Goal: Task Accomplishment & Management: Manage account settings

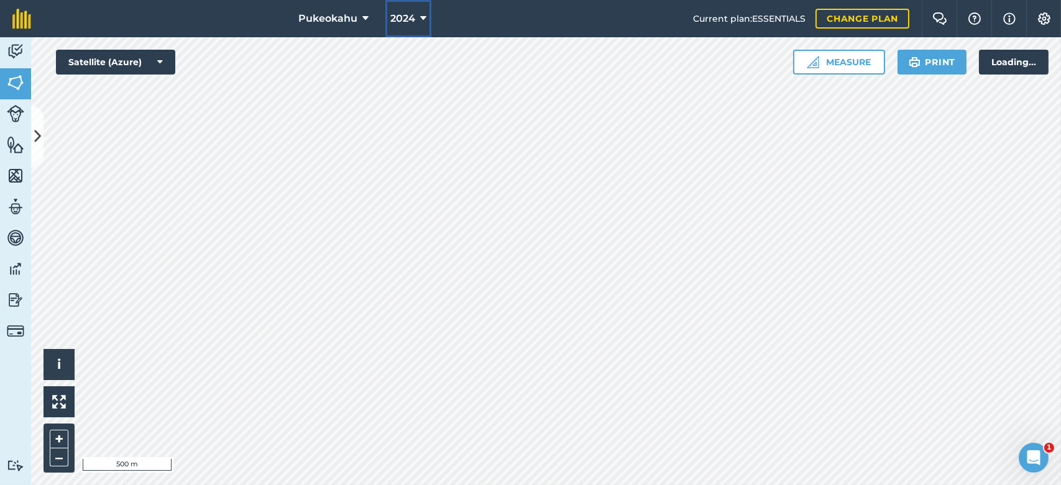
click at [425, 15] on icon at bounding box center [423, 18] width 6 height 15
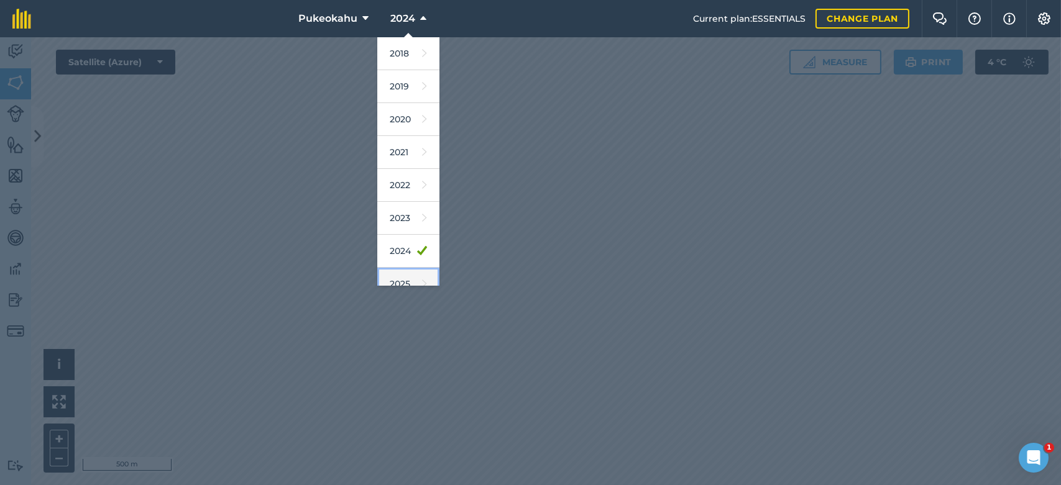
click at [405, 272] on link "2025" at bounding box center [408, 284] width 62 height 33
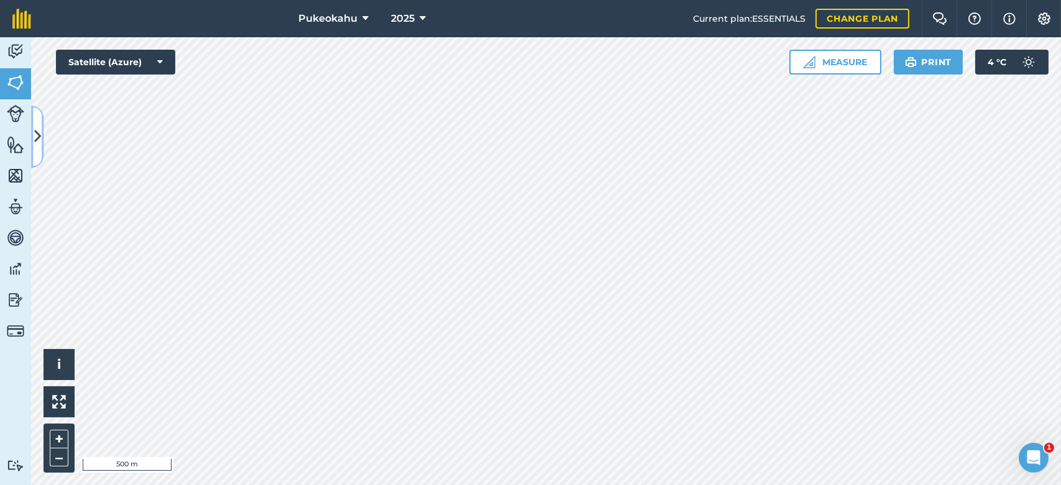
click at [35, 140] on icon at bounding box center [37, 137] width 7 height 22
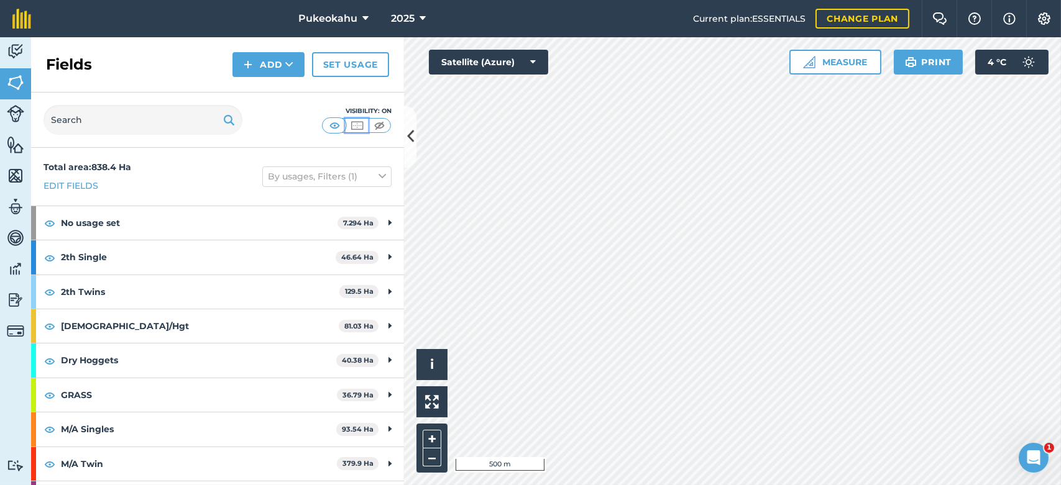
click at [356, 126] on img at bounding box center [357, 125] width 16 height 12
click at [410, 143] on icon at bounding box center [410, 137] width 7 height 22
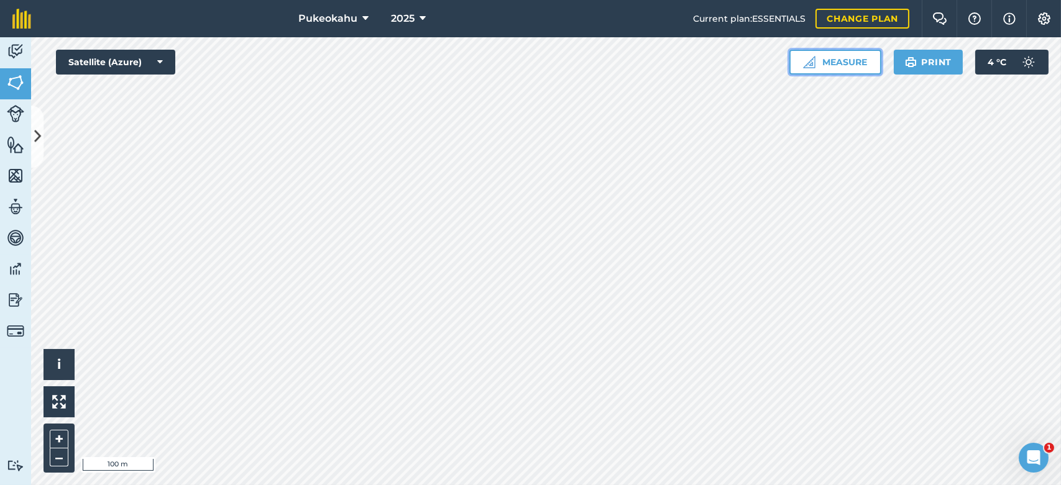
click at [835, 58] on button "Measure" at bounding box center [835, 62] width 92 height 25
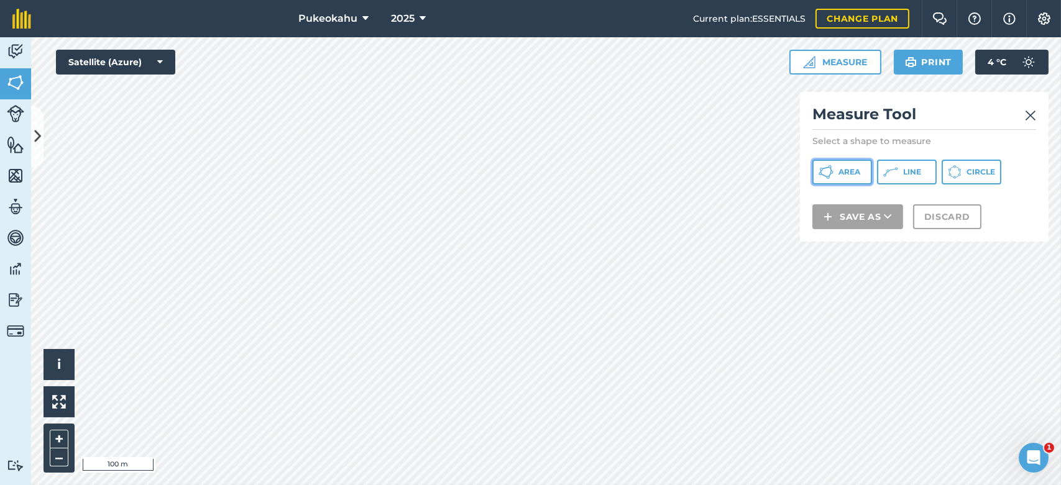
click at [842, 172] on span "Area" at bounding box center [849, 172] width 22 height 10
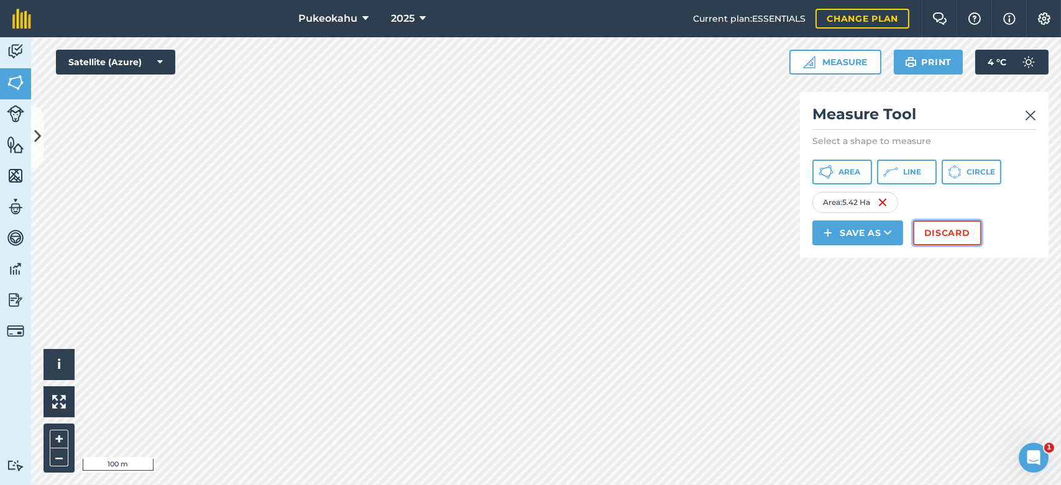
click at [930, 230] on button "Discard" at bounding box center [947, 233] width 68 height 25
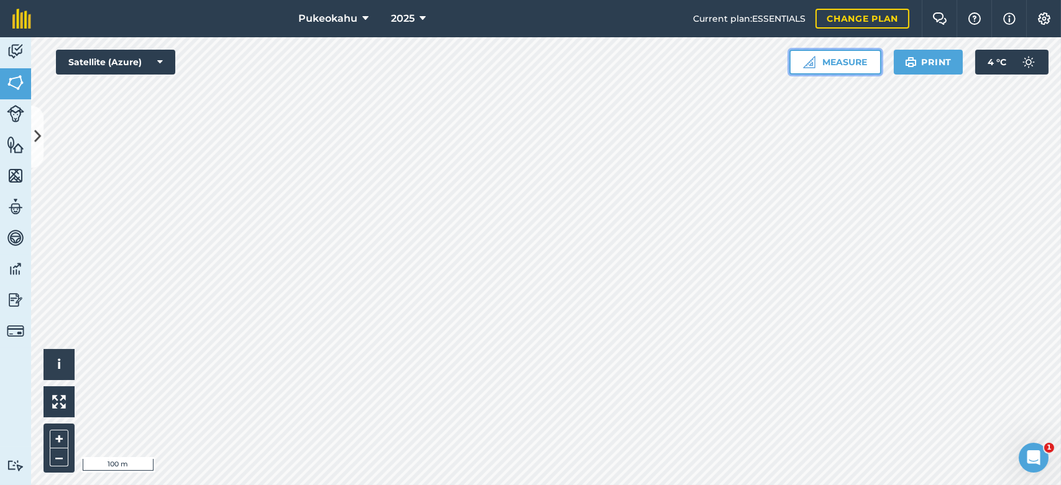
click at [839, 63] on button "Measure" at bounding box center [835, 62] width 92 height 25
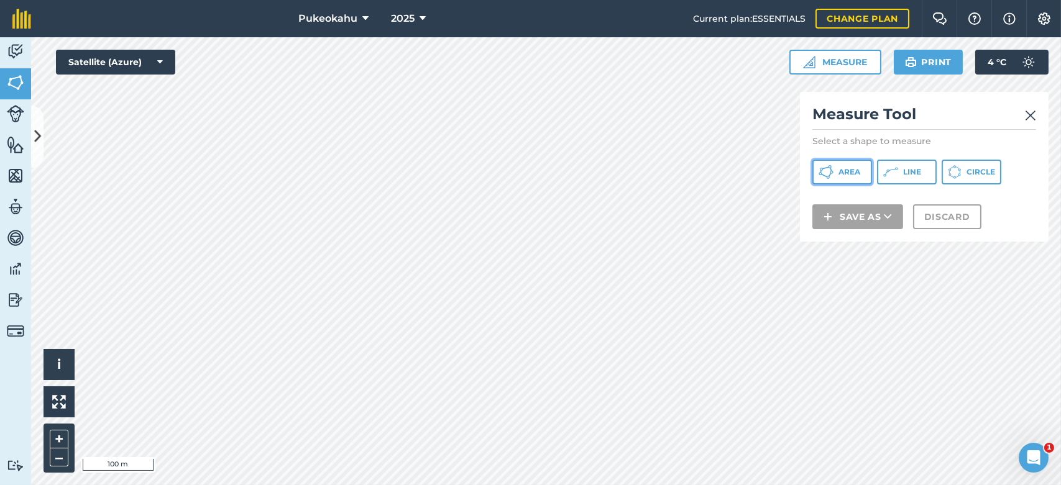
click at [837, 173] on button "Area" at bounding box center [842, 172] width 60 height 25
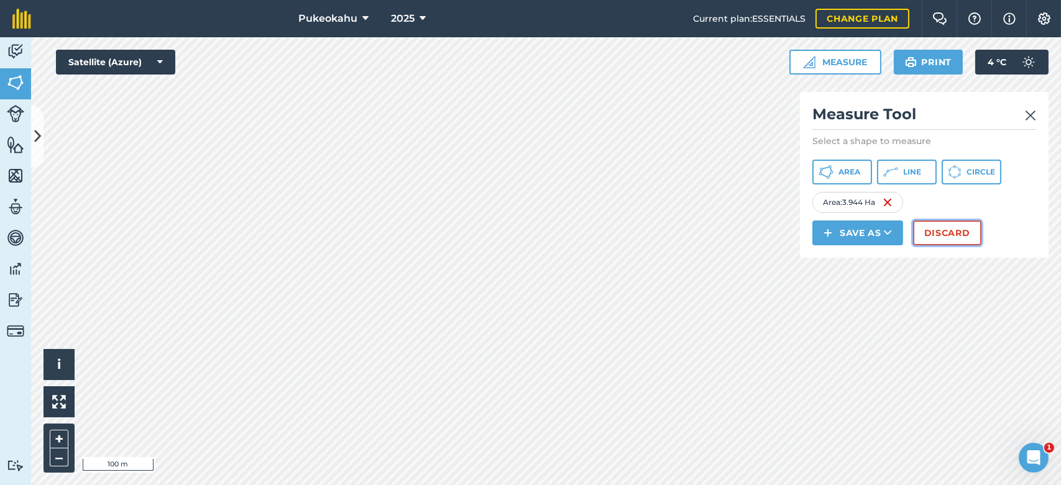
click at [934, 236] on button "Discard" at bounding box center [947, 233] width 68 height 25
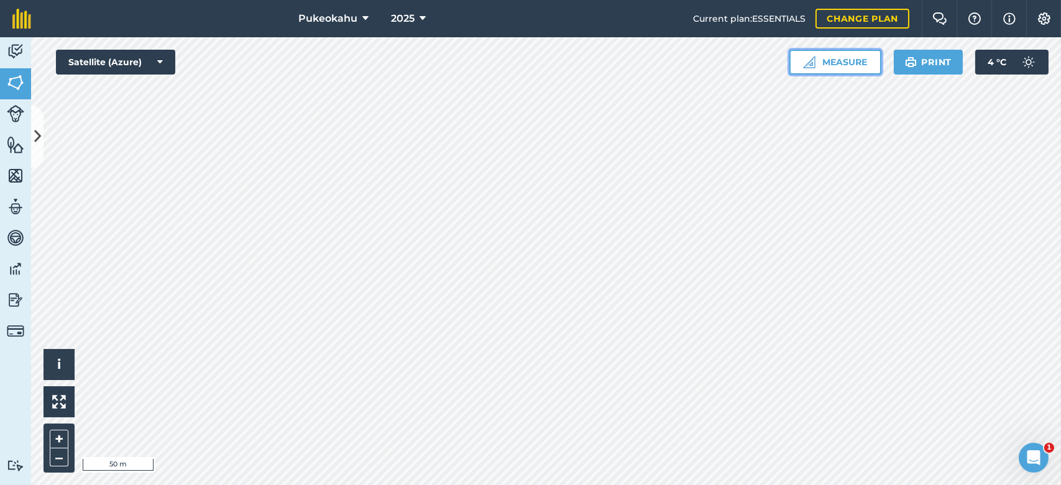
click at [861, 63] on button "Measure" at bounding box center [835, 62] width 92 height 25
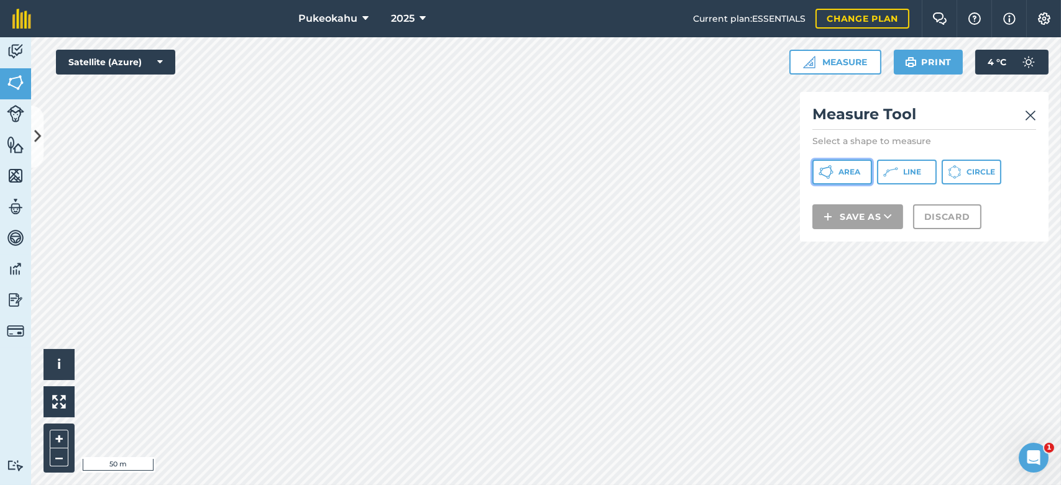
click at [843, 166] on button "Area" at bounding box center [842, 172] width 60 height 25
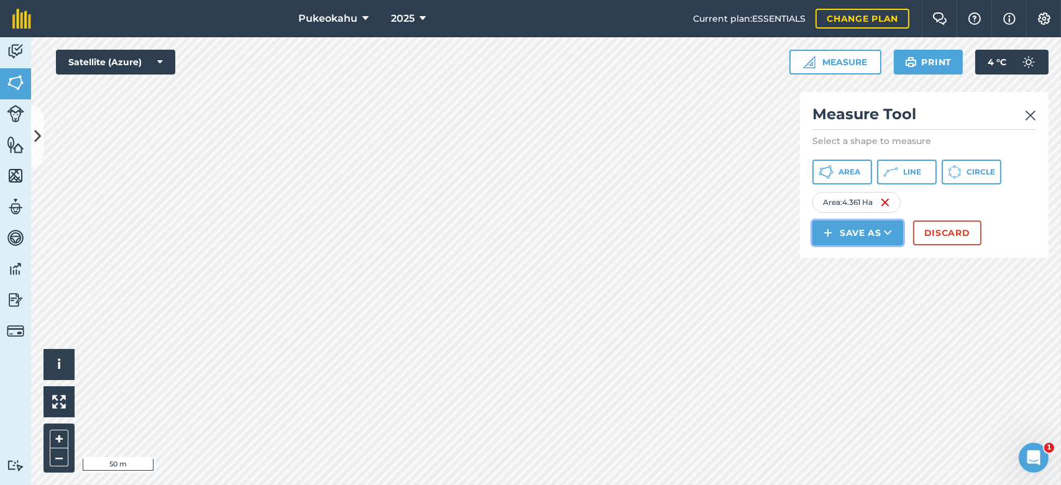
click at [880, 239] on button "Save as" at bounding box center [857, 233] width 91 height 25
click at [865, 264] on link "Field" at bounding box center [857, 260] width 87 height 27
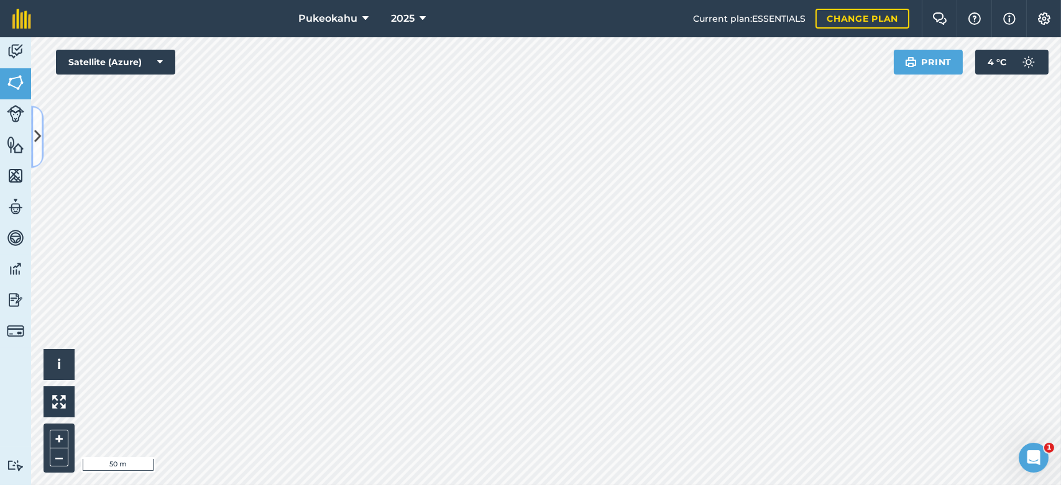
click at [37, 135] on icon at bounding box center [37, 137] width 7 height 22
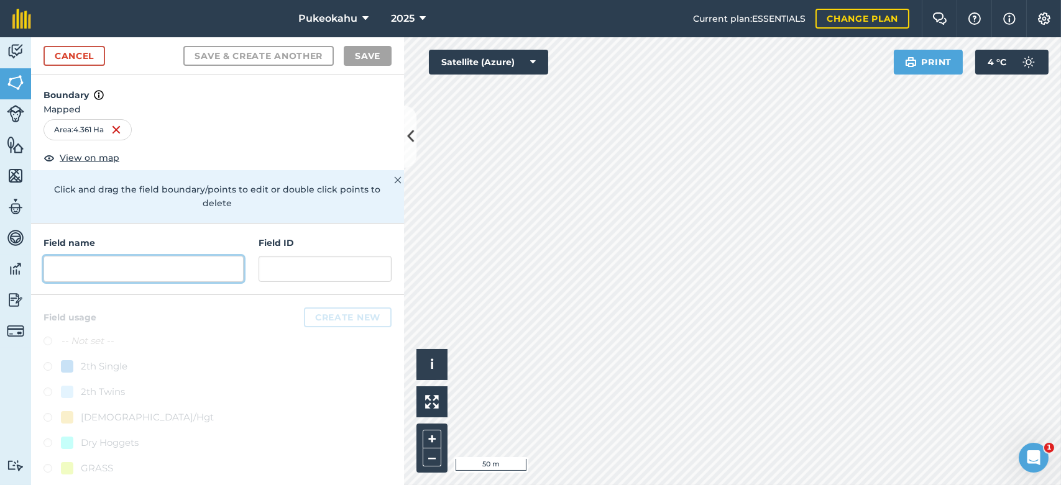
click at [122, 265] on input "text" at bounding box center [144, 269] width 200 height 26
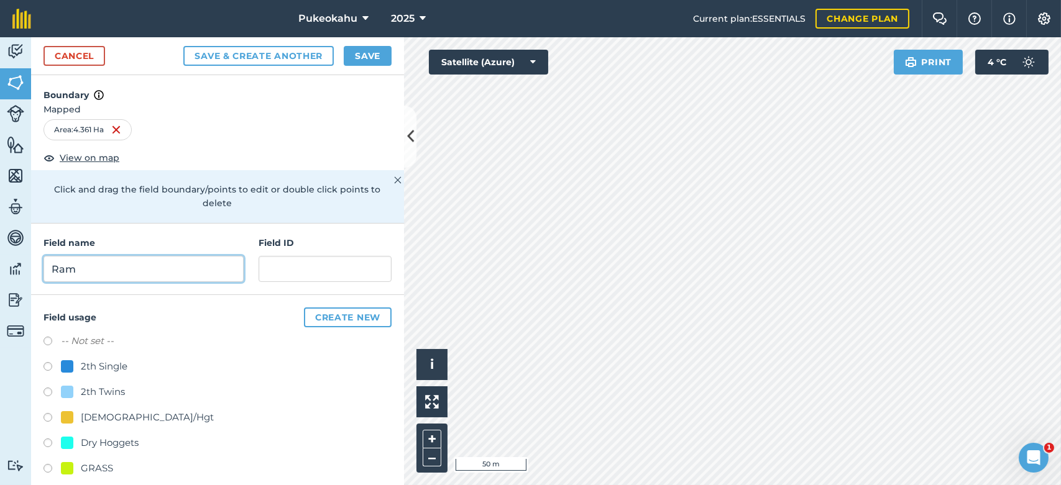
type input "Ram"
click at [47, 338] on label at bounding box center [52, 343] width 17 height 12
radio input "true"
click at [361, 55] on button "Save" at bounding box center [368, 56] width 48 height 20
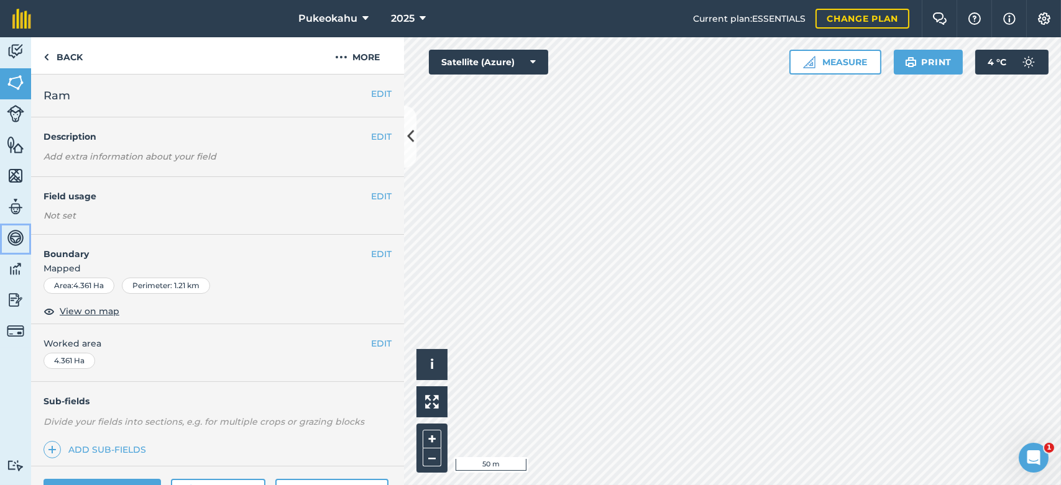
click at [17, 233] on img at bounding box center [15, 238] width 17 height 19
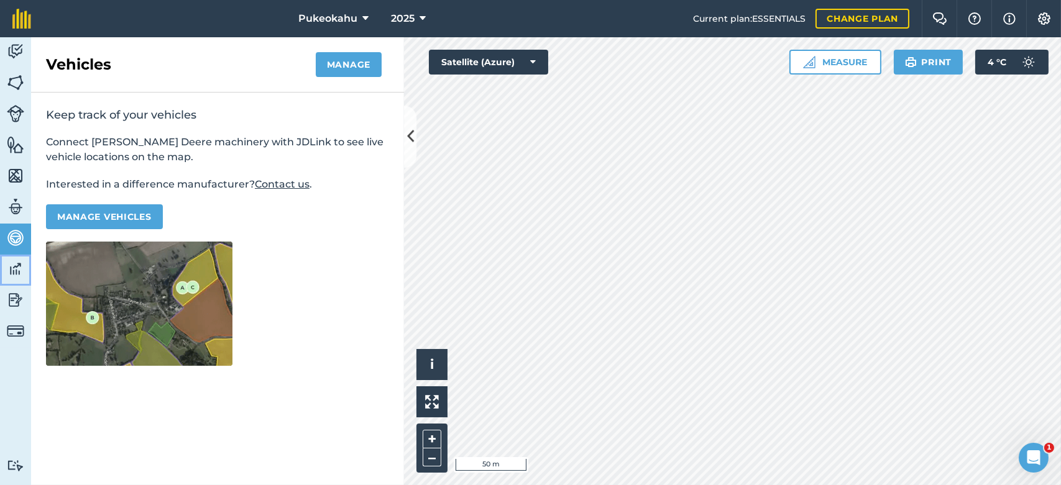
click at [18, 275] on img at bounding box center [15, 269] width 17 height 19
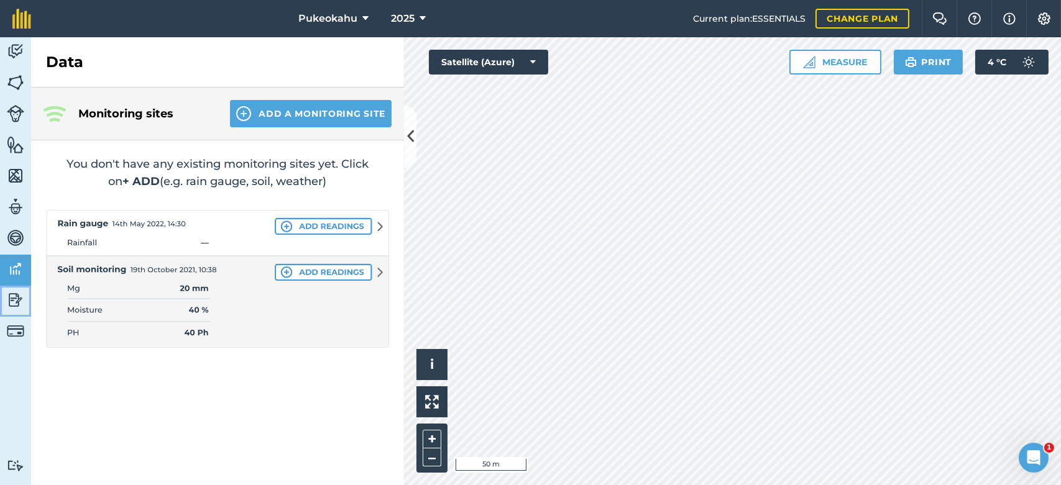
click at [17, 297] on img at bounding box center [15, 300] width 17 height 19
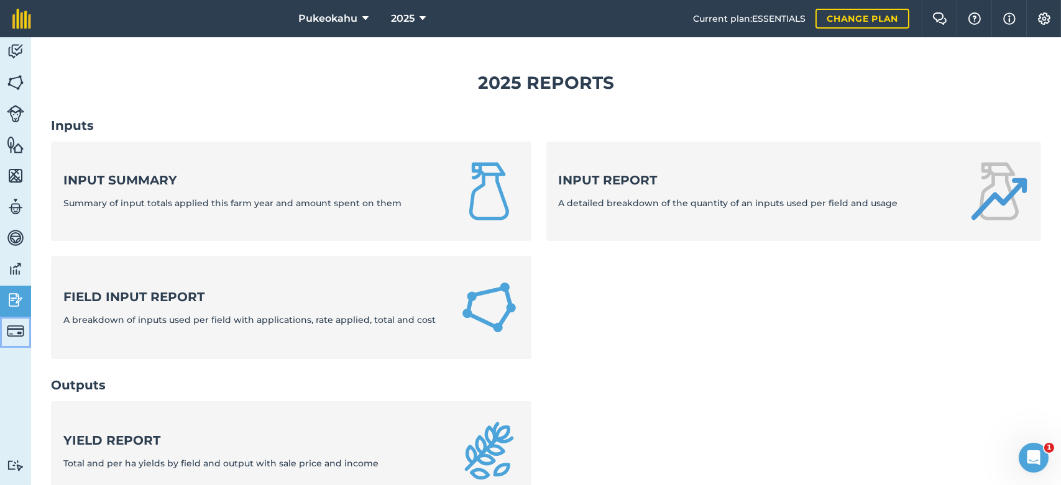
click at [24, 338] on img at bounding box center [15, 331] width 17 height 17
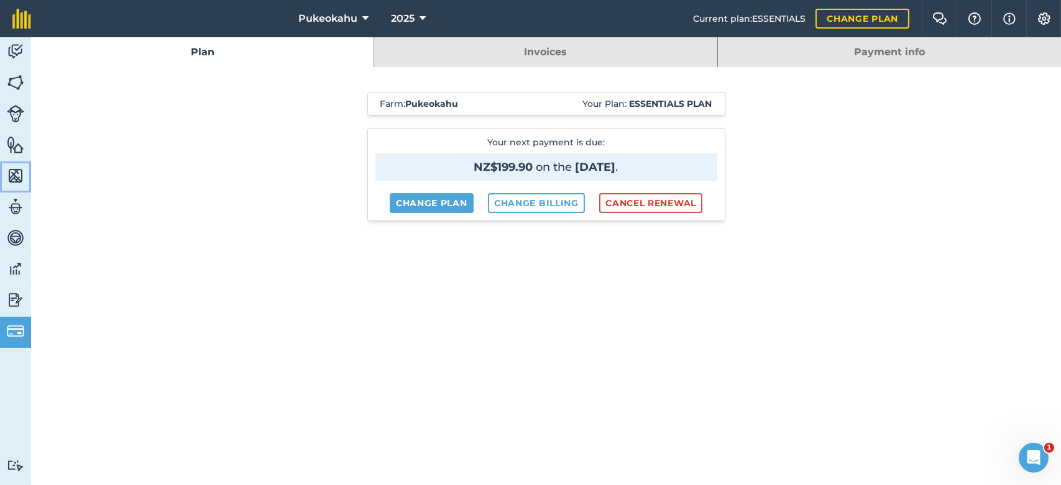
click at [21, 172] on img at bounding box center [15, 176] width 17 height 19
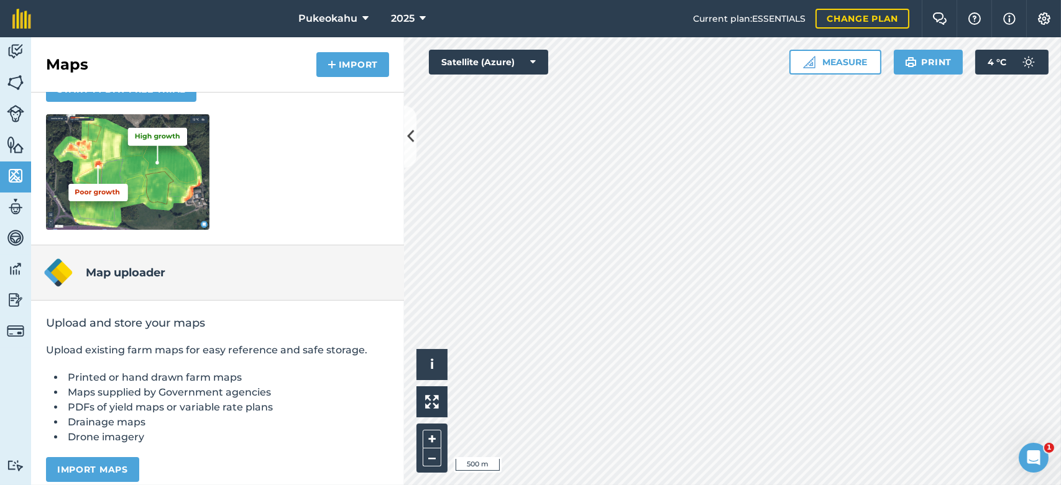
scroll to position [181, 0]
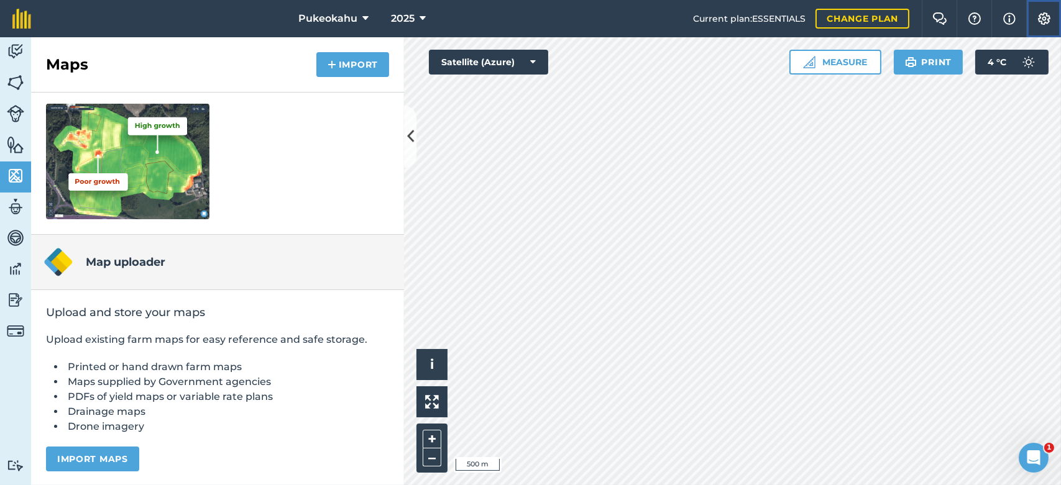
click at [1044, 11] on button "Settings" at bounding box center [1043, 18] width 35 height 37
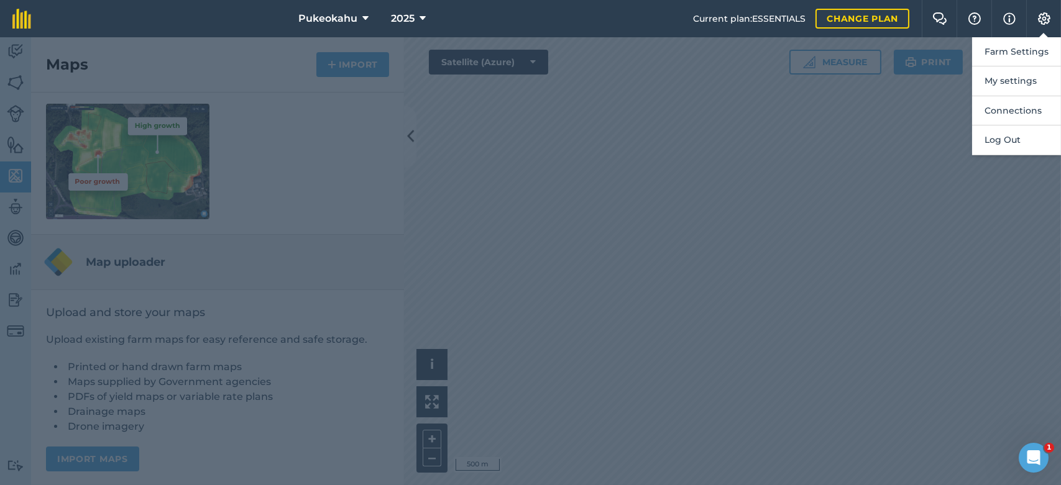
click at [356, 191] on div at bounding box center [530, 261] width 1061 height 448
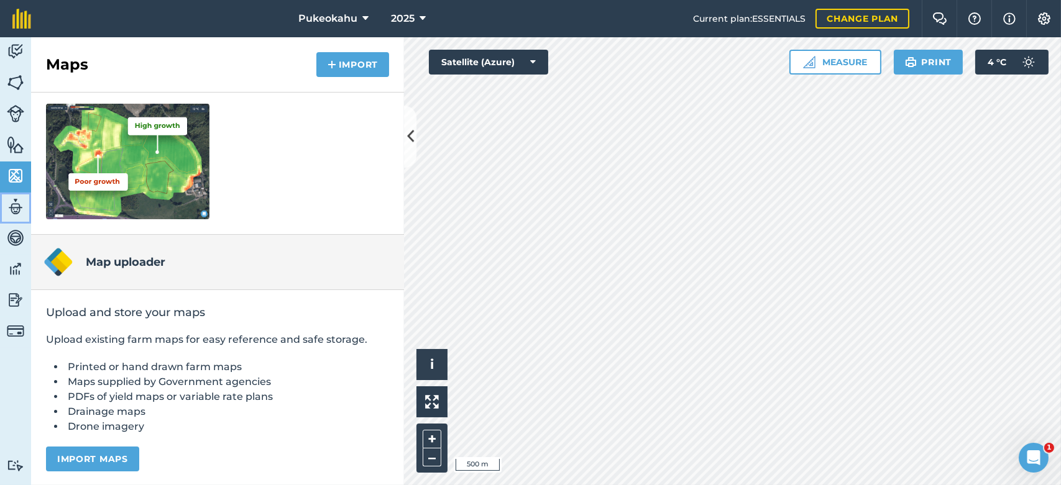
click at [17, 211] on img at bounding box center [15, 207] width 17 height 19
select select "MEMBER"
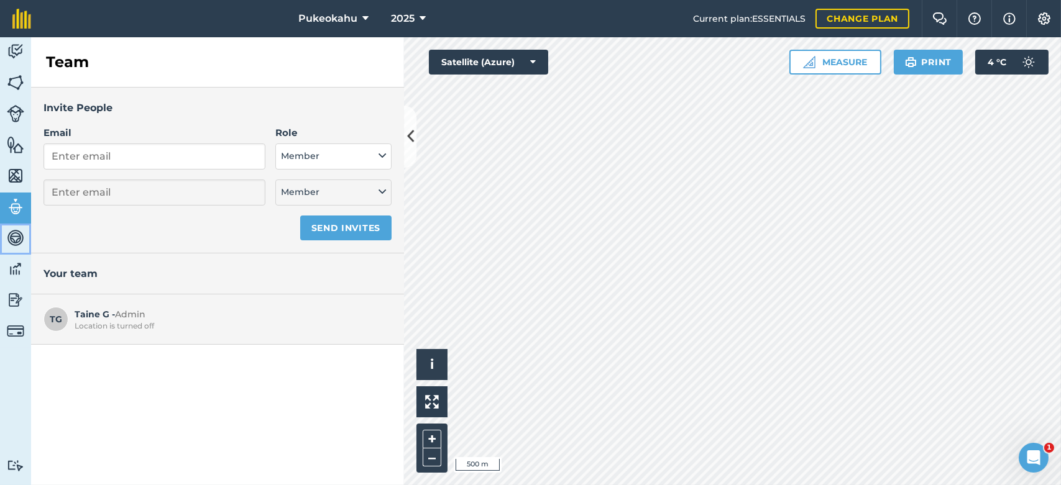
click at [17, 237] on img at bounding box center [15, 238] width 17 height 19
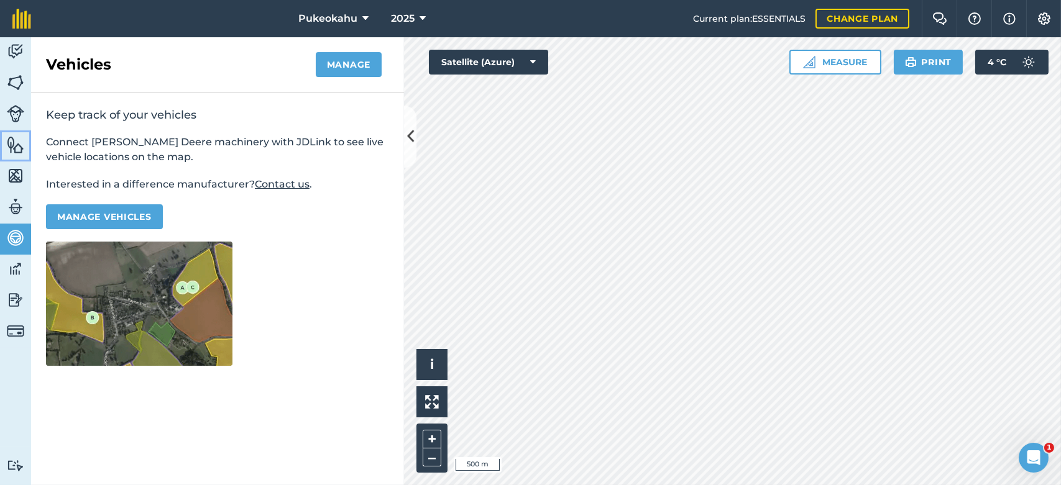
click at [17, 140] on img at bounding box center [15, 144] width 17 height 19
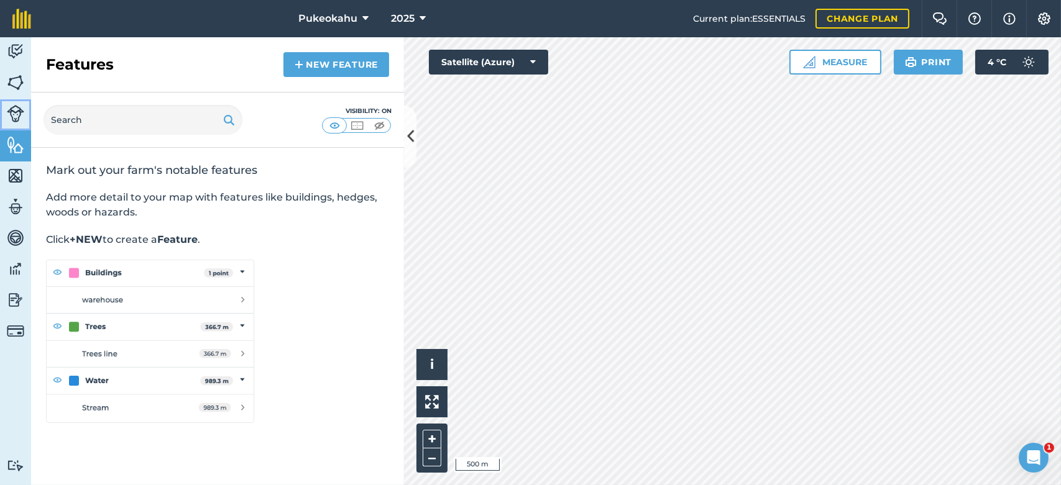
click at [17, 115] on img at bounding box center [15, 113] width 17 height 17
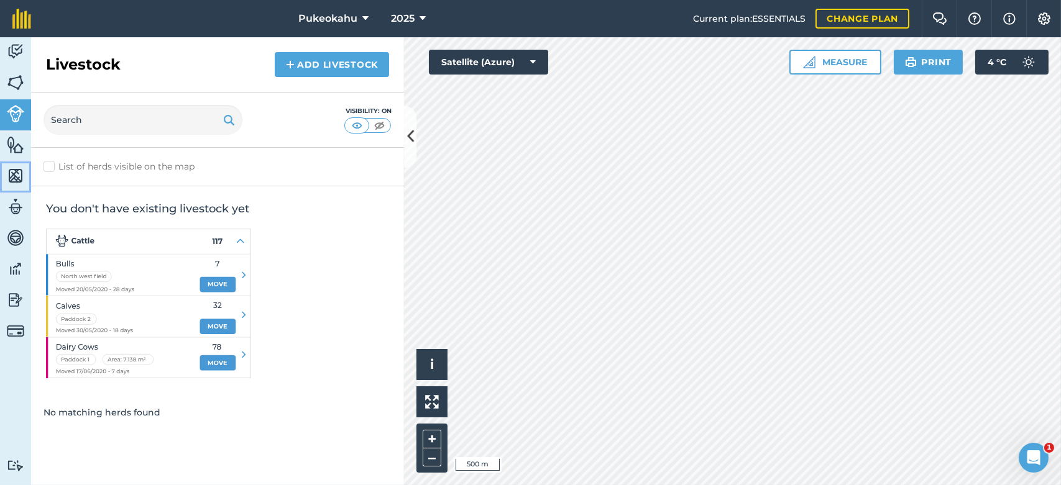
click at [17, 170] on img at bounding box center [15, 176] width 17 height 19
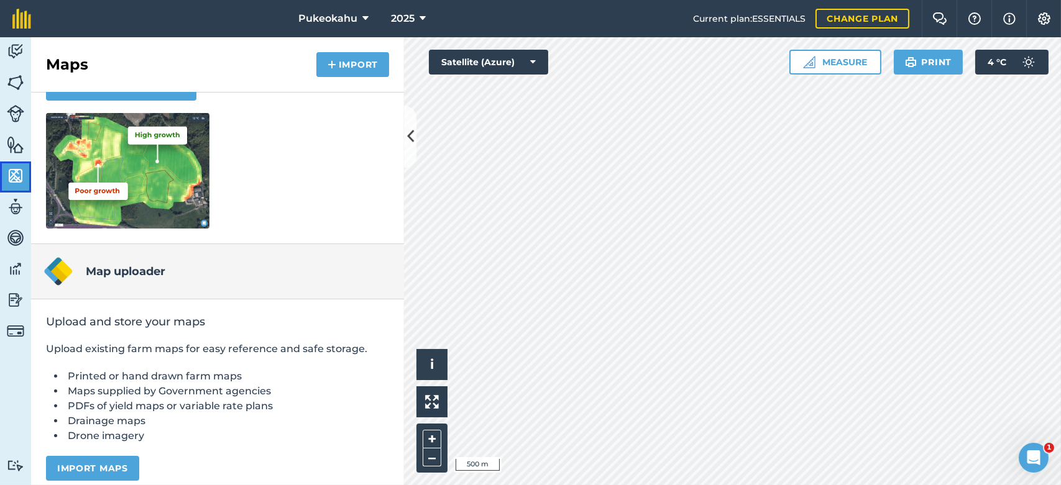
scroll to position [181, 0]
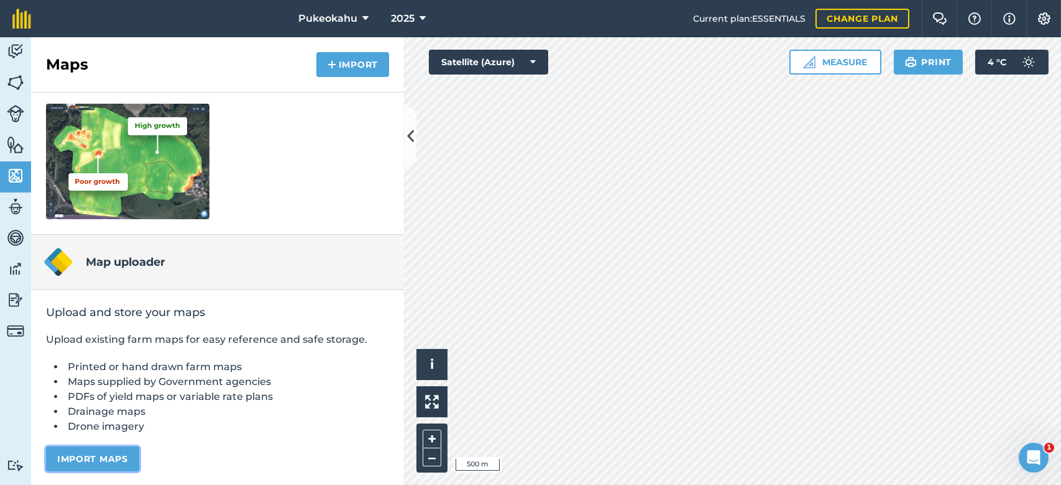
click at [99, 461] on button "Import maps" at bounding box center [92, 459] width 93 height 25
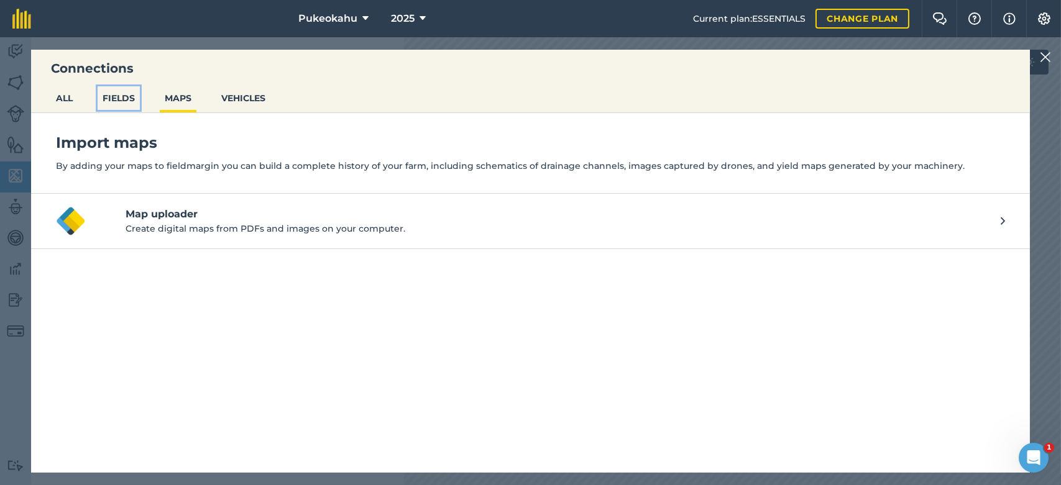
click at [125, 103] on button "FIELDS" at bounding box center [119, 98] width 42 height 24
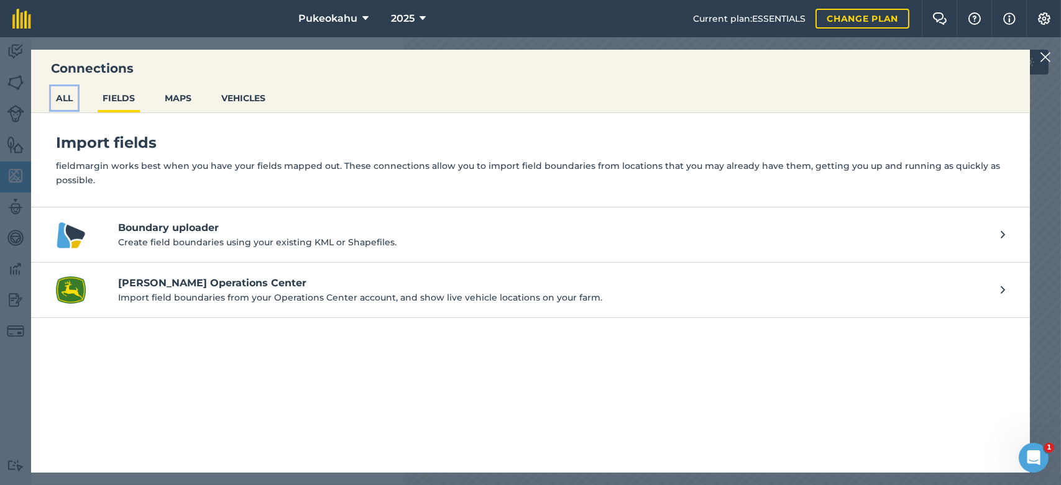
click at [77, 88] on button "ALL" at bounding box center [64, 98] width 27 height 24
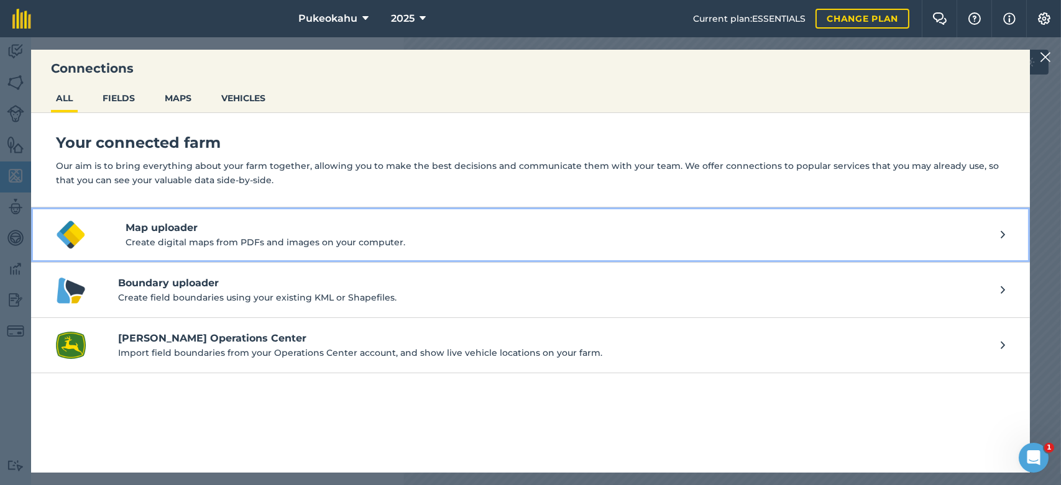
click at [166, 225] on h4 "Map uploader" at bounding box center [563, 228] width 875 height 15
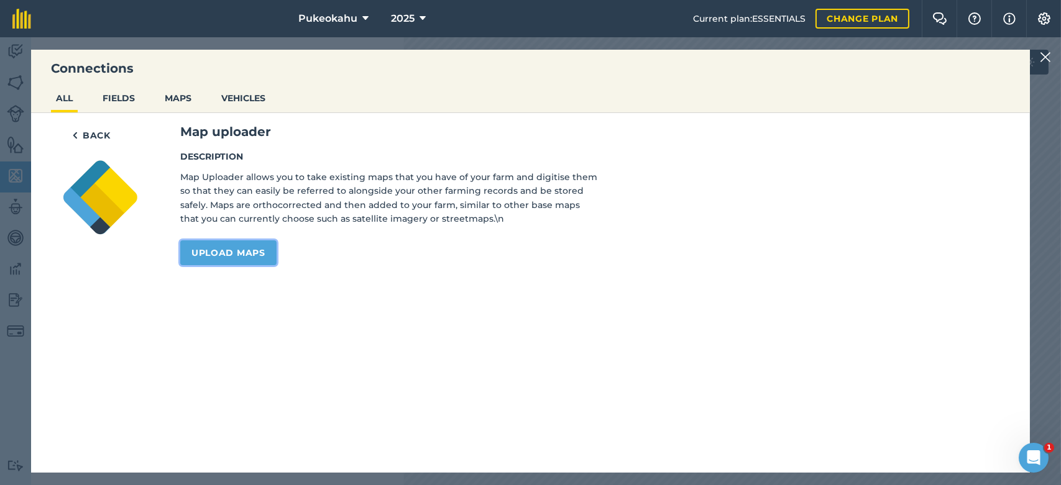
click at [217, 255] on link "Upload maps" at bounding box center [228, 253] width 96 height 25
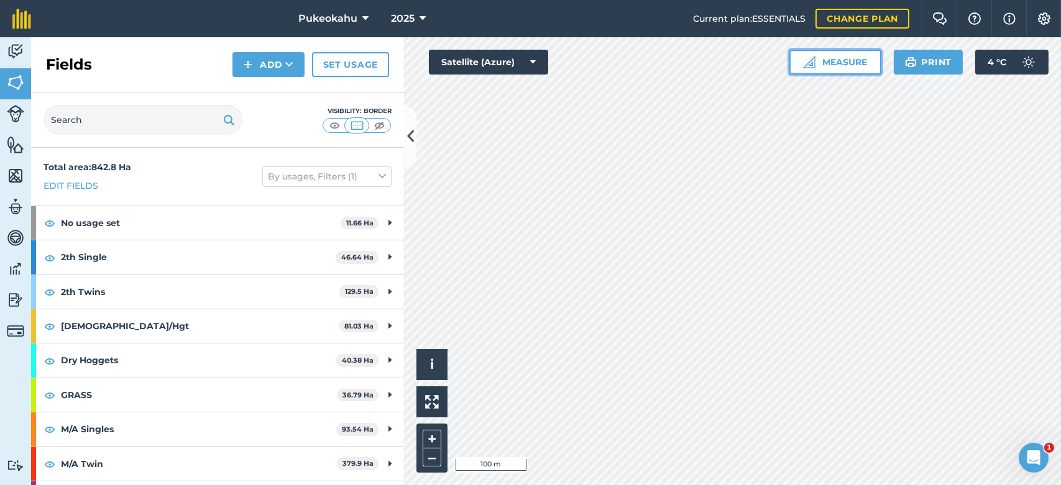
click at [848, 60] on button "Measure" at bounding box center [835, 62] width 92 height 25
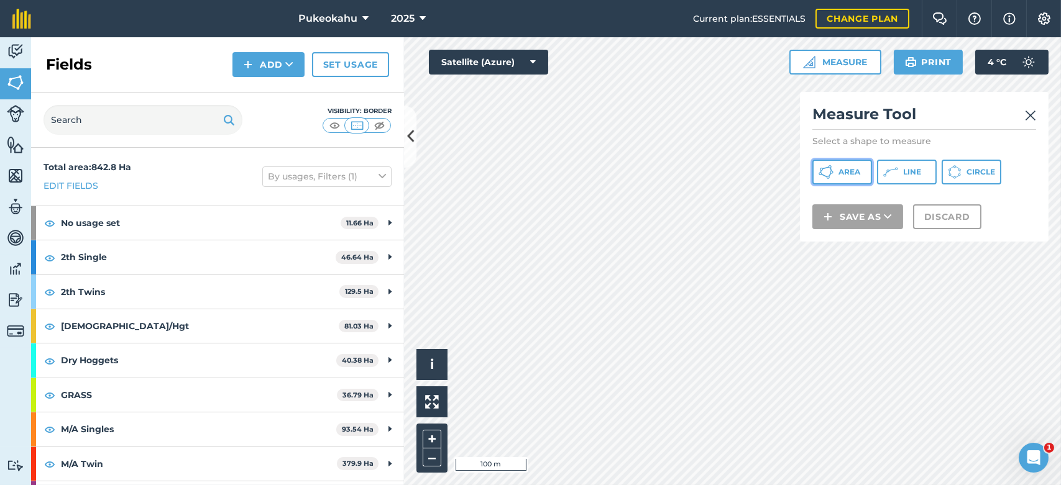
click at [839, 172] on span "Area" at bounding box center [849, 172] width 22 height 10
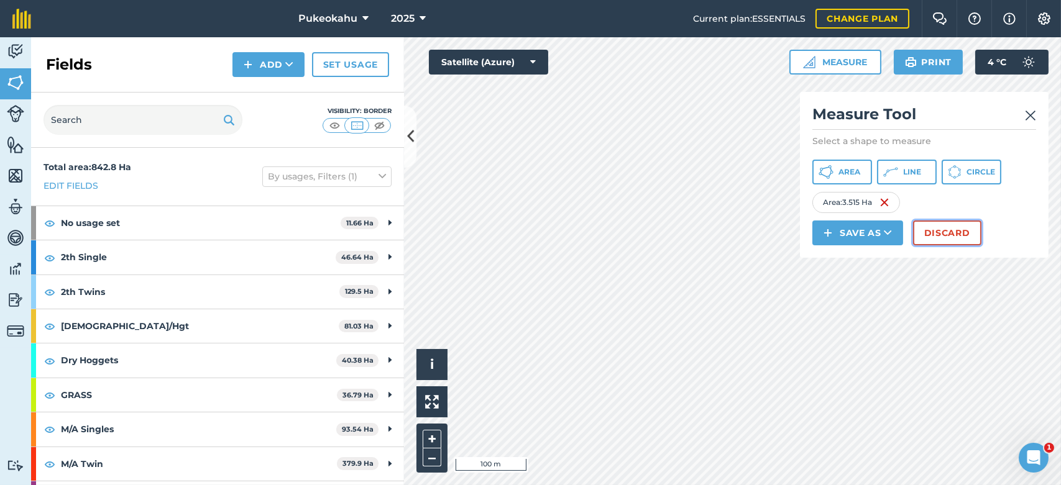
click at [957, 225] on button "Discard" at bounding box center [947, 233] width 68 height 25
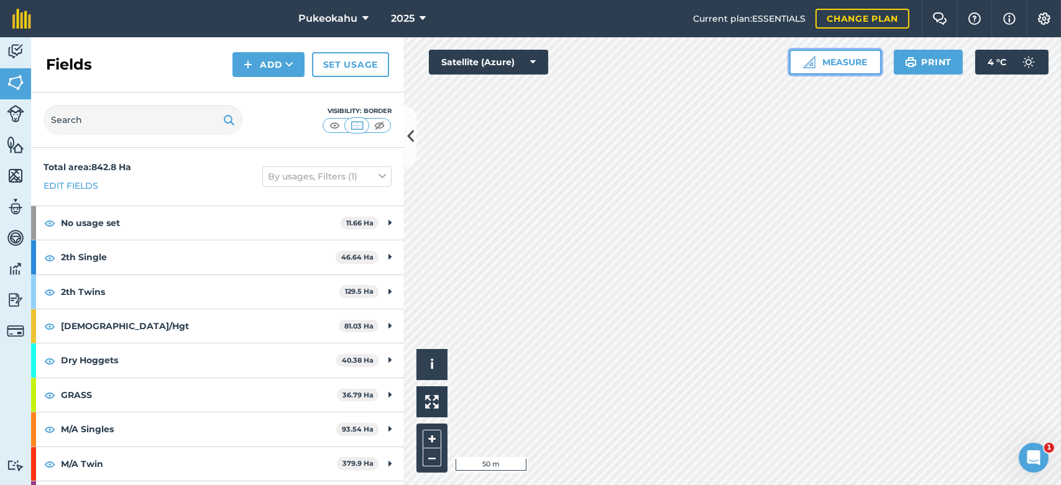
click at [868, 67] on button "Measure" at bounding box center [835, 62] width 92 height 25
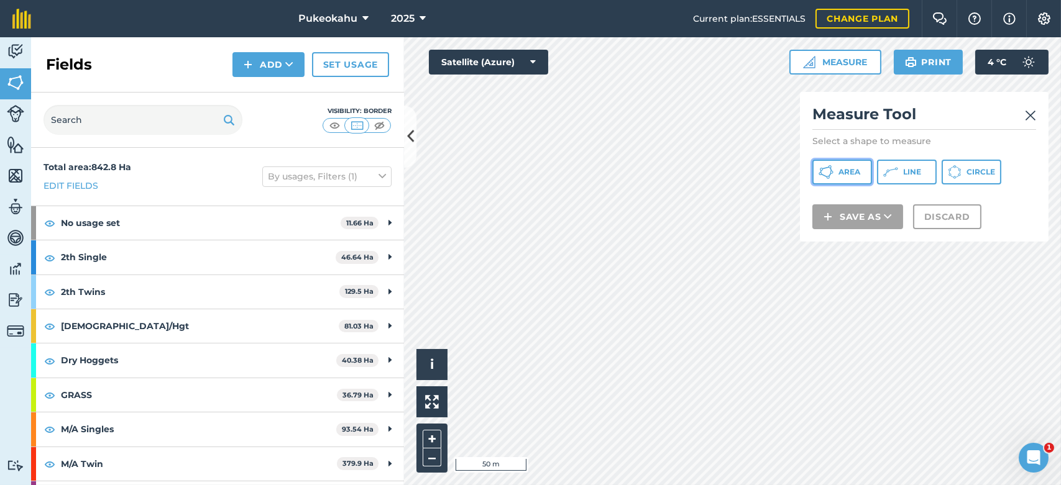
click at [840, 180] on button "Area" at bounding box center [842, 172] width 60 height 25
click at [440, 264] on div "Click to start drawing i © 2025 TomTom, Microsoft 50 m + –" at bounding box center [732, 261] width 657 height 448
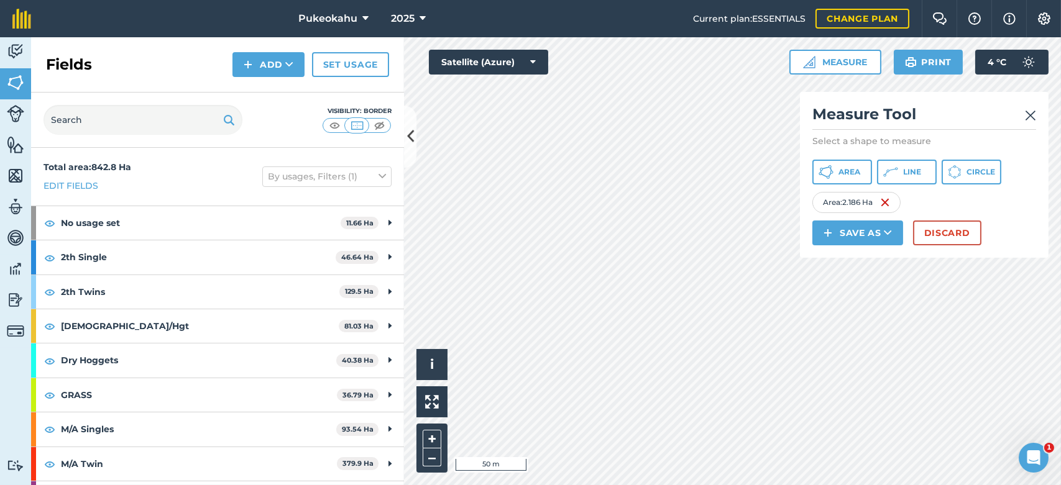
drag, startPoint x: 706, startPoint y: 318, endPoint x: 825, endPoint y: 246, distance: 139.2
click at [825, 246] on div "Click to start drawing i © 2025 TomTom, Microsoft 50 m + – Satellite (Azure) Me…" at bounding box center [732, 261] width 657 height 448
click at [1030, 116] on img at bounding box center [1030, 115] width 11 height 15
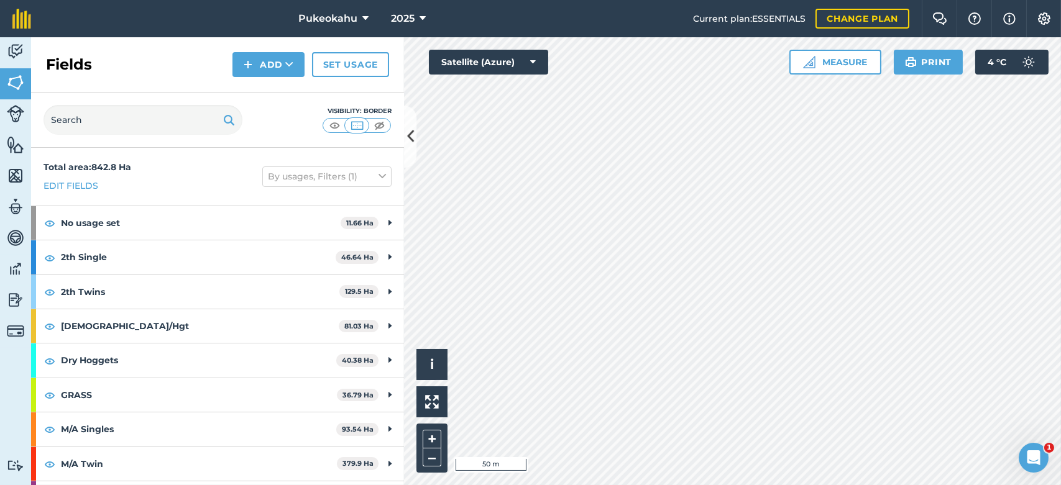
click at [714, 0] on html "Pukeokahu 2025 Current plan : ESSENTIALS Change plan Farm Chat Help Info Settin…" at bounding box center [530, 242] width 1061 height 485
click at [431, 458] on button "–" at bounding box center [432, 458] width 19 height 18
click at [832, 63] on button "Measure" at bounding box center [835, 62] width 92 height 25
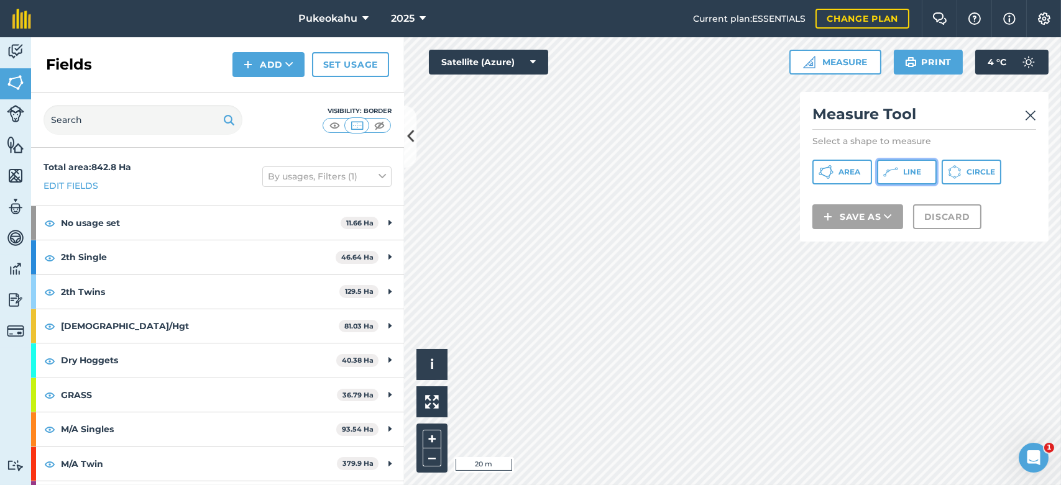
click at [890, 176] on icon at bounding box center [890, 172] width 15 height 15
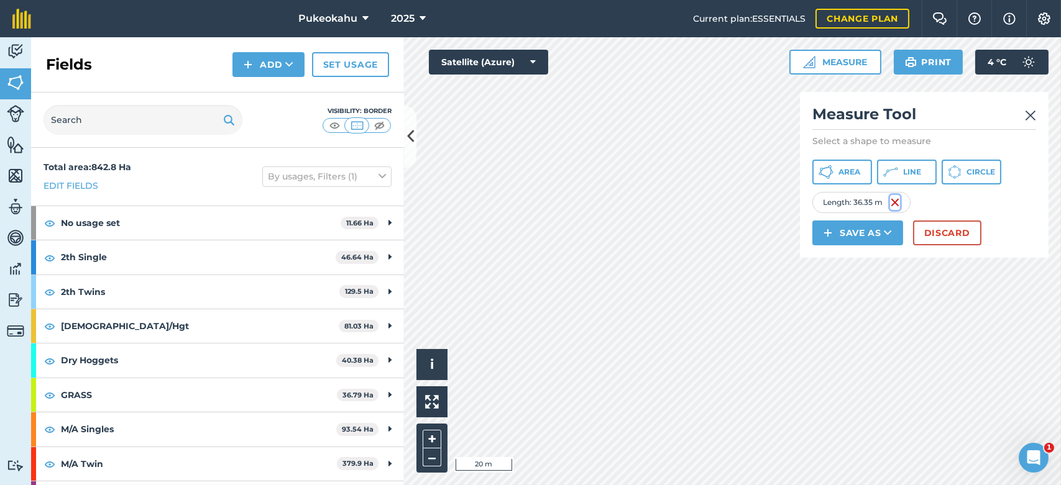
click at [897, 204] on img at bounding box center [895, 202] width 10 height 15
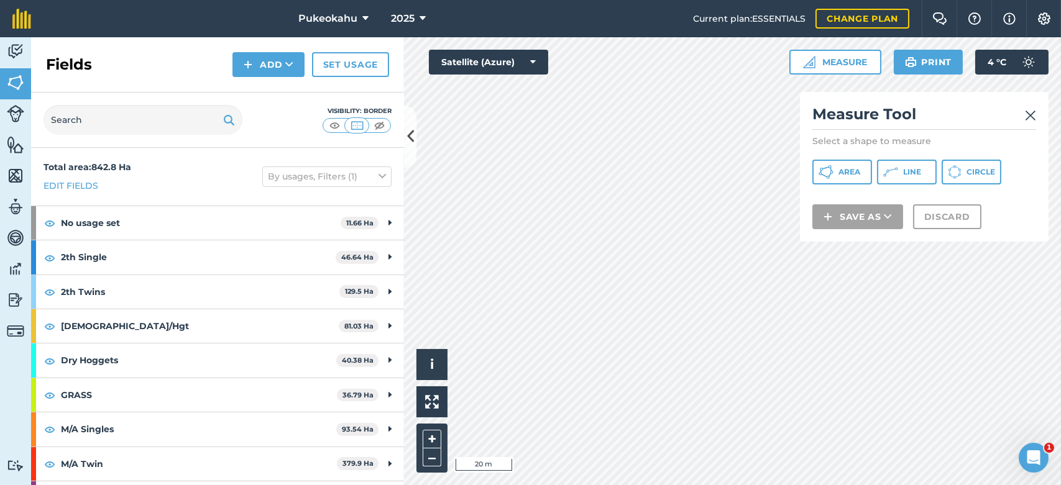
click at [453, 64] on div "Click to start drawing i © 2025 TomTom, Microsoft 20 m + – Satellite (Azure) Me…" at bounding box center [732, 261] width 657 height 448
click at [549, 0] on html "Pukeokahu 2025 Current plan : ESSENTIALS Change plan Farm Chat Help Info Settin…" at bounding box center [530, 242] width 1061 height 485
click at [591, 25] on div "Pukeokahu 2025 Current plan : ESSENTIALS Change plan Farm Chat Help Info Settin…" at bounding box center [530, 242] width 1061 height 485
click at [387, 124] on div "Activity Fields Livestock Features Maps Team Vehicles Data Reporting Billing Tu…" at bounding box center [530, 261] width 1061 height 448
click at [883, 171] on button "Line" at bounding box center [907, 172] width 60 height 25
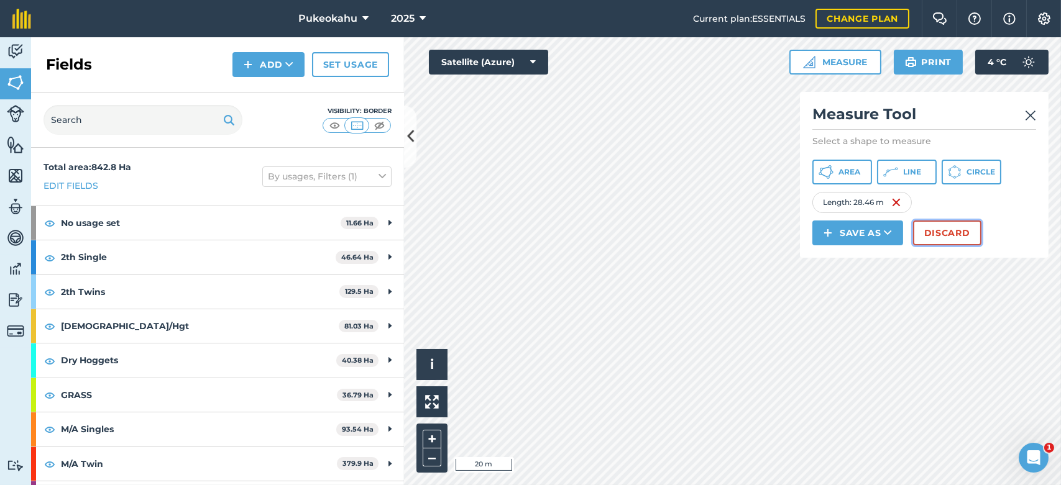
click at [958, 234] on button "Discard" at bounding box center [947, 233] width 68 height 25
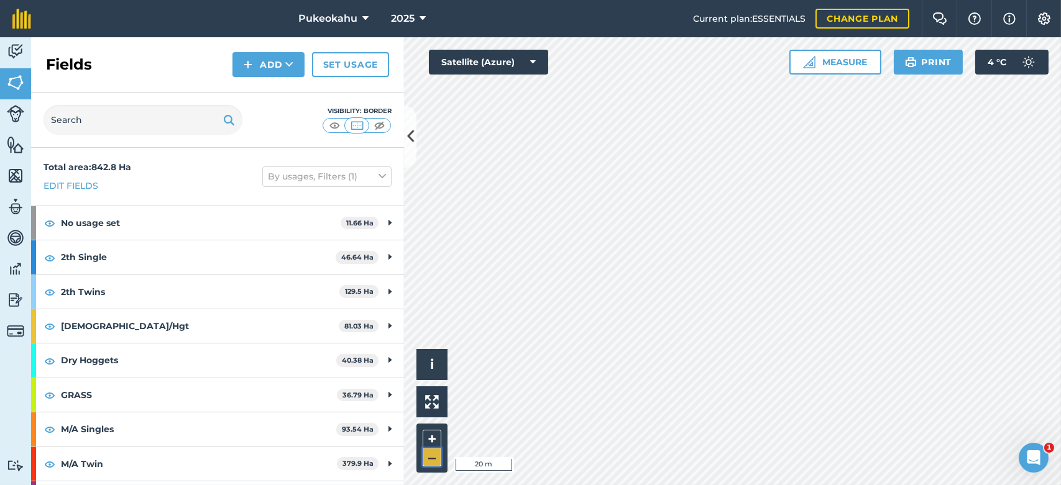
click at [434, 456] on button "–" at bounding box center [432, 458] width 19 height 18
click at [434, 458] on button "–" at bounding box center [432, 458] width 19 height 18
click at [431, 458] on button "–" at bounding box center [432, 458] width 19 height 18
click at [335, 120] on img at bounding box center [335, 125] width 16 height 12
click at [421, 14] on icon at bounding box center [423, 18] width 6 height 15
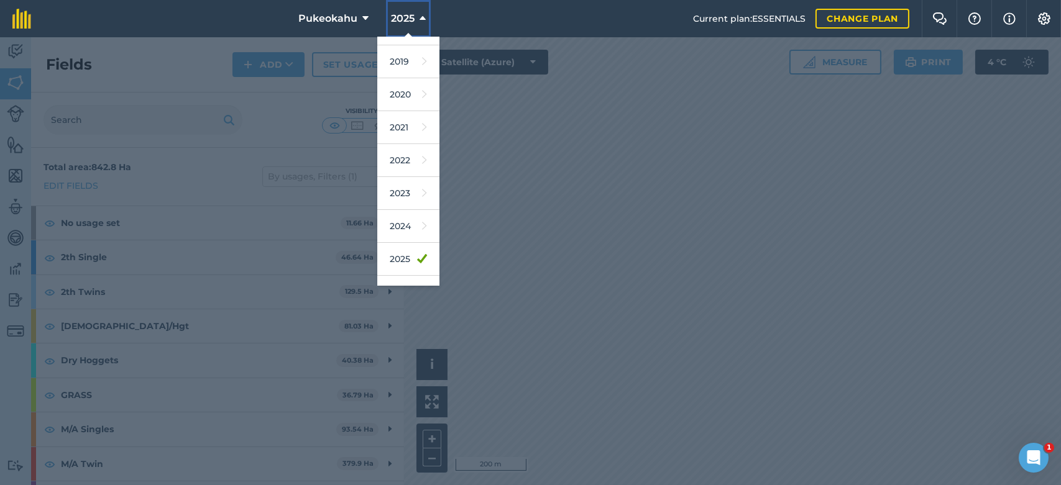
scroll to position [50, 0]
click at [405, 269] on link "2026" at bounding box center [408, 267] width 62 height 33
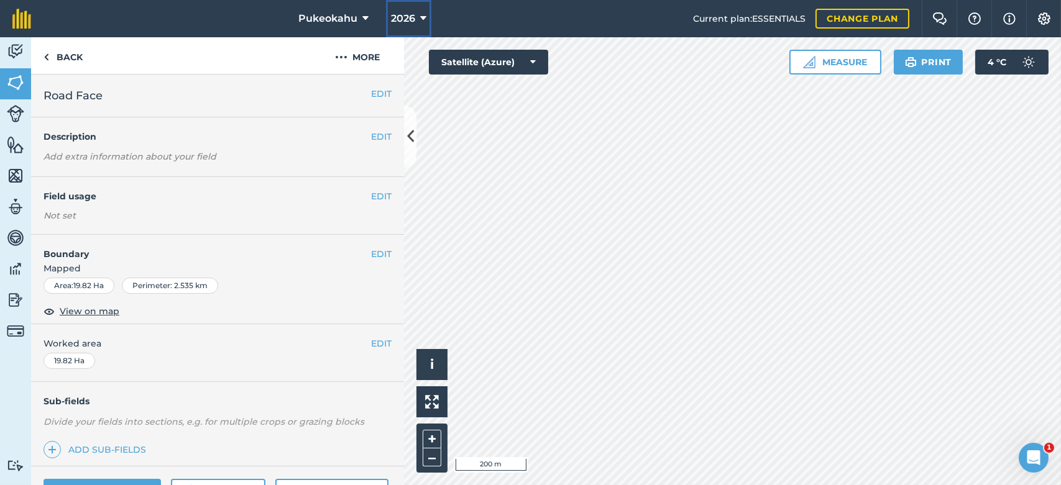
click at [413, 20] on span "2026" at bounding box center [403, 18] width 24 height 15
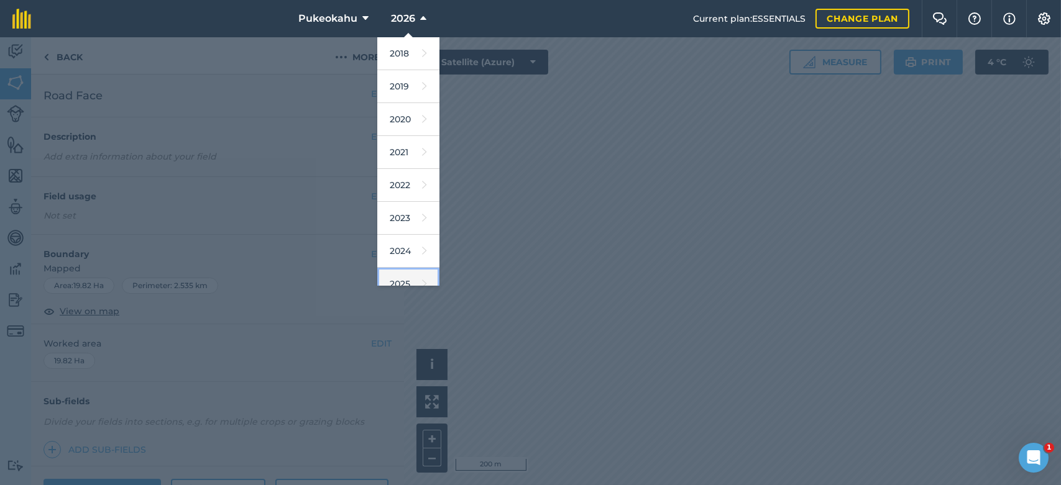
click at [422, 277] on icon at bounding box center [424, 283] width 5 height 17
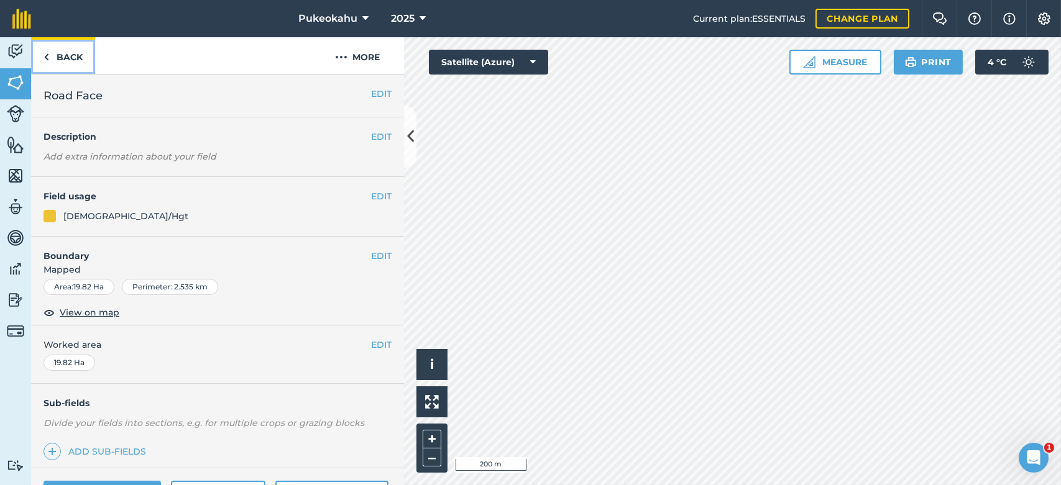
click at [67, 57] on link "Back" at bounding box center [63, 55] width 64 height 37
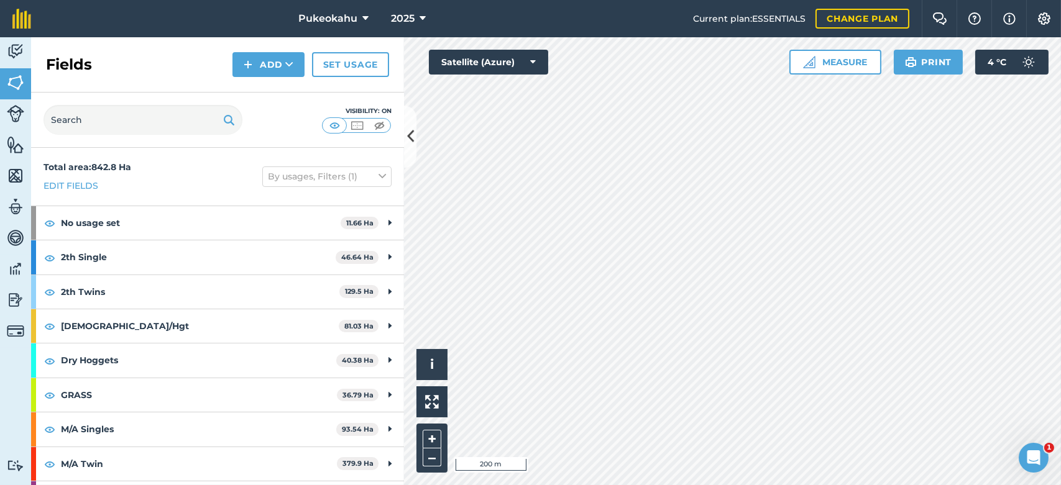
scroll to position [29, 0]
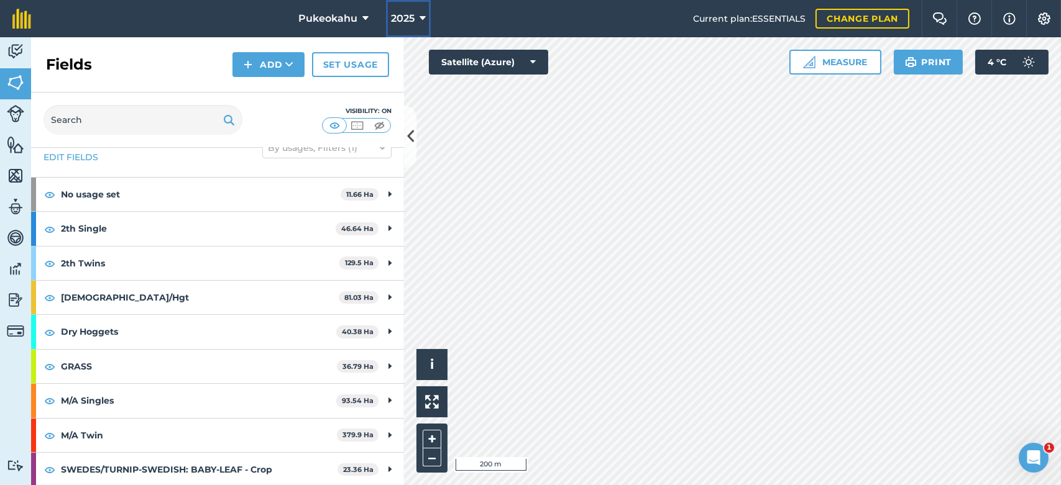
click at [420, 15] on icon at bounding box center [423, 18] width 6 height 15
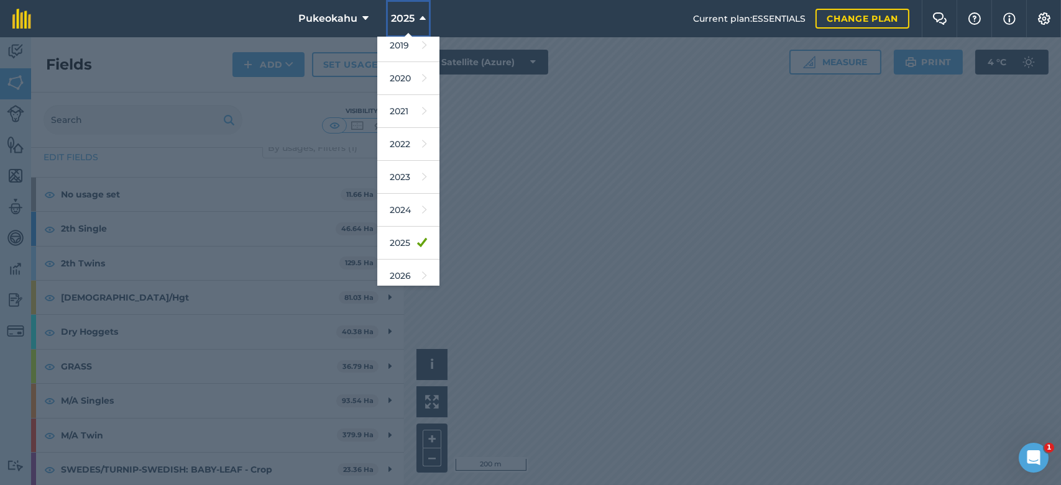
scroll to position [50, 0]
click at [400, 262] on link "2026" at bounding box center [408, 267] width 62 height 33
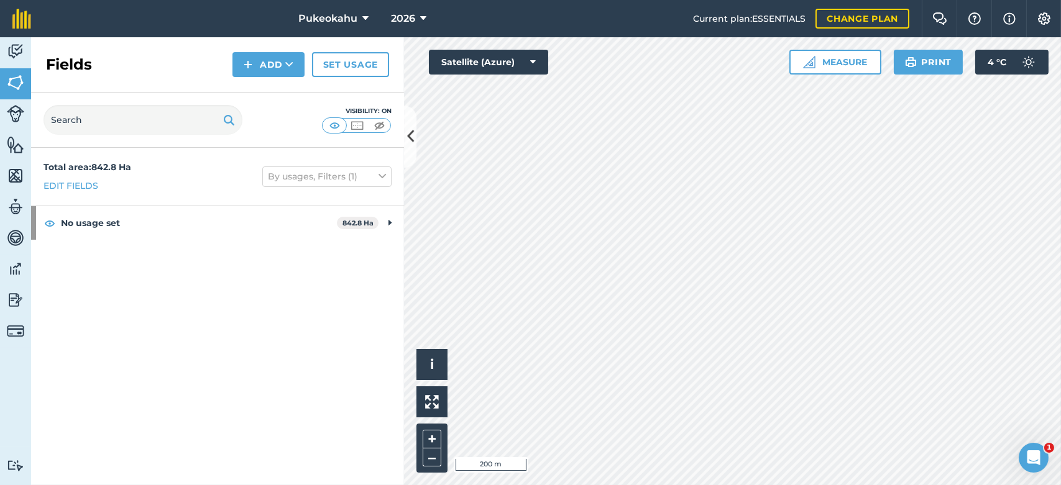
scroll to position [0, 0]
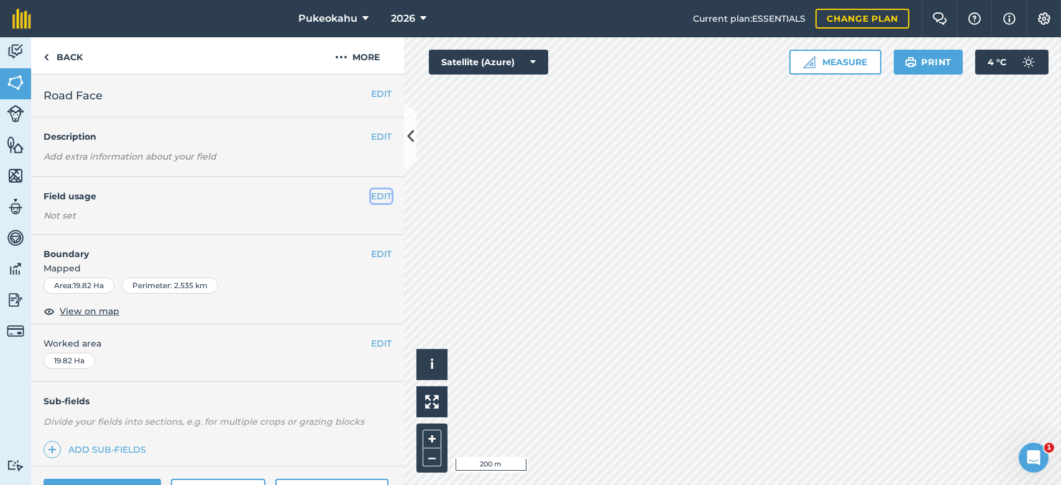
click at [371, 196] on button "EDIT" at bounding box center [381, 197] width 21 height 14
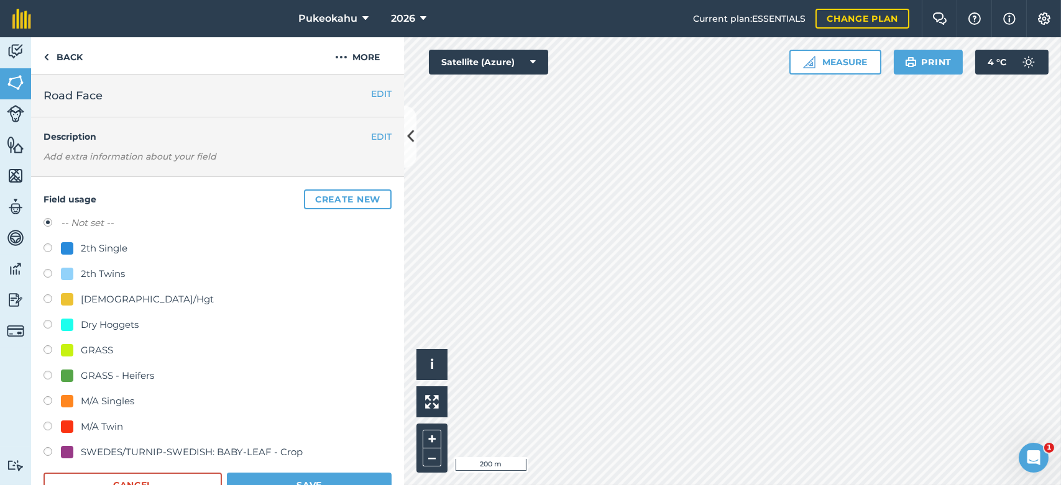
click at [93, 249] on div "2th Single" at bounding box center [104, 248] width 47 height 15
radio input "true"
radio input "false"
click at [257, 475] on button "Save" at bounding box center [309, 485] width 165 height 25
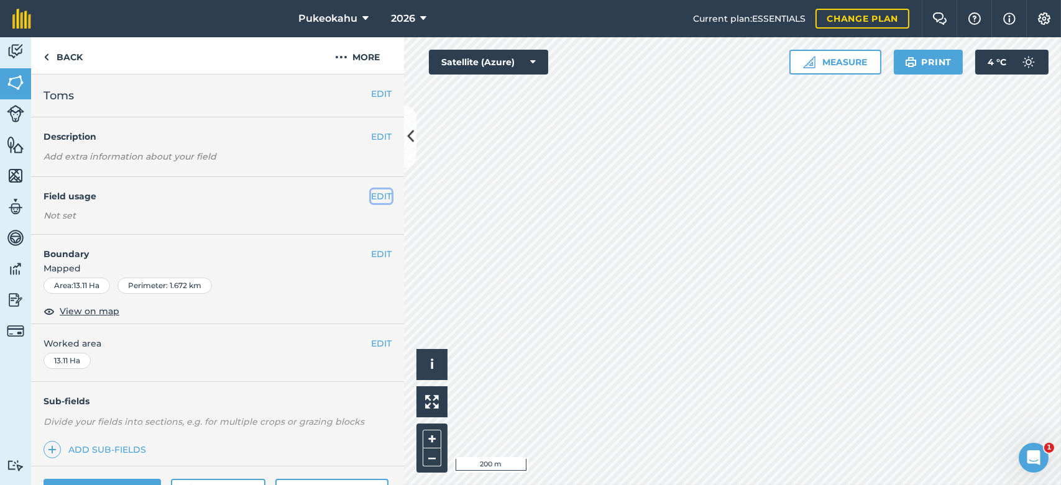
click at [371, 201] on button "EDIT" at bounding box center [381, 197] width 21 height 14
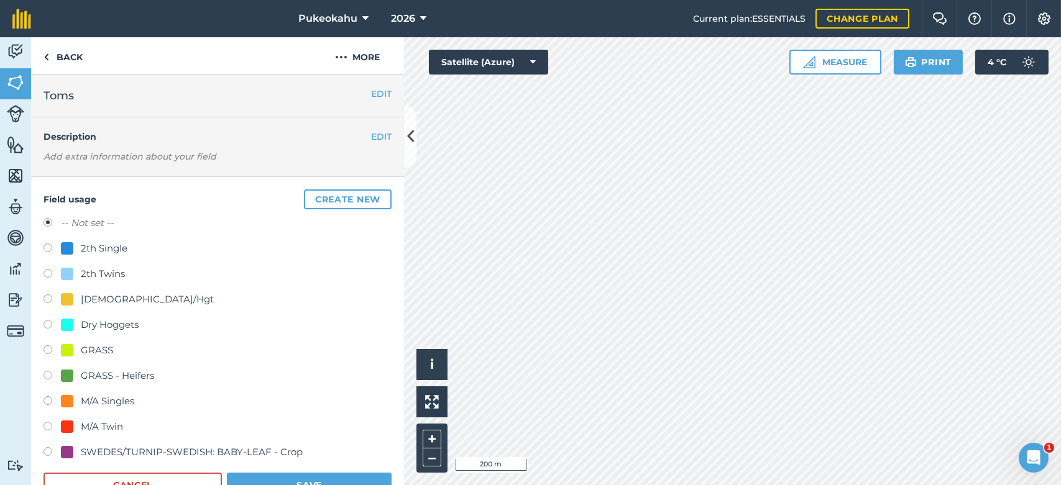
click at [107, 249] on div "2th Single" at bounding box center [104, 248] width 47 height 15
radio input "true"
radio input "false"
click at [276, 479] on button "Save" at bounding box center [309, 485] width 165 height 25
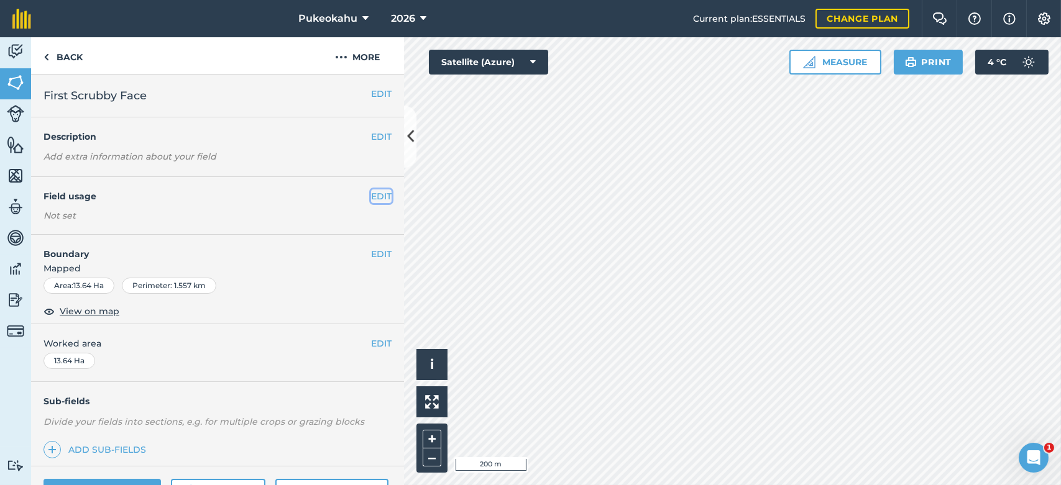
click at [371, 195] on button "EDIT" at bounding box center [381, 197] width 21 height 14
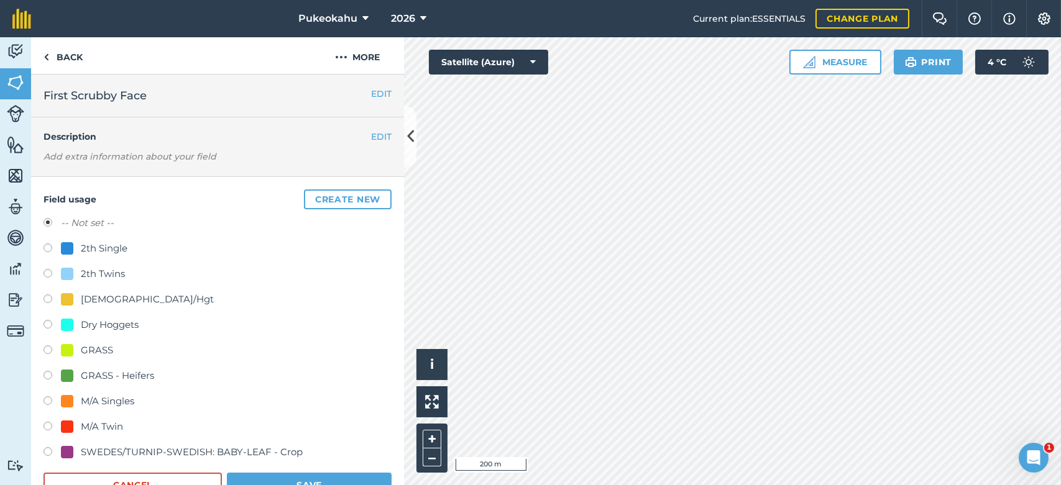
click at [105, 247] on div "2th Single" at bounding box center [104, 248] width 47 height 15
radio input "true"
radio input "false"
click at [277, 475] on button "Save" at bounding box center [309, 485] width 165 height 25
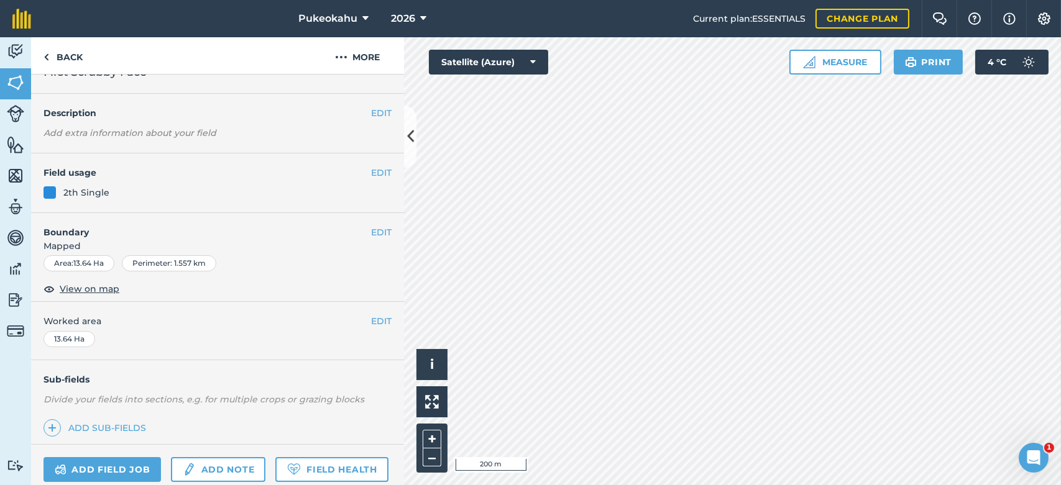
scroll to position [27, 0]
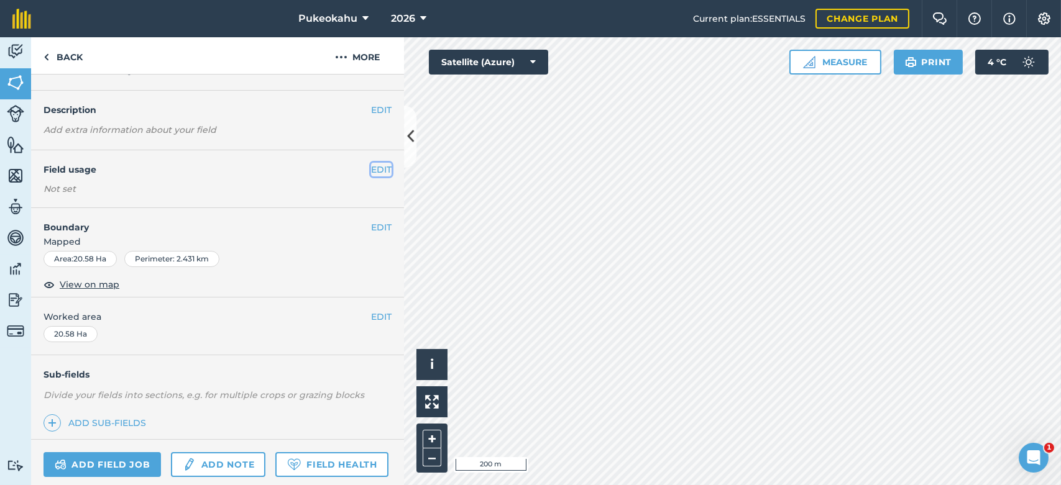
click at [376, 167] on button "EDIT" at bounding box center [381, 170] width 21 height 14
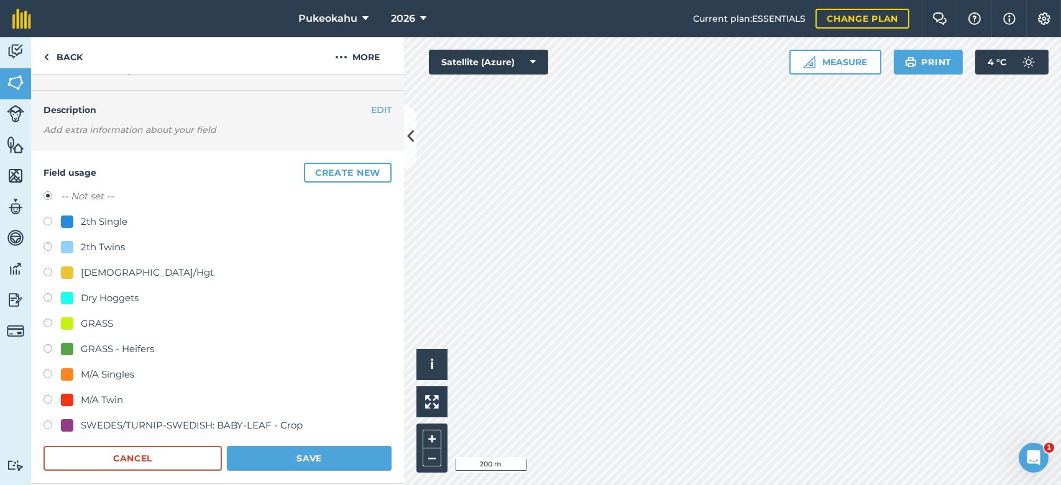
click at [122, 225] on div "2th Single" at bounding box center [104, 221] width 47 height 15
radio input "true"
radio input "false"
click at [265, 457] on button "Save" at bounding box center [309, 458] width 165 height 25
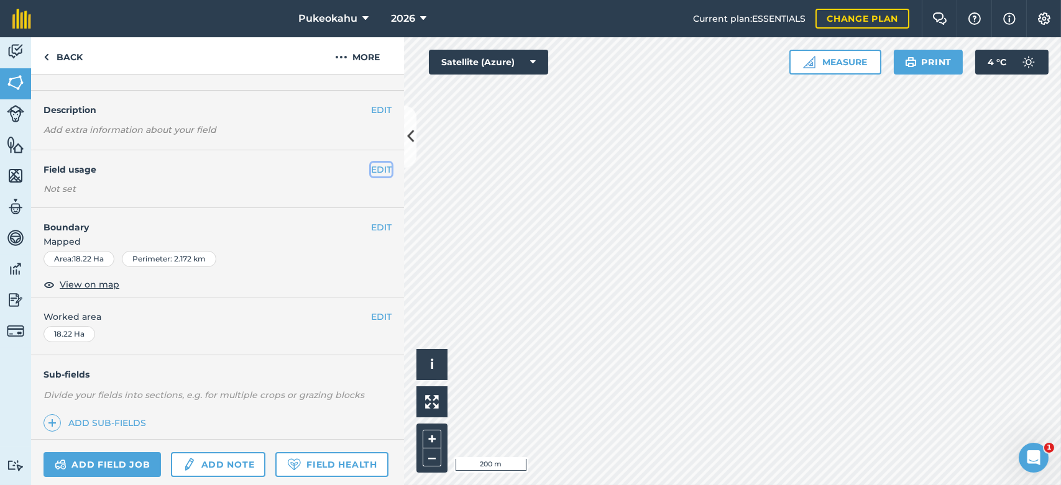
click at [371, 170] on button "EDIT" at bounding box center [381, 170] width 21 height 14
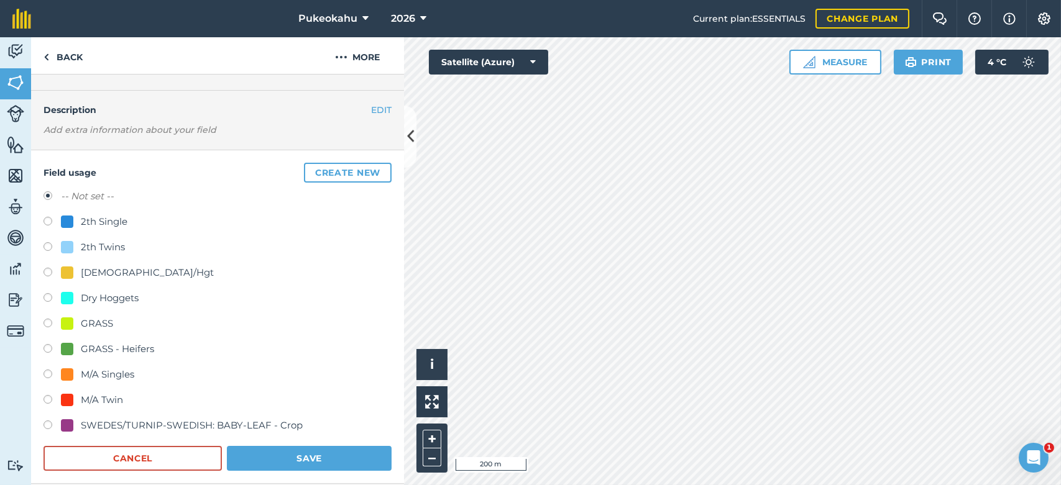
click at [96, 221] on div "2th Single" at bounding box center [104, 221] width 47 height 15
radio input "true"
radio input "false"
click at [269, 453] on button "Save" at bounding box center [309, 458] width 165 height 25
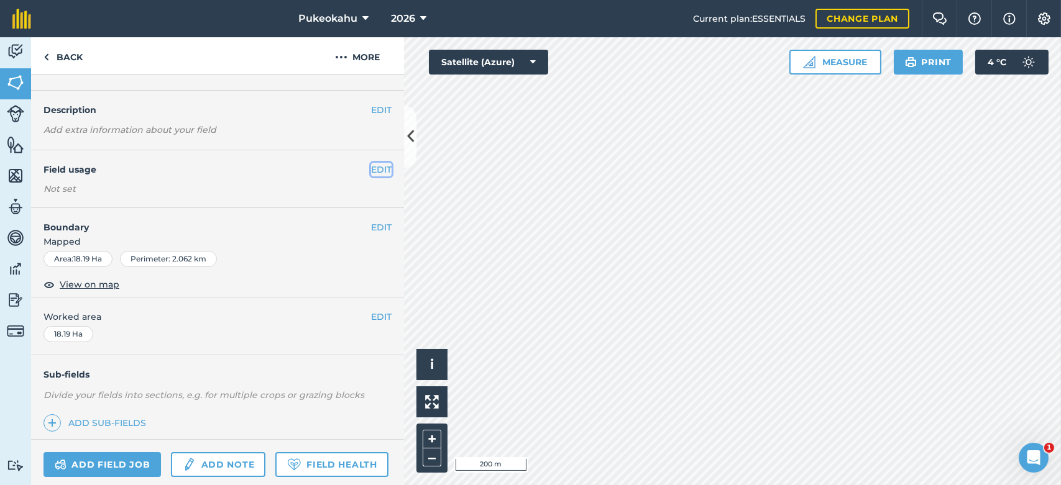
click at [374, 170] on button "EDIT" at bounding box center [381, 170] width 21 height 14
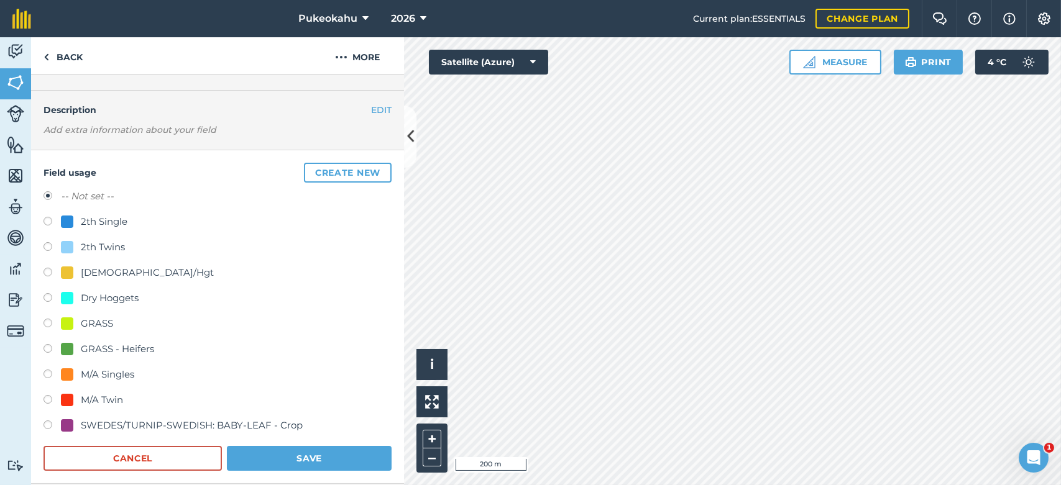
click at [113, 219] on div "2th Single" at bounding box center [104, 221] width 47 height 15
radio input "true"
radio input "false"
click at [287, 456] on button "Save" at bounding box center [309, 458] width 165 height 25
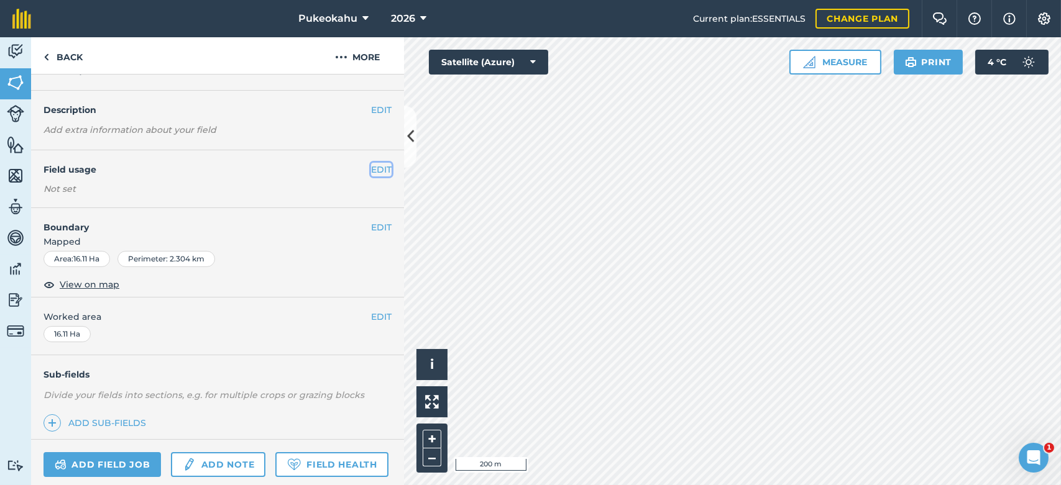
click at [371, 170] on button "EDIT" at bounding box center [381, 170] width 21 height 14
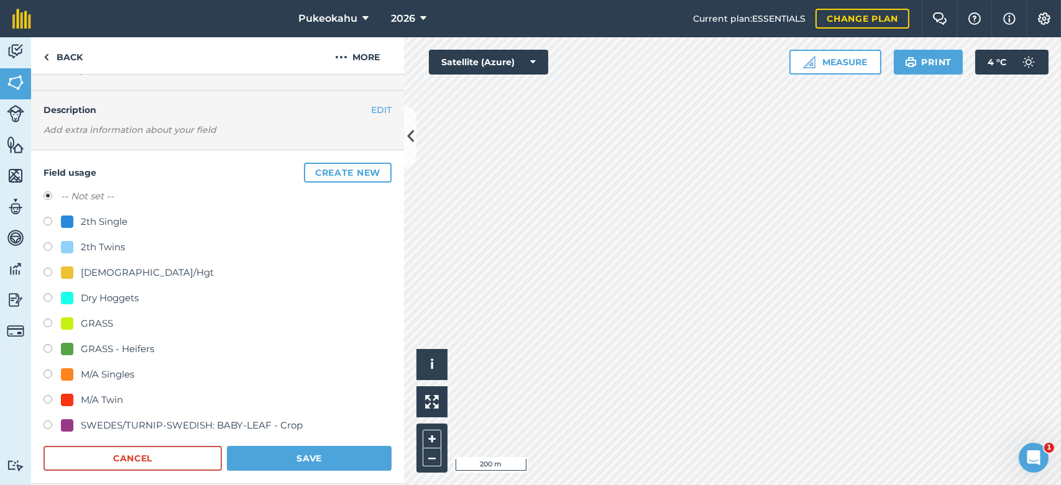
click at [102, 227] on div "2th Single" at bounding box center [104, 221] width 47 height 15
radio input "true"
radio input "false"
click at [282, 459] on button "Save" at bounding box center [309, 458] width 165 height 25
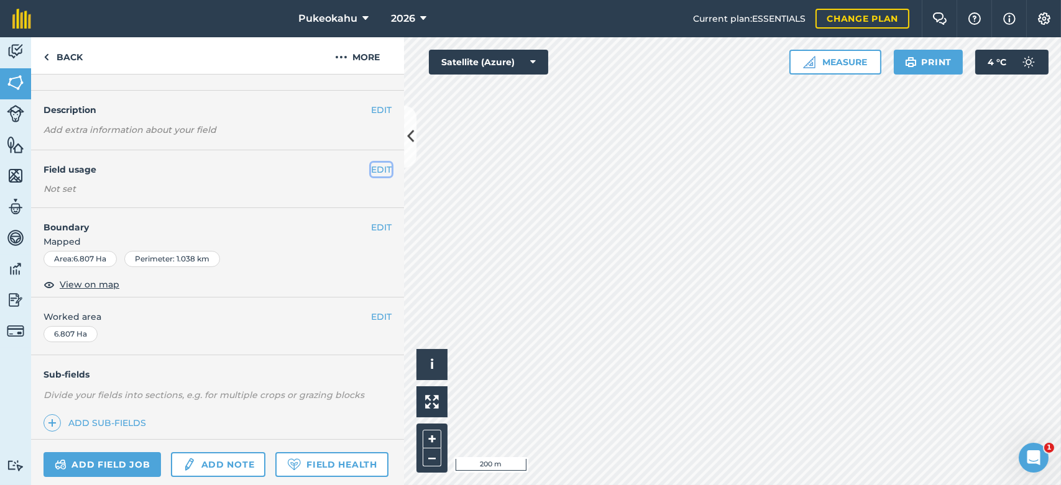
click at [371, 168] on button "EDIT" at bounding box center [381, 170] width 21 height 14
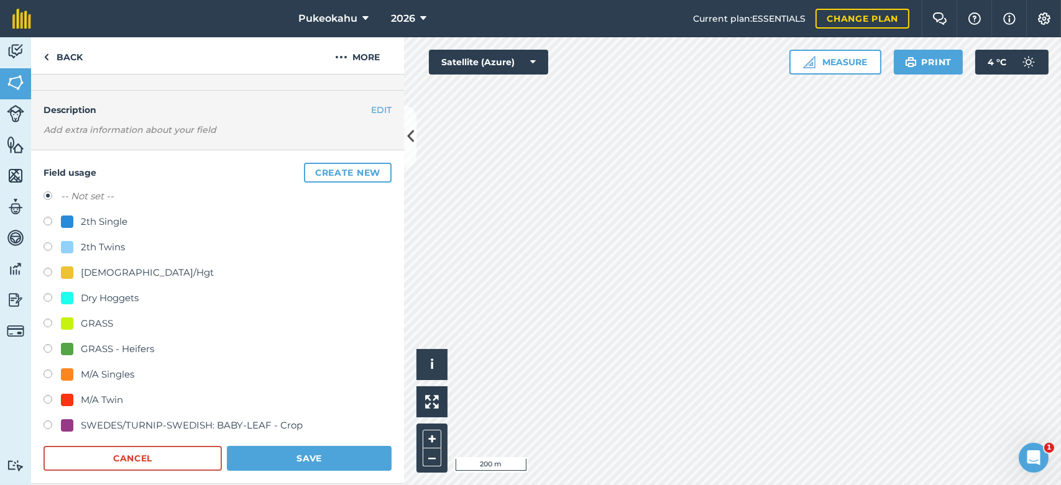
click at [55, 220] on label at bounding box center [52, 223] width 17 height 12
radio input "true"
radio input "false"
click at [300, 455] on button "Save" at bounding box center [309, 458] width 165 height 25
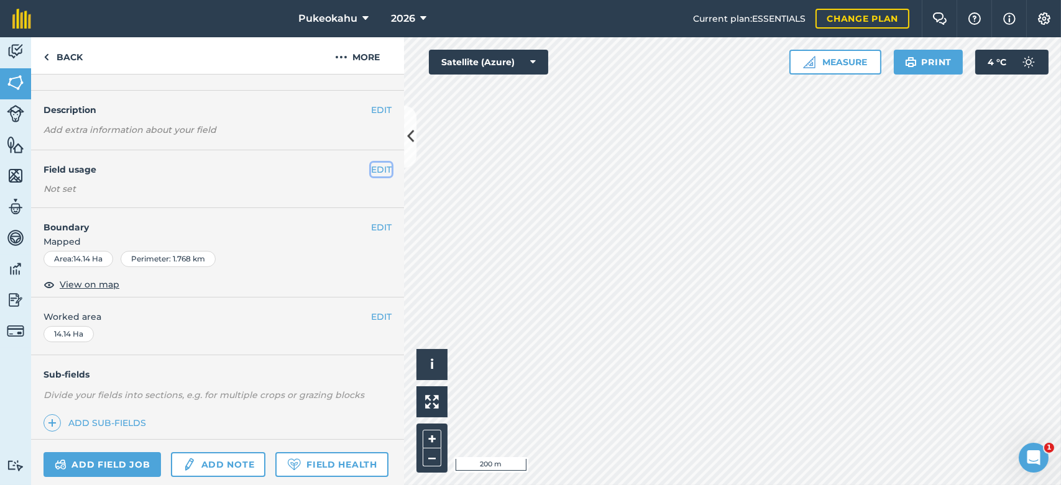
click at [372, 168] on button "EDIT" at bounding box center [381, 170] width 21 height 14
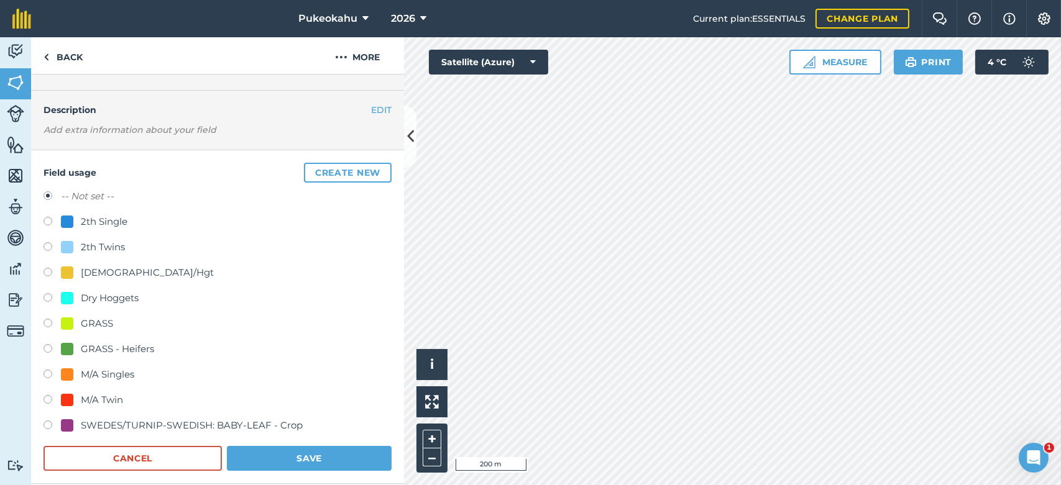
click at [83, 219] on div "2th Single" at bounding box center [104, 221] width 47 height 15
radio input "true"
radio input "false"
click at [264, 461] on button "Save" at bounding box center [309, 458] width 165 height 25
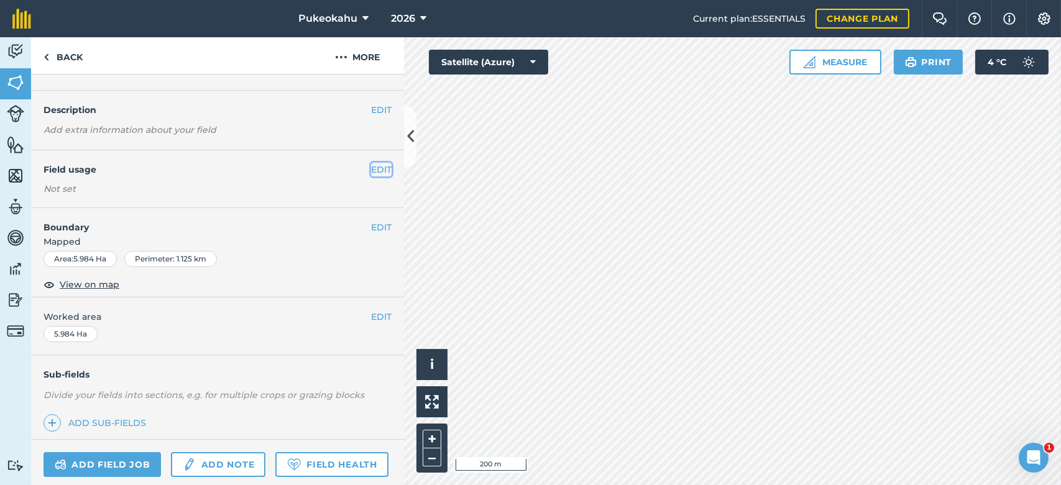
click at [374, 169] on button "EDIT" at bounding box center [381, 170] width 21 height 14
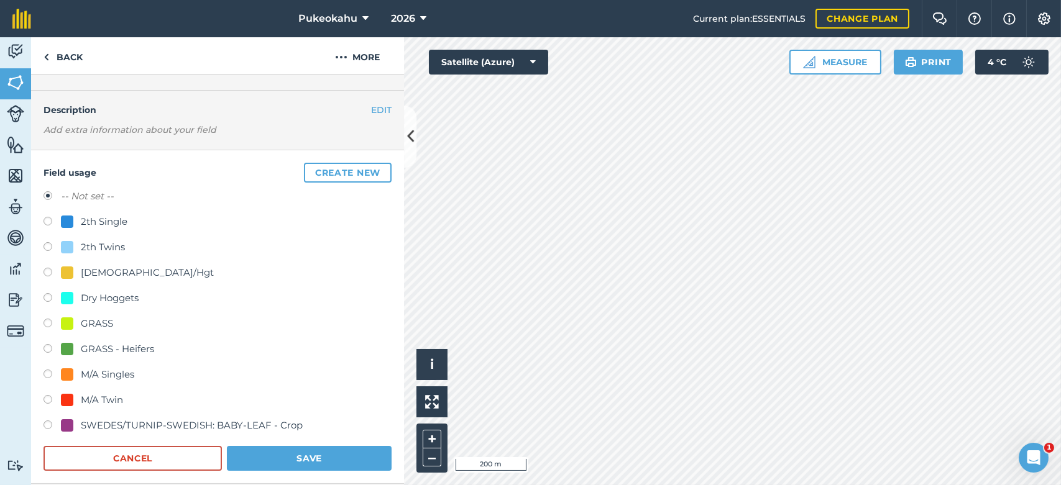
click at [124, 220] on div "2th Single" at bounding box center [104, 221] width 47 height 15
radio input "true"
radio input "false"
click at [286, 451] on button "Save" at bounding box center [309, 458] width 165 height 25
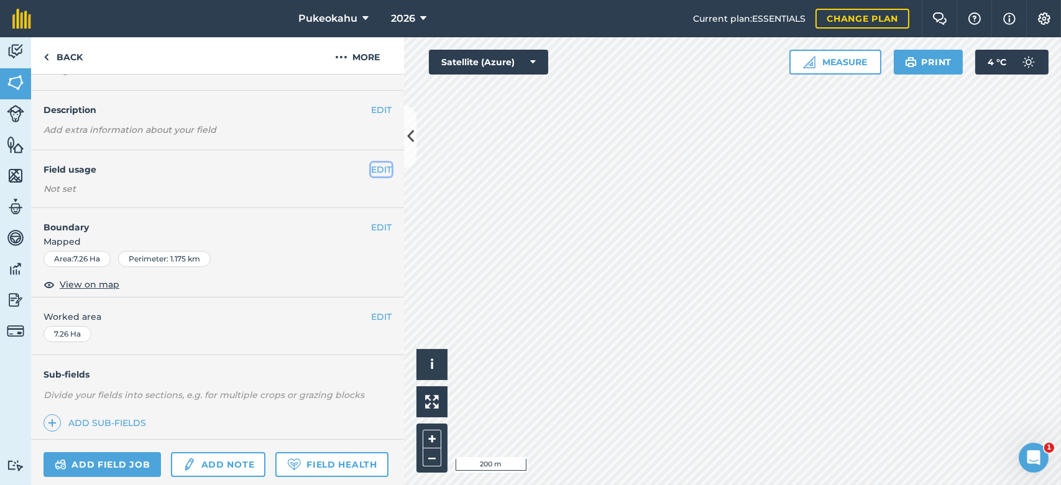
click at [371, 173] on button "EDIT" at bounding box center [381, 170] width 21 height 14
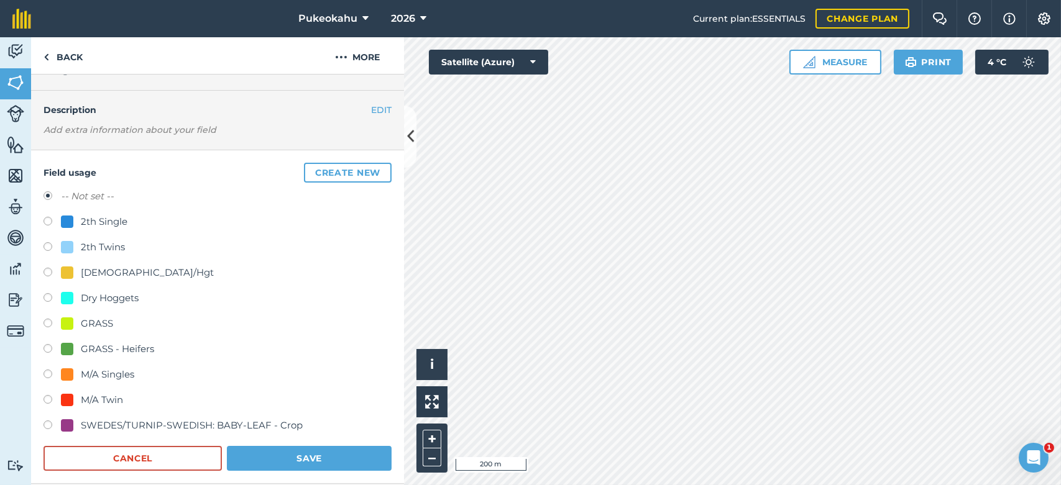
click at [85, 218] on div "2th Single" at bounding box center [104, 221] width 47 height 15
radio input "true"
radio input "false"
click at [264, 448] on button "Save" at bounding box center [309, 458] width 165 height 25
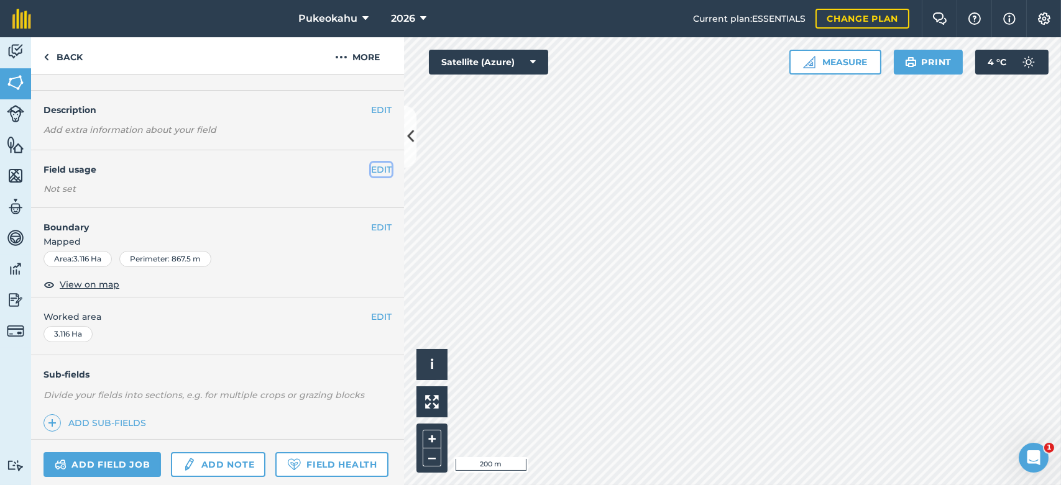
click at [373, 167] on button "EDIT" at bounding box center [381, 170] width 21 height 14
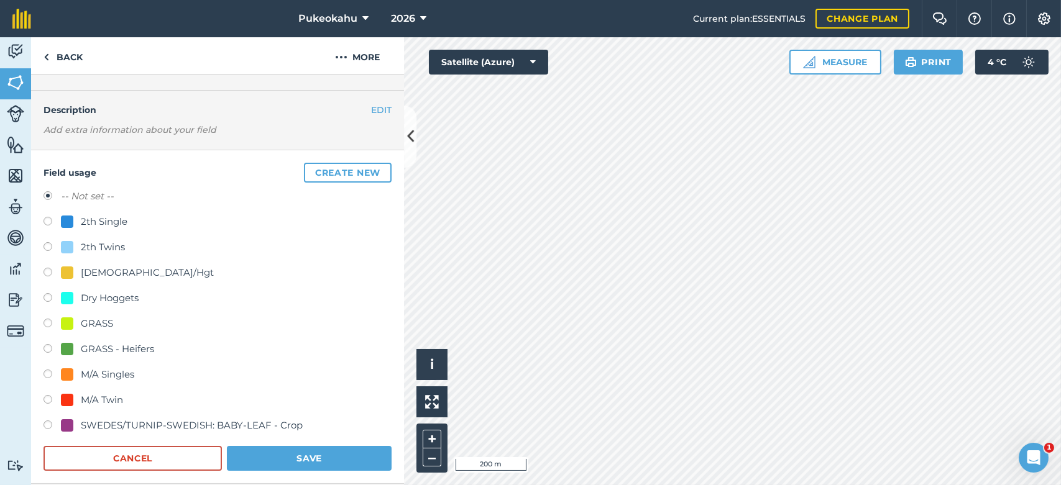
click at [97, 224] on div "2th Single" at bounding box center [104, 221] width 47 height 15
radio input "true"
radio input "false"
click at [270, 446] on button "Save" at bounding box center [309, 458] width 165 height 25
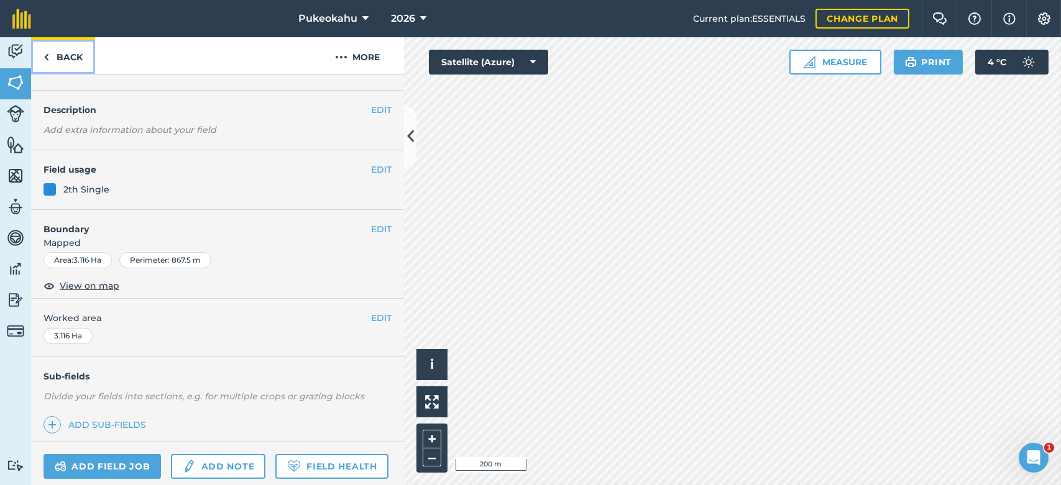
click at [71, 56] on link "Back" at bounding box center [63, 55] width 64 height 37
click at [72, 56] on link "Back" at bounding box center [63, 55] width 64 height 37
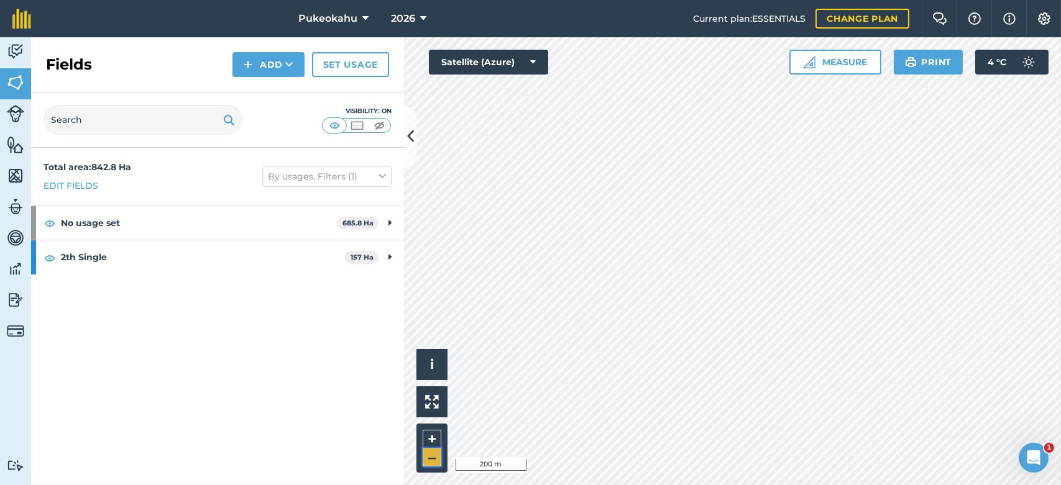
click at [433, 460] on button "–" at bounding box center [432, 458] width 19 height 18
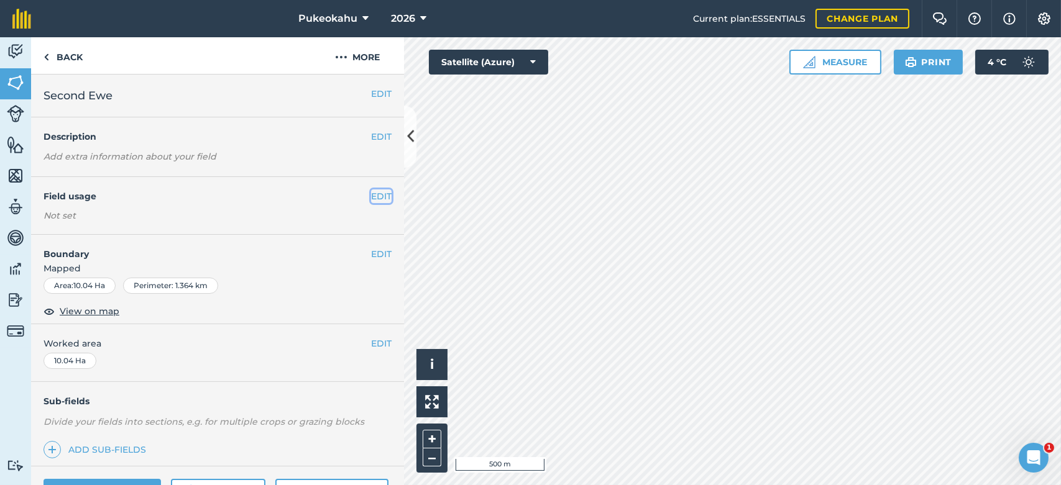
click at [371, 195] on button "EDIT" at bounding box center [381, 197] width 21 height 14
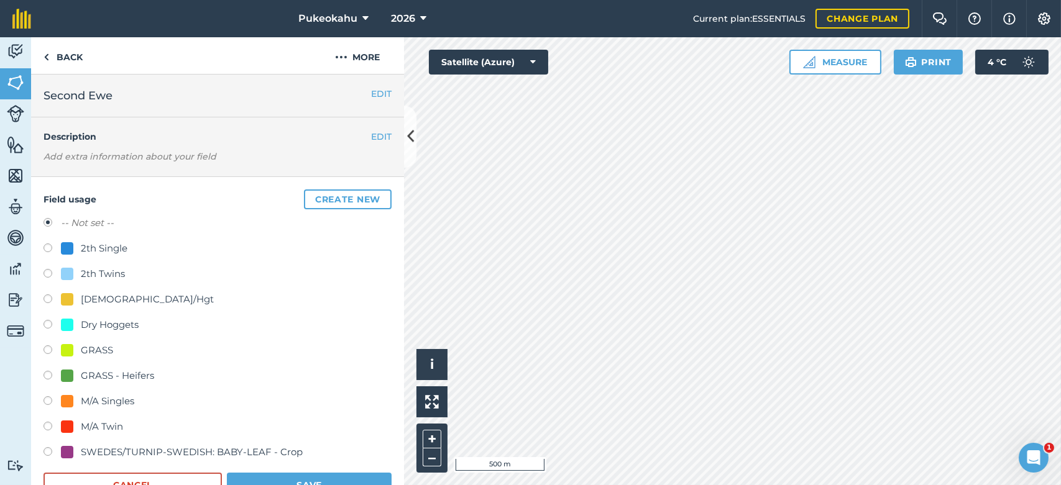
click at [94, 249] on div "2th Single" at bounding box center [104, 248] width 47 height 15
radio input "true"
radio input "false"
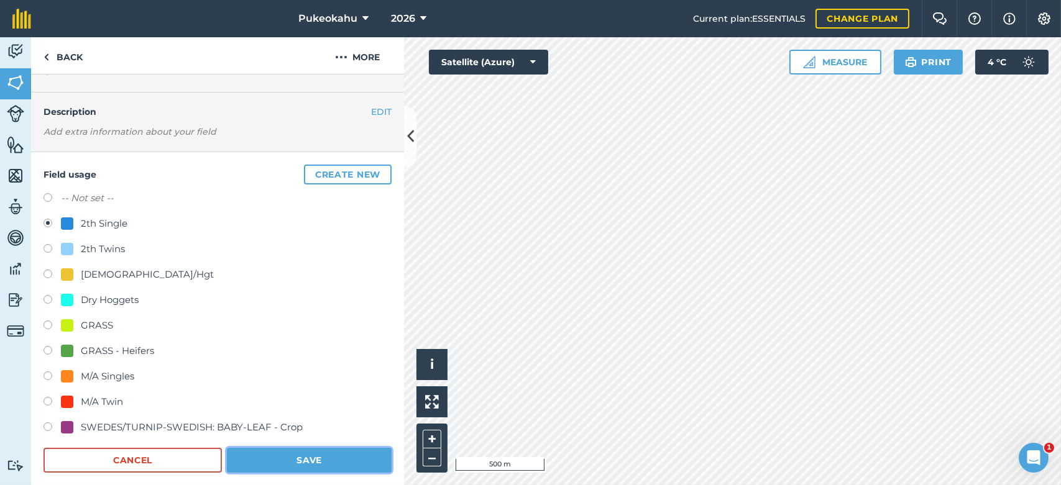
click at [373, 460] on button "Save" at bounding box center [309, 460] width 165 height 25
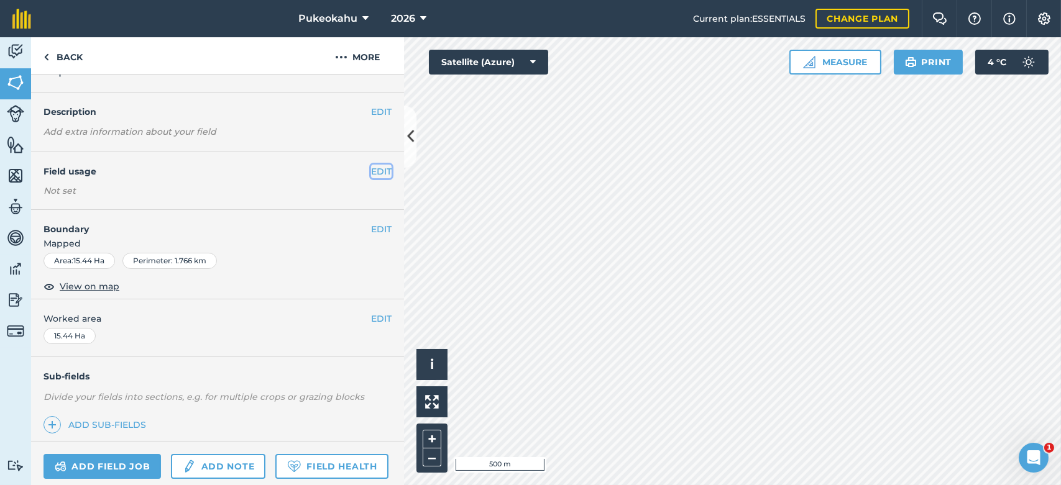
click at [371, 171] on button "EDIT" at bounding box center [381, 172] width 21 height 14
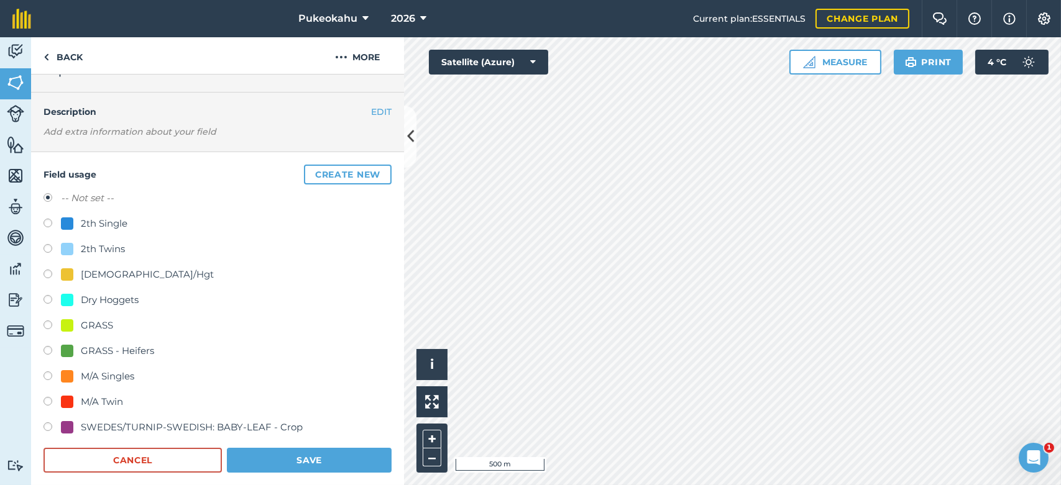
click at [99, 224] on div "2th Single" at bounding box center [104, 223] width 47 height 15
radio input "true"
radio input "false"
click at [307, 456] on button "Save" at bounding box center [309, 460] width 165 height 25
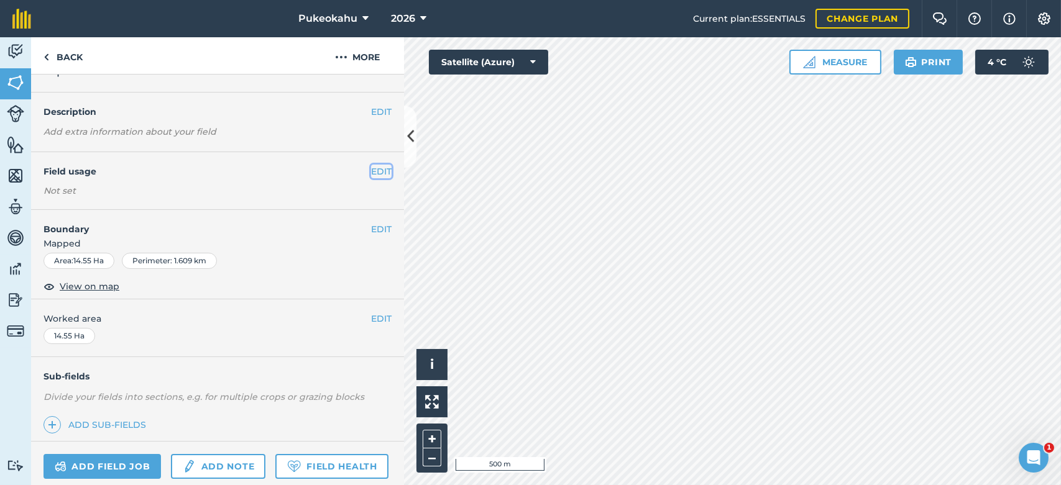
click at [371, 165] on button "EDIT" at bounding box center [381, 172] width 21 height 14
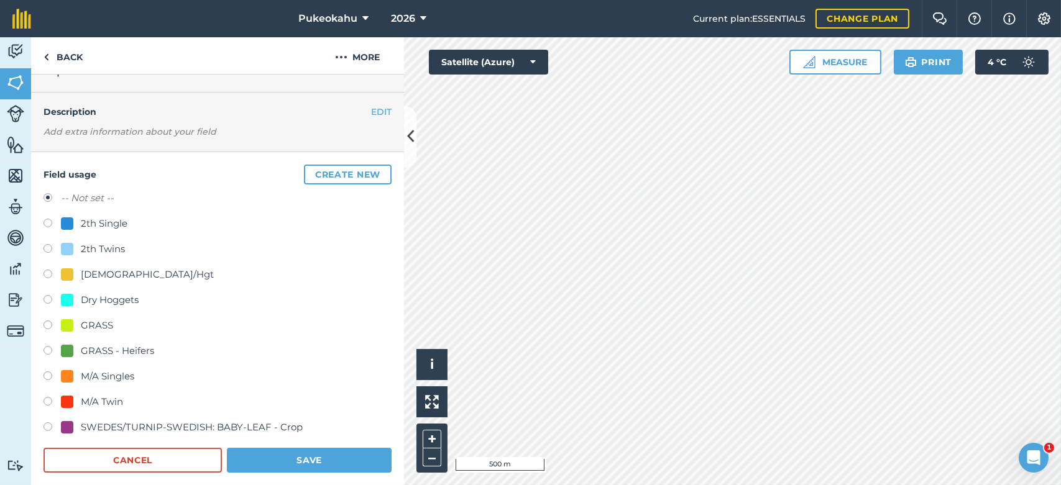
click at [112, 219] on div "2th Single" at bounding box center [104, 223] width 47 height 15
radio input "true"
radio input "false"
click at [282, 457] on button "Save" at bounding box center [309, 460] width 165 height 25
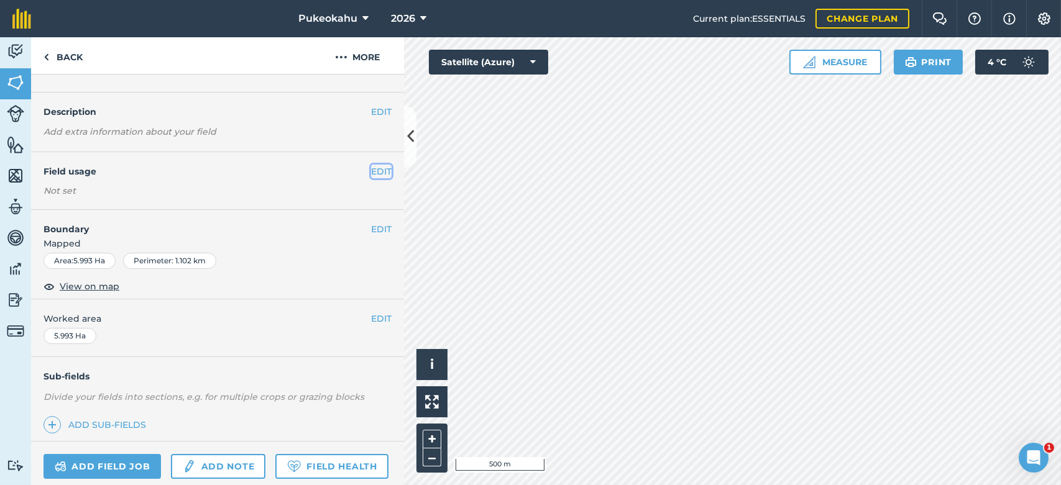
click at [377, 172] on button "EDIT" at bounding box center [381, 172] width 21 height 14
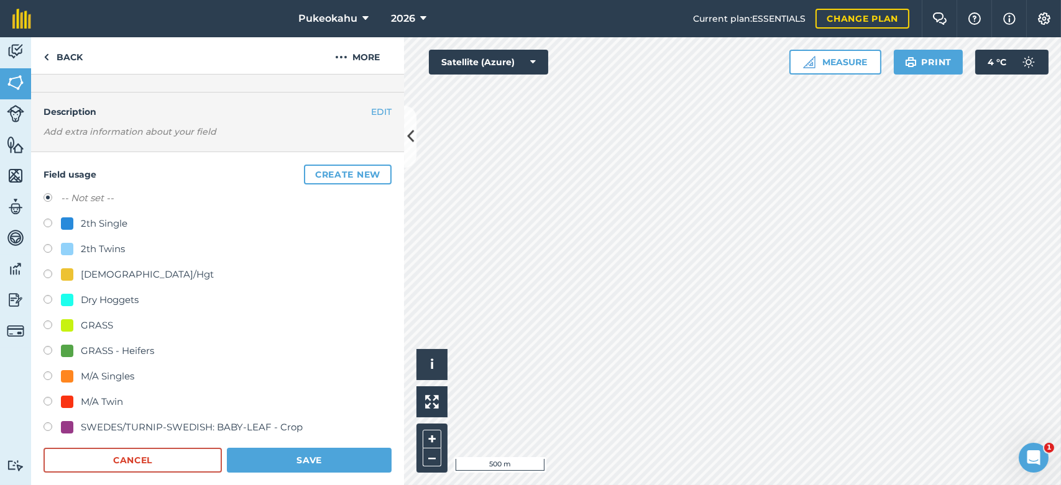
click at [114, 219] on div "2th Single" at bounding box center [104, 223] width 47 height 15
radio input "true"
radio input "false"
click at [301, 456] on button "Save" at bounding box center [309, 460] width 165 height 25
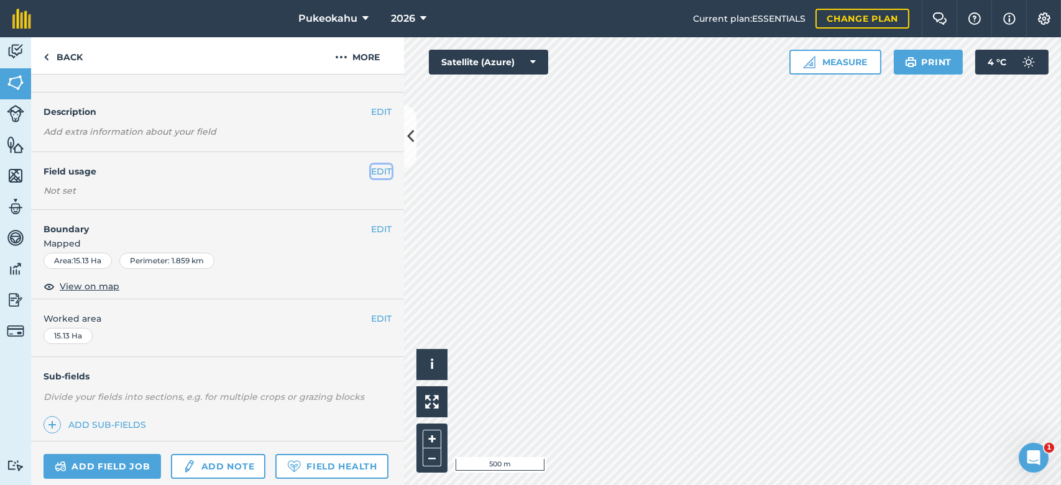
click at [371, 173] on button "EDIT" at bounding box center [381, 172] width 21 height 14
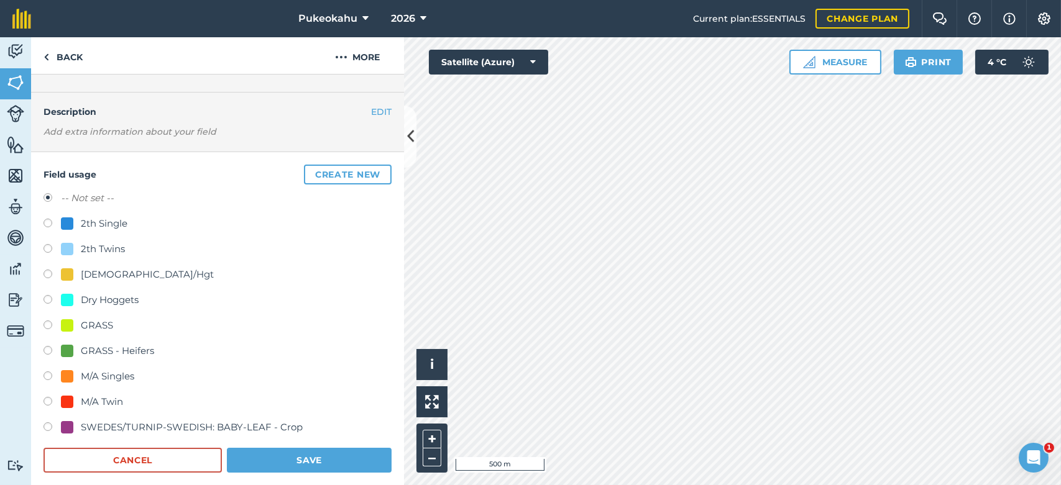
click at [92, 220] on div "2th Single" at bounding box center [104, 223] width 47 height 15
radio input "true"
radio input "false"
click at [270, 461] on button "Save" at bounding box center [309, 460] width 165 height 25
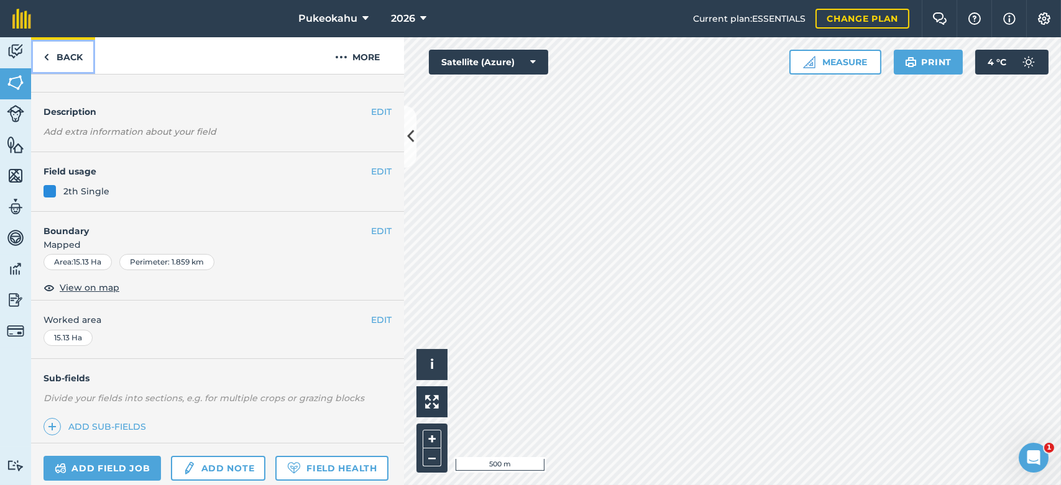
click at [61, 65] on link "Back" at bounding box center [63, 55] width 64 height 37
click at [82, 50] on link "Back" at bounding box center [63, 55] width 64 height 37
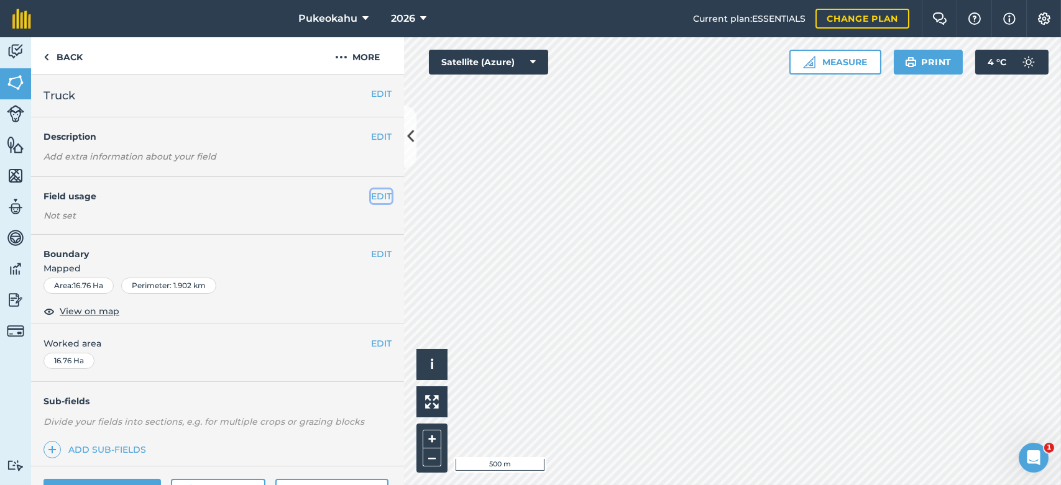
click at [371, 195] on button "EDIT" at bounding box center [381, 197] width 21 height 14
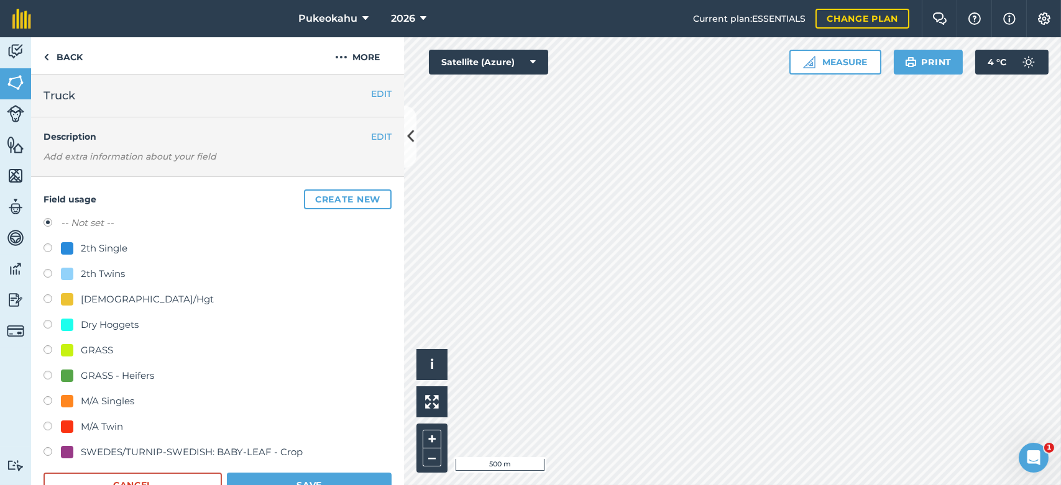
click at [119, 247] on div "2th Single" at bounding box center [104, 248] width 47 height 15
radio input "true"
radio input "false"
click at [319, 480] on button "Save" at bounding box center [309, 485] width 165 height 25
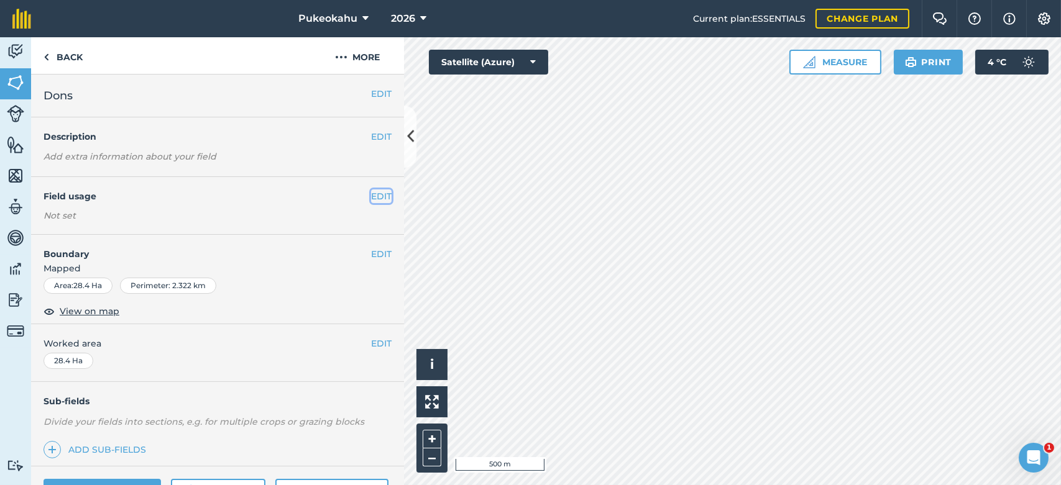
click at [371, 200] on button "EDIT" at bounding box center [381, 197] width 21 height 14
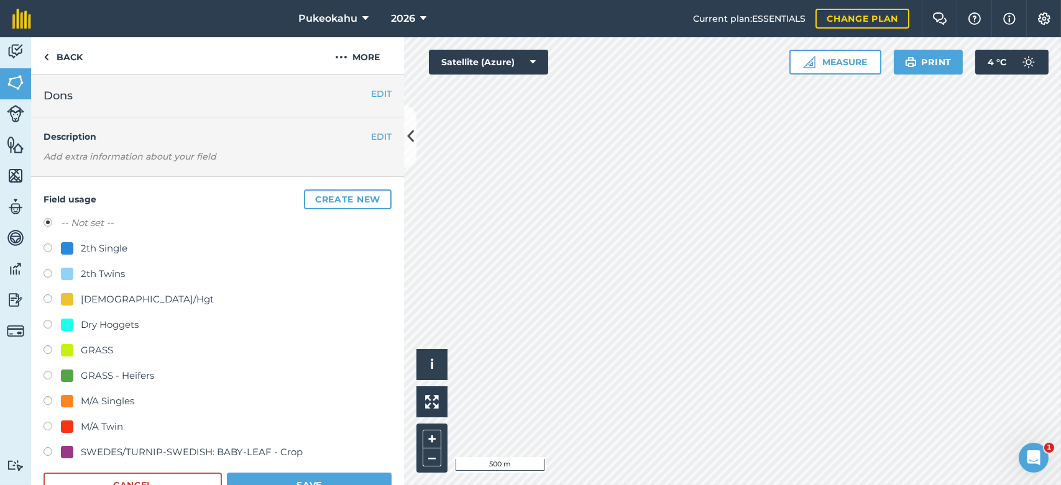
click at [109, 254] on div "2th Single" at bounding box center [104, 248] width 47 height 15
radio input "true"
radio input "false"
click at [269, 472] on form "-- Not set -- 2th Single 2th Twins 5yrold/Hgt Dry Hoggets GRASS GRASS - Heifers…" at bounding box center [218, 357] width 348 height 282
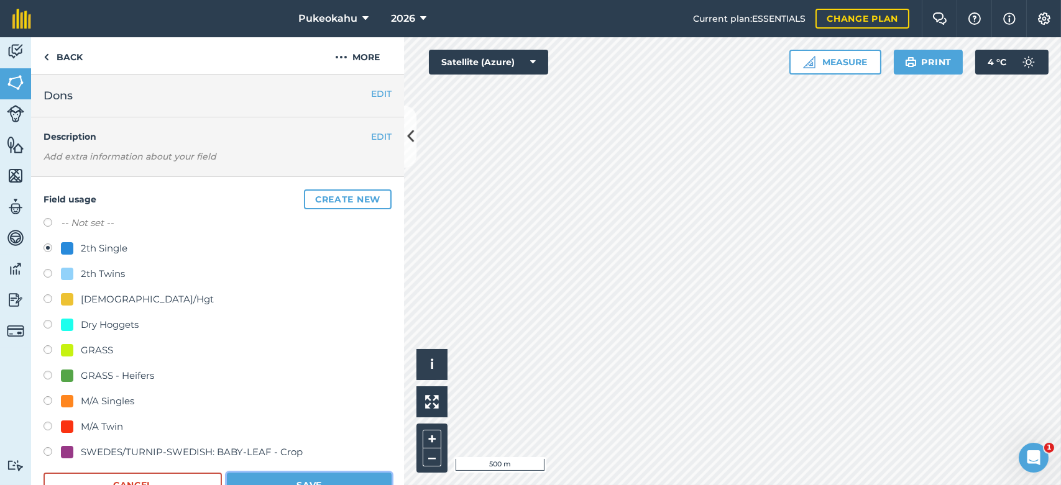
click at [269, 477] on button "Save" at bounding box center [309, 485] width 165 height 25
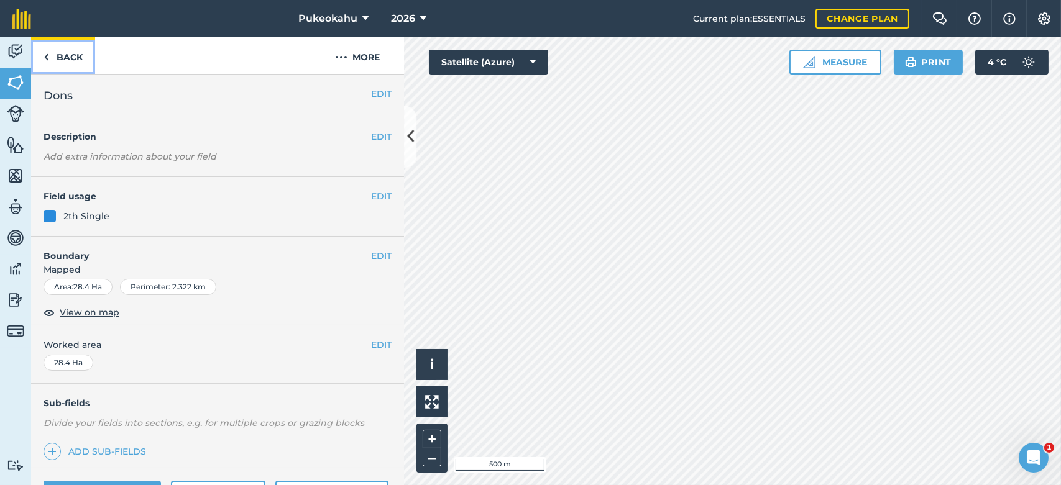
click at [74, 56] on link "Back" at bounding box center [63, 55] width 64 height 37
click at [375, 195] on button "EDIT" at bounding box center [381, 197] width 21 height 14
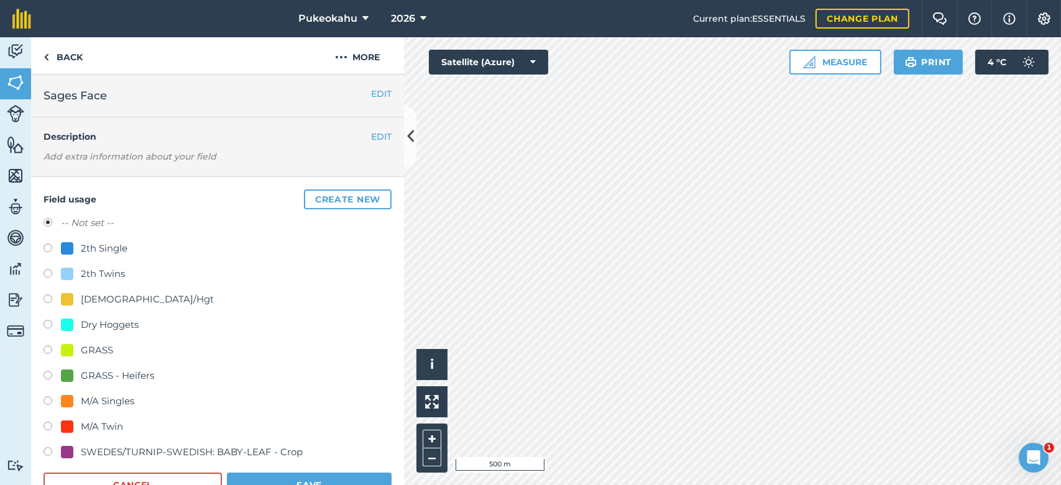
click at [104, 249] on div "2th Single" at bounding box center [104, 248] width 47 height 15
radio input "true"
radio input "false"
click at [344, 475] on button "Save" at bounding box center [309, 485] width 165 height 25
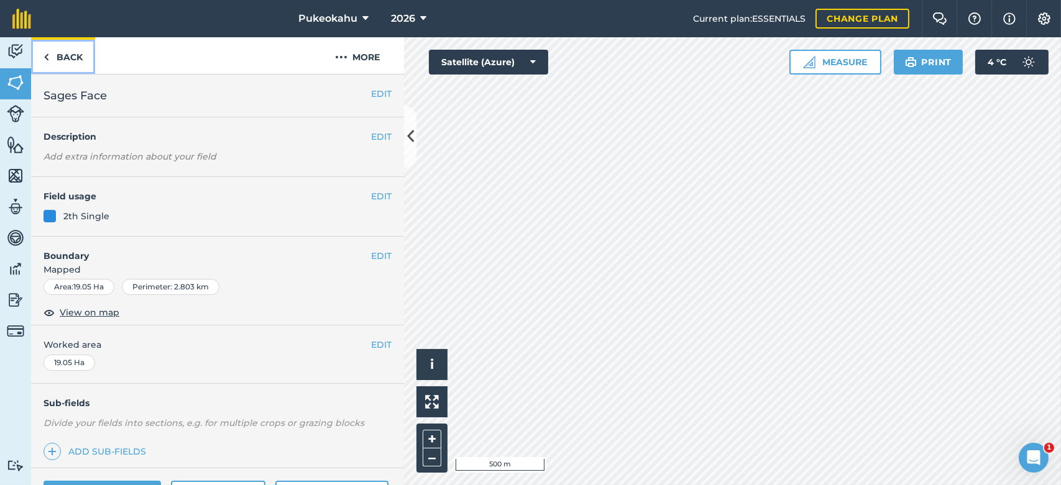
click at [61, 55] on link "Back" at bounding box center [63, 55] width 64 height 37
click at [374, 195] on button "EDIT" at bounding box center [381, 197] width 21 height 14
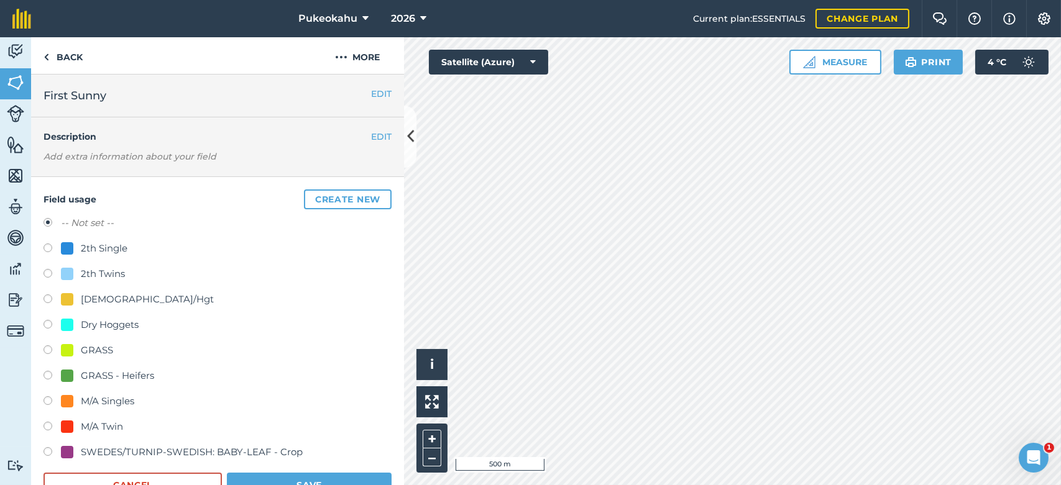
click at [108, 428] on div "M/A Twin" at bounding box center [102, 427] width 42 height 15
radio input "true"
radio input "false"
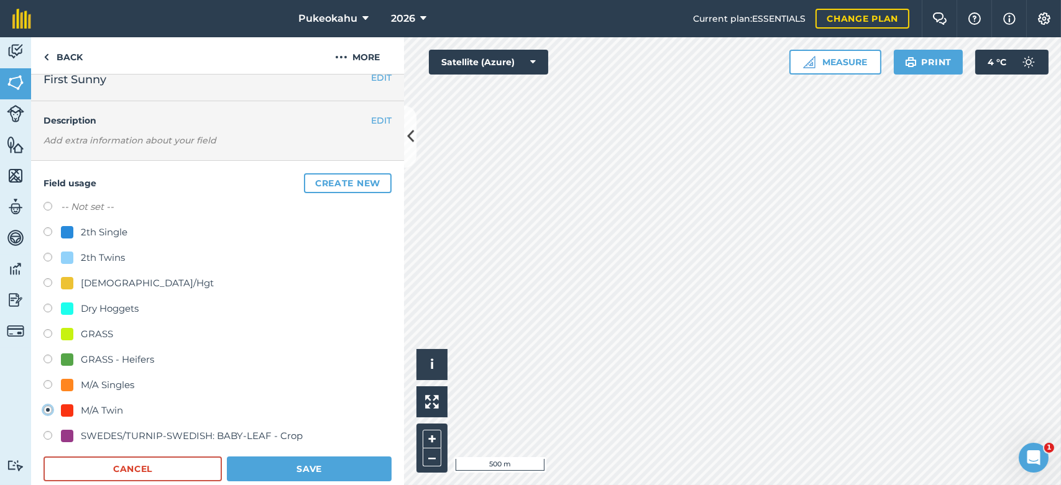
scroll to position [25, 0]
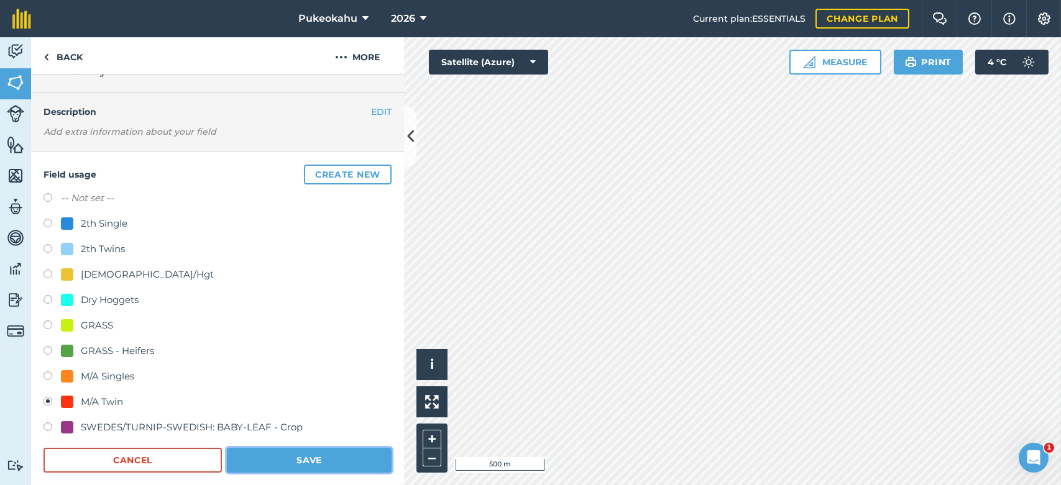
click at [352, 454] on button "Save" at bounding box center [309, 460] width 165 height 25
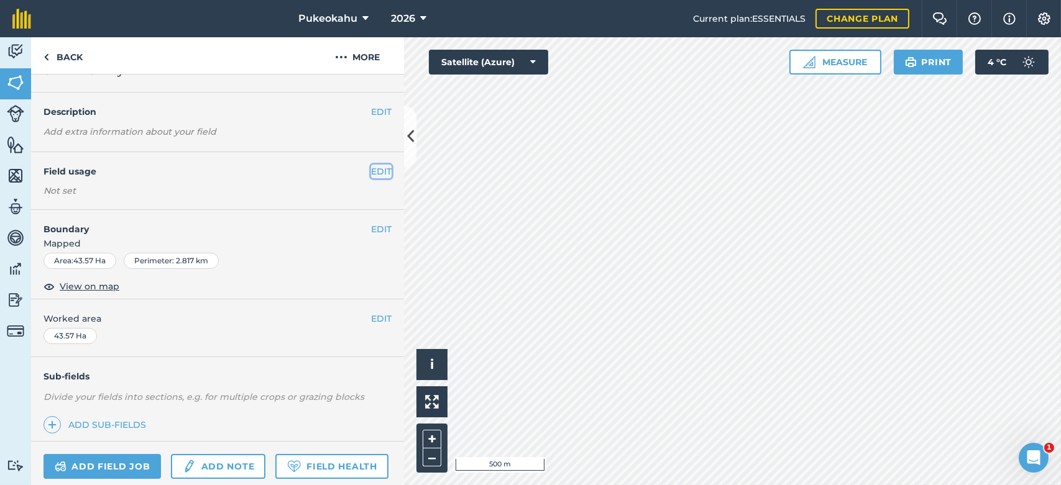
click at [371, 171] on button "EDIT" at bounding box center [381, 172] width 21 height 14
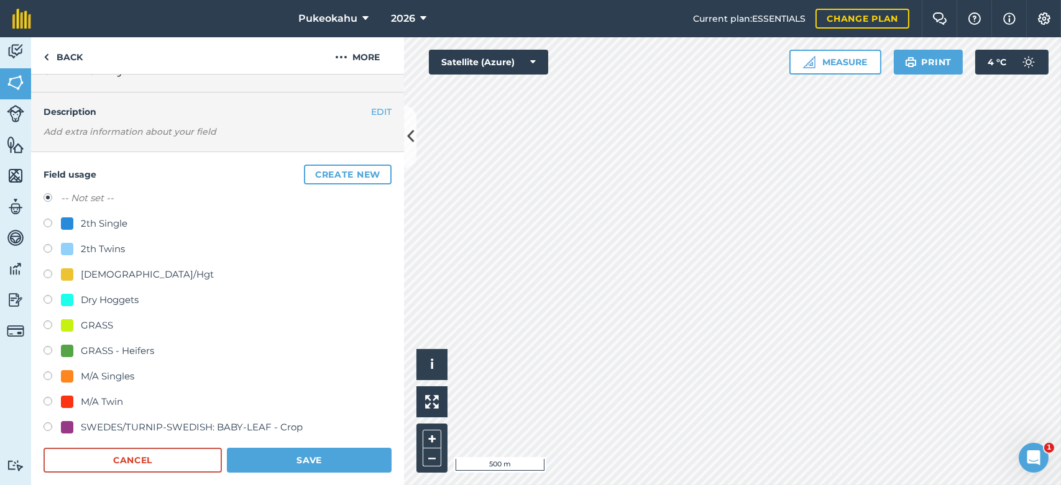
click at [106, 399] on div "M/A Twin" at bounding box center [102, 402] width 42 height 15
radio input "true"
radio input "false"
click at [319, 456] on button "Save" at bounding box center [309, 460] width 165 height 25
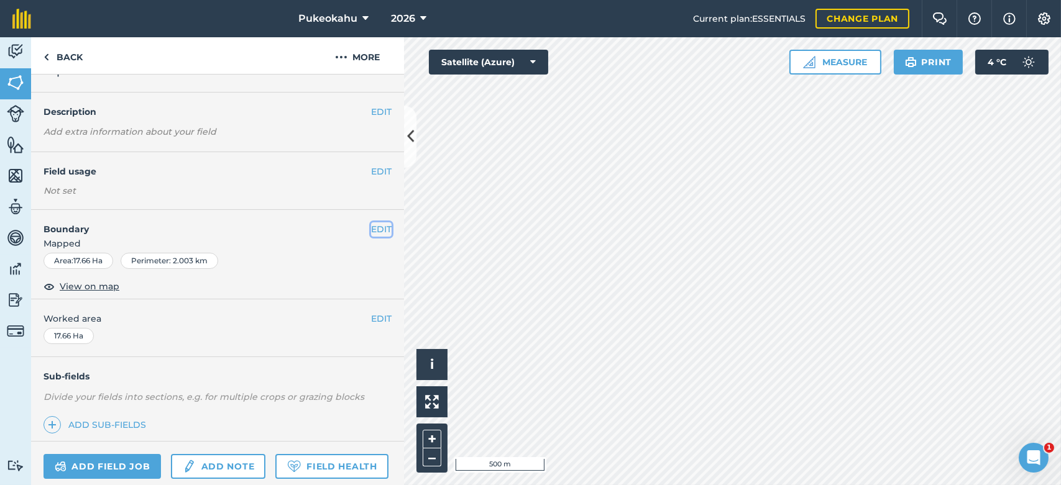
click at [373, 231] on button "EDIT" at bounding box center [381, 230] width 21 height 14
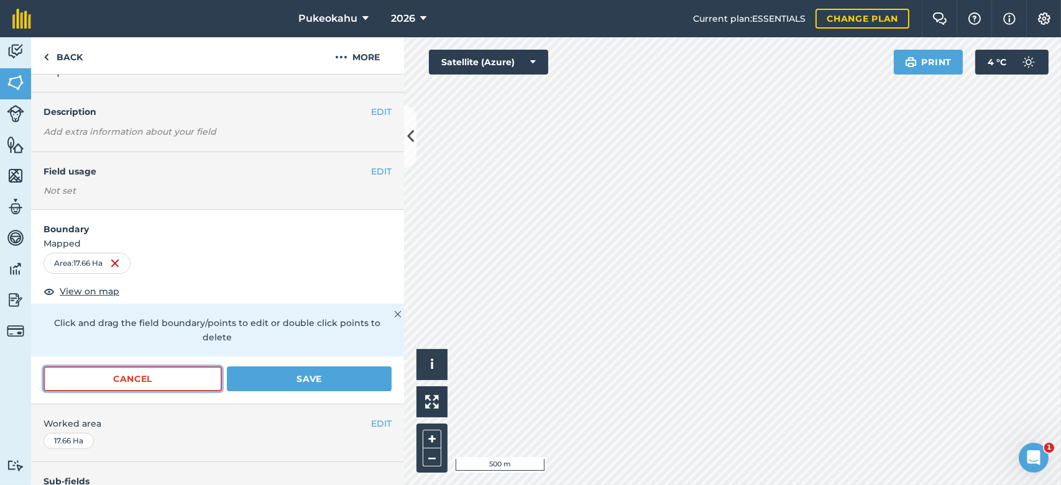
click at [155, 374] on button "Cancel" at bounding box center [133, 379] width 178 height 25
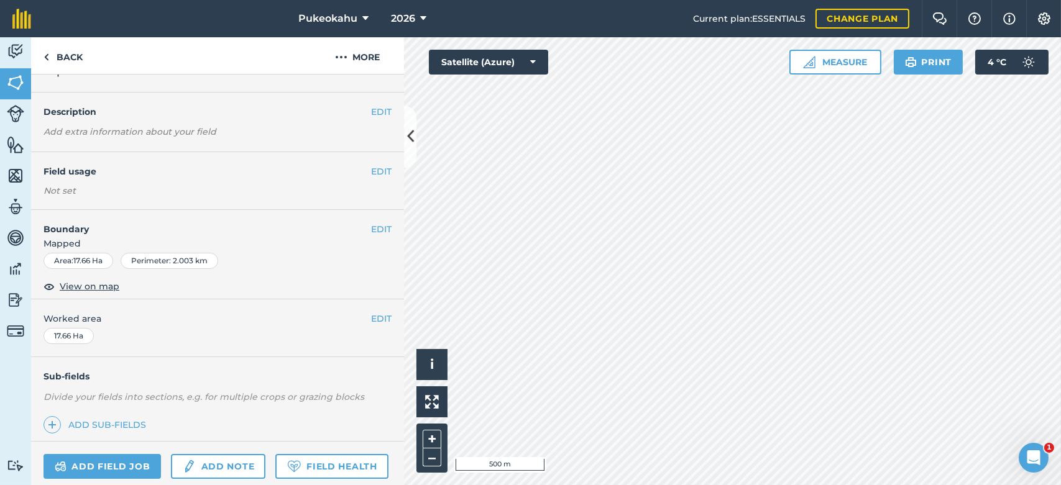
click at [383, 173] on div "EDIT Field usage Not set" at bounding box center [217, 181] width 373 height 58
click at [374, 171] on button "EDIT" at bounding box center [381, 172] width 21 height 14
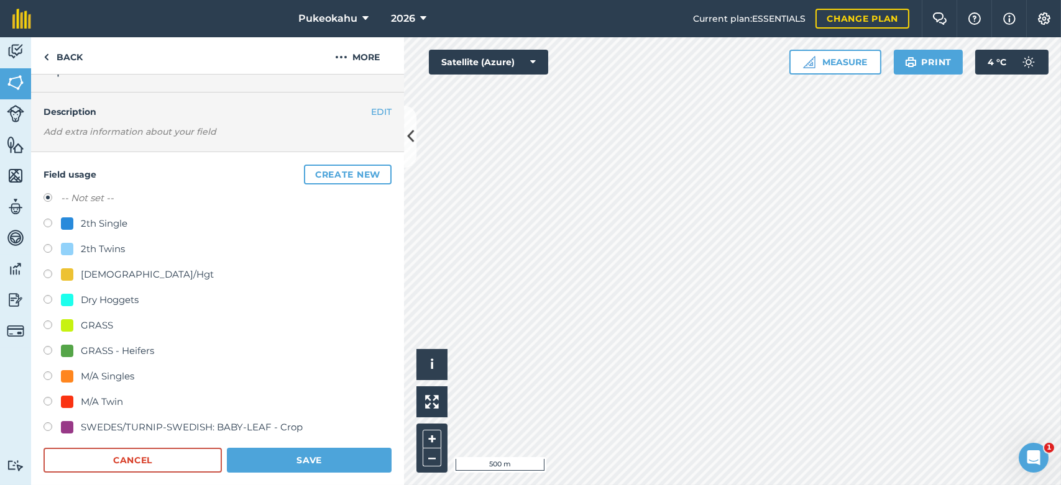
click at [78, 400] on div "M/A Twin" at bounding box center [92, 402] width 62 height 15
radio input "true"
radio input "false"
click at [293, 457] on button "Save" at bounding box center [309, 460] width 165 height 25
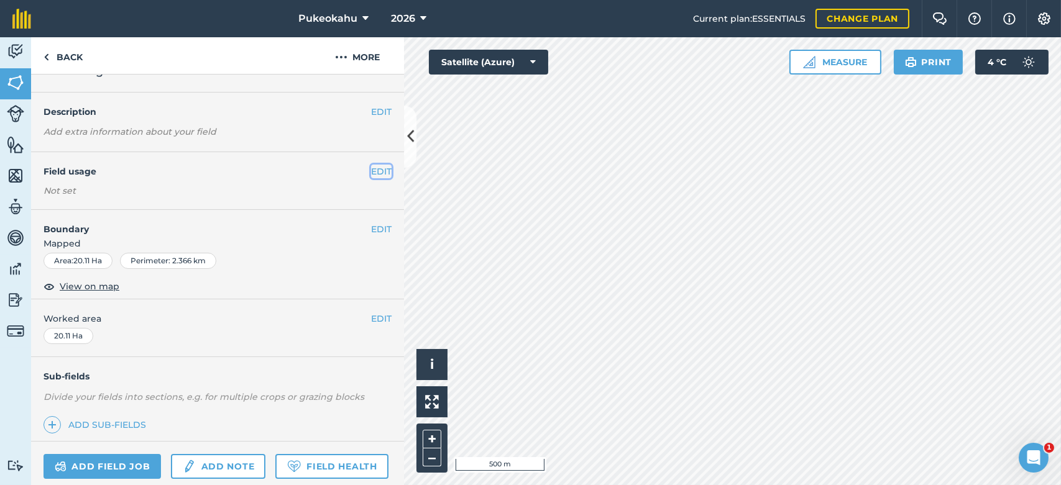
click at [371, 168] on button "EDIT" at bounding box center [381, 172] width 21 height 14
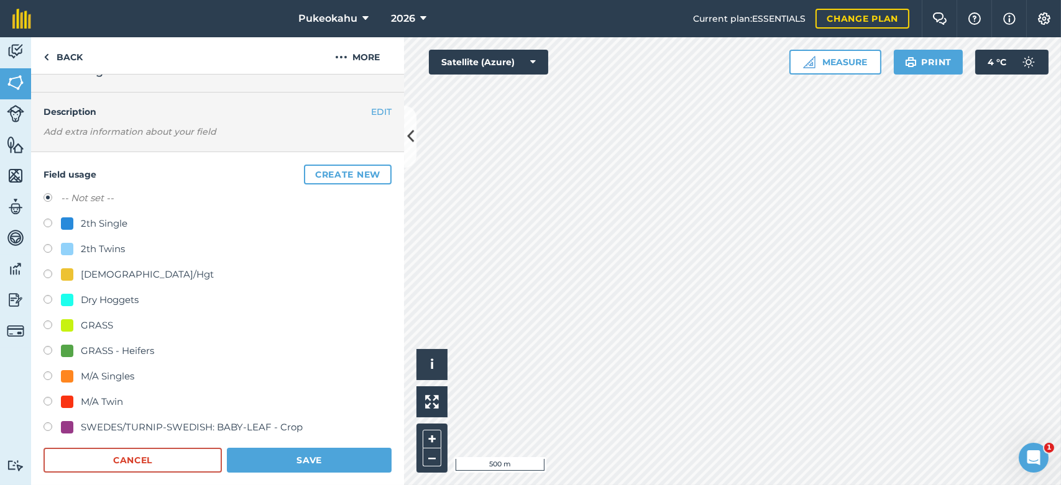
click at [86, 406] on div "M/A Twin" at bounding box center [102, 402] width 42 height 15
radio input "true"
radio input "false"
click at [277, 454] on button "Save" at bounding box center [309, 460] width 165 height 25
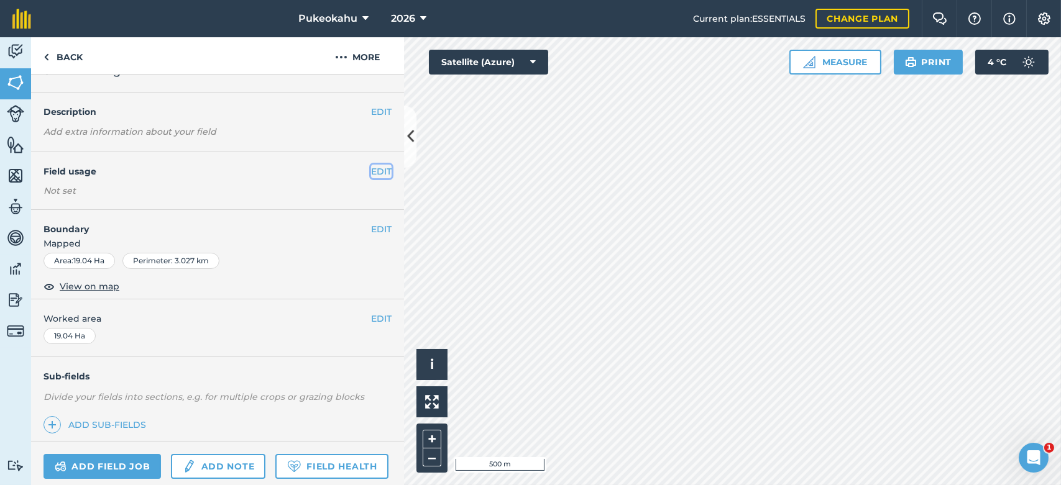
click at [371, 170] on button "EDIT" at bounding box center [381, 172] width 21 height 14
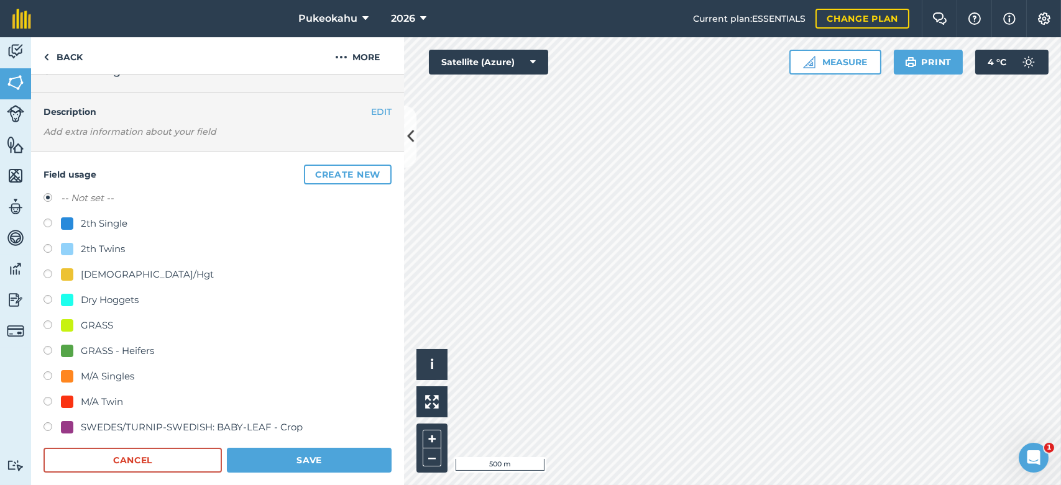
click at [103, 400] on div "M/A Twin" at bounding box center [102, 402] width 42 height 15
radio input "true"
radio input "false"
click at [293, 457] on button "Save" at bounding box center [309, 460] width 165 height 25
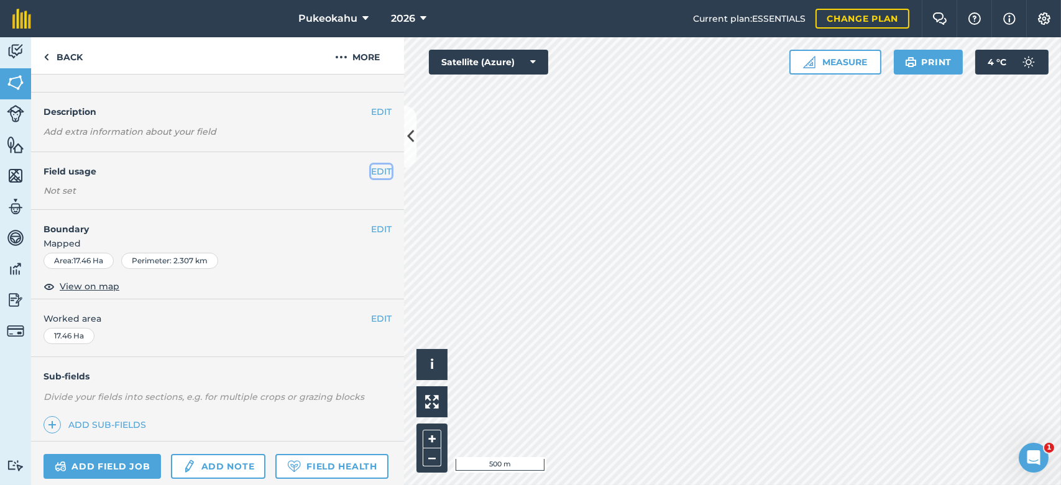
click at [371, 170] on button "EDIT" at bounding box center [381, 172] width 21 height 14
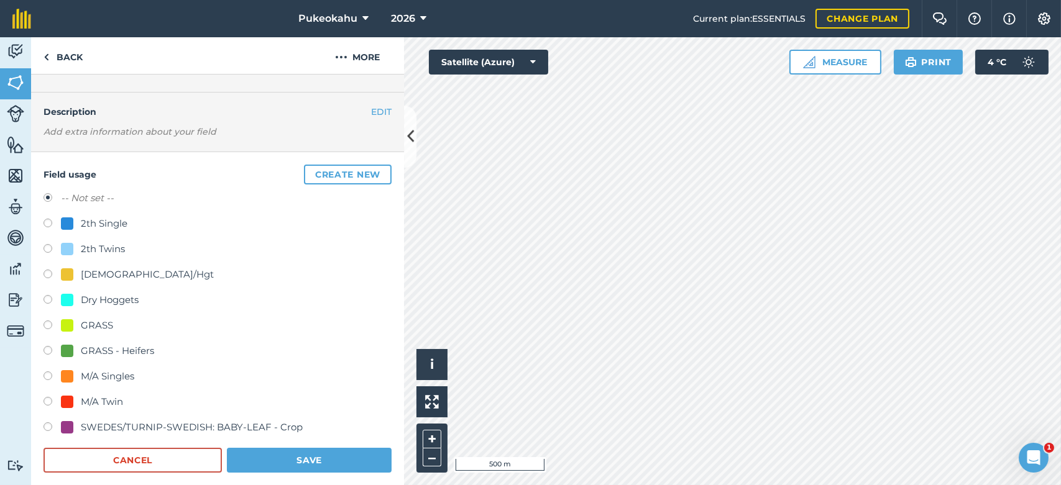
click at [102, 397] on div "M/A Twin" at bounding box center [102, 402] width 42 height 15
radio input "true"
radio input "false"
click at [295, 458] on button "Save" at bounding box center [309, 460] width 165 height 25
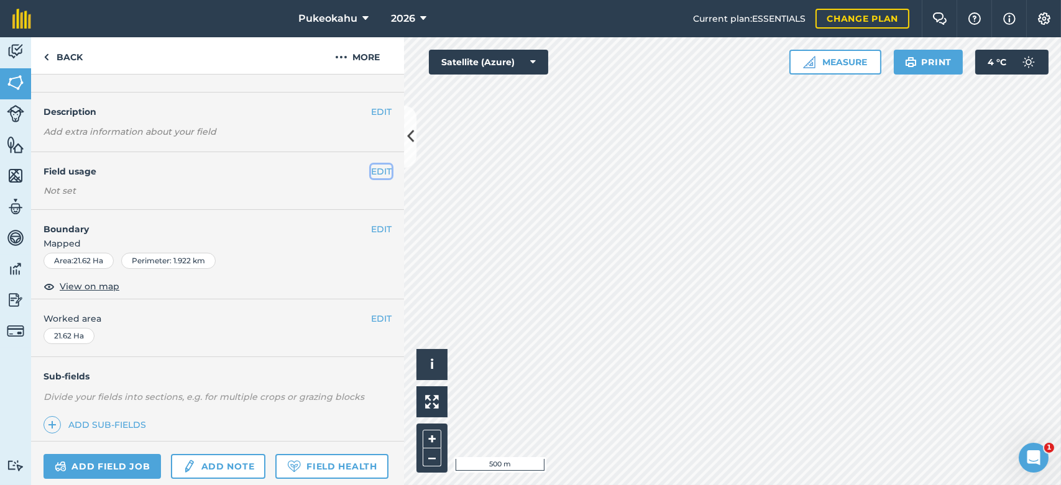
click at [377, 171] on button "EDIT" at bounding box center [381, 172] width 21 height 14
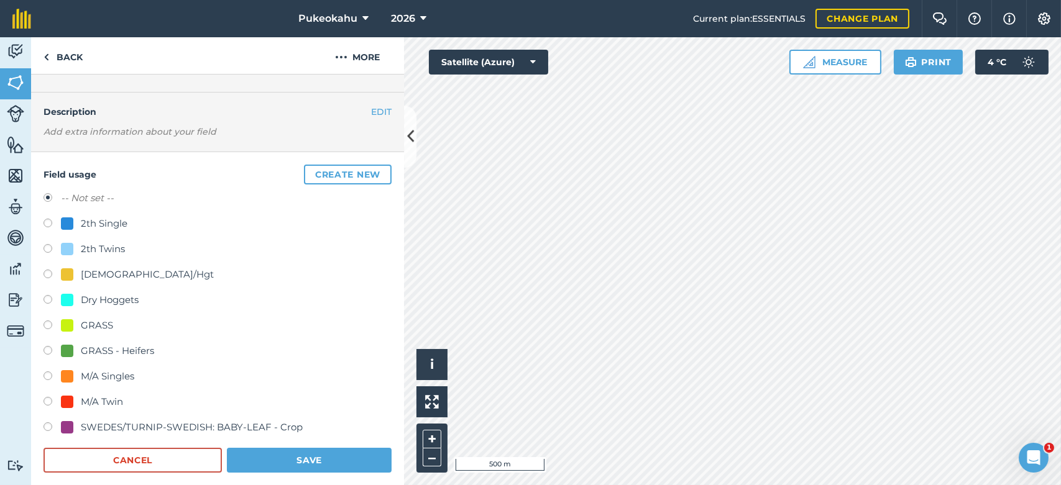
click at [97, 400] on div "M/A Twin" at bounding box center [102, 402] width 42 height 15
radio input "true"
radio input "false"
click at [259, 459] on button "Save" at bounding box center [309, 460] width 165 height 25
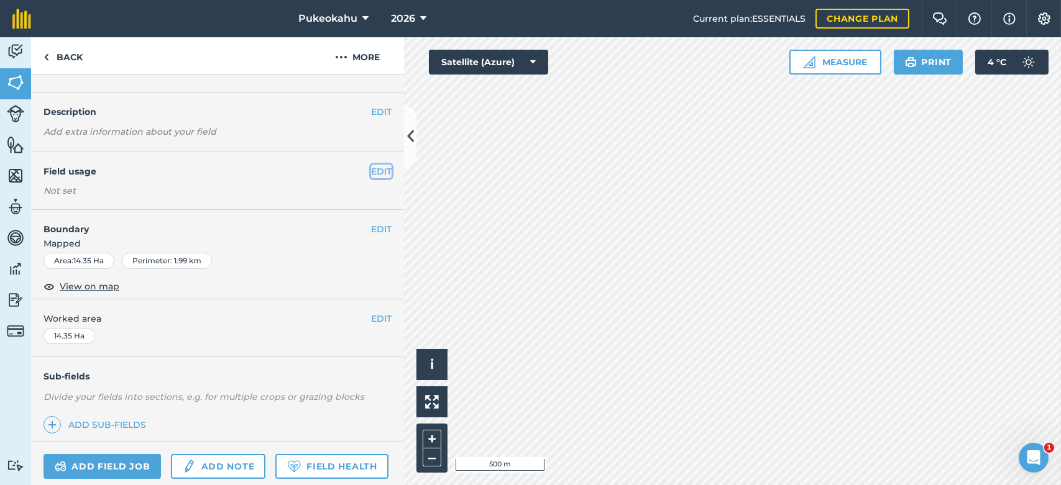
click at [372, 173] on button "EDIT" at bounding box center [381, 172] width 21 height 14
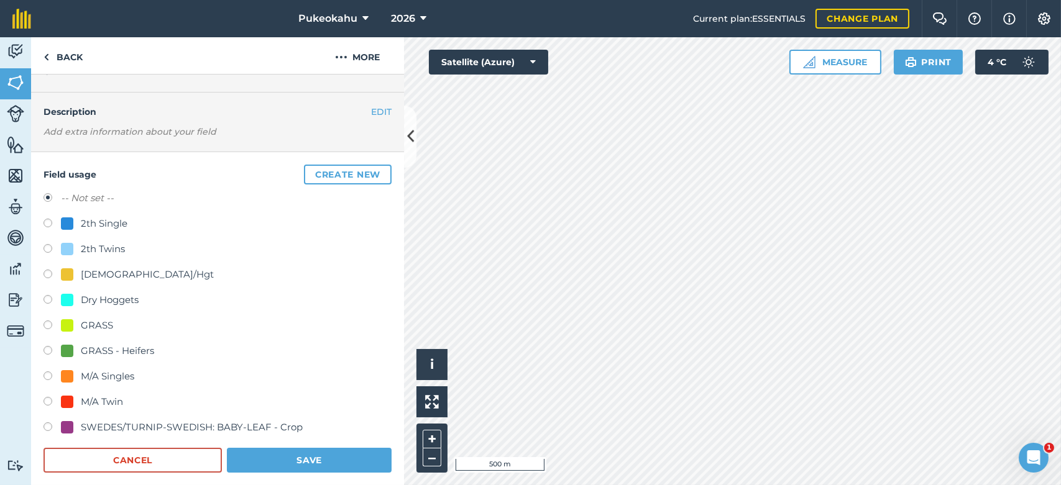
click at [89, 398] on div "M/A Twin" at bounding box center [102, 402] width 42 height 15
radio input "true"
radio input "false"
click at [273, 452] on button "Save" at bounding box center [309, 460] width 165 height 25
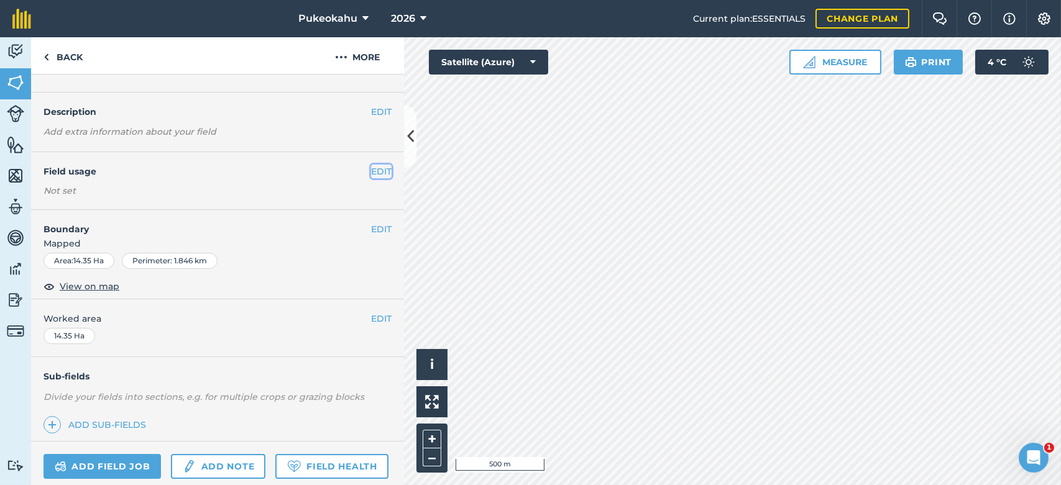
click at [373, 171] on button "EDIT" at bounding box center [381, 172] width 21 height 14
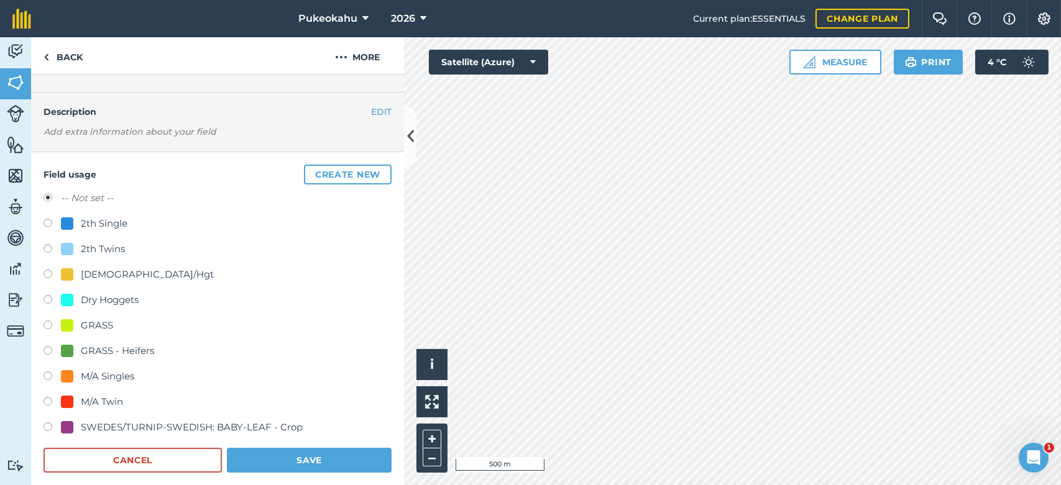
click at [100, 403] on div "M/A Twin" at bounding box center [102, 402] width 42 height 15
radio input "true"
radio input "false"
click at [311, 448] on button "Save" at bounding box center [309, 460] width 165 height 25
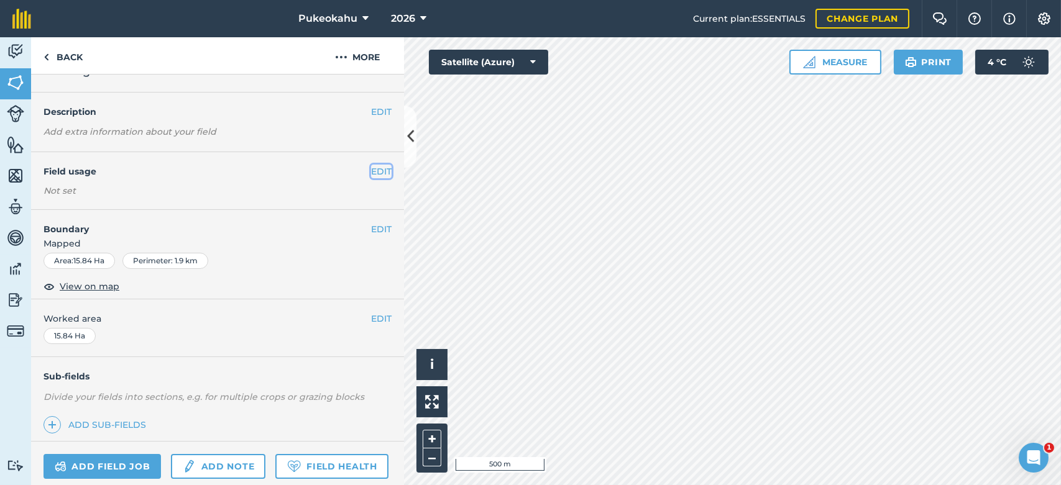
click at [375, 172] on button "EDIT" at bounding box center [381, 172] width 21 height 14
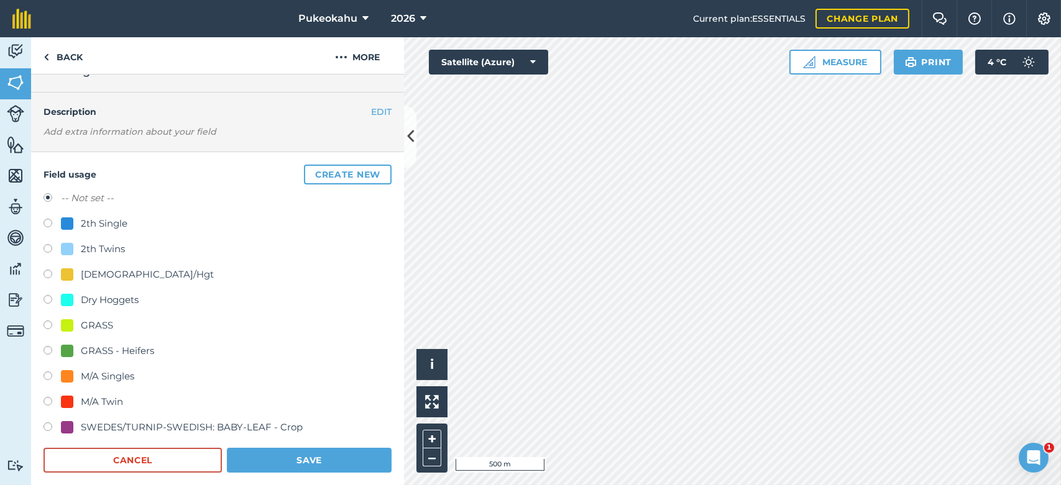
click at [111, 398] on div "M/A Twin" at bounding box center [102, 402] width 42 height 15
radio input "true"
radio input "false"
click at [266, 466] on button "Save" at bounding box center [309, 460] width 165 height 25
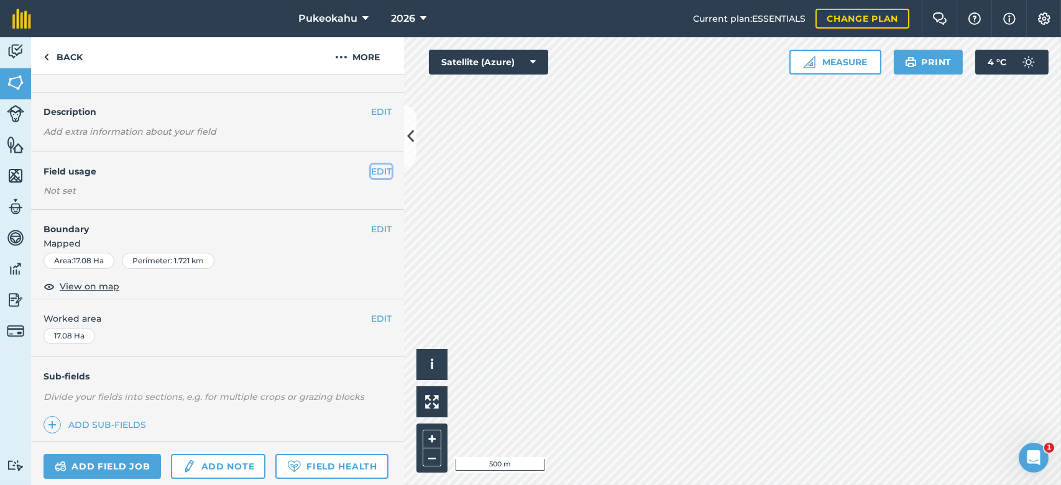
click at [372, 172] on button "EDIT" at bounding box center [381, 172] width 21 height 14
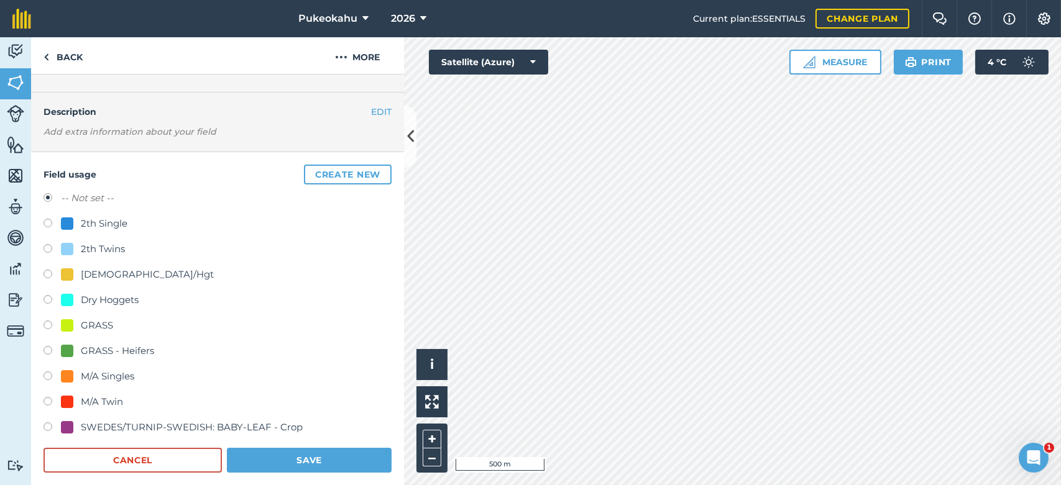
click at [88, 399] on div "M/A Twin" at bounding box center [102, 402] width 42 height 15
radio input "true"
radio input "false"
click at [264, 464] on button "Save" at bounding box center [309, 460] width 165 height 25
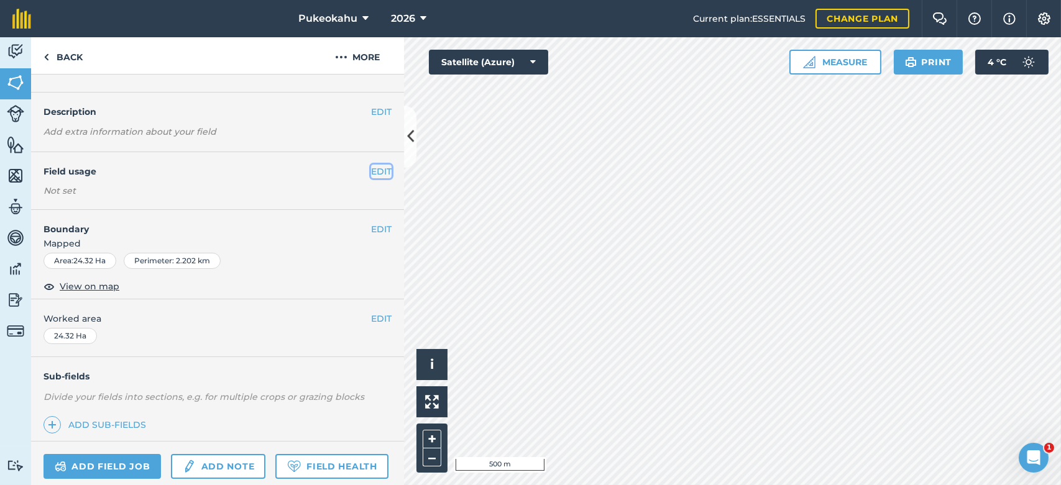
click at [372, 172] on button "EDIT" at bounding box center [381, 172] width 21 height 14
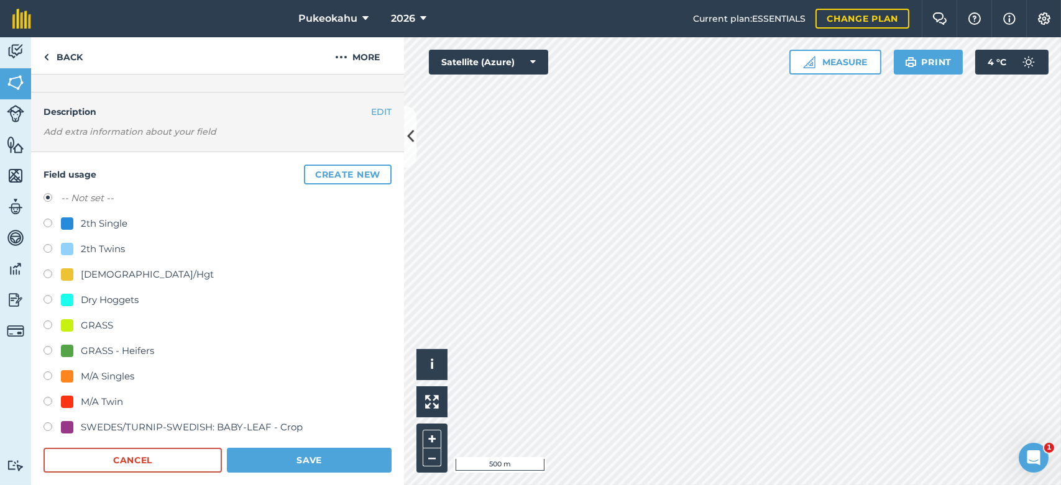
click at [103, 399] on div "M/A Twin" at bounding box center [102, 402] width 42 height 15
radio input "true"
radio input "false"
click at [273, 462] on button "Save" at bounding box center [309, 460] width 165 height 25
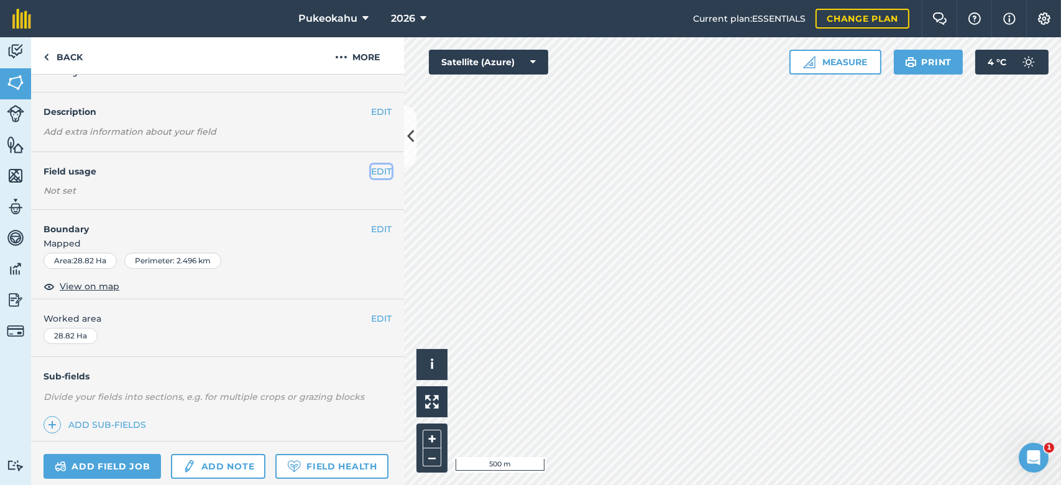
click at [371, 174] on button "EDIT" at bounding box center [381, 172] width 21 height 14
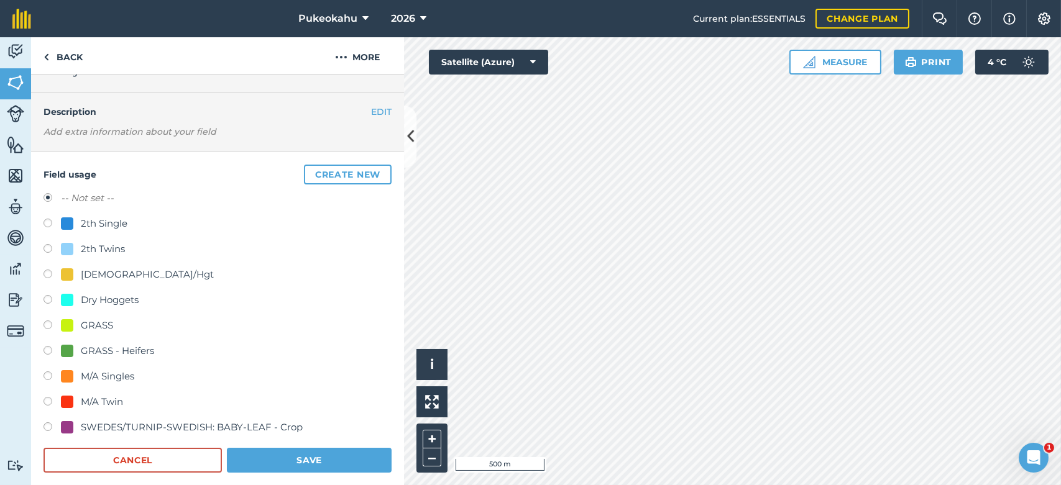
click at [109, 398] on div "M/A Twin" at bounding box center [102, 402] width 42 height 15
radio input "true"
radio input "false"
click at [270, 453] on button "Save" at bounding box center [309, 460] width 165 height 25
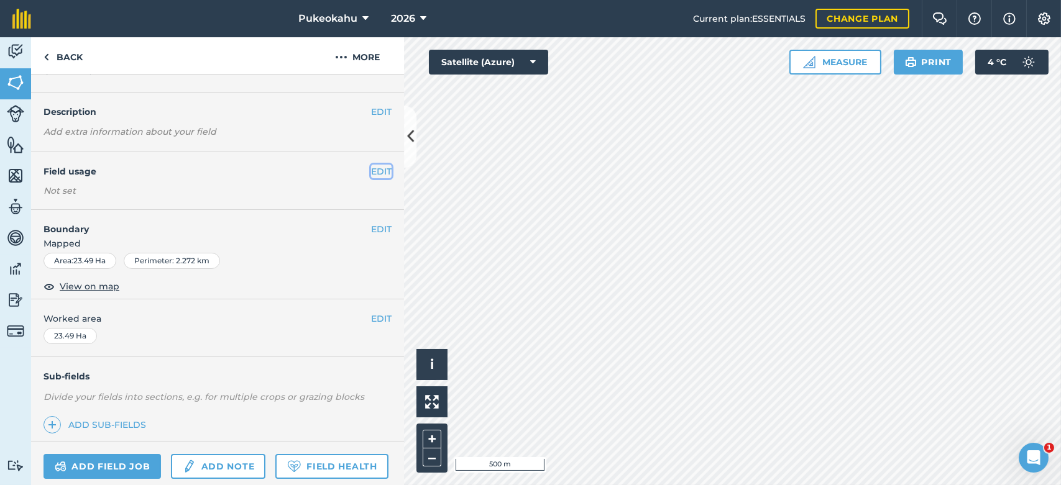
click at [371, 170] on button "EDIT" at bounding box center [381, 172] width 21 height 14
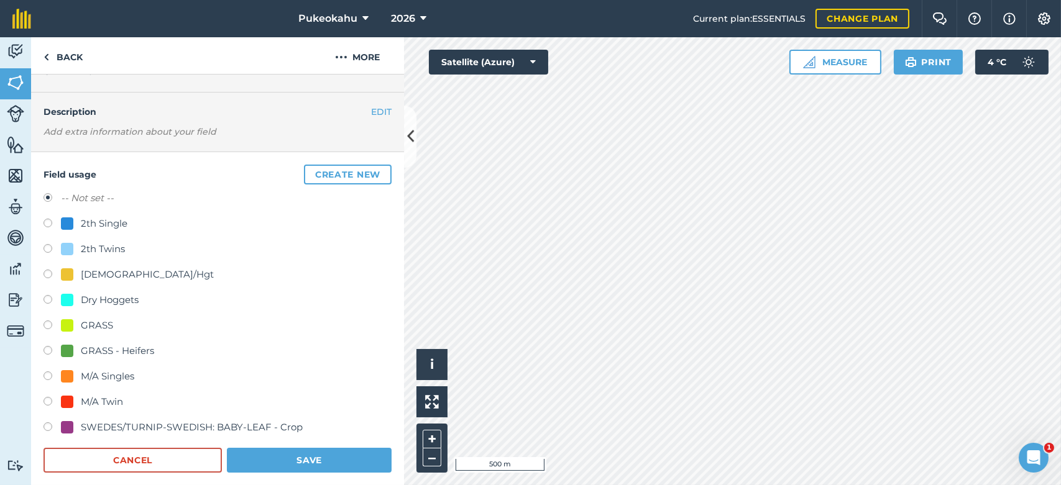
click at [102, 400] on div "M/A Twin" at bounding box center [102, 402] width 42 height 15
radio input "true"
radio input "false"
click at [271, 452] on button "Save" at bounding box center [309, 460] width 165 height 25
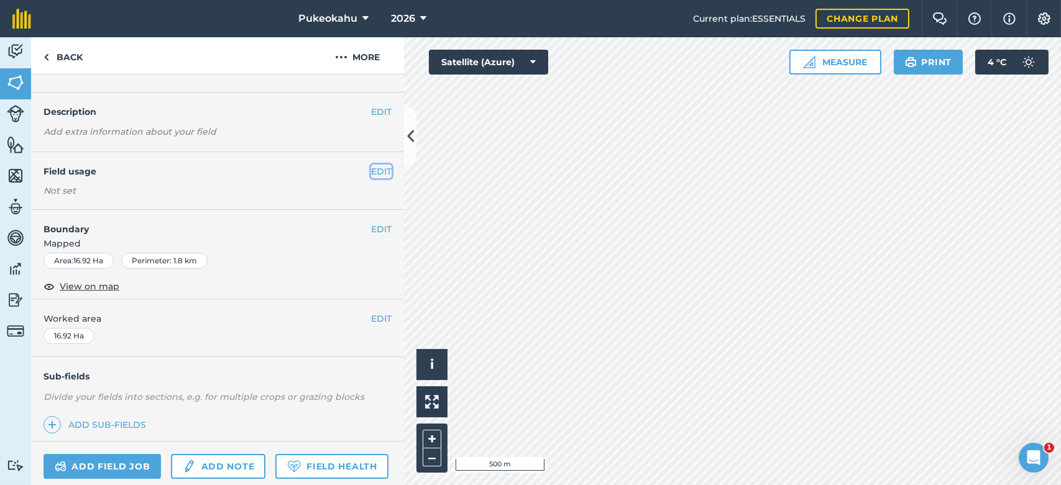
click at [375, 172] on button "EDIT" at bounding box center [381, 172] width 21 height 14
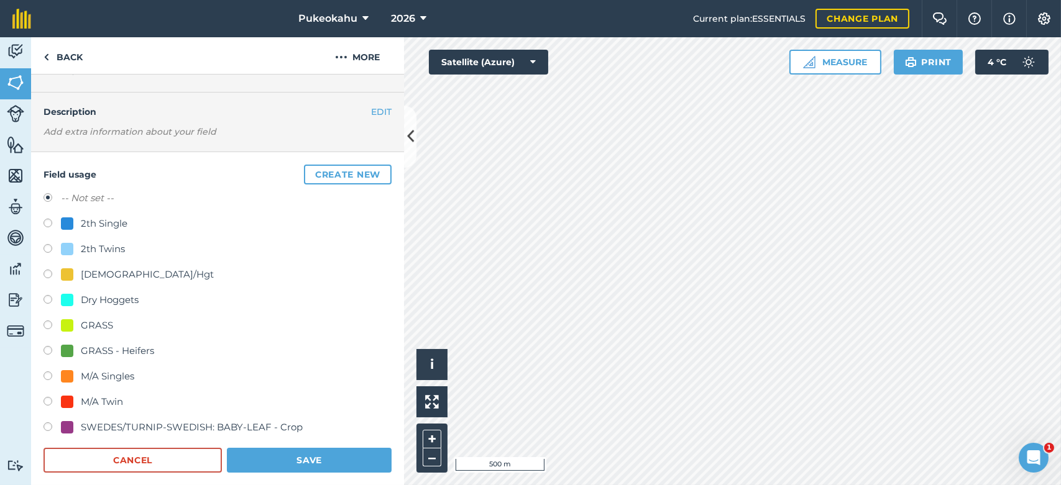
click at [86, 400] on div "M/A Twin" at bounding box center [102, 402] width 42 height 15
radio input "true"
radio input "false"
click at [293, 464] on button "Save" at bounding box center [309, 460] width 165 height 25
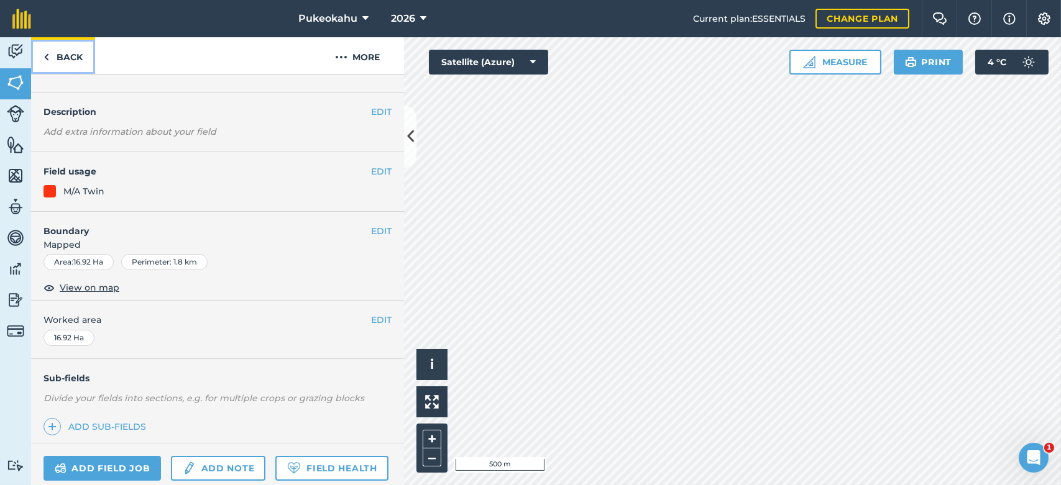
click at [58, 52] on link "Back" at bounding box center [63, 55] width 64 height 37
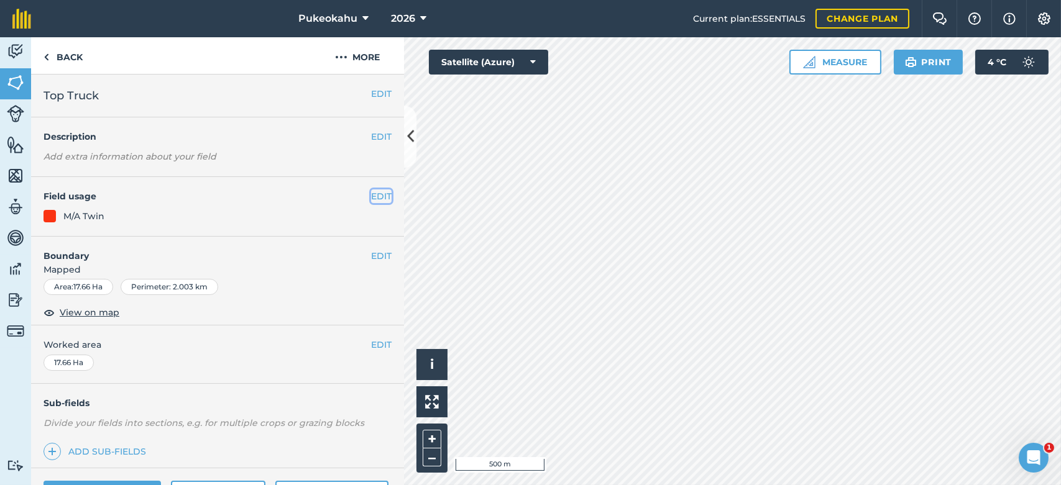
click at [373, 195] on button "EDIT" at bounding box center [381, 197] width 21 height 14
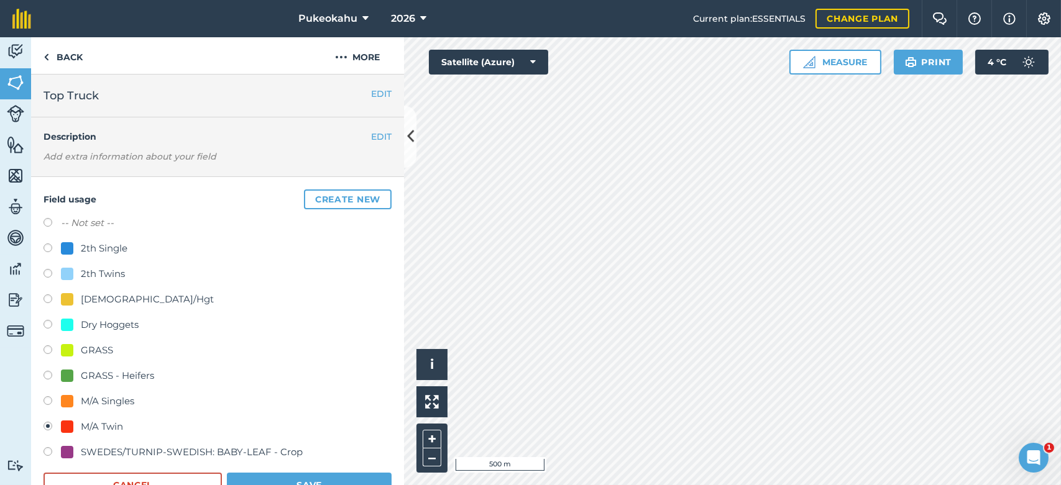
click at [94, 246] on div "2th Single" at bounding box center [104, 248] width 47 height 15
radio input "true"
radio input "false"
click at [284, 474] on button "Save" at bounding box center [309, 485] width 165 height 25
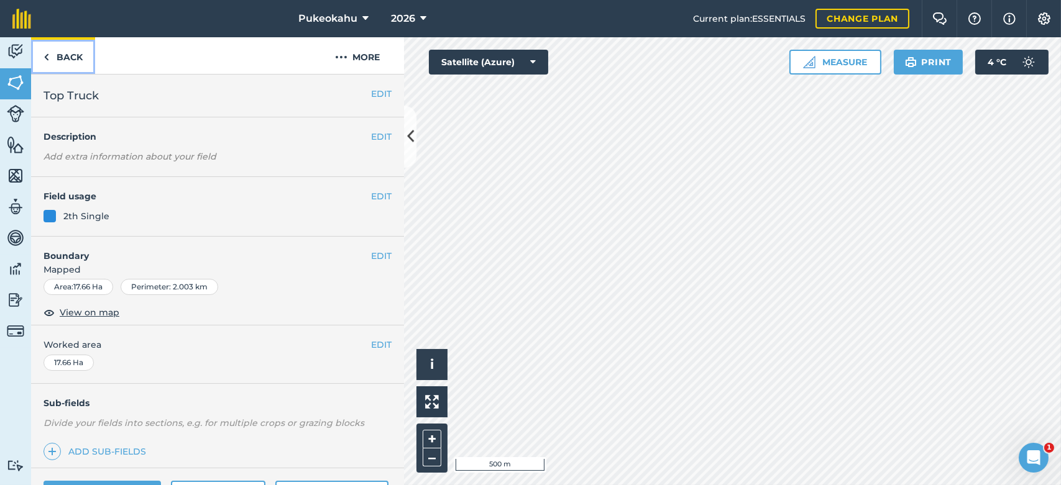
click at [58, 53] on link "Back" at bounding box center [63, 55] width 64 height 37
click at [374, 199] on button "EDIT" at bounding box center [381, 197] width 21 height 14
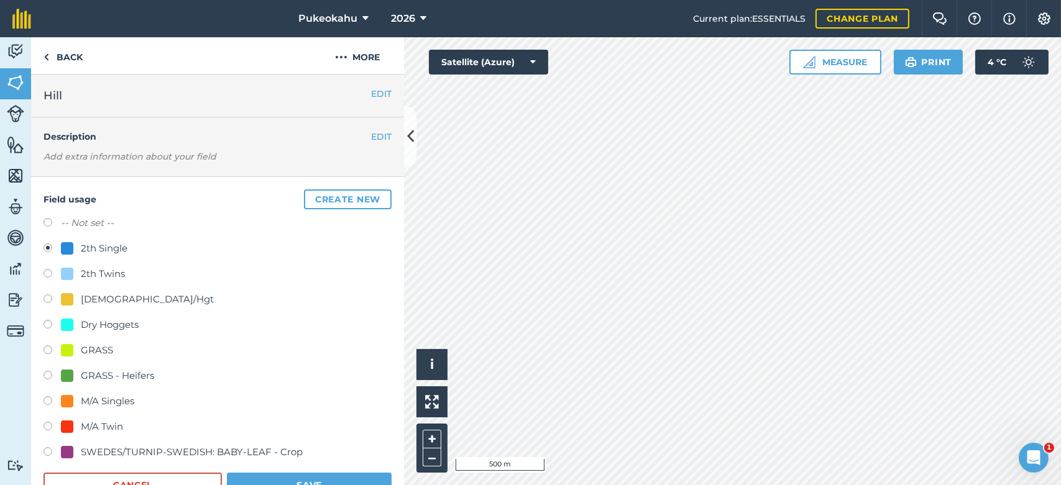
click at [98, 220] on label "-- Not set --" at bounding box center [87, 223] width 53 height 15
radio input "true"
radio input "false"
click at [346, 478] on button "Save" at bounding box center [309, 485] width 165 height 25
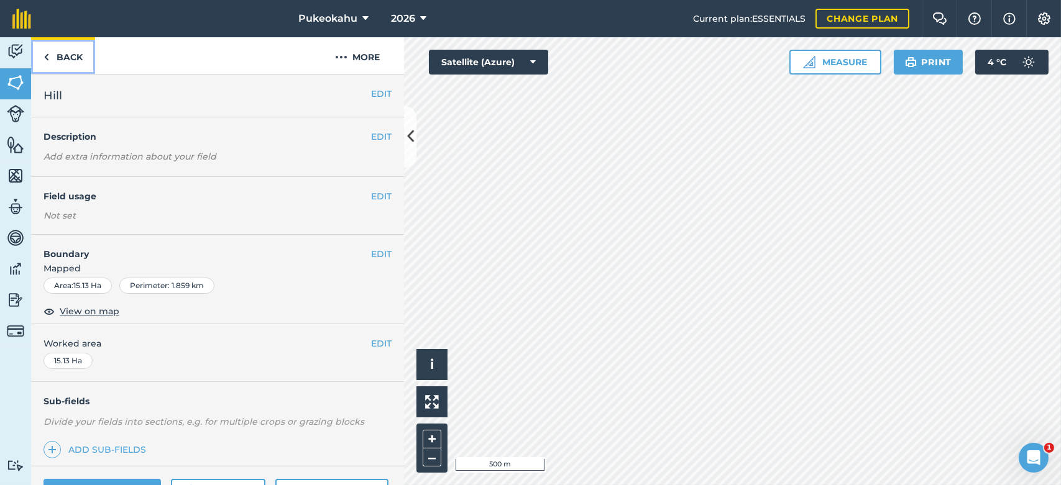
click at [68, 53] on link "Back" at bounding box center [63, 55] width 64 height 37
click at [371, 193] on button "EDIT" at bounding box center [381, 197] width 21 height 14
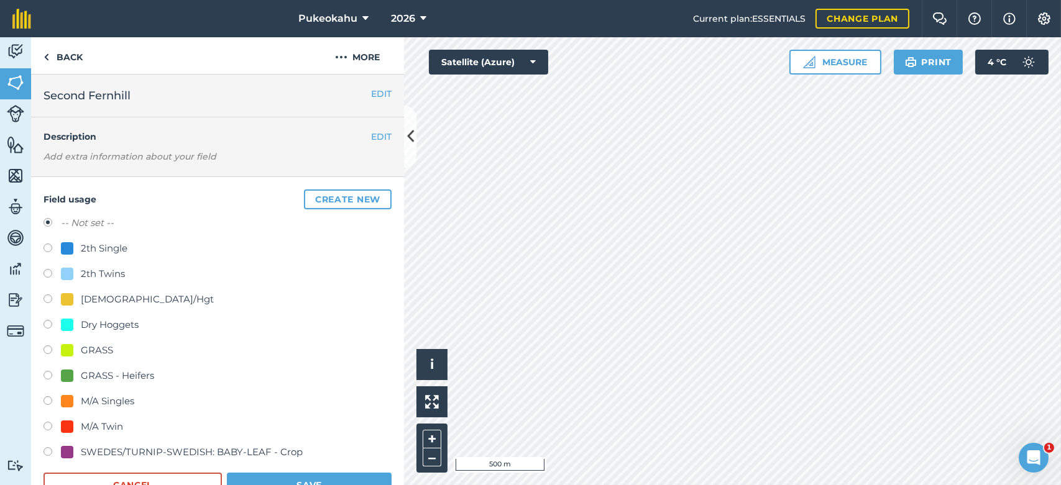
click at [90, 296] on div "[DEMOGRAPHIC_DATA]/Hgt" at bounding box center [147, 299] width 133 height 15
radio input "true"
radio input "false"
click at [282, 475] on button "Save" at bounding box center [309, 485] width 165 height 25
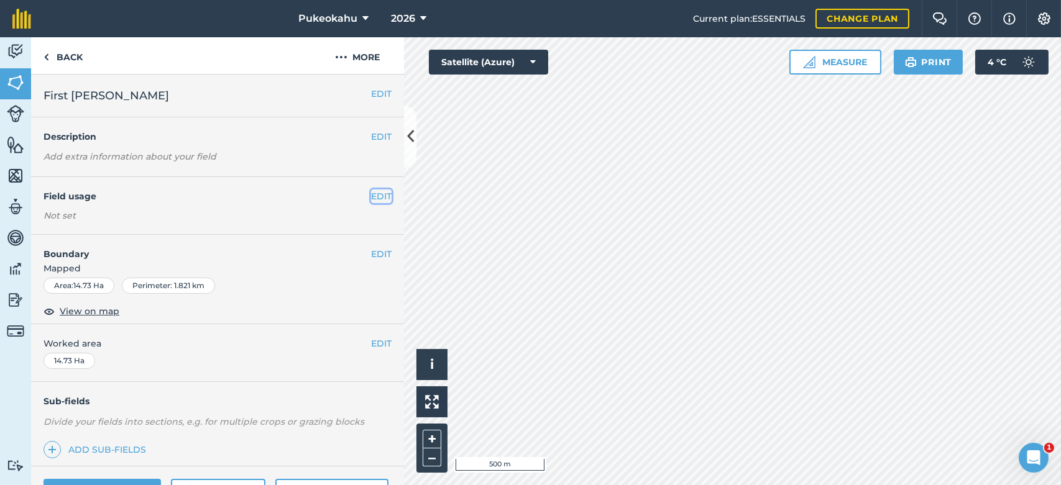
click at [371, 201] on button "EDIT" at bounding box center [381, 197] width 21 height 14
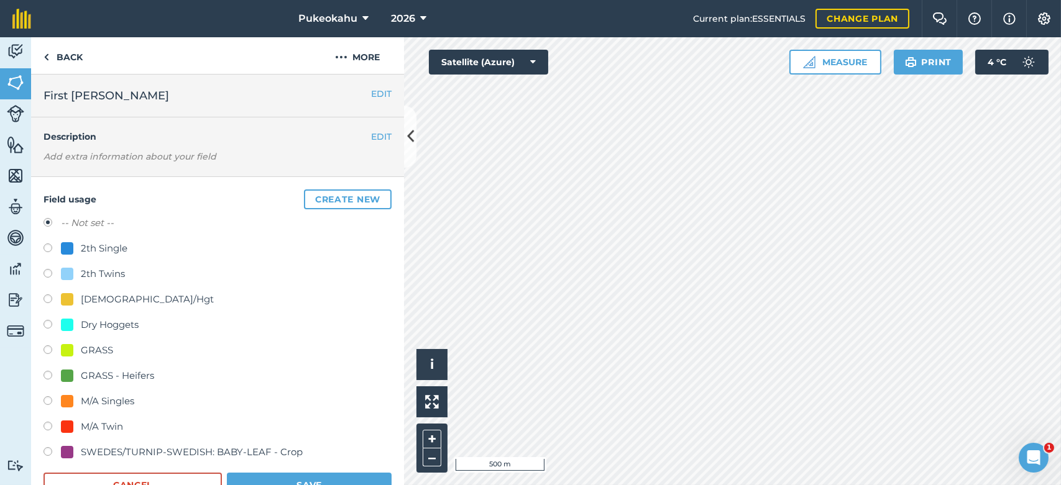
click at [86, 299] on div "[DEMOGRAPHIC_DATA]/Hgt" at bounding box center [147, 299] width 133 height 15
radio input "true"
radio input "false"
click at [282, 475] on button "Save" at bounding box center [309, 485] width 165 height 25
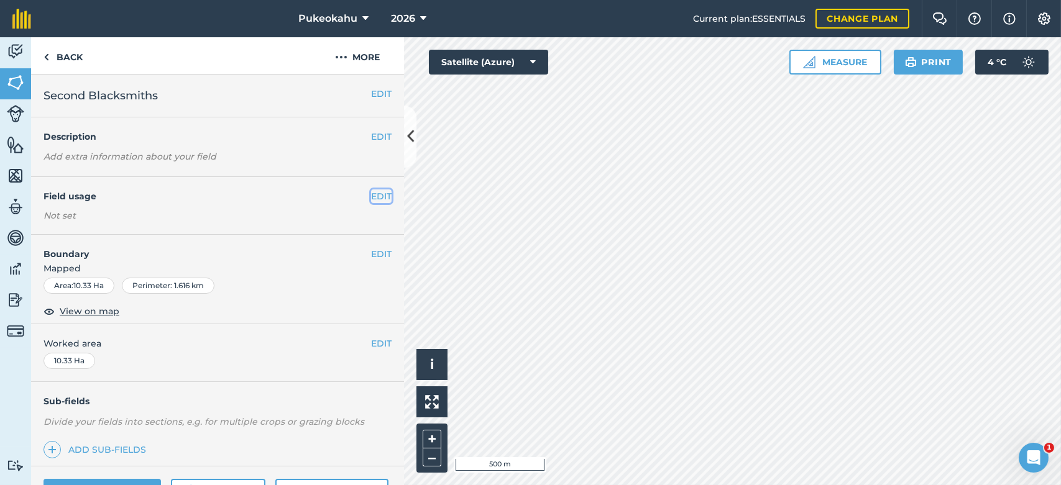
click at [371, 195] on button "EDIT" at bounding box center [381, 197] width 21 height 14
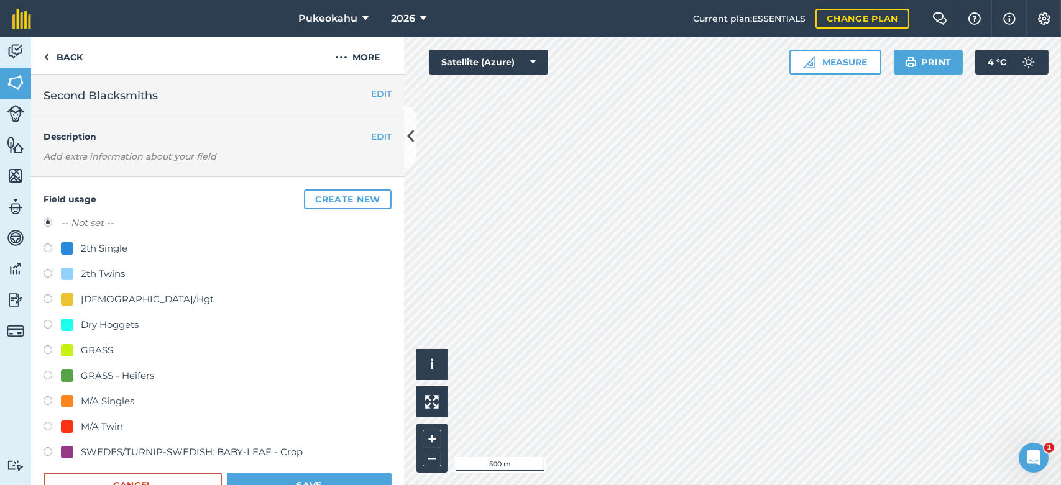
click at [104, 298] on div "[DEMOGRAPHIC_DATA]/Hgt" at bounding box center [147, 299] width 133 height 15
radio input "true"
radio input "false"
click at [298, 477] on button "Save" at bounding box center [309, 485] width 165 height 25
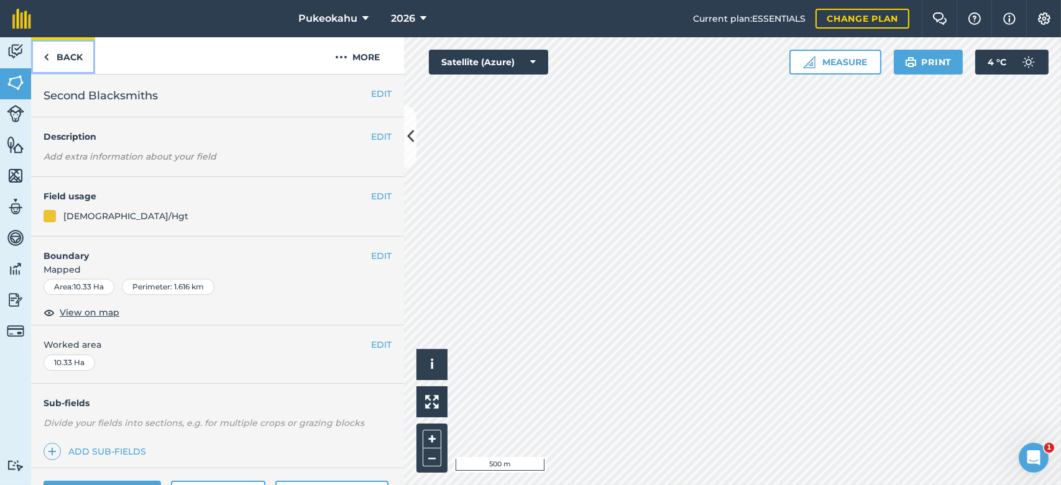
click at [66, 58] on link "Back" at bounding box center [63, 55] width 64 height 37
click at [63, 63] on link "Back" at bounding box center [63, 55] width 64 height 37
click at [371, 250] on button "EDIT" at bounding box center [381, 254] width 21 height 14
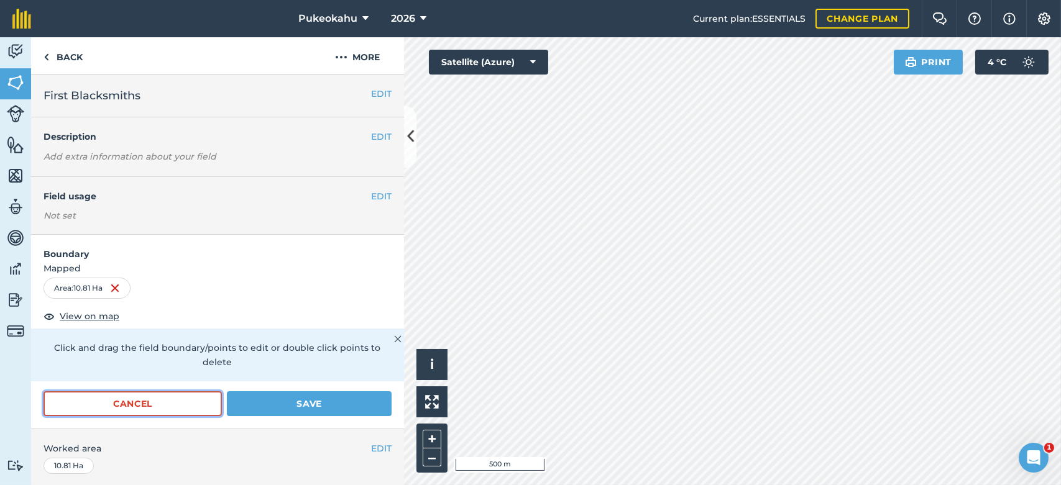
click at [137, 403] on button "Cancel" at bounding box center [133, 404] width 178 height 25
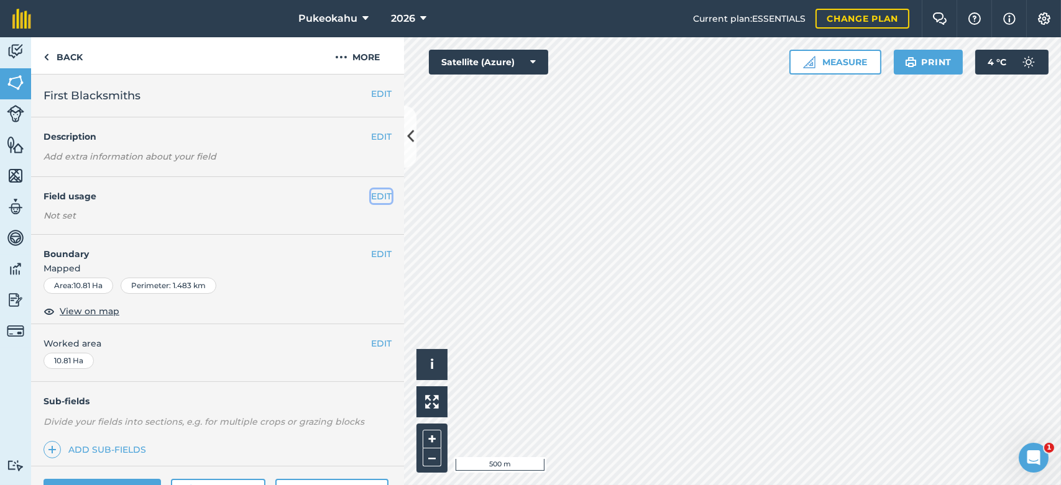
click at [377, 195] on button "EDIT" at bounding box center [381, 197] width 21 height 14
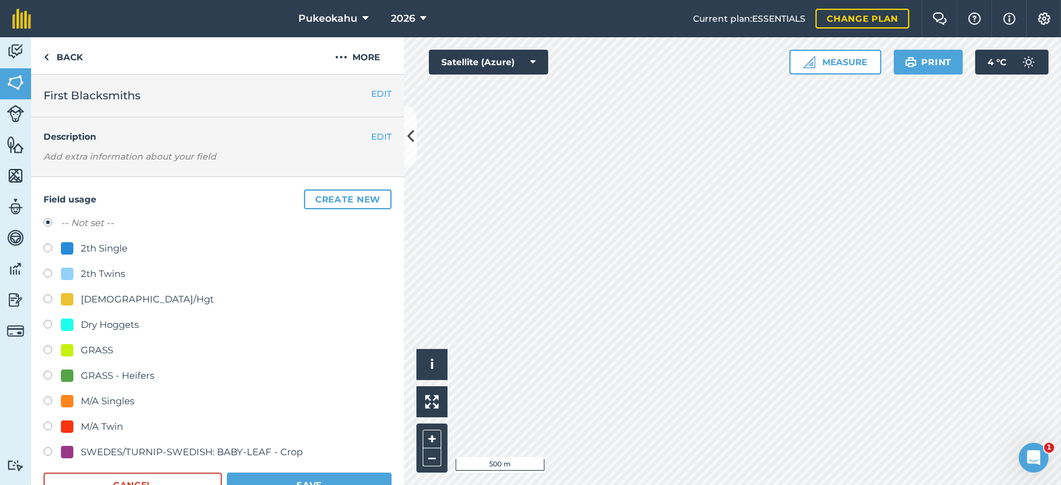
click at [89, 426] on div "M/A Twin" at bounding box center [102, 427] width 42 height 15
radio input "true"
radio input "false"
click at [94, 299] on div "[DEMOGRAPHIC_DATA]/Hgt" at bounding box center [147, 299] width 133 height 15
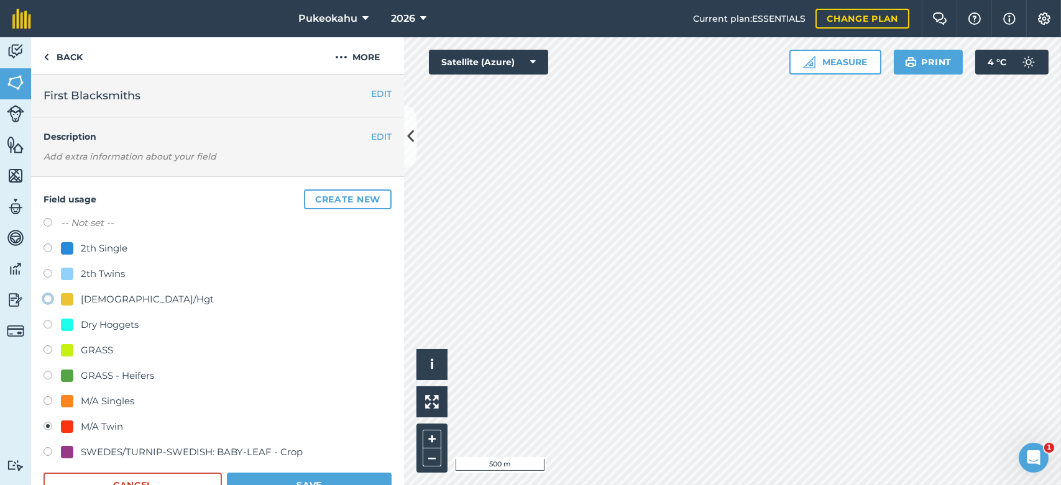
radio input "true"
radio input "false"
click at [273, 477] on button "Save" at bounding box center [309, 485] width 165 height 25
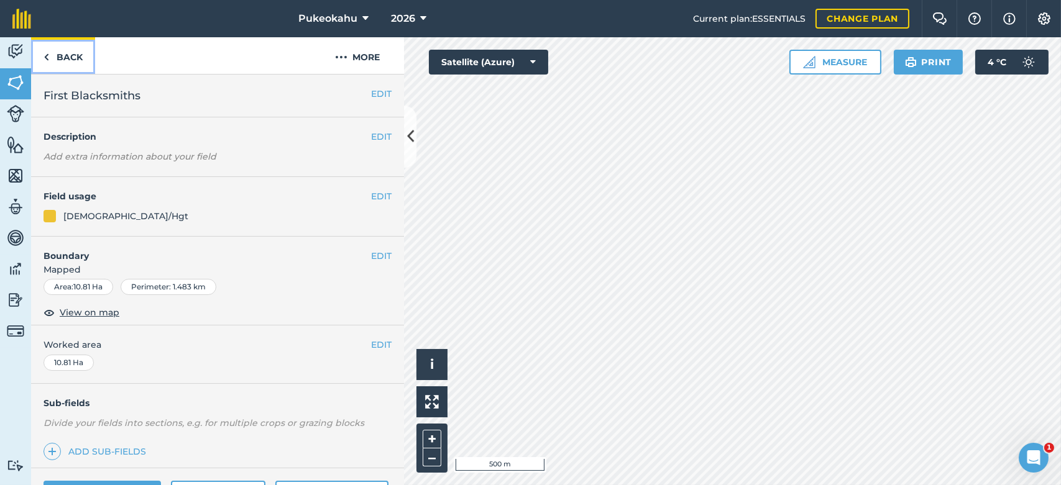
click at [62, 51] on link "Back" at bounding box center [63, 55] width 64 height 37
click at [371, 198] on button "EDIT" at bounding box center [381, 197] width 21 height 14
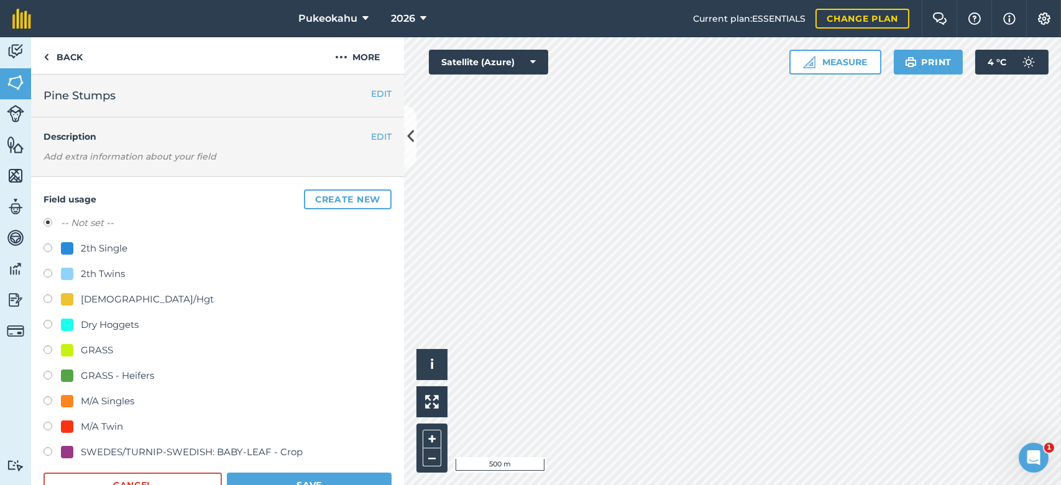
click at [102, 296] on div "[DEMOGRAPHIC_DATA]/Hgt" at bounding box center [147, 299] width 133 height 15
radio input "true"
radio input "false"
click at [303, 477] on button "Save" at bounding box center [309, 485] width 165 height 25
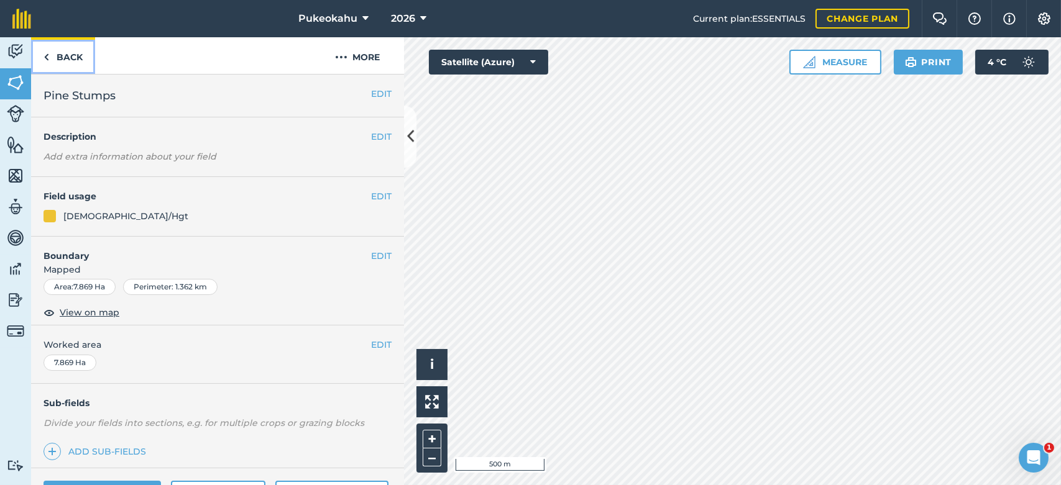
click at [63, 63] on link "Back" at bounding box center [63, 55] width 64 height 37
click at [372, 195] on button "EDIT" at bounding box center [381, 197] width 21 height 14
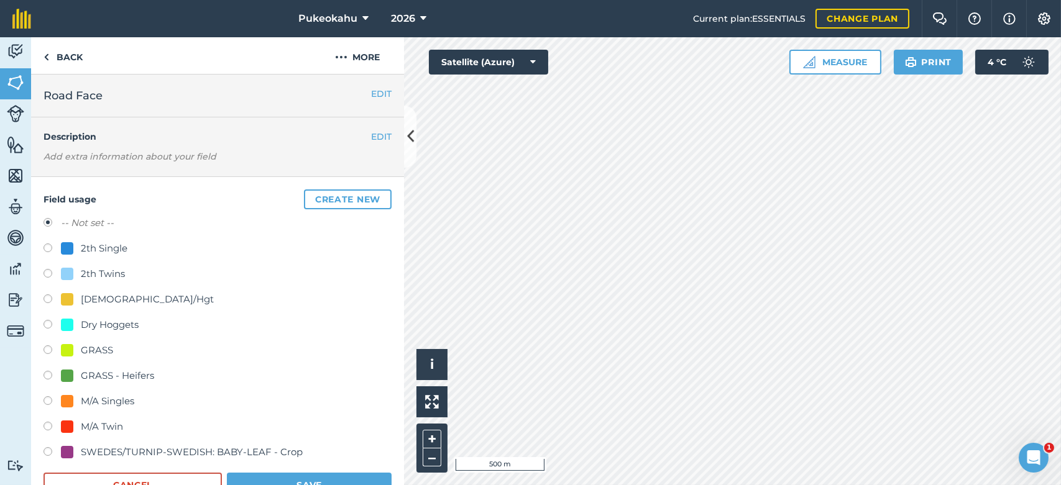
click at [96, 298] on div "[DEMOGRAPHIC_DATA]/Hgt" at bounding box center [147, 299] width 133 height 15
radio input "true"
radio input "false"
click at [340, 475] on button "Save" at bounding box center [309, 485] width 165 height 25
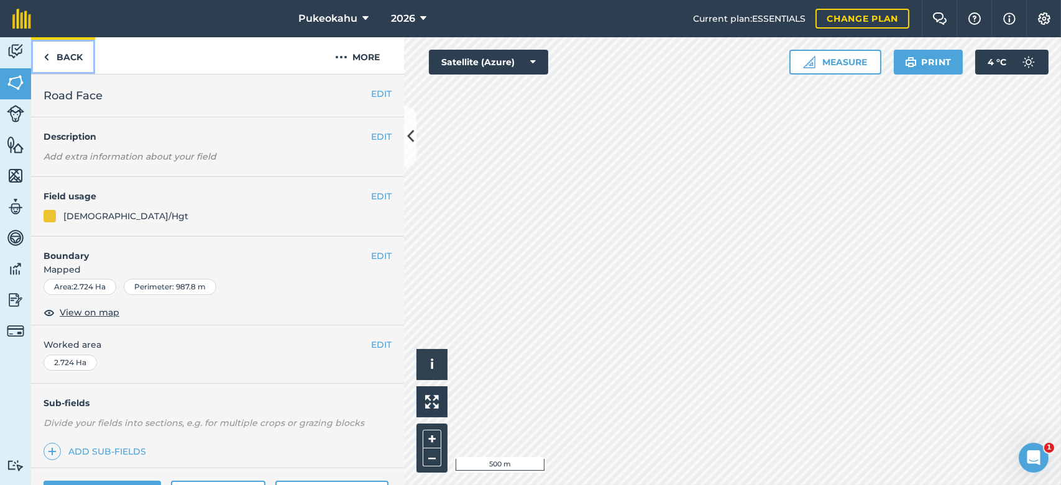
click at [70, 57] on link "Back" at bounding box center [63, 55] width 64 height 37
click at [371, 200] on button "EDIT" at bounding box center [381, 197] width 21 height 14
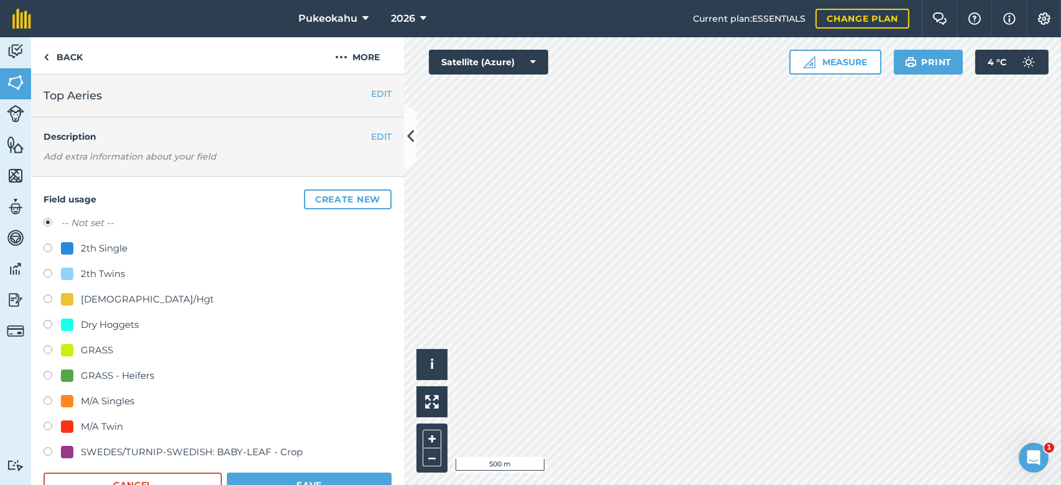
click at [91, 371] on div "GRASS - Heifers" at bounding box center [117, 376] width 73 height 15
radio input "true"
radio input "false"
click at [275, 477] on button "Save" at bounding box center [309, 485] width 165 height 25
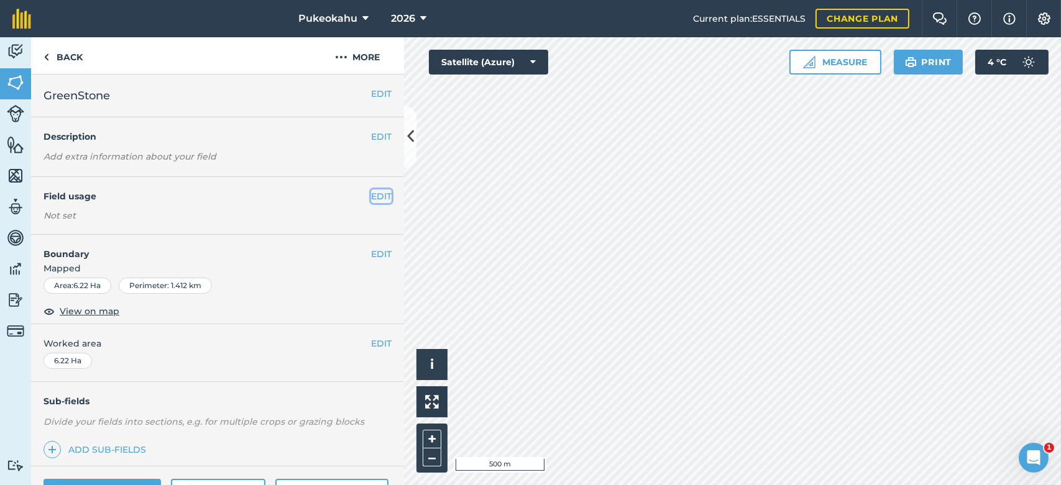
click at [373, 197] on button "EDIT" at bounding box center [381, 197] width 21 height 14
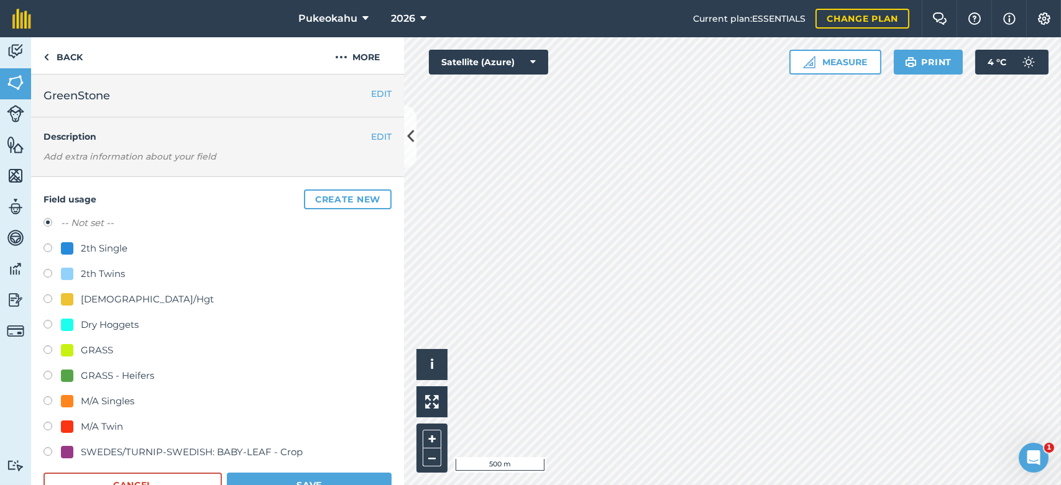
click at [126, 375] on div "GRASS - Heifers" at bounding box center [117, 376] width 73 height 15
radio input "true"
radio input "false"
click at [252, 477] on button "Save" at bounding box center [309, 485] width 165 height 25
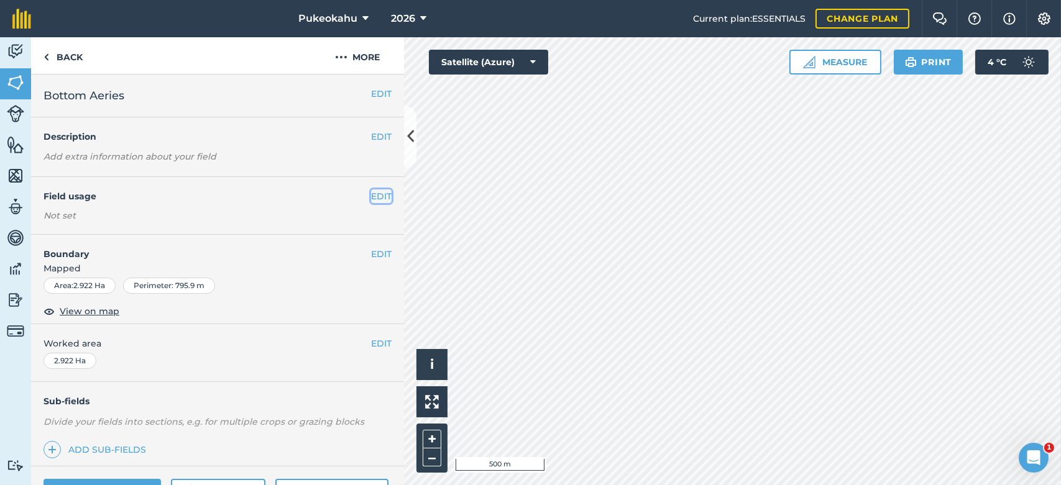
click at [371, 196] on button "EDIT" at bounding box center [381, 197] width 21 height 14
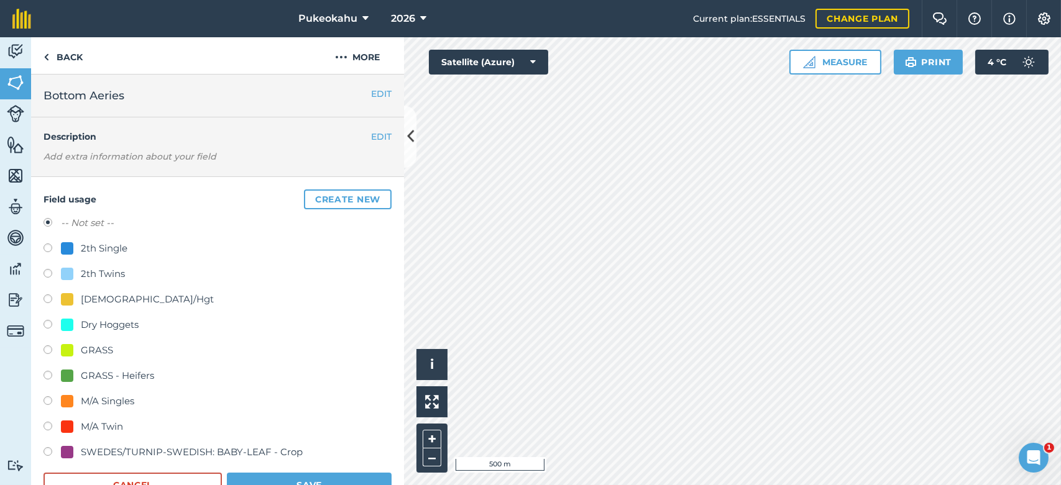
click at [139, 377] on div "GRASS - Heifers" at bounding box center [117, 376] width 73 height 15
radio input "true"
radio input "false"
click at [264, 479] on button "Save" at bounding box center [309, 485] width 165 height 25
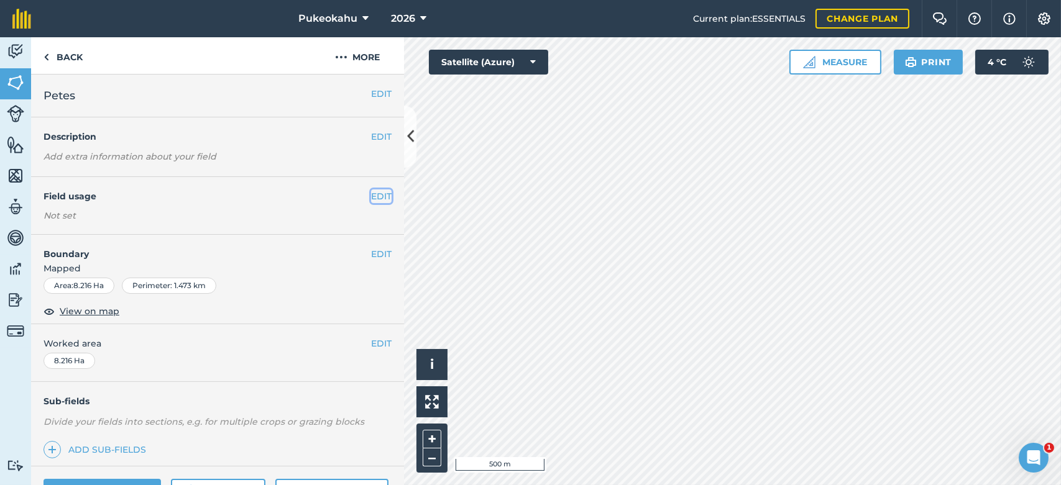
click at [379, 196] on button "EDIT" at bounding box center [381, 197] width 21 height 14
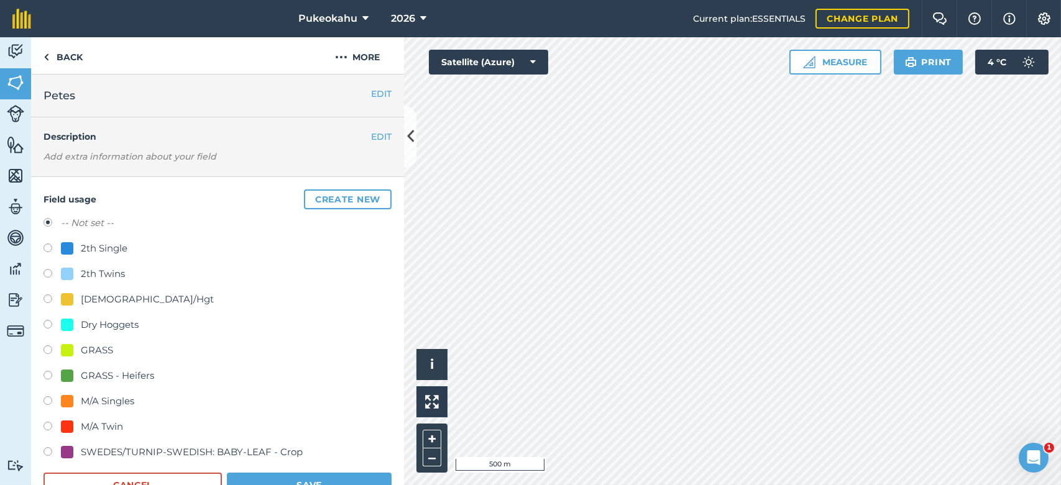
click at [122, 374] on div "GRASS - Heifers" at bounding box center [117, 376] width 73 height 15
radio input "true"
radio input "false"
click at [360, 473] on button "Save" at bounding box center [309, 485] width 165 height 25
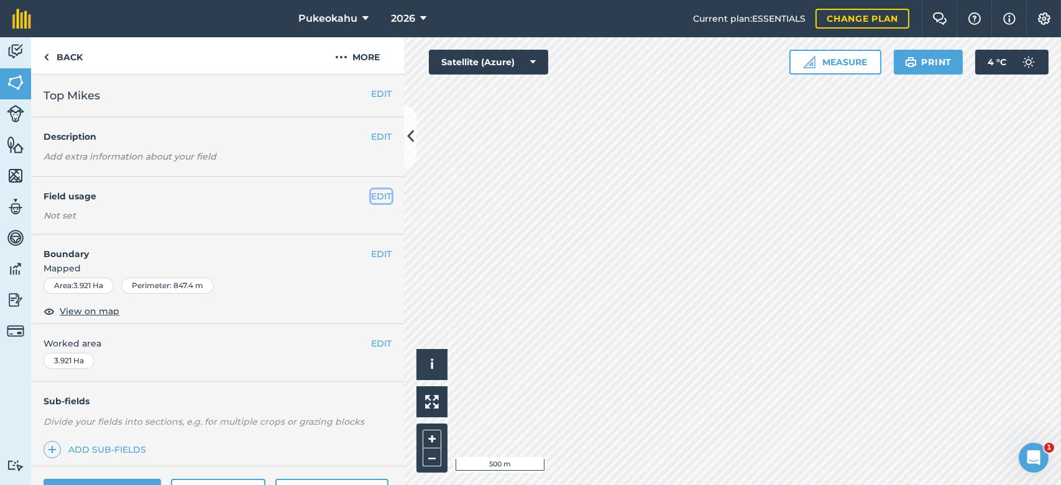
click at [374, 197] on button "EDIT" at bounding box center [381, 197] width 21 height 14
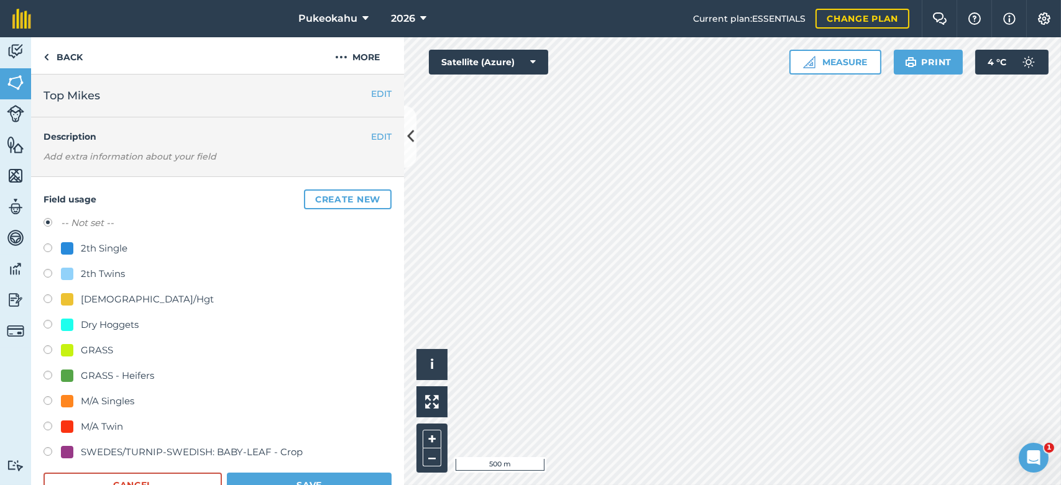
click at [119, 371] on div "GRASS - Heifers" at bounding box center [117, 376] width 73 height 15
radio input "true"
radio input "false"
click at [282, 479] on button "Save" at bounding box center [309, 485] width 165 height 25
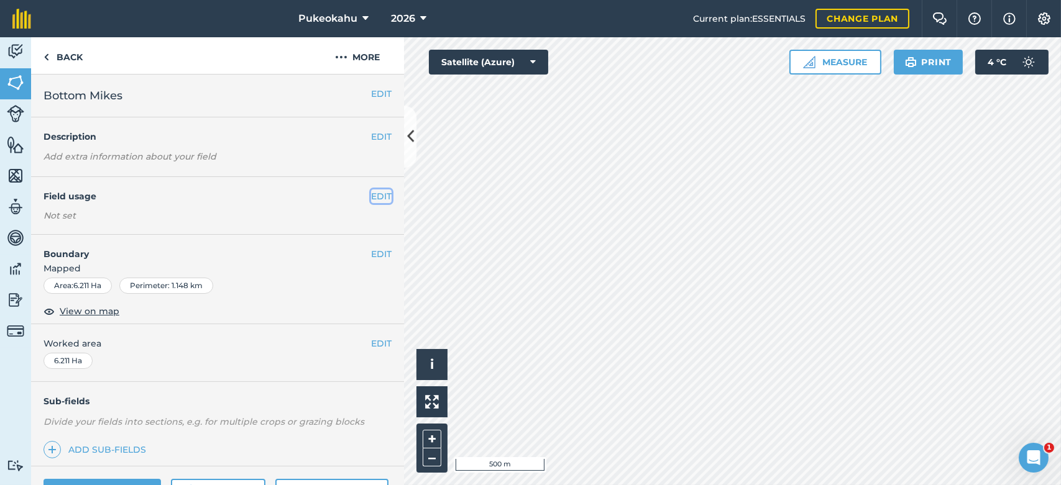
click at [371, 200] on button "EDIT" at bounding box center [381, 197] width 21 height 14
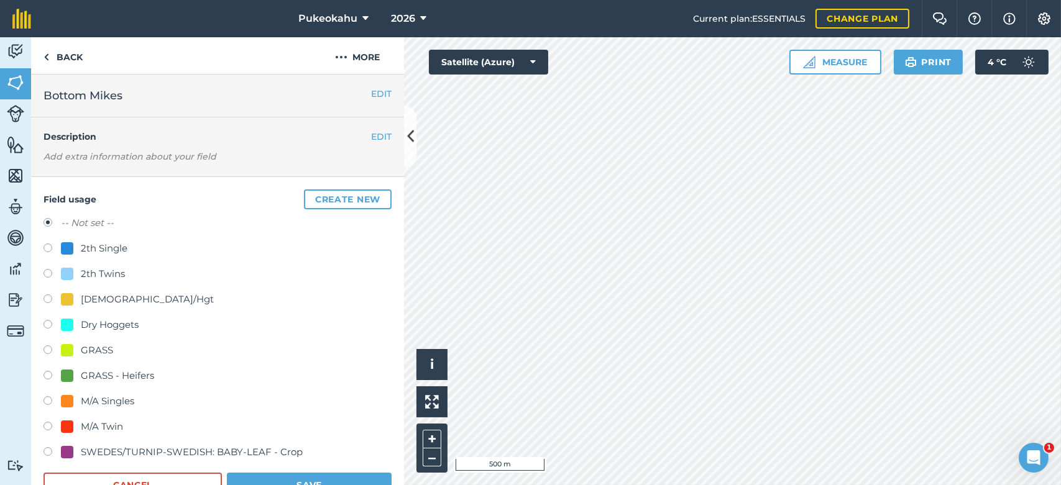
click at [144, 370] on div "GRASS - Heifers" at bounding box center [117, 376] width 73 height 15
radio input "true"
radio input "false"
click at [274, 475] on button "Save" at bounding box center [309, 485] width 165 height 25
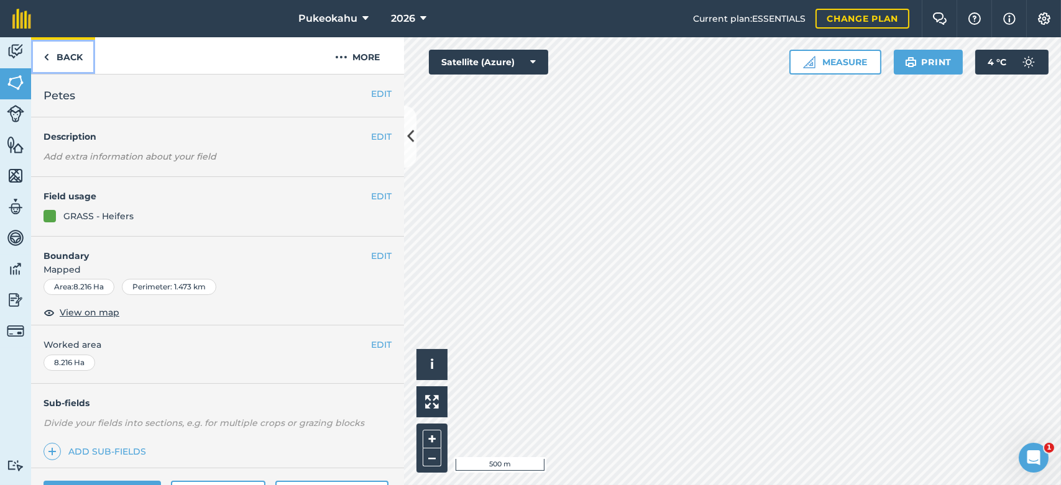
click at [68, 60] on link "Back" at bounding box center [63, 55] width 64 height 37
click at [373, 142] on button "EDIT" at bounding box center [381, 137] width 21 height 14
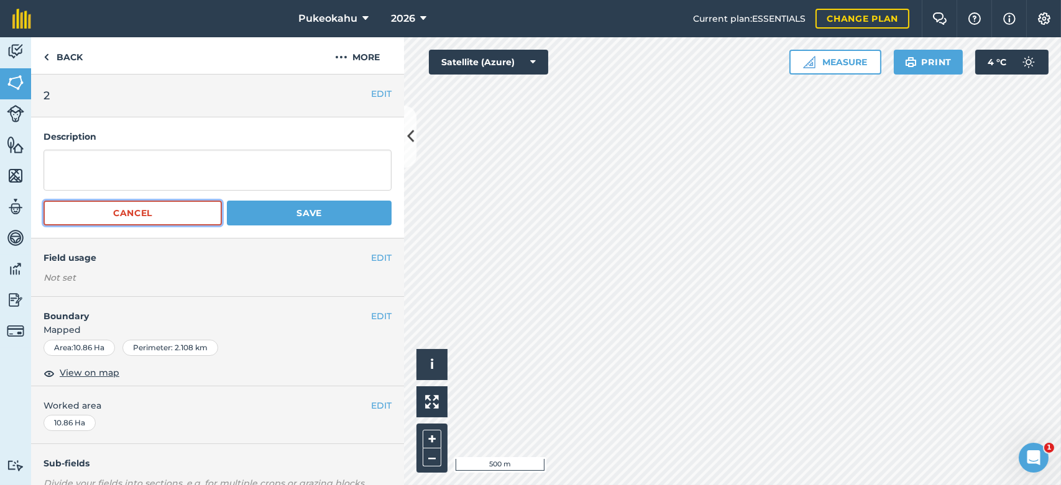
click at [144, 222] on button "Cancel" at bounding box center [133, 213] width 178 height 25
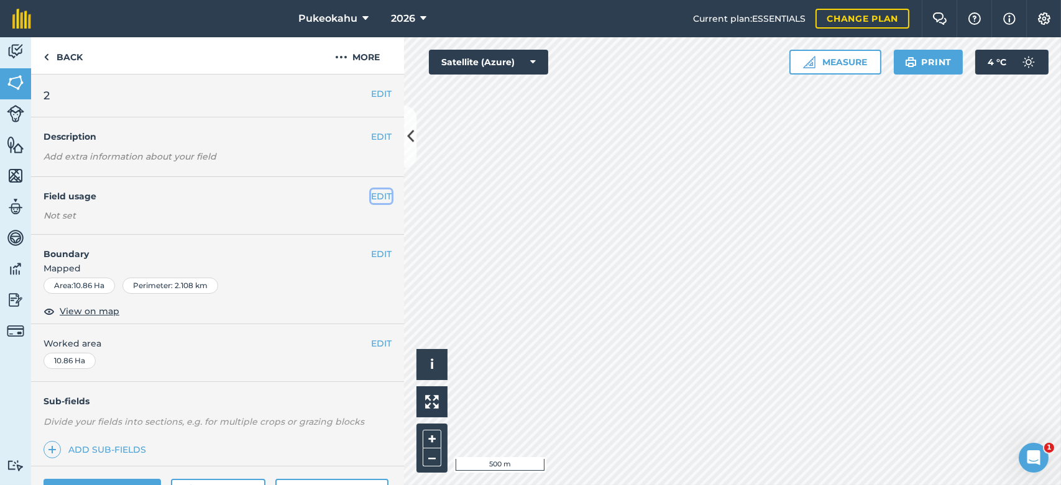
click at [371, 197] on button "EDIT" at bounding box center [381, 197] width 21 height 14
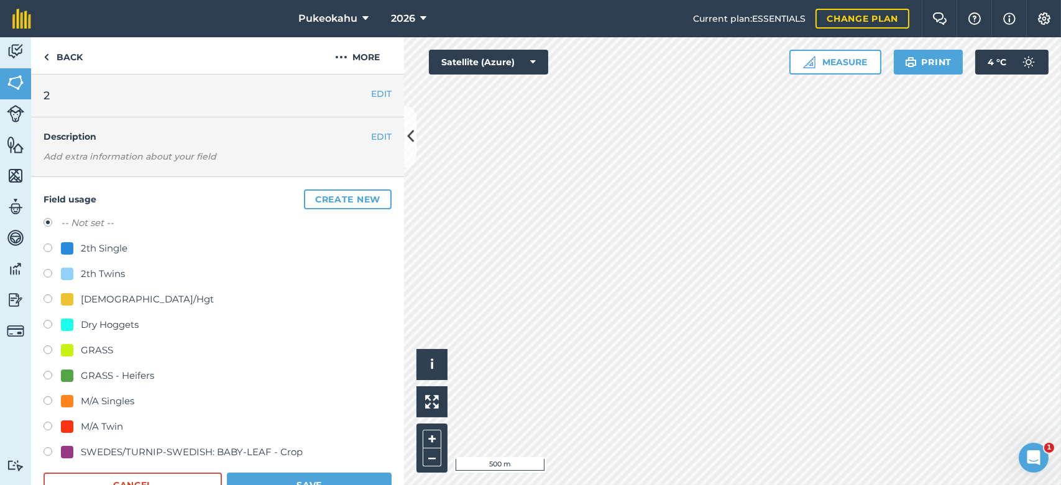
click at [77, 375] on div "GRASS - Heifers" at bounding box center [107, 376] width 93 height 15
radio input "true"
radio input "false"
click at [291, 475] on button "Save" at bounding box center [309, 485] width 165 height 25
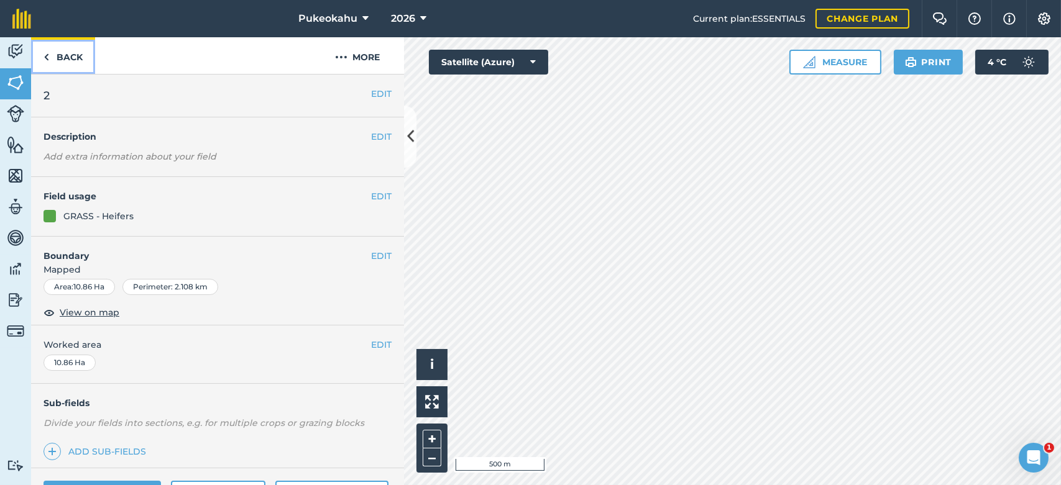
click at [65, 55] on link "Back" at bounding box center [63, 55] width 64 height 37
click at [371, 196] on button "EDIT" at bounding box center [381, 197] width 21 height 14
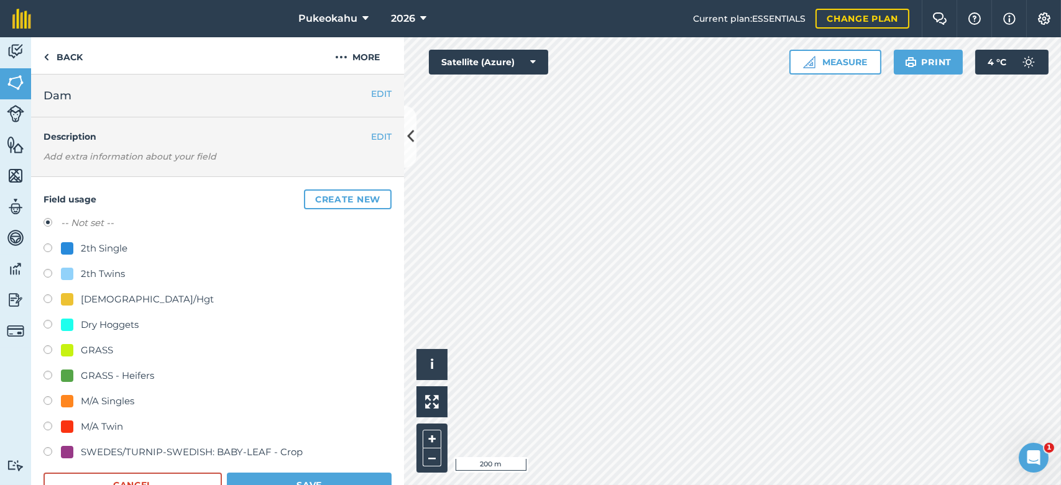
click at [94, 451] on div "SWEDES/TURNIP-SWEDISH: BABY-LEAF - Crop" at bounding box center [192, 452] width 222 height 15
radio input "true"
radio input "false"
click at [269, 478] on button "Save" at bounding box center [309, 485] width 165 height 25
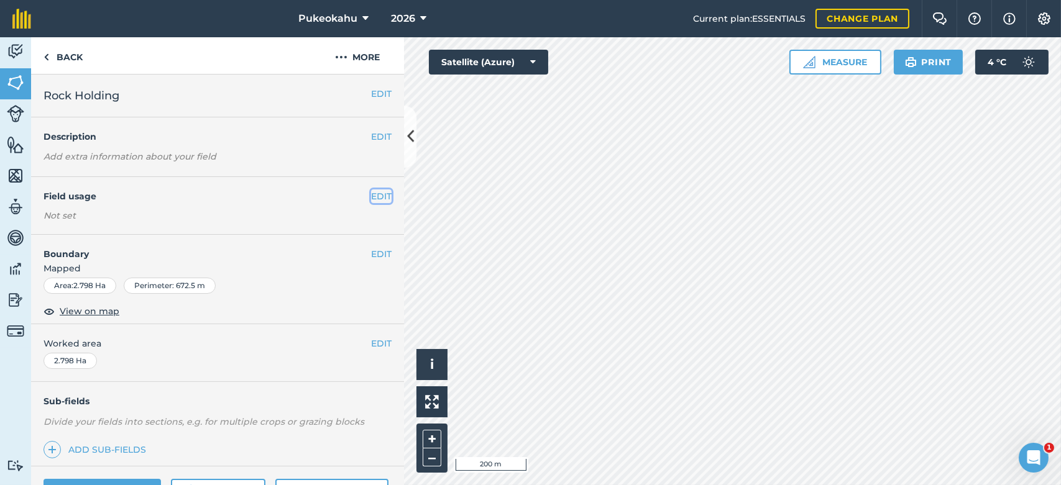
click at [371, 198] on button "EDIT" at bounding box center [381, 197] width 21 height 14
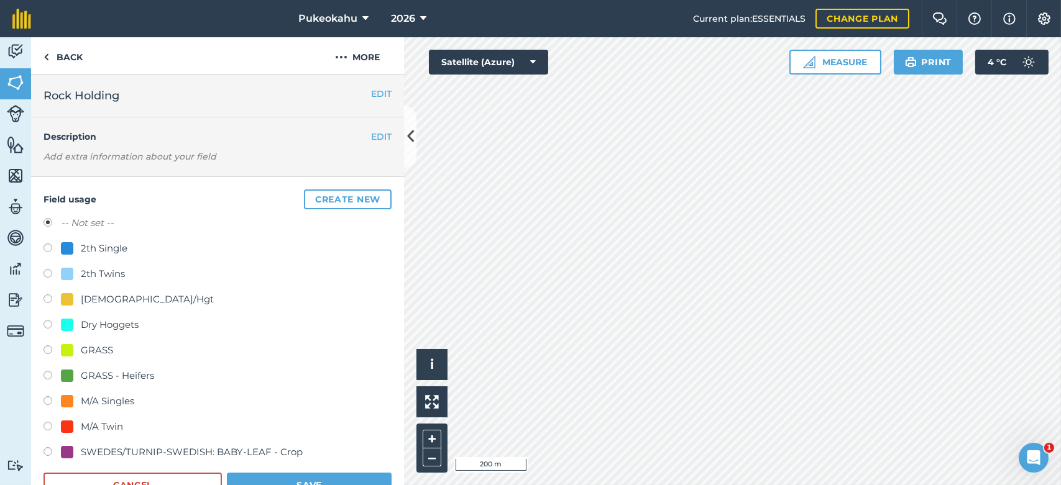
click at [105, 461] on div "SWEDES/TURNIP-SWEDISH: BABY-LEAF - Crop" at bounding box center [218, 454] width 348 height 18
click at [95, 454] on div "SWEDES/TURNIP-SWEDISH: BABY-LEAF - Crop" at bounding box center [192, 452] width 222 height 15
radio input "true"
radio input "false"
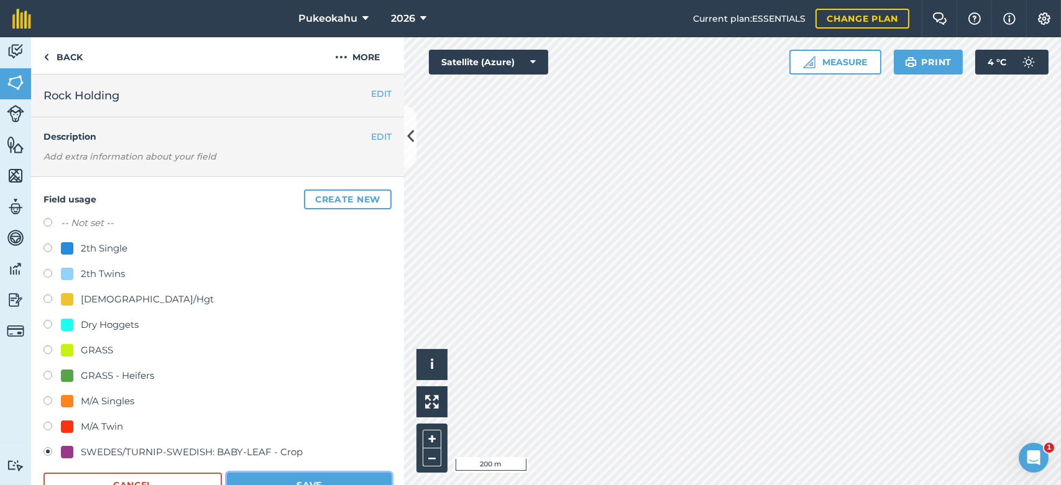
click at [295, 478] on button "Save" at bounding box center [309, 485] width 165 height 25
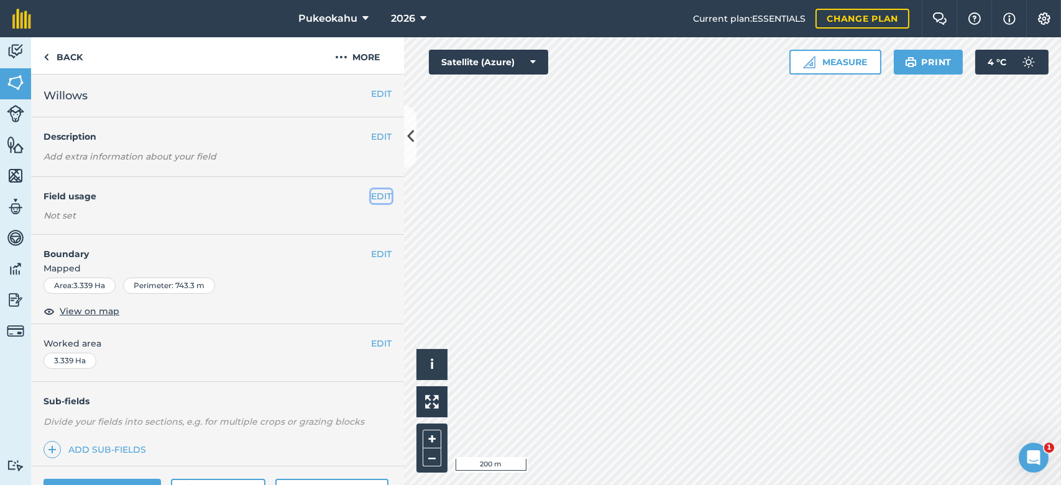
click at [371, 197] on button "EDIT" at bounding box center [381, 197] width 21 height 14
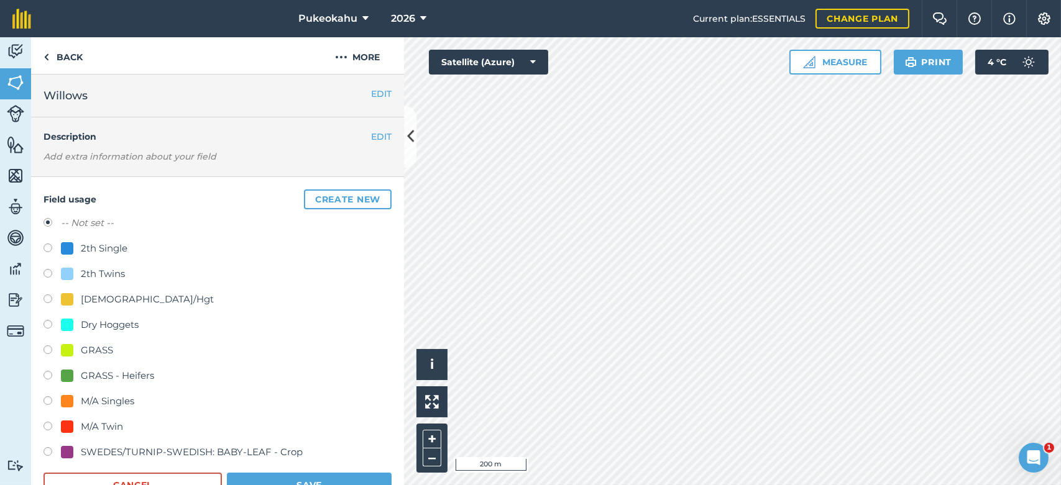
click at [111, 452] on div "SWEDES/TURNIP-SWEDISH: BABY-LEAF - Crop" at bounding box center [192, 452] width 222 height 15
radio input "true"
radio input "false"
click at [308, 479] on button "Save" at bounding box center [309, 485] width 165 height 25
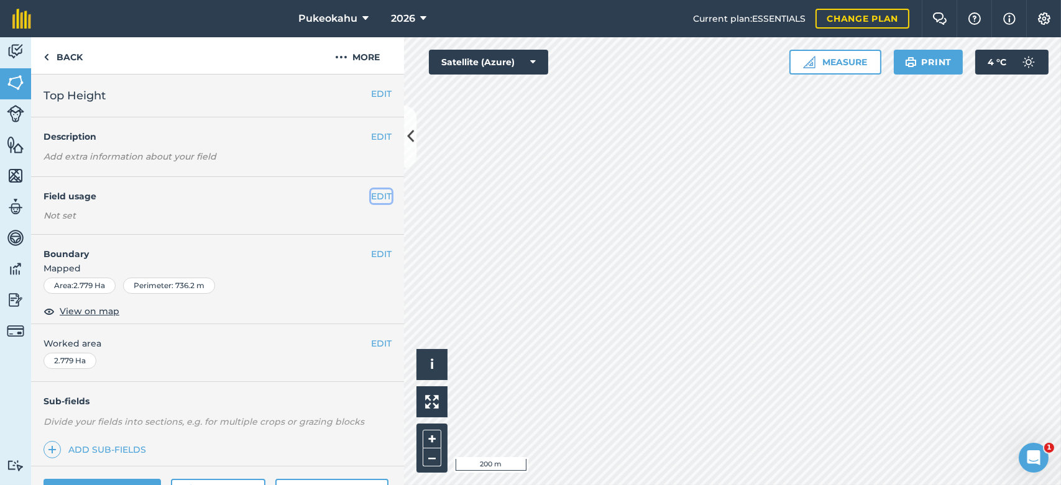
click at [371, 193] on button "EDIT" at bounding box center [381, 197] width 21 height 14
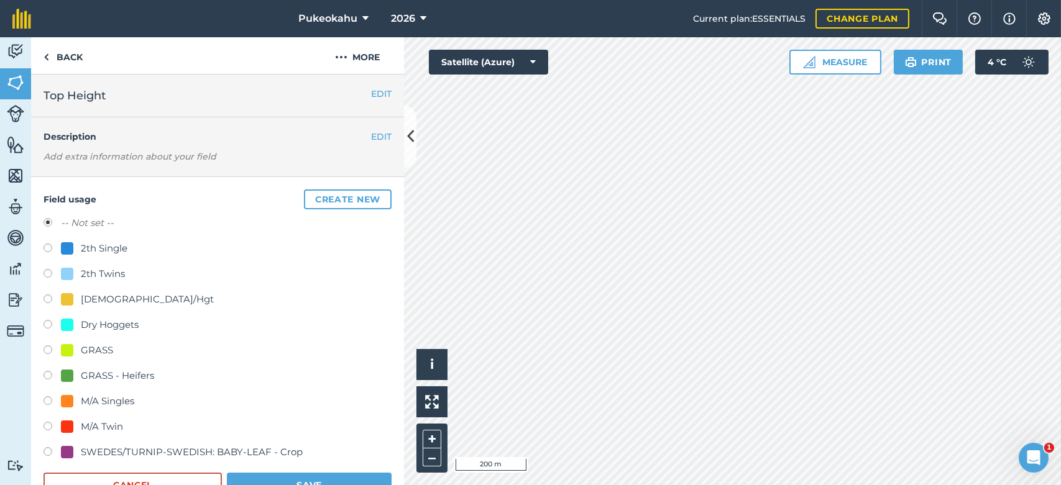
click at [169, 448] on div "SWEDES/TURNIP-SWEDISH: BABY-LEAF - Crop" at bounding box center [192, 452] width 222 height 15
radio input "true"
radio input "false"
click at [270, 478] on button "Save" at bounding box center [309, 485] width 165 height 25
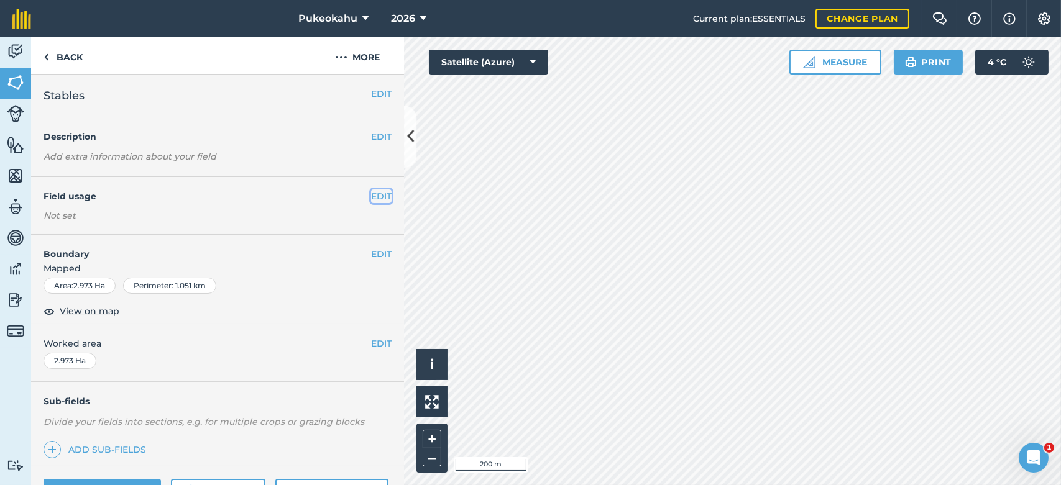
click at [372, 197] on button "EDIT" at bounding box center [381, 197] width 21 height 14
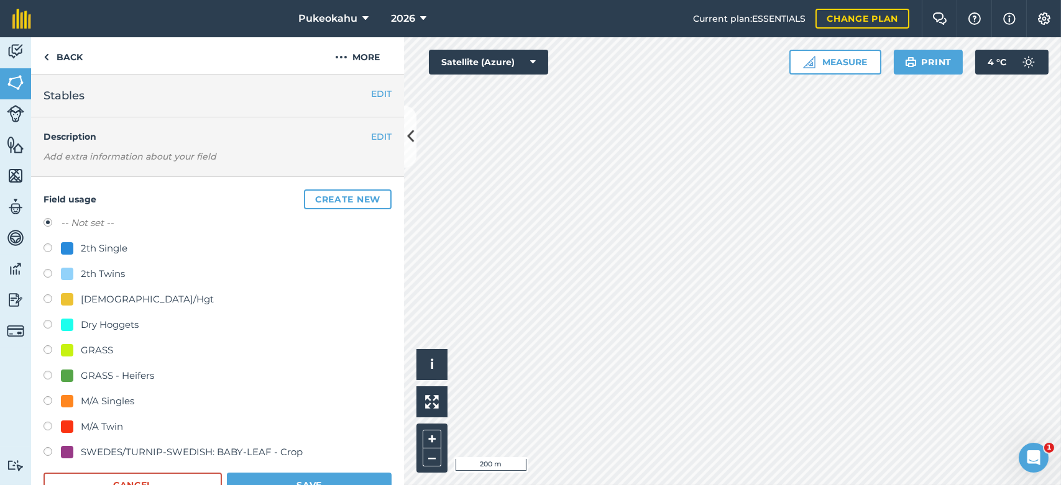
click at [117, 450] on div "SWEDES/TURNIP-SWEDISH: BABY-LEAF - Crop" at bounding box center [192, 452] width 222 height 15
radio input "true"
radio input "false"
click at [255, 480] on button "Save" at bounding box center [309, 485] width 165 height 25
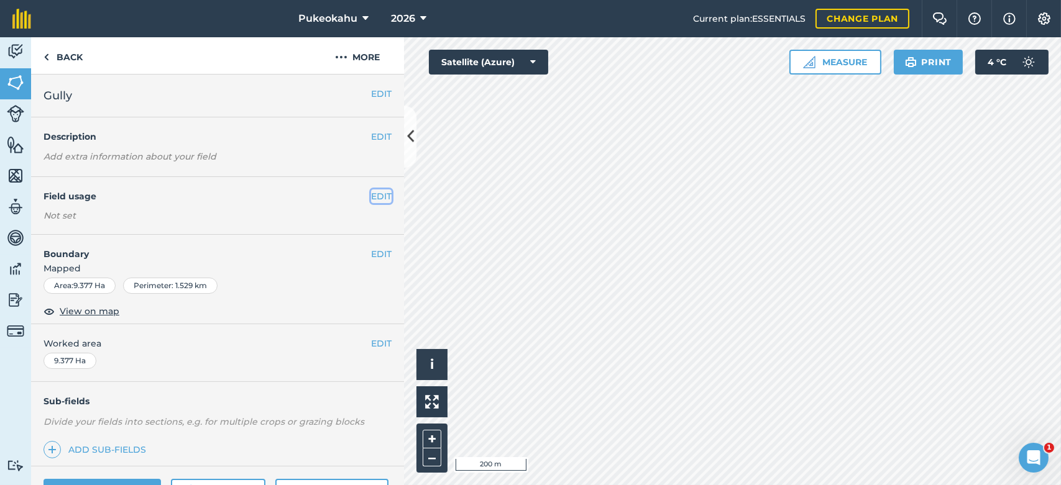
click at [374, 199] on button "EDIT" at bounding box center [381, 197] width 21 height 14
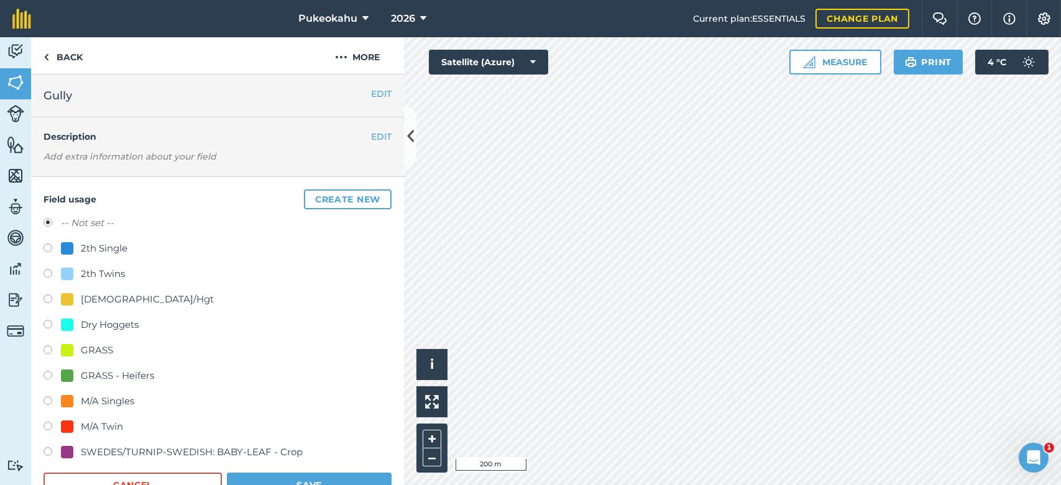
click at [50, 249] on label at bounding box center [52, 250] width 17 height 12
radio input "true"
radio input "false"
click at [296, 474] on button "Save" at bounding box center [309, 485] width 165 height 25
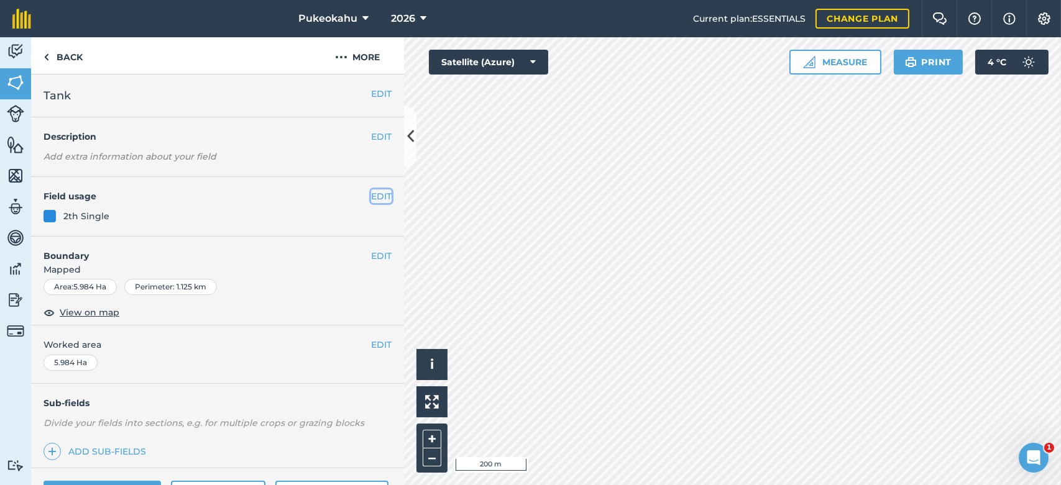
click at [371, 195] on button "EDIT" at bounding box center [381, 197] width 21 height 14
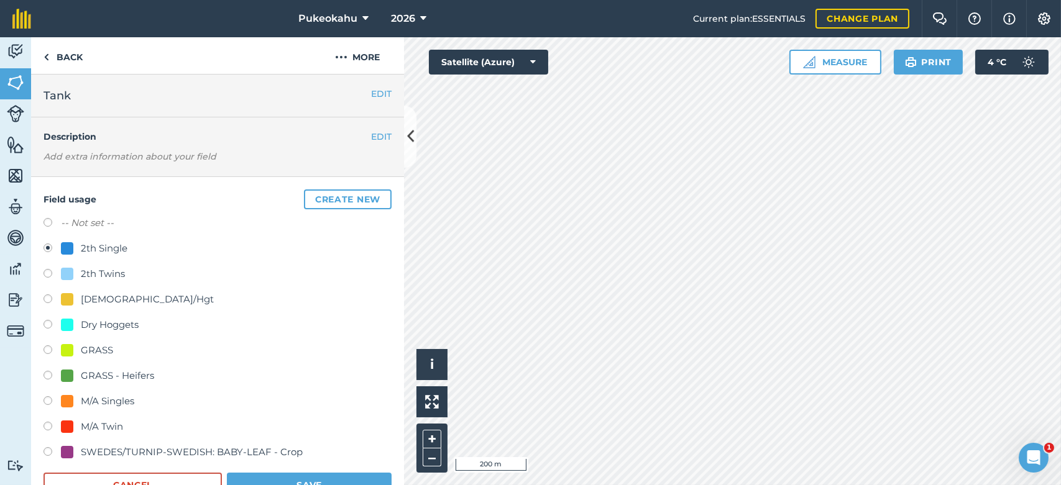
click at [100, 298] on div "[DEMOGRAPHIC_DATA]/Hgt" at bounding box center [147, 299] width 133 height 15
radio input "true"
radio input "false"
click at [275, 476] on button "Save" at bounding box center [309, 485] width 165 height 25
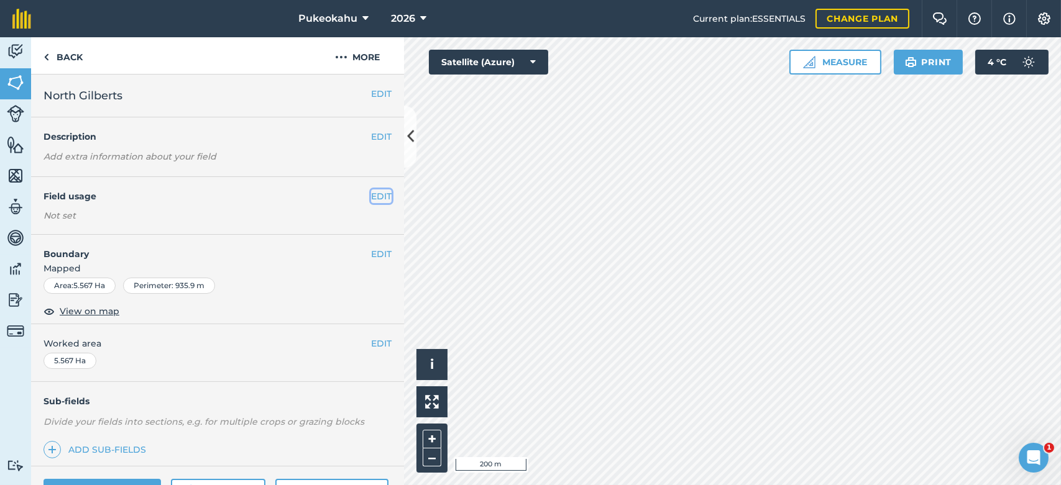
click at [371, 198] on button "EDIT" at bounding box center [381, 197] width 21 height 14
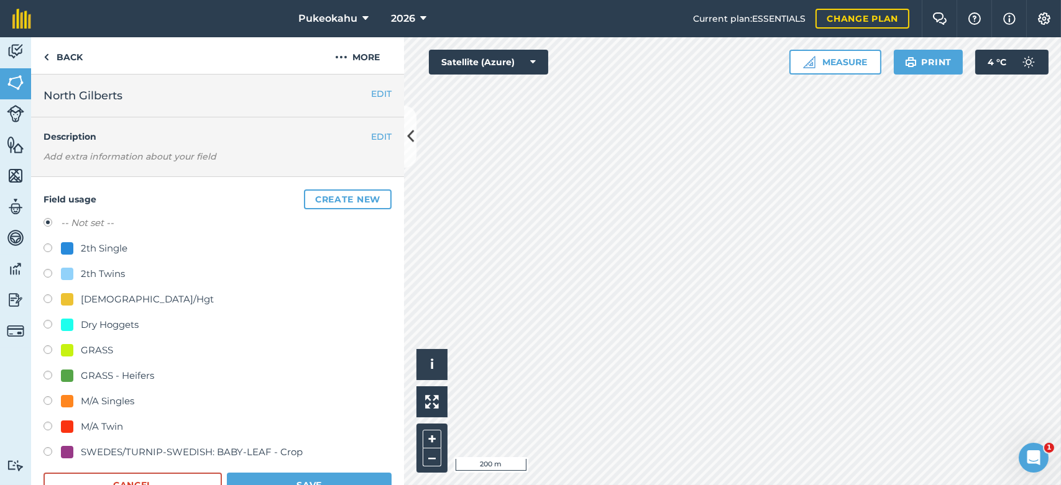
click at [50, 324] on label at bounding box center [52, 326] width 17 height 12
radio input "true"
radio input "false"
click at [259, 478] on button "Save" at bounding box center [309, 485] width 165 height 25
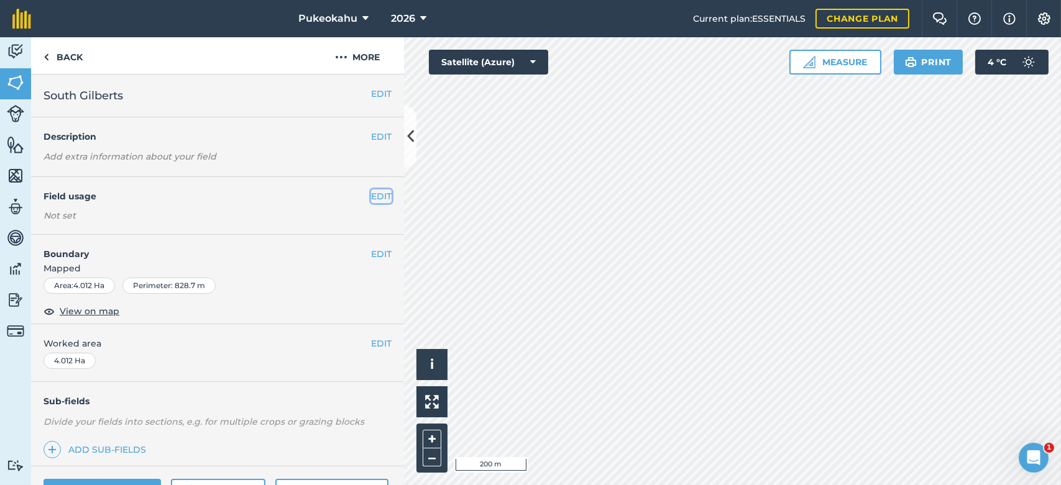
click at [374, 194] on button "EDIT" at bounding box center [381, 197] width 21 height 14
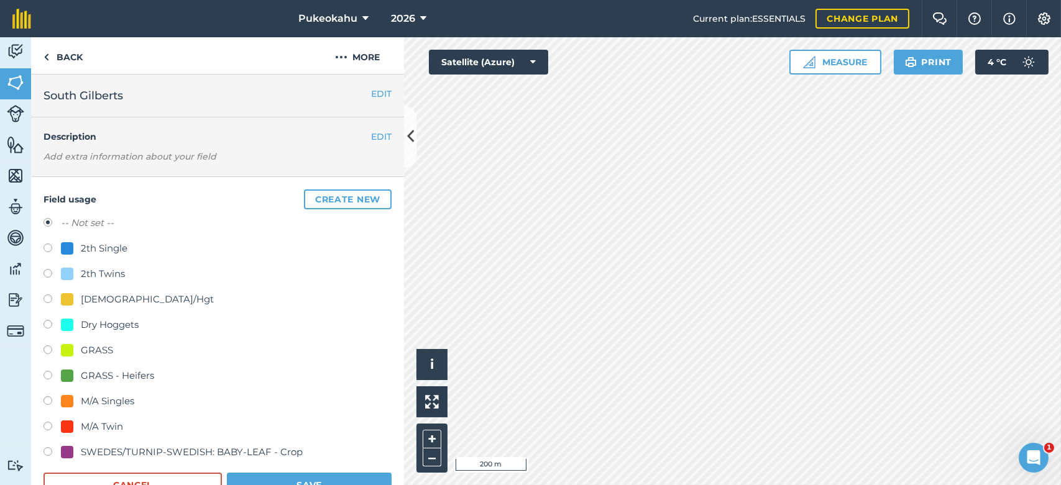
click at [122, 324] on div "Dry Hoggets" at bounding box center [110, 325] width 58 height 15
radio input "true"
radio input "false"
click at [286, 475] on button "Save" at bounding box center [309, 485] width 165 height 25
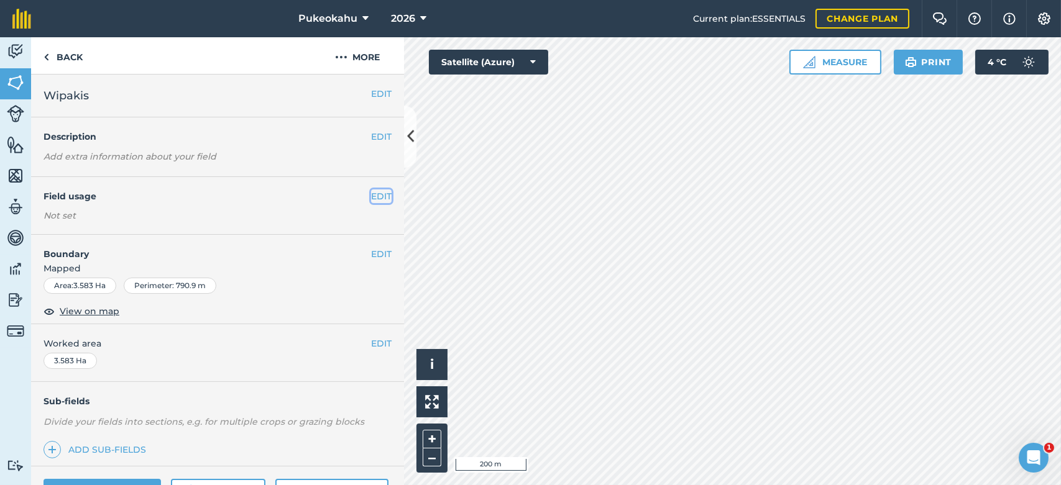
click at [371, 196] on button "EDIT" at bounding box center [381, 197] width 21 height 14
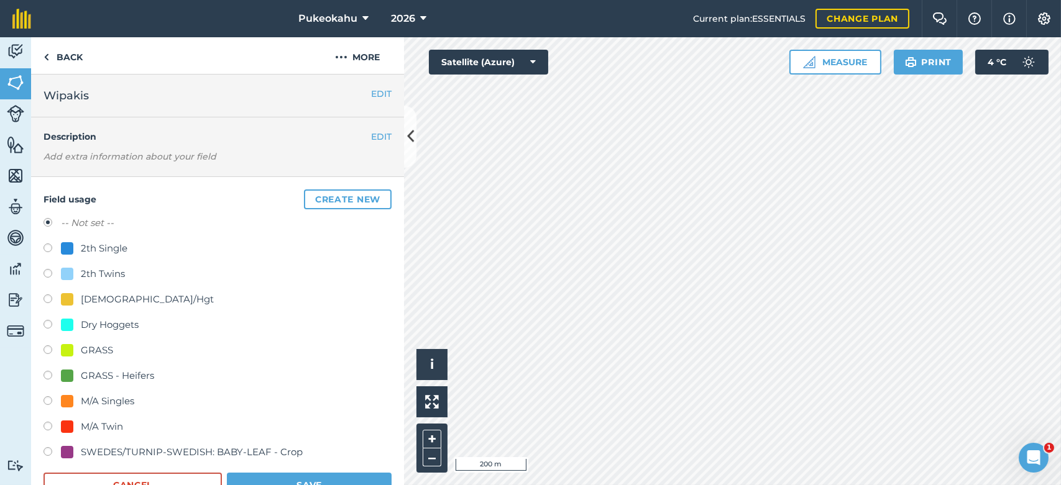
click at [94, 324] on div "Dry Hoggets" at bounding box center [110, 325] width 58 height 15
radio input "true"
radio input "false"
click at [315, 476] on button "Save" at bounding box center [309, 485] width 165 height 25
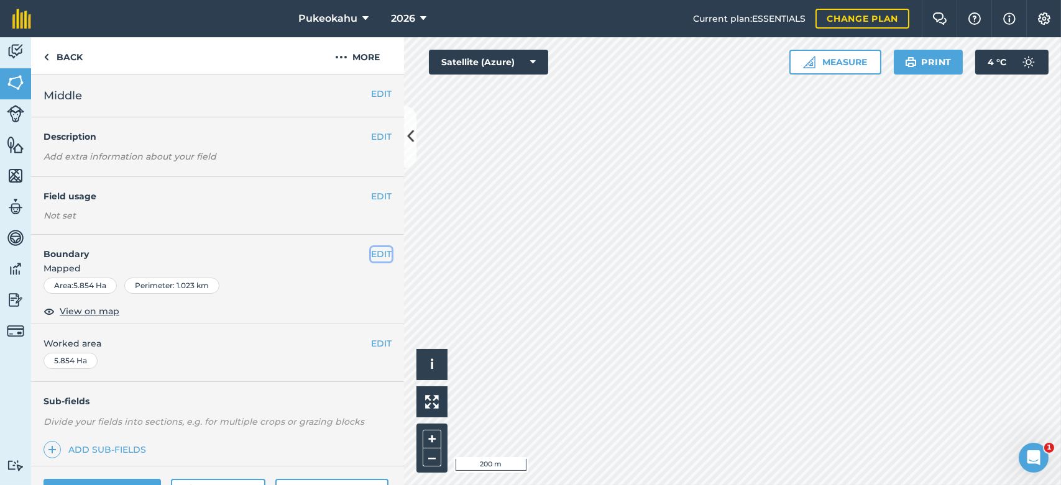
drag, startPoint x: 372, startPoint y: 256, endPoint x: 351, endPoint y: 219, distance: 43.2
click at [351, 219] on div "EDIT Middle EDIT Description Add extra information about your field EDIT Field …" at bounding box center [217, 280] width 373 height 411
click at [351, 219] on div "Not set" at bounding box center [218, 215] width 348 height 12
click at [373, 197] on button "EDIT" at bounding box center [381, 197] width 21 height 14
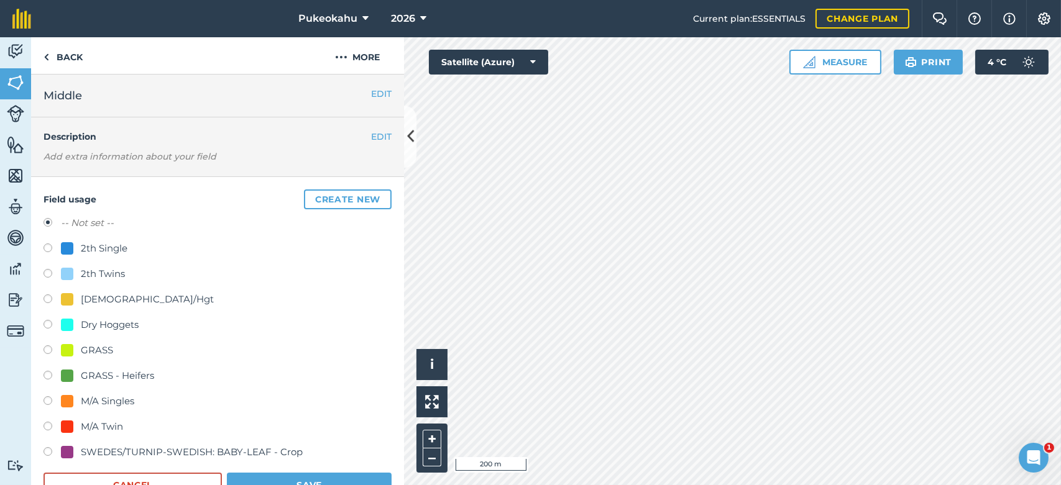
click at [113, 322] on div "Dry Hoggets" at bounding box center [110, 325] width 58 height 15
radio input "true"
radio input "false"
click at [273, 471] on form "-- Not set -- 2th Single 2th Twins 5yrold/Hgt Dry Hoggets GRASS GRASS - Heifers…" at bounding box center [218, 357] width 348 height 282
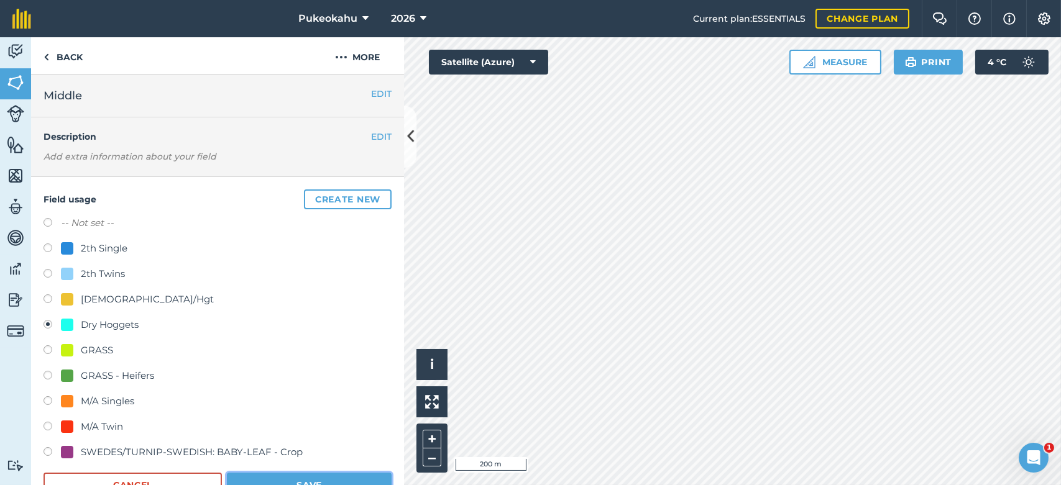
click at [277, 473] on button "Save" at bounding box center [309, 485] width 165 height 25
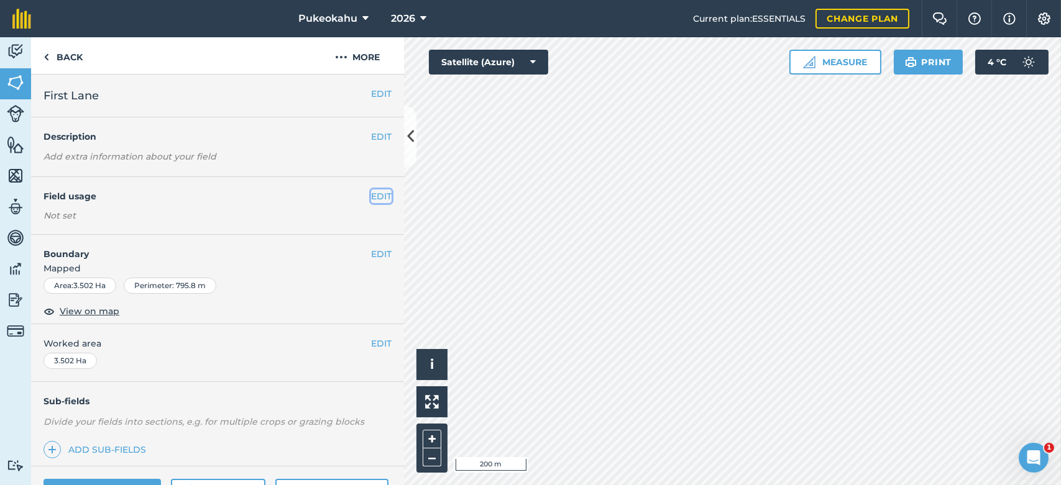
click at [375, 195] on button "EDIT" at bounding box center [381, 197] width 21 height 14
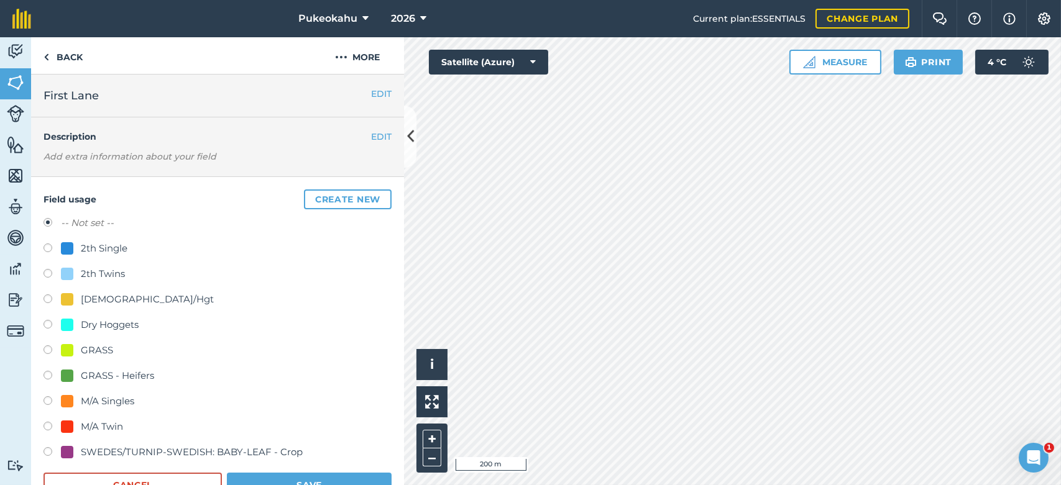
click at [117, 321] on div "Dry Hoggets" at bounding box center [110, 325] width 58 height 15
radio input "true"
radio input "false"
click at [275, 475] on button "Save" at bounding box center [309, 485] width 165 height 25
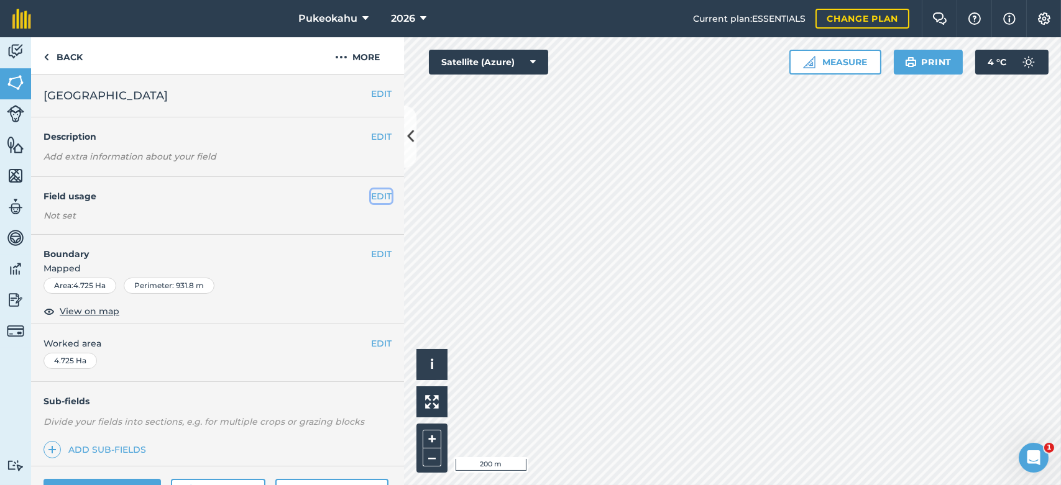
click at [371, 193] on button "EDIT" at bounding box center [381, 197] width 21 height 14
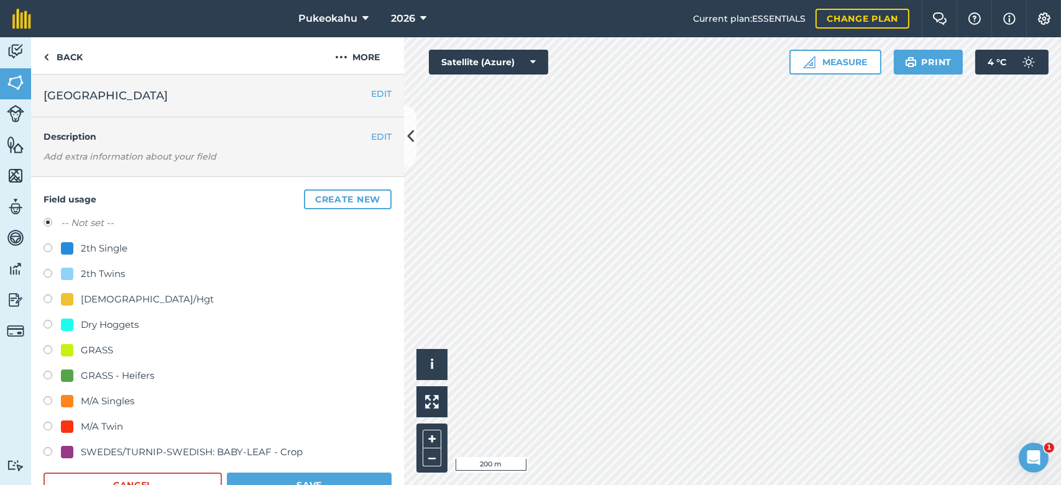
click at [87, 323] on div "Dry Hoggets" at bounding box center [110, 325] width 58 height 15
radio input "true"
radio input "false"
click at [273, 475] on button "Save" at bounding box center [309, 485] width 165 height 25
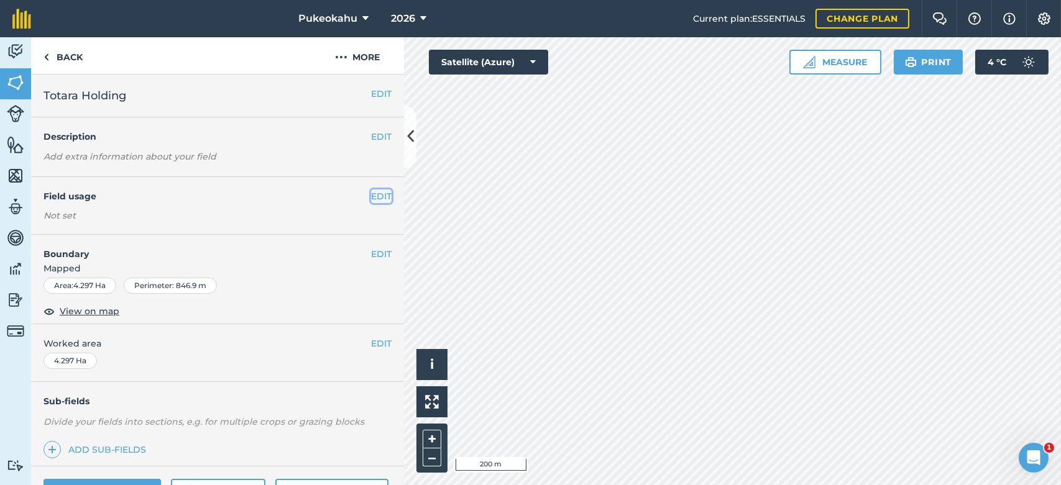
click at [374, 196] on button "EDIT" at bounding box center [381, 197] width 21 height 14
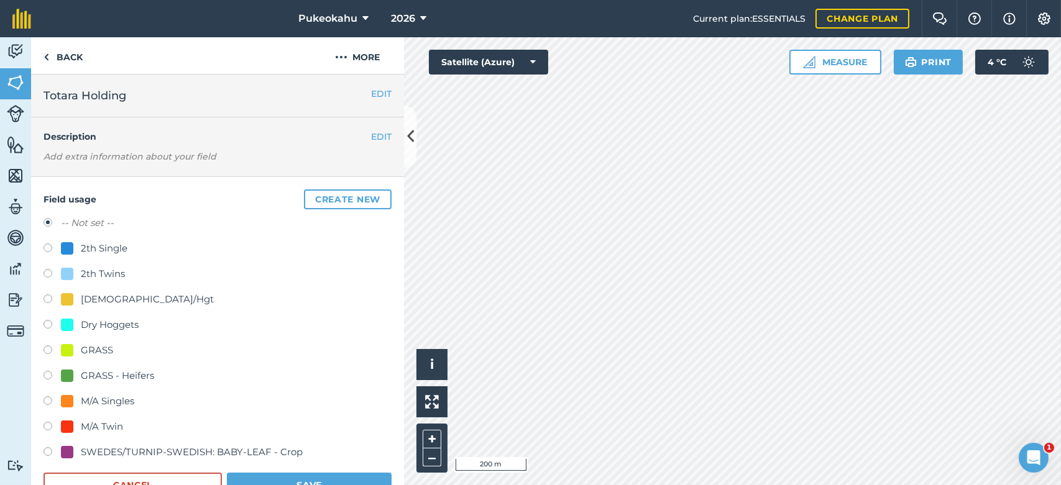
click at [119, 324] on div "Dry Hoggets" at bounding box center [110, 325] width 58 height 15
radio input "true"
radio input "false"
click at [251, 477] on button "Save" at bounding box center [309, 485] width 165 height 25
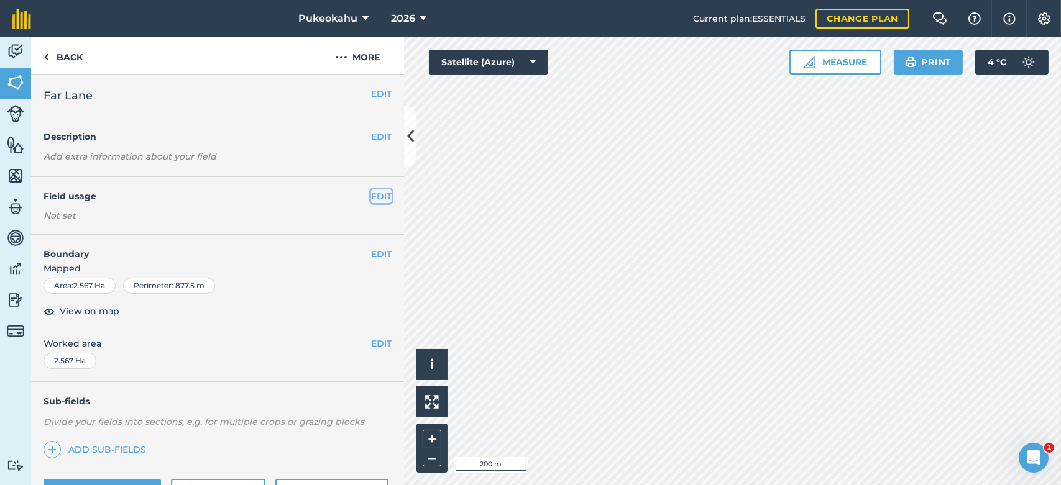
click at [375, 197] on button "EDIT" at bounding box center [381, 197] width 21 height 14
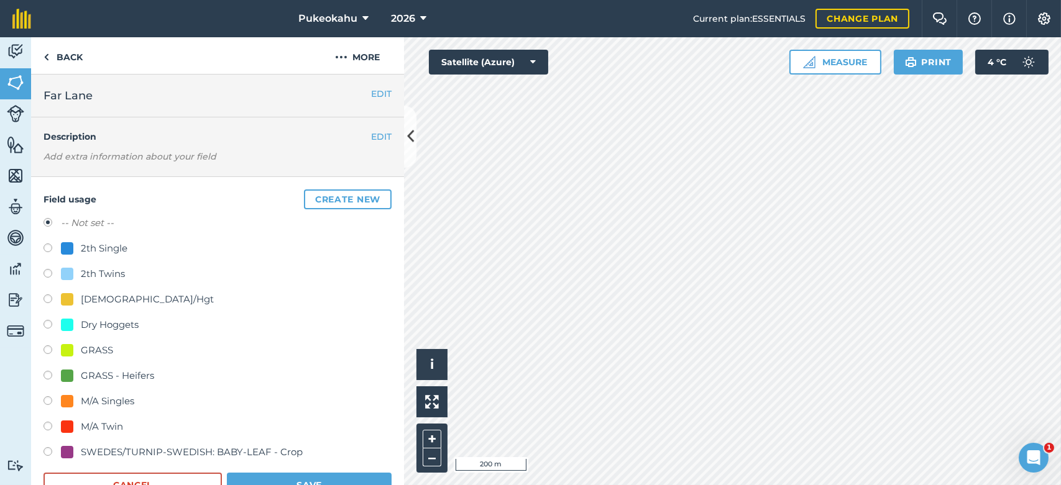
click at [111, 321] on div "Dry Hoggets" at bounding box center [110, 325] width 58 height 15
radio input "true"
radio input "false"
click at [269, 475] on button "Save" at bounding box center [309, 485] width 165 height 25
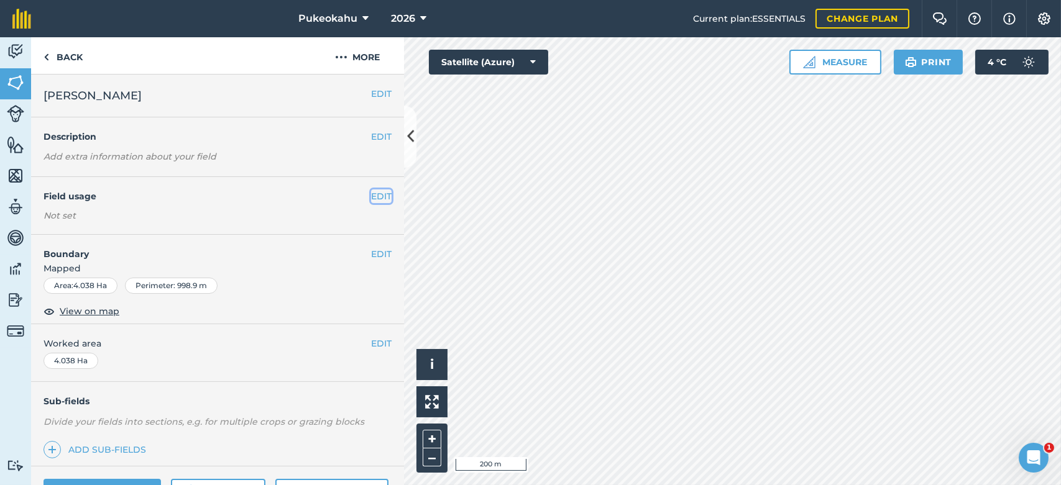
click at [371, 193] on button "EDIT" at bounding box center [381, 197] width 21 height 14
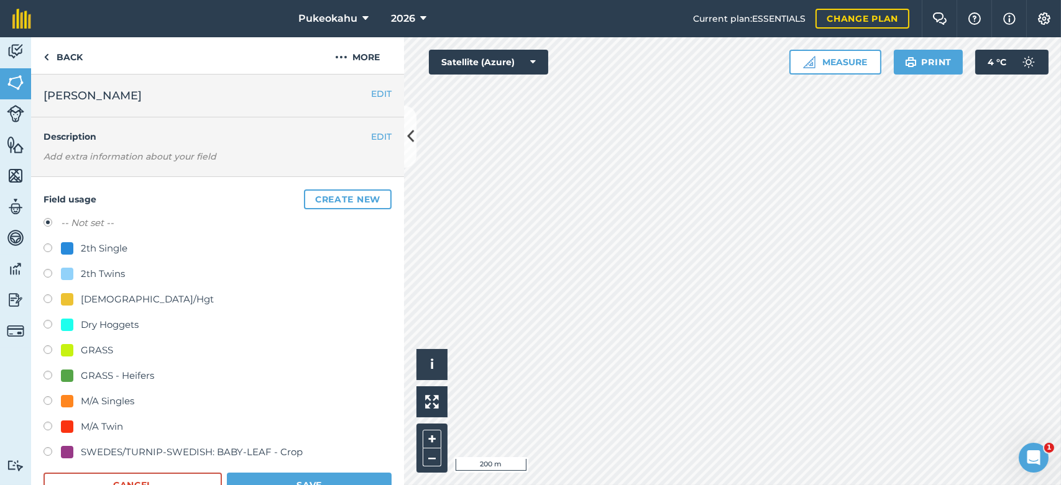
click at [116, 326] on div "Dry Hoggets" at bounding box center [110, 325] width 58 height 15
radio input "true"
radio input "false"
click at [279, 477] on button "Save" at bounding box center [309, 485] width 165 height 25
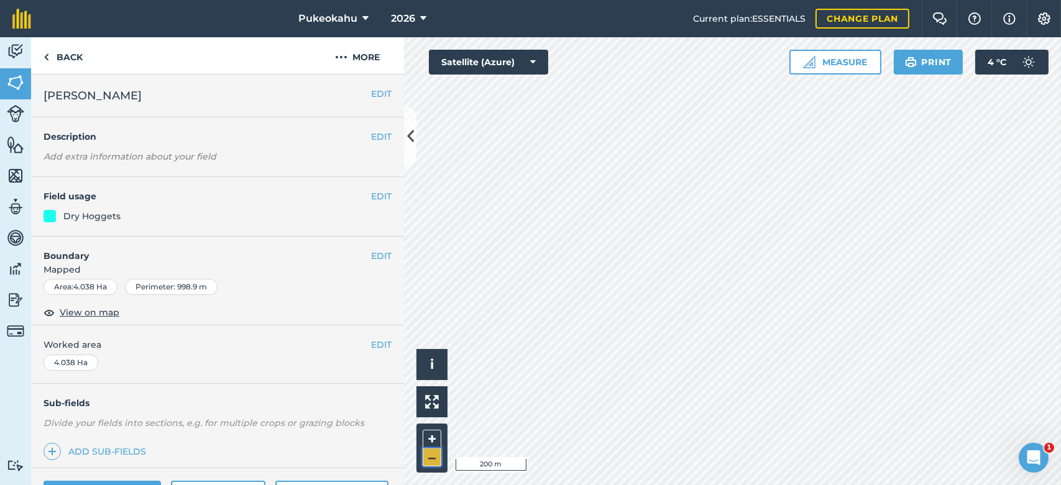
click at [434, 461] on button "–" at bounding box center [432, 458] width 19 height 18
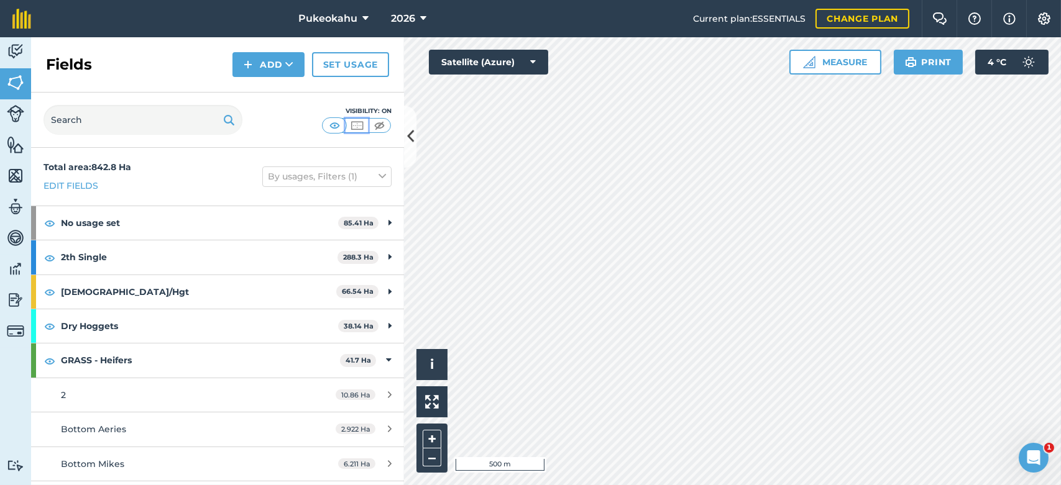
click at [361, 124] on img at bounding box center [357, 125] width 16 height 12
click at [334, 123] on img at bounding box center [335, 125] width 16 height 12
click at [382, 125] on img at bounding box center [380, 125] width 16 height 12
click at [333, 125] on img at bounding box center [335, 125] width 16 height 12
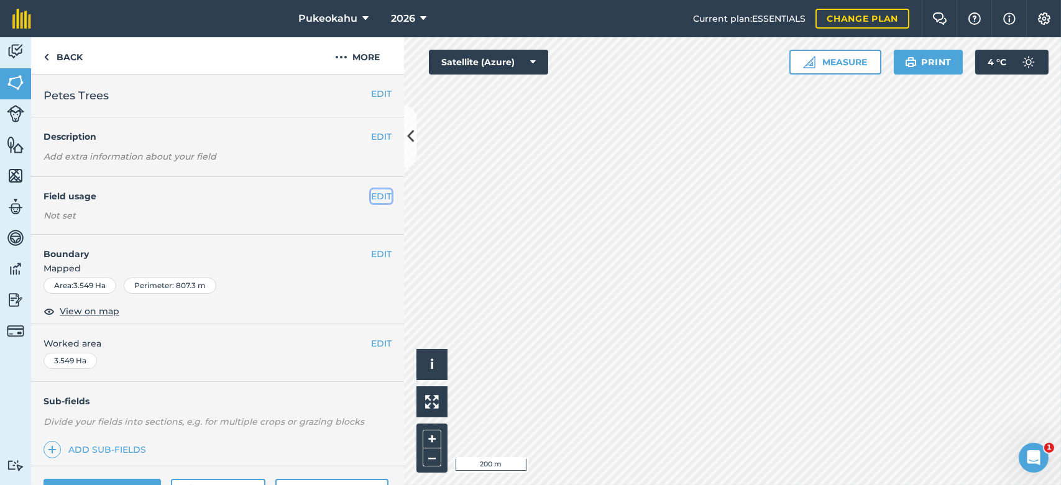
click at [375, 191] on button "EDIT" at bounding box center [381, 197] width 21 height 14
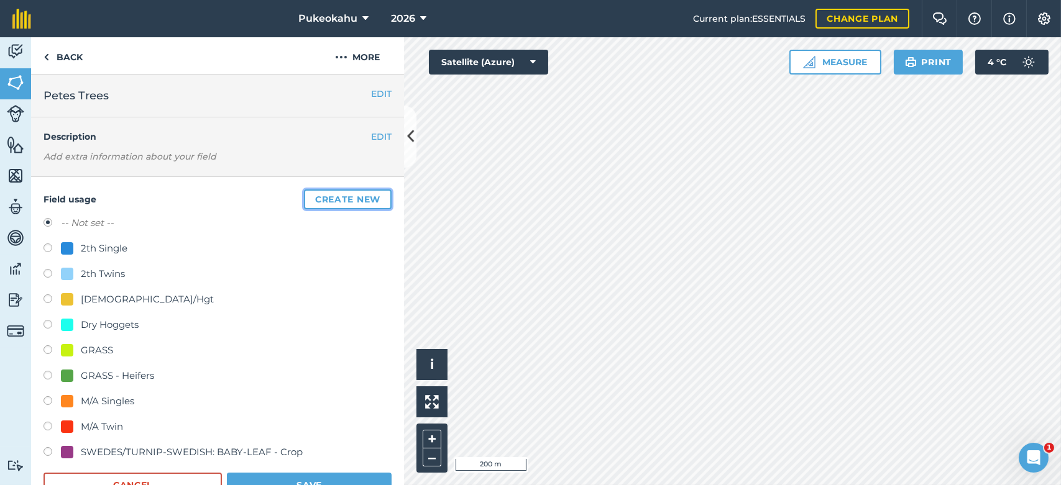
click at [375, 191] on button "Create new" at bounding box center [348, 200] width 88 height 20
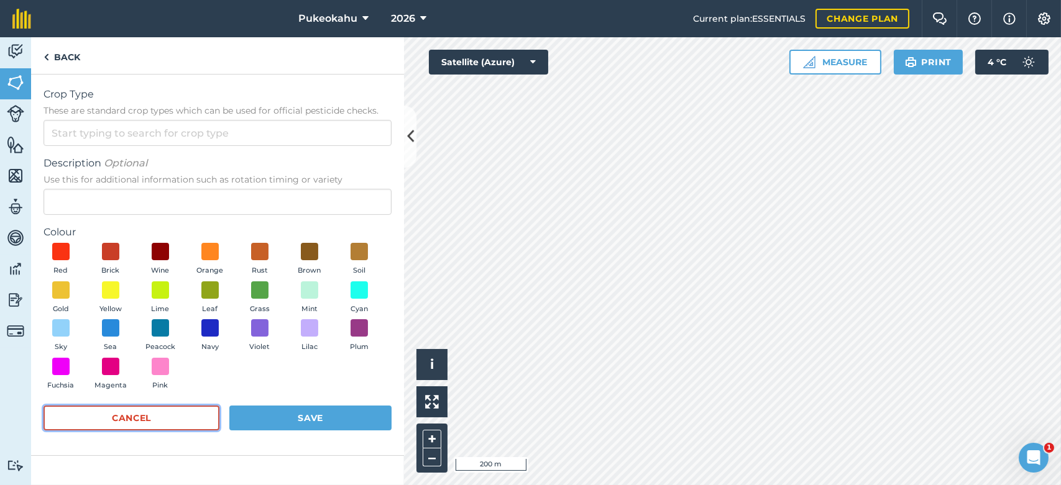
click at [165, 411] on button "Cancel" at bounding box center [132, 418] width 176 height 25
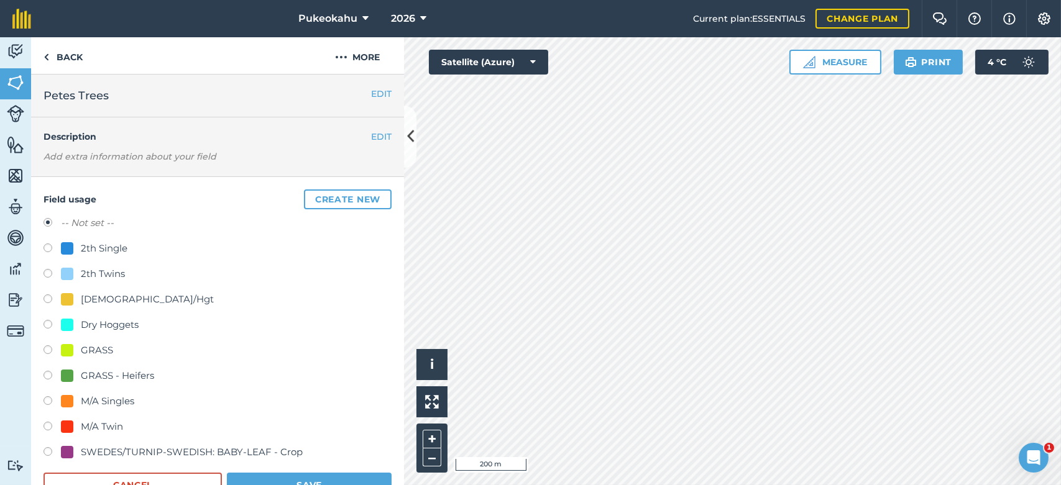
click at [85, 379] on div "GRASS - Heifers" at bounding box center [117, 376] width 73 height 15
radio input "true"
radio input "false"
click at [295, 478] on button "Save" at bounding box center [309, 485] width 165 height 25
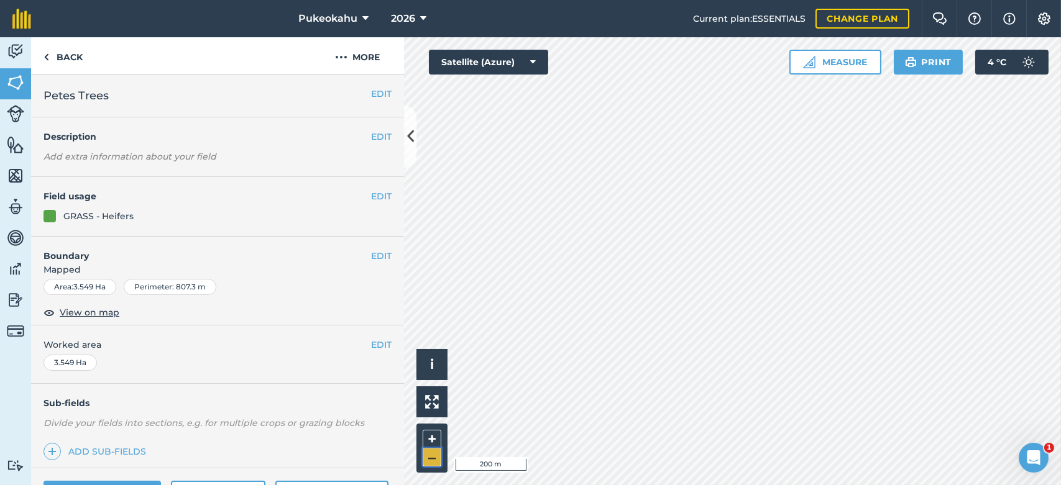
click at [436, 461] on button "–" at bounding box center [432, 458] width 19 height 18
click at [437, 461] on button "–" at bounding box center [432, 458] width 19 height 18
click at [372, 196] on button "EDIT" at bounding box center [381, 197] width 21 height 14
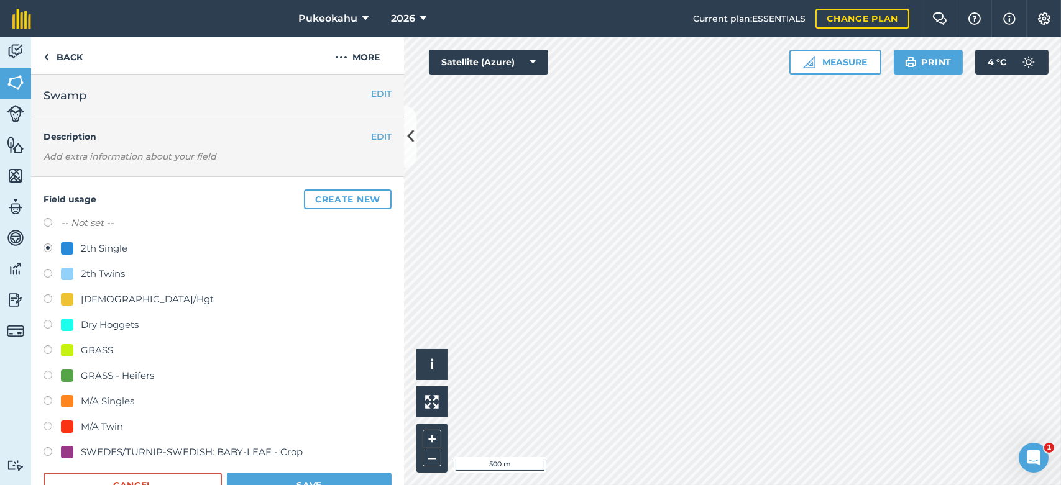
click at [90, 328] on div "Dry Hoggets" at bounding box center [110, 325] width 58 height 15
radio input "true"
radio input "false"
click at [290, 477] on button "Save" at bounding box center [309, 485] width 165 height 25
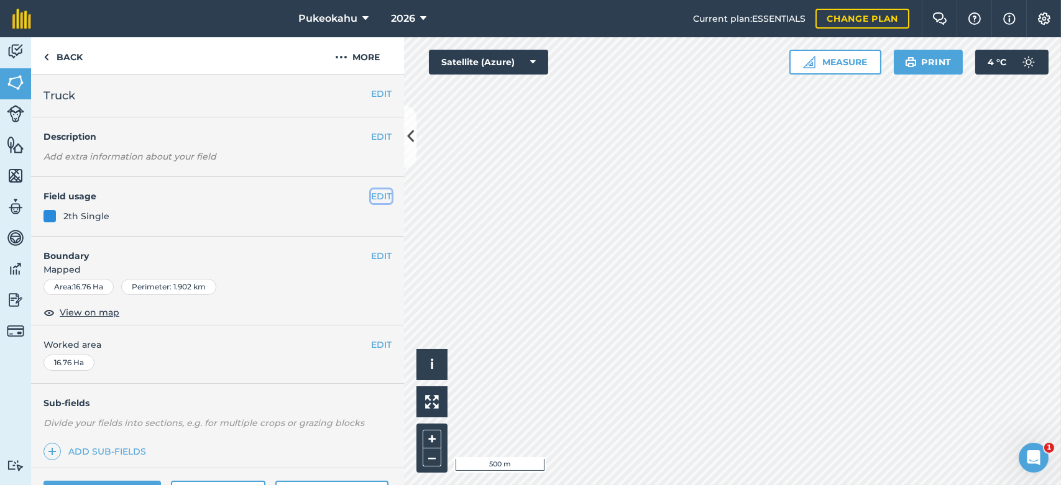
click at [371, 196] on button "EDIT" at bounding box center [381, 197] width 21 height 14
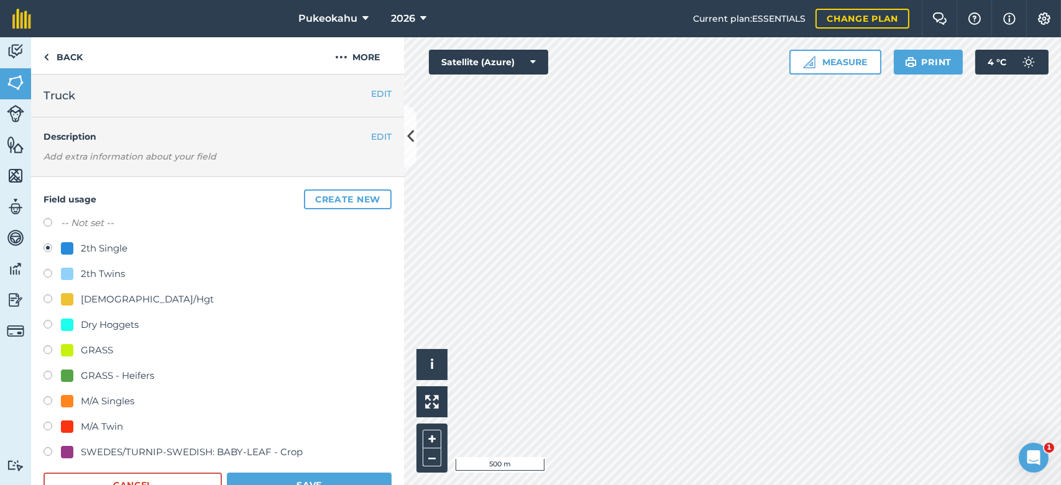
click at [115, 327] on div "Dry Hoggets" at bounding box center [110, 325] width 58 height 15
radio input "true"
radio input "false"
click at [311, 479] on button "Save" at bounding box center [309, 485] width 165 height 25
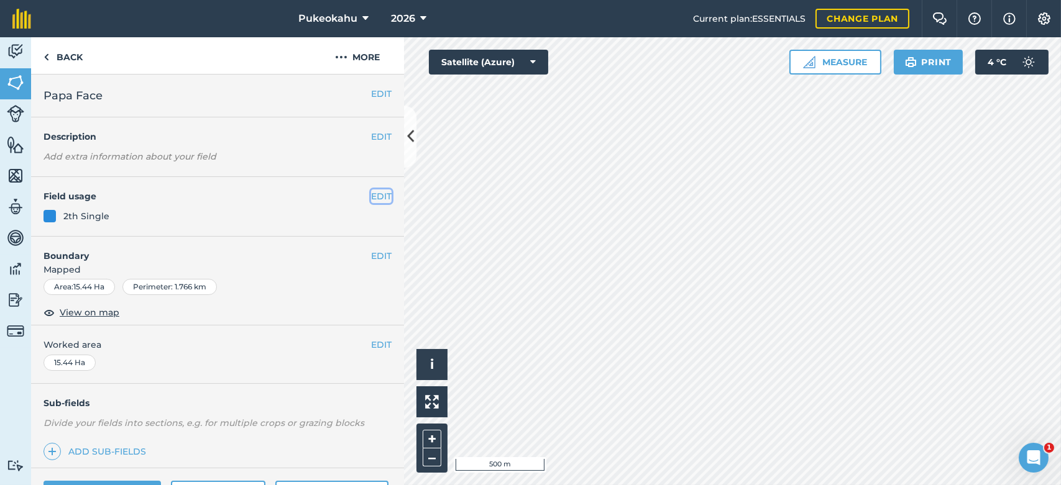
click at [374, 197] on button "EDIT" at bounding box center [381, 197] width 21 height 14
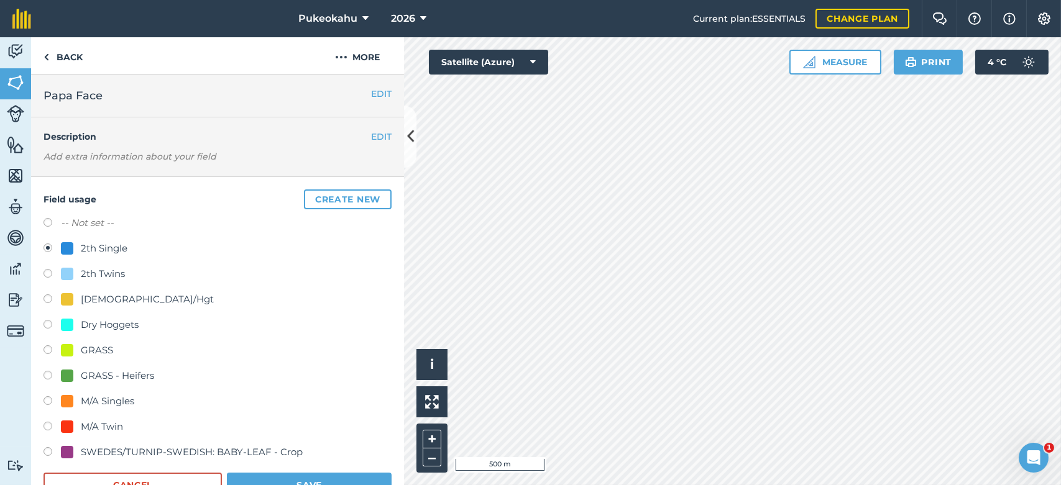
click at [108, 328] on div "Dry Hoggets" at bounding box center [110, 325] width 58 height 15
radio input "true"
radio input "false"
click at [276, 477] on button "Save" at bounding box center [309, 485] width 165 height 25
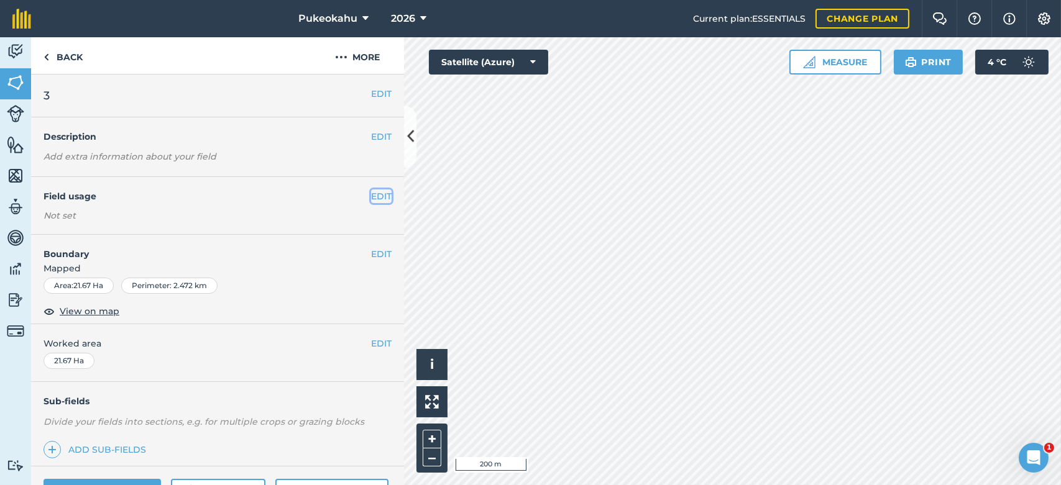
click at [371, 193] on button "EDIT" at bounding box center [381, 197] width 21 height 14
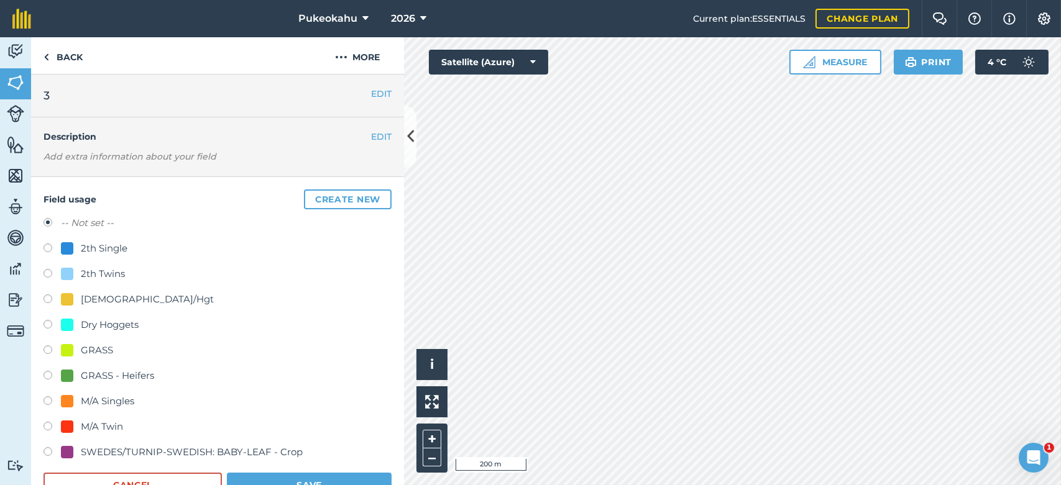
click at [104, 422] on div "M/A Twin" at bounding box center [102, 427] width 42 height 15
radio input "true"
radio input "false"
click at [280, 479] on button "Save" at bounding box center [309, 485] width 165 height 25
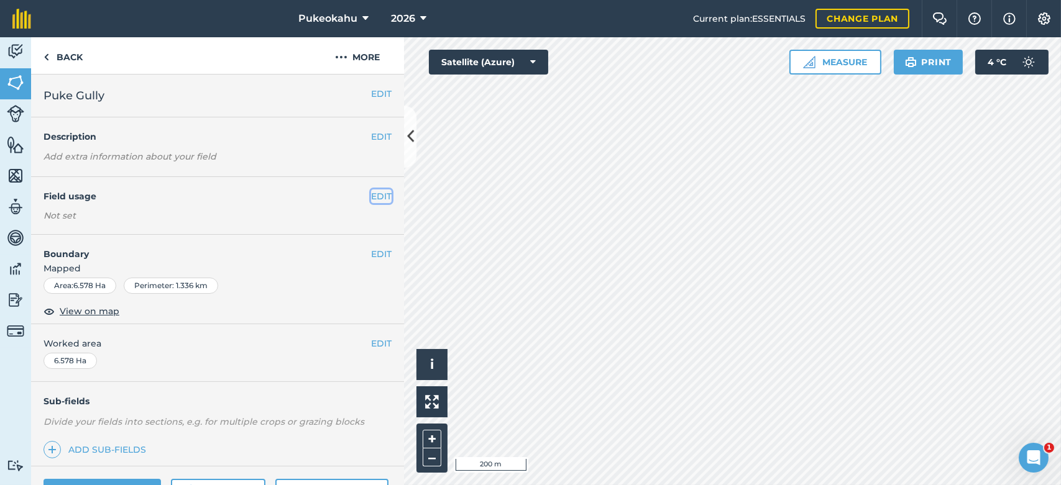
click at [371, 197] on button "EDIT" at bounding box center [381, 197] width 21 height 14
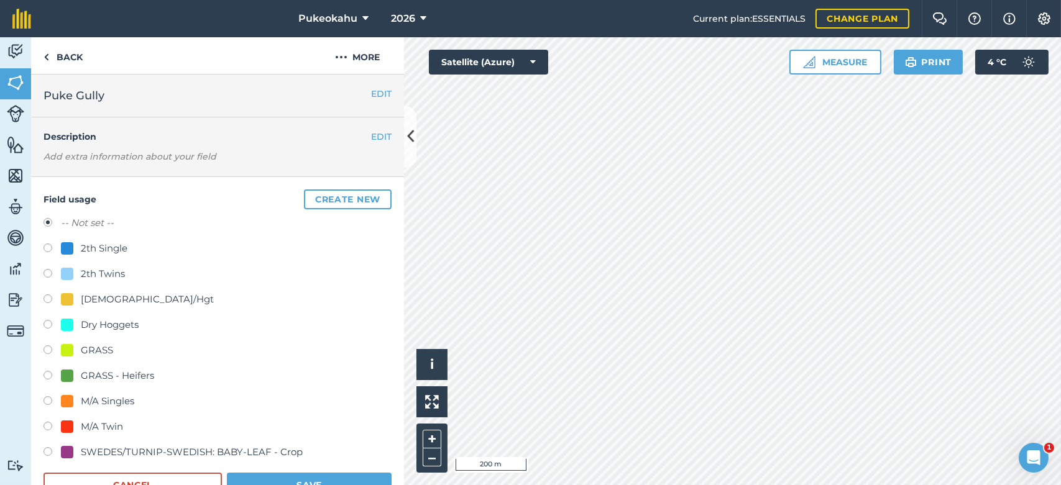
click at [84, 424] on div "M/A Twin" at bounding box center [102, 427] width 42 height 15
radio input "true"
radio input "false"
click at [288, 476] on button "Save" at bounding box center [309, 485] width 165 height 25
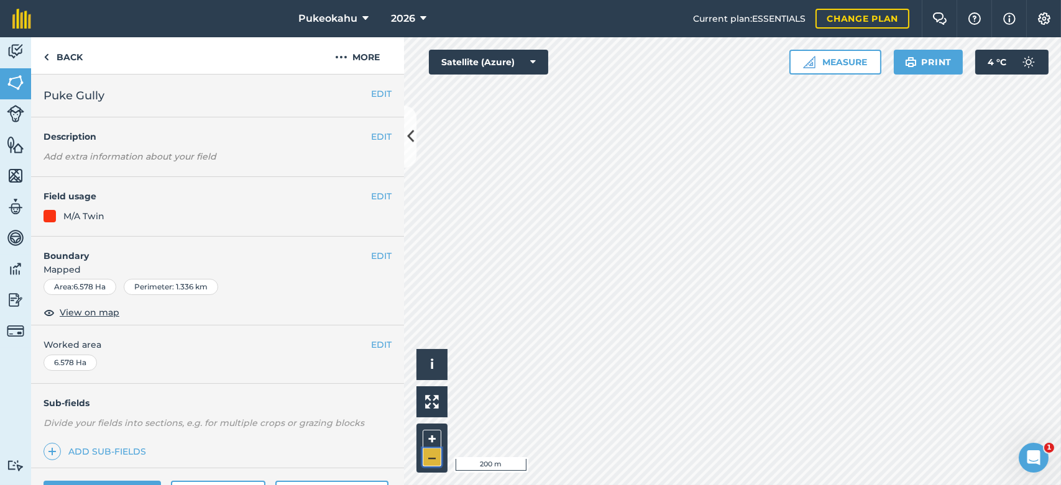
click at [430, 461] on button "–" at bounding box center [432, 458] width 19 height 18
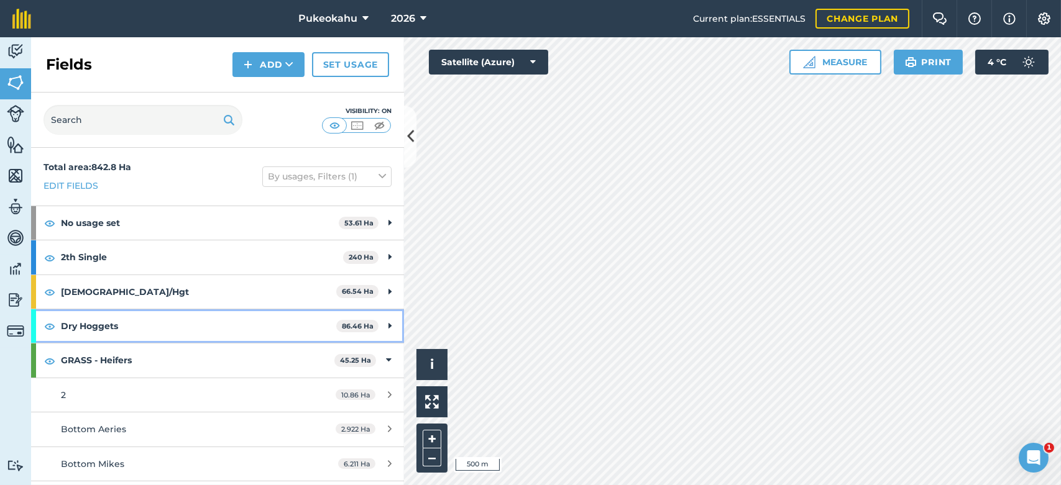
click at [383, 329] on div "Dry Hoggets 86.46 Ha" at bounding box center [217, 327] width 373 height 34
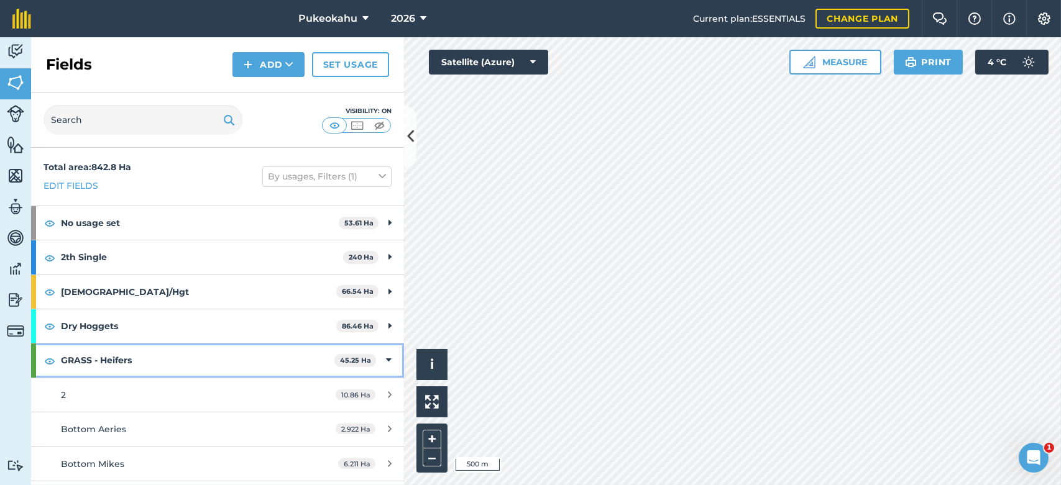
click at [386, 362] on icon at bounding box center [389, 361] width 6 height 14
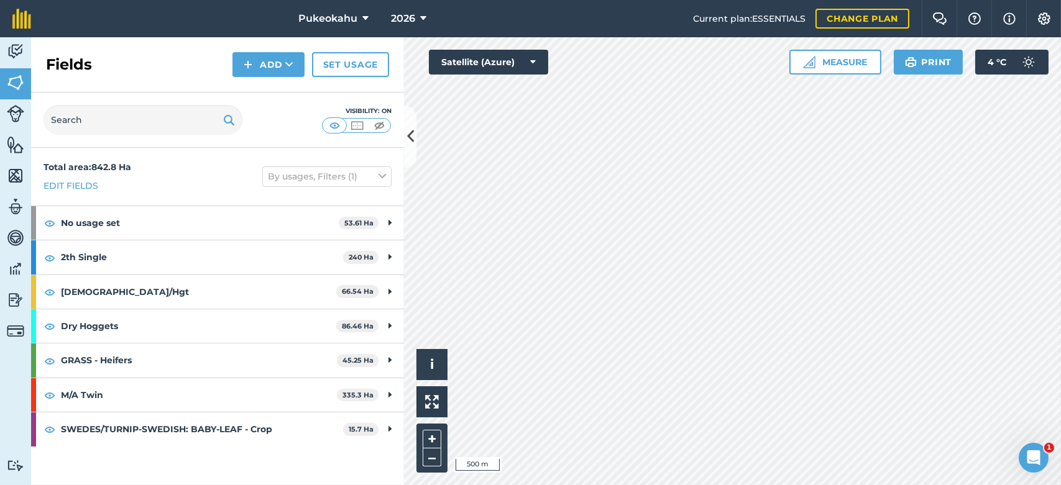
click at [365, 468] on div "Total area : 842.8 Ha Edit fields By usages, Filters (1) No usage set 53.61 Ha …" at bounding box center [217, 317] width 373 height 338
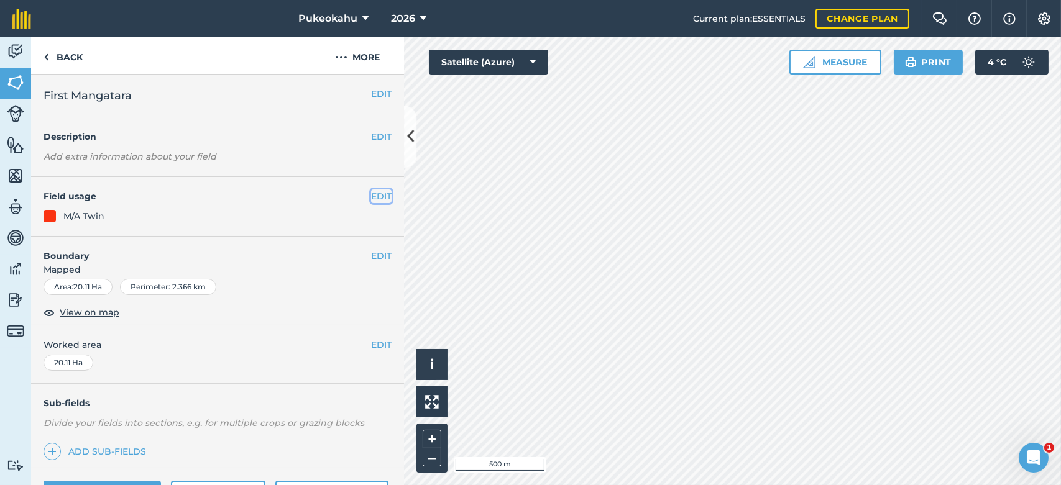
click at [371, 196] on button "EDIT" at bounding box center [381, 197] width 21 height 14
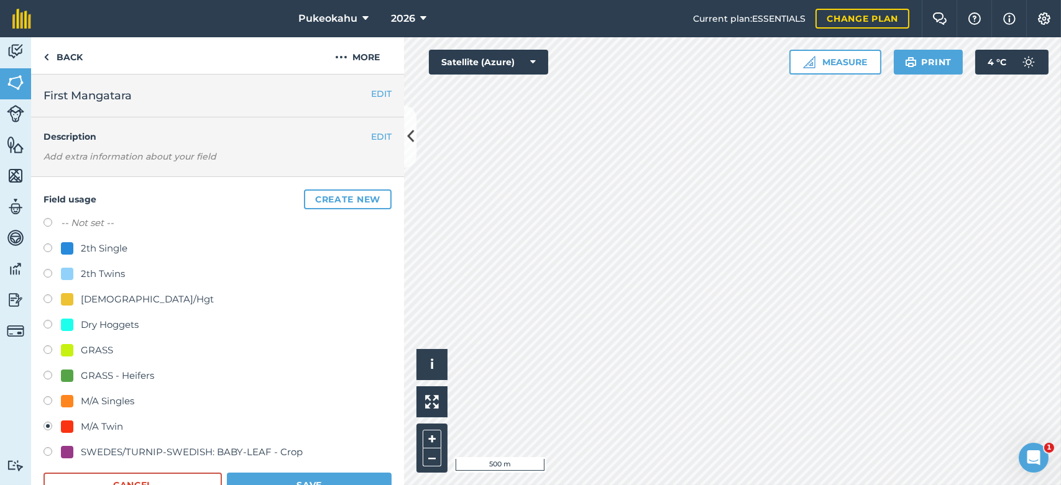
click at [85, 246] on div "2th Single" at bounding box center [104, 248] width 47 height 15
radio input "true"
radio input "false"
click at [294, 477] on button "Save" at bounding box center [309, 485] width 165 height 25
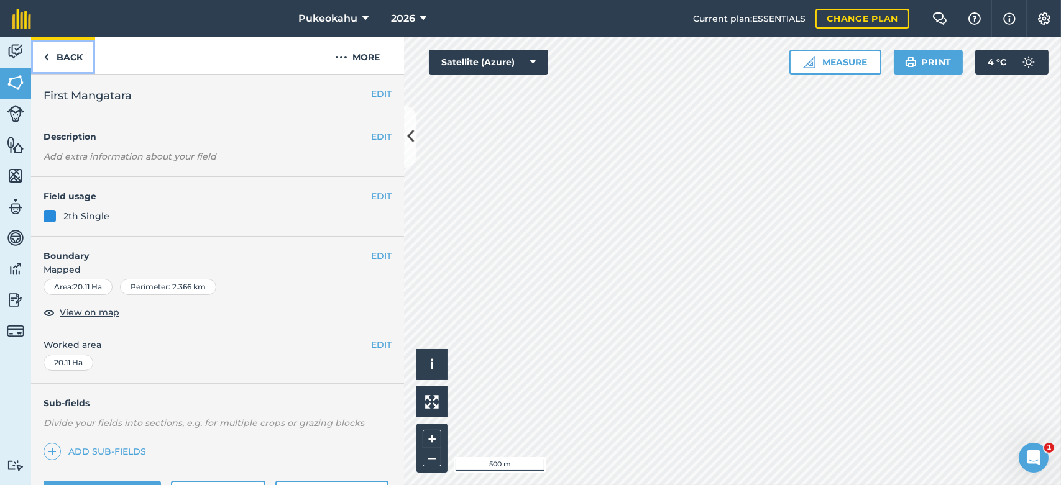
click at [58, 53] on link "Back" at bounding box center [63, 55] width 64 height 37
click at [374, 198] on button "EDIT" at bounding box center [381, 197] width 21 height 14
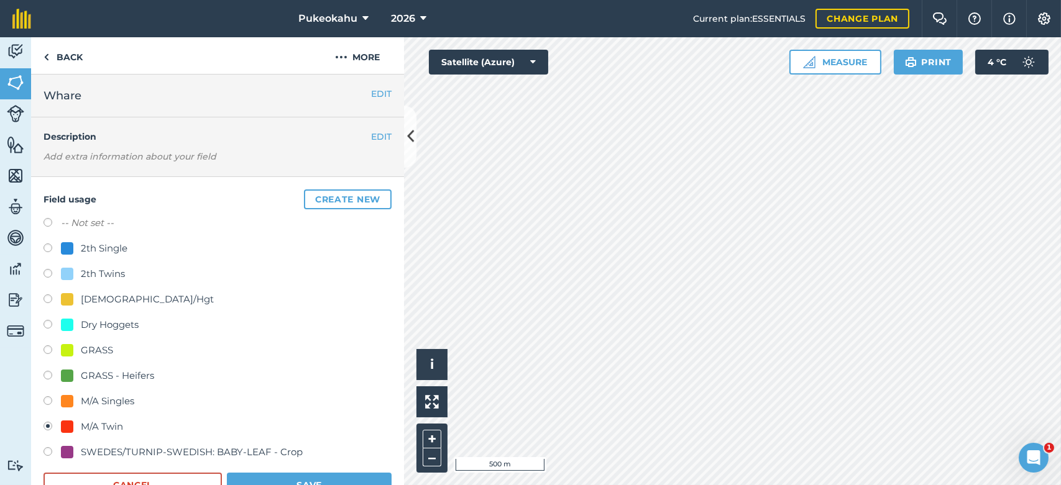
click at [108, 247] on div "2th Single" at bounding box center [104, 248] width 47 height 15
radio input "true"
radio input "false"
click at [259, 475] on button "Save" at bounding box center [309, 485] width 165 height 25
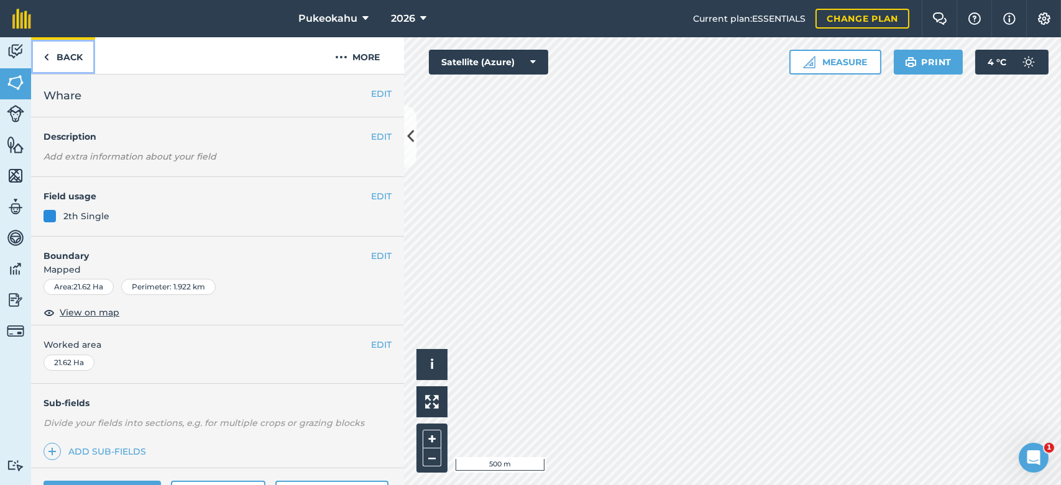
click at [51, 57] on link "Back" at bounding box center [63, 55] width 64 height 37
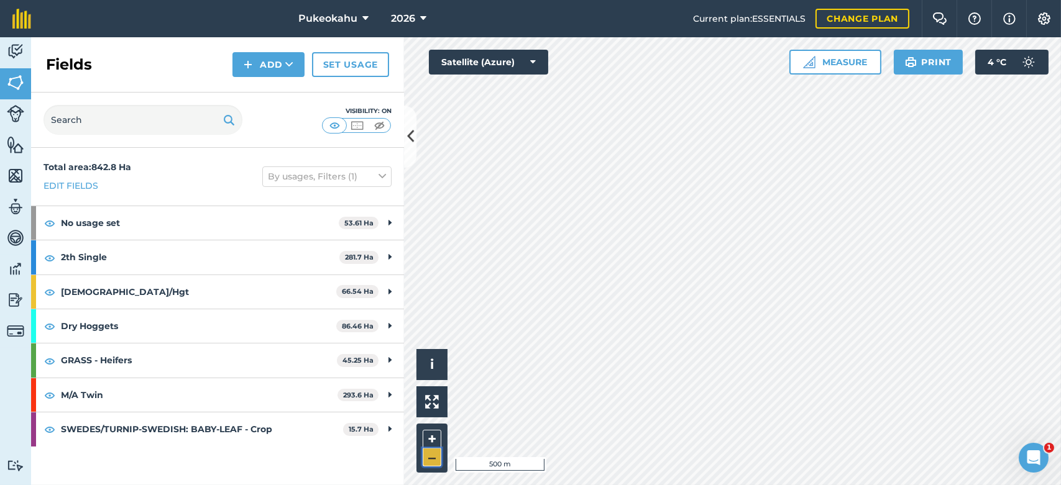
click at [438, 458] on button "–" at bounding box center [432, 458] width 19 height 18
click at [855, 60] on button "Measure" at bounding box center [835, 62] width 92 height 25
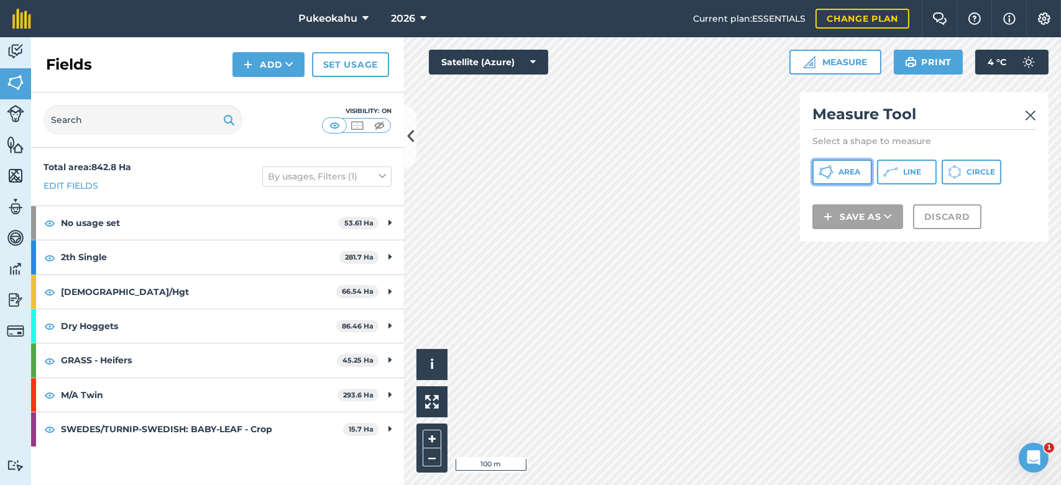
click at [852, 177] on span "Area" at bounding box center [849, 172] width 22 height 10
click at [429, 438] on button "+" at bounding box center [432, 439] width 19 height 19
click at [820, 221] on div "Click to start drawing i © 2025 TomTom, Microsoft 20 m + – Satellite (Azure) Me…" at bounding box center [732, 261] width 657 height 448
click at [434, 457] on button "–" at bounding box center [432, 458] width 19 height 18
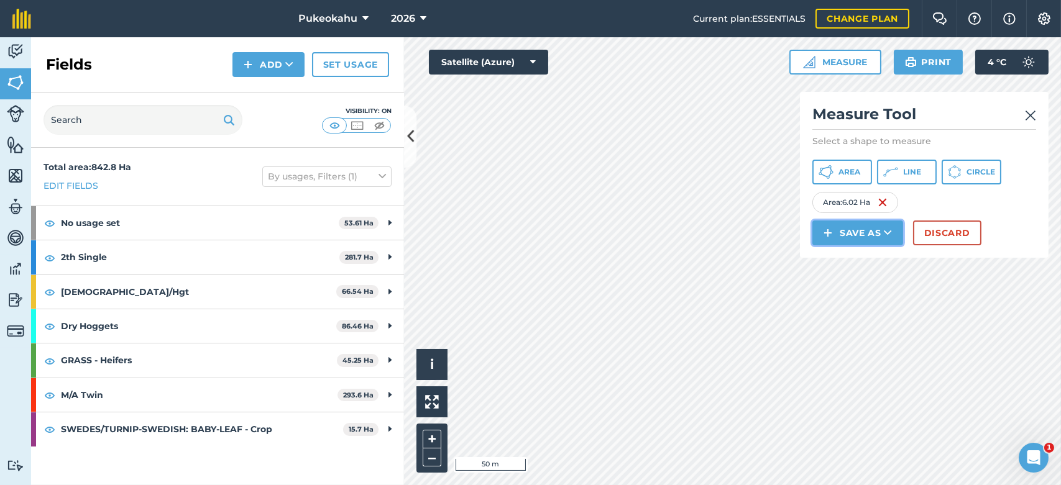
click at [859, 231] on button "Save as" at bounding box center [857, 233] width 91 height 25
click at [845, 264] on link "Field" at bounding box center [857, 260] width 87 height 27
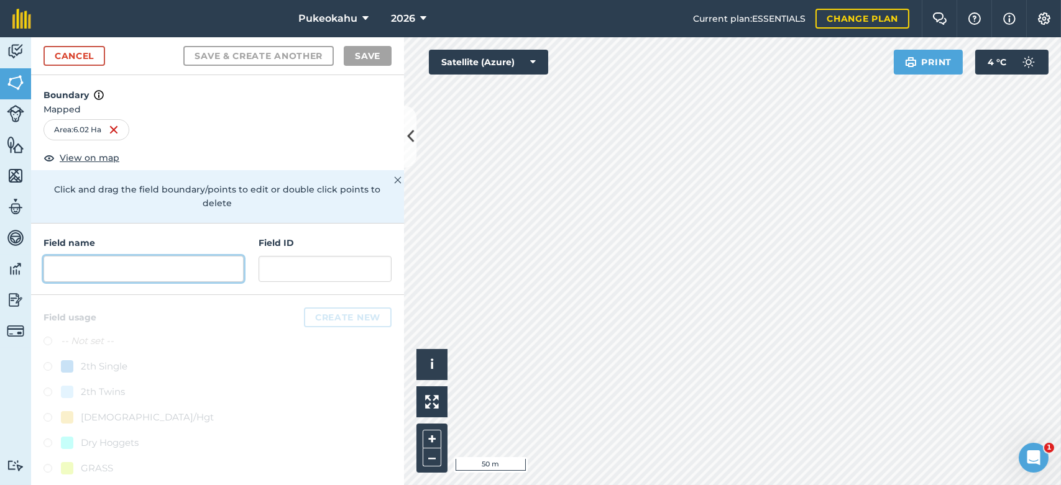
click at [191, 264] on input "text" at bounding box center [144, 269] width 200 height 26
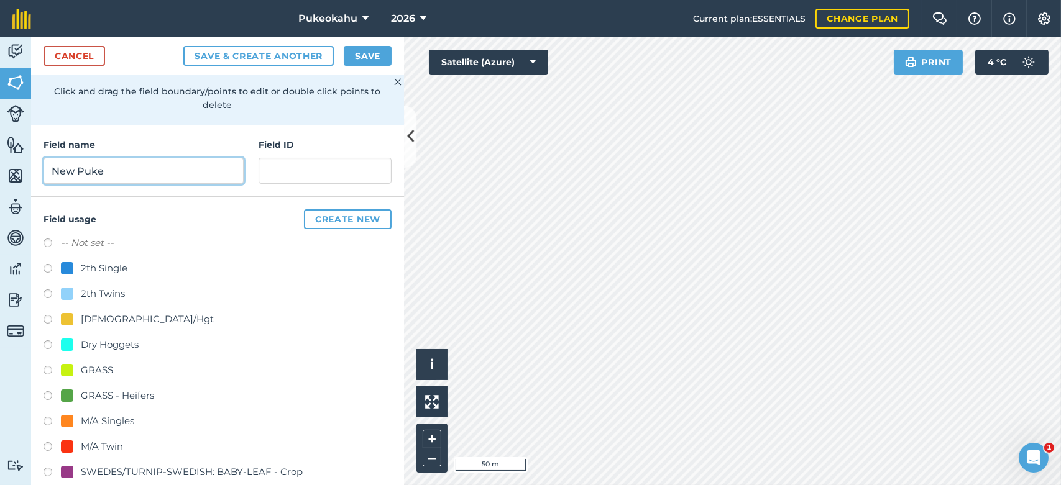
scroll to position [113, 0]
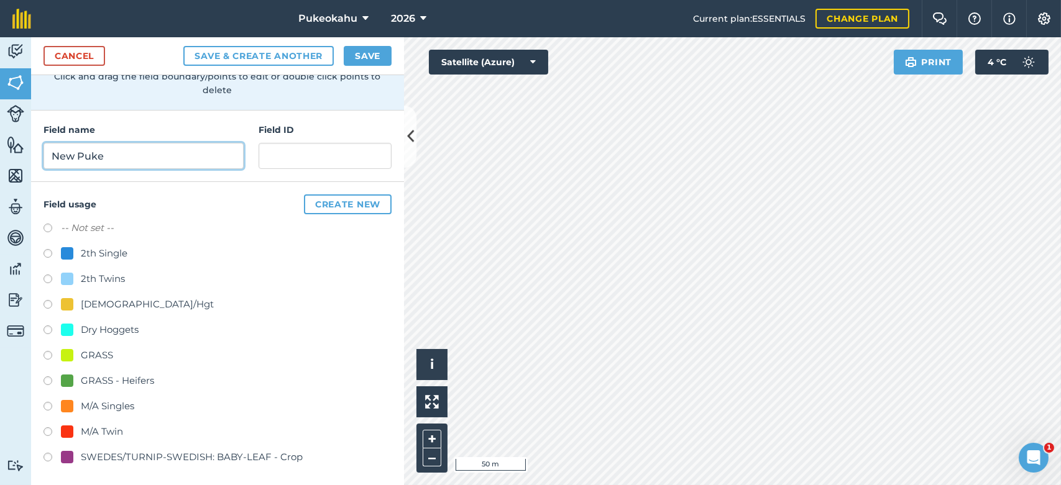
type input "New Puke"
click at [97, 427] on div "M/A Twin" at bounding box center [102, 432] width 42 height 15
radio input "true"
click at [366, 57] on button "Save" at bounding box center [368, 56] width 48 height 20
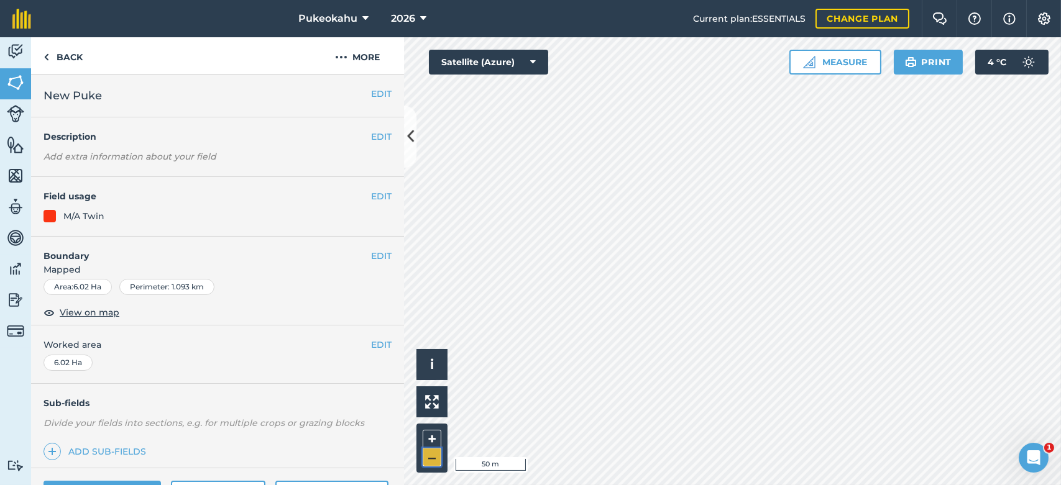
click at [431, 461] on button "–" at bounding box center [432, 458] width 19 height 18
click at [76, 62] on link "Back" at bounding box center [63, 55] width 64 height 37
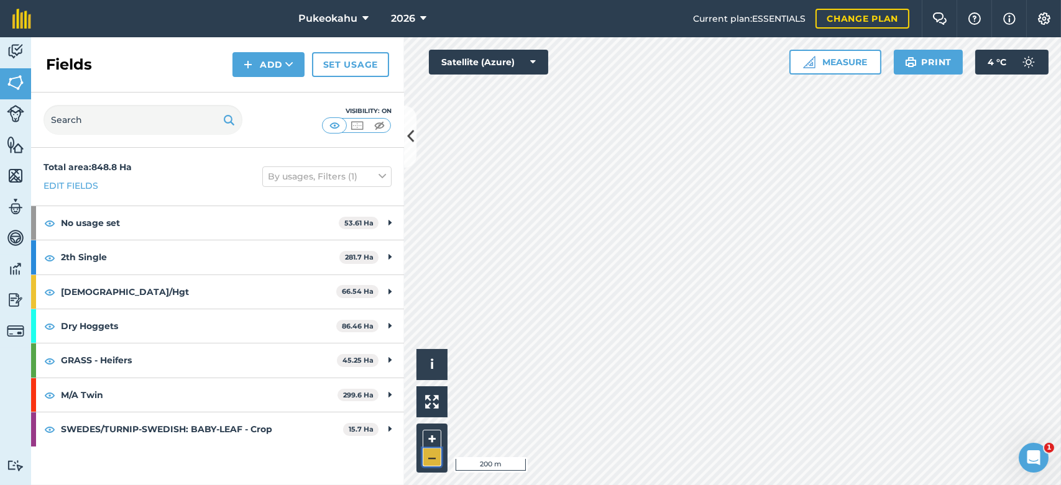
click at [435, 457] on button "–" at bounding box center [432, 458] width 19 height 18
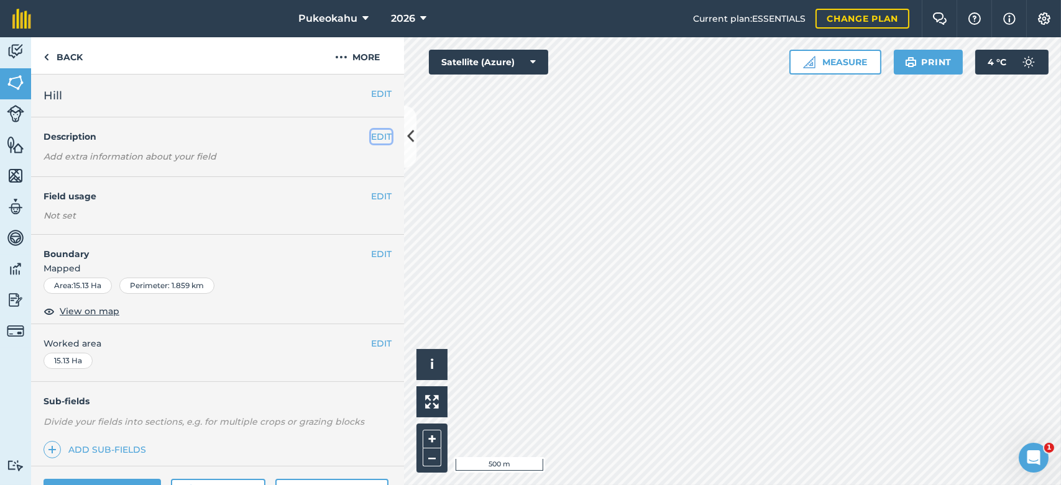
click at [372, 140] on button "EDIT" at bounding box center [381, 137] width 21 height 14
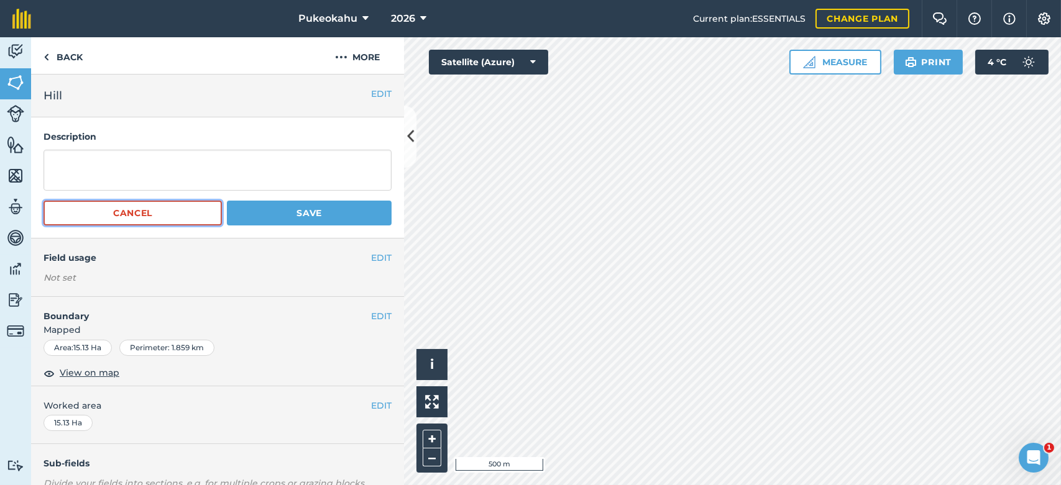
click at [196, 220] on button "Cancel" at bounding box center [133, 213] width 178 height 25
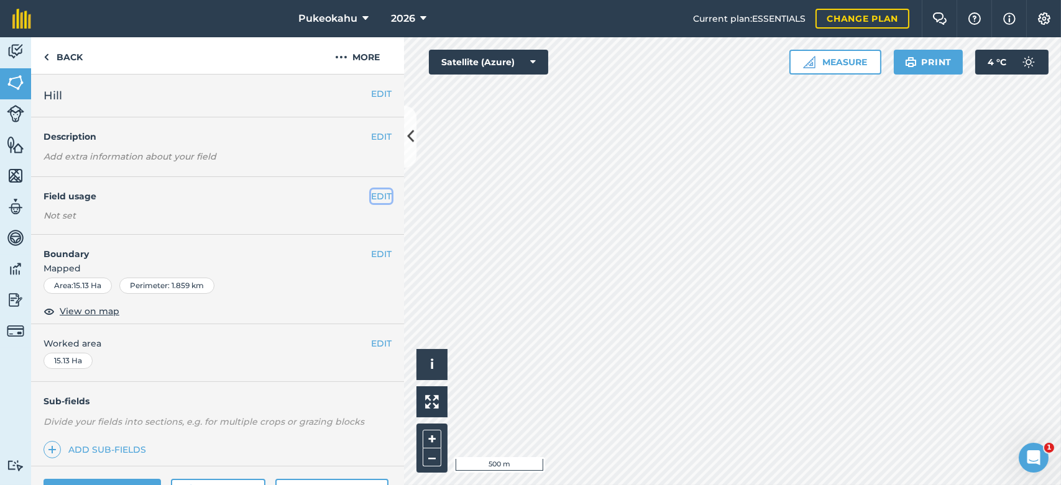
click at [373, 195] on button "EDIT" at bounding box center [381, 197] width 21 height 14
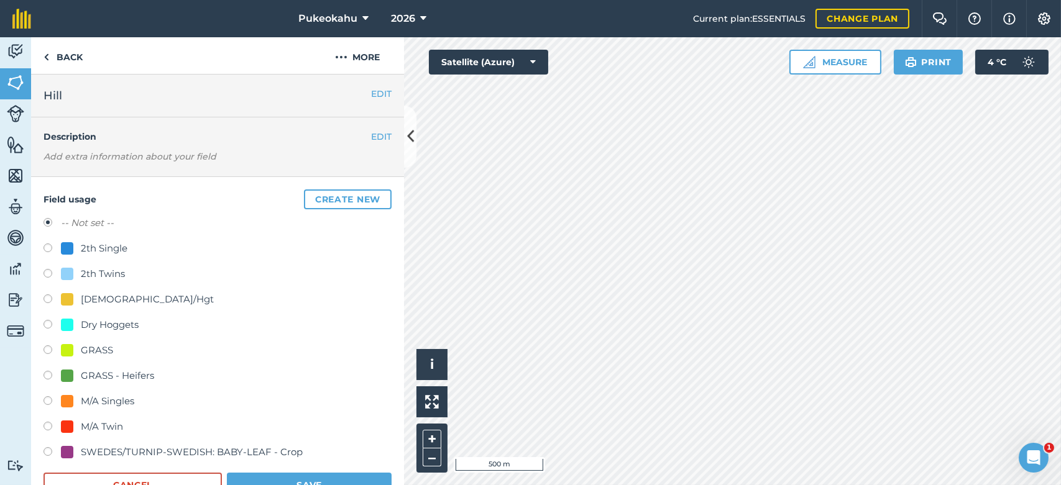
click at [85, 327] on div "Dry Hoggets" at bounding box center [110, 325] width 58 height 15
radio input "true"
radio input "false"
click at [260, 475] on button "Save" at bounding box center [309, 485] width 165 height 25
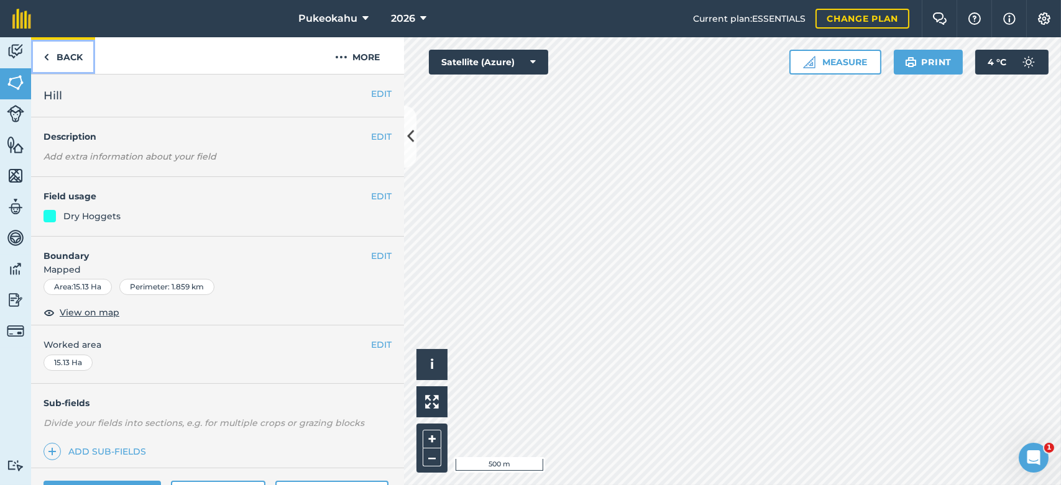
click at [74, 57] on link "Back" at bounding box center [63, 55] width 64 height 37
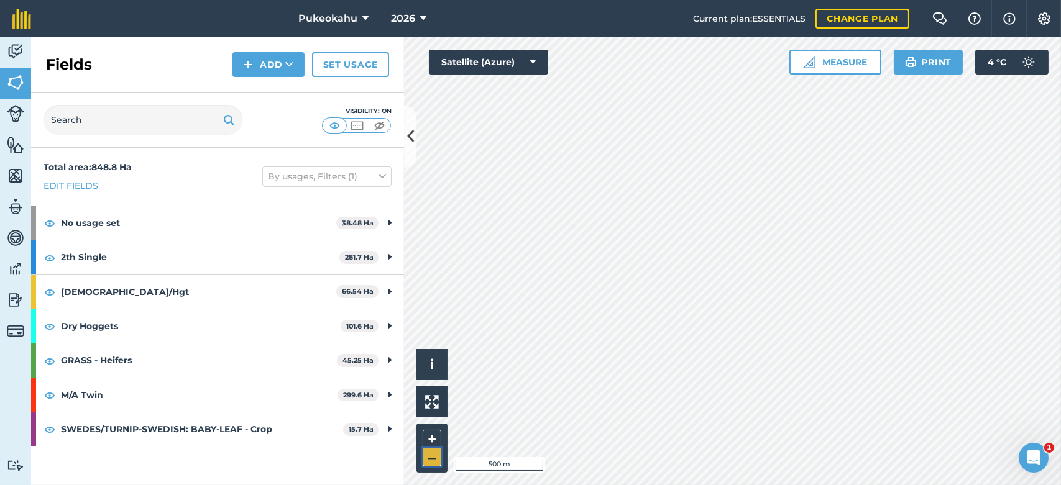
click at [434, 457] on button "–" at bounding box center [432, 458] width 19 height 18
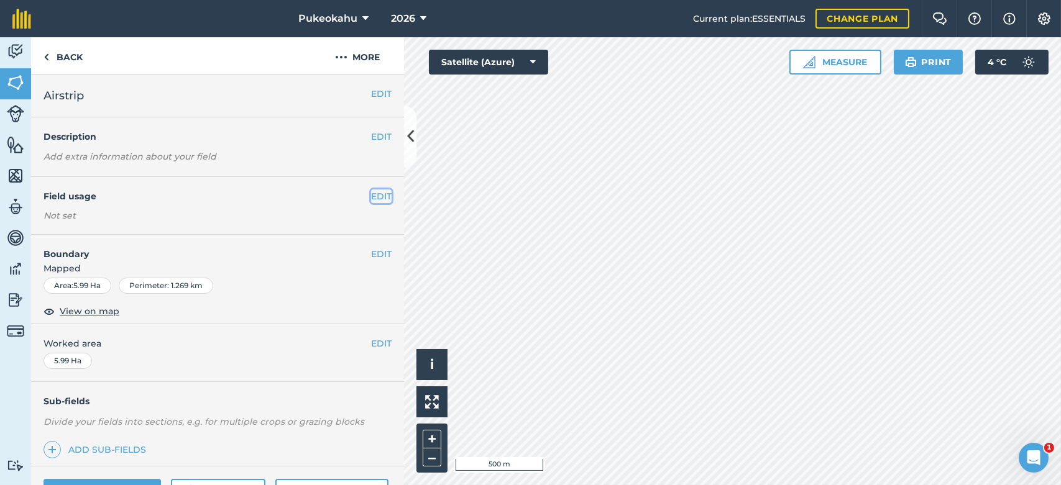
click at [371, 197] on button "EDIT" at bounding box center [381, 197] width 21 height 14
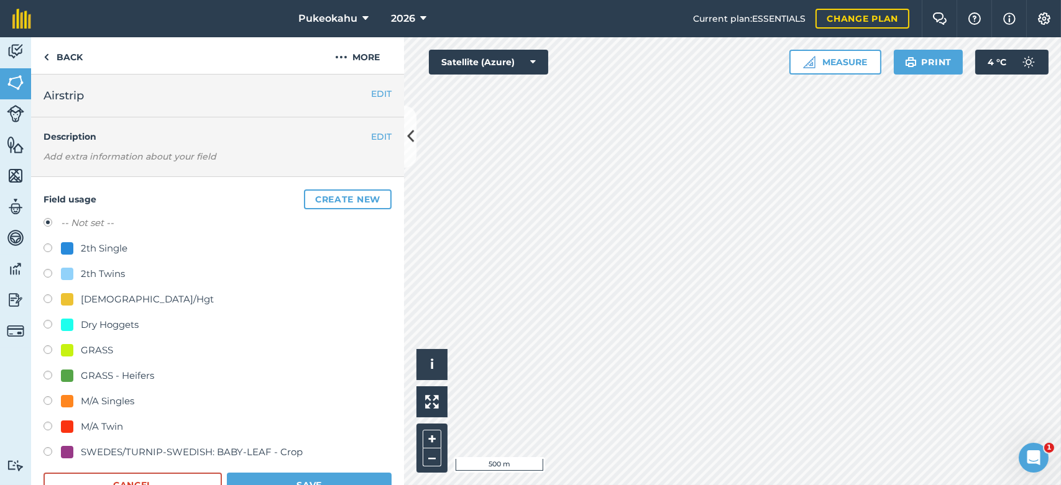
click at [124, 298] on div "[DEMOGRAPHIC_DATA]/Hgt" at bounding box center [147, 299] width 133 height 15
radio input "true"
radio input "false"
click at [295, 477] on button "Save" at bounding box center [309, 485] width 165 height 25
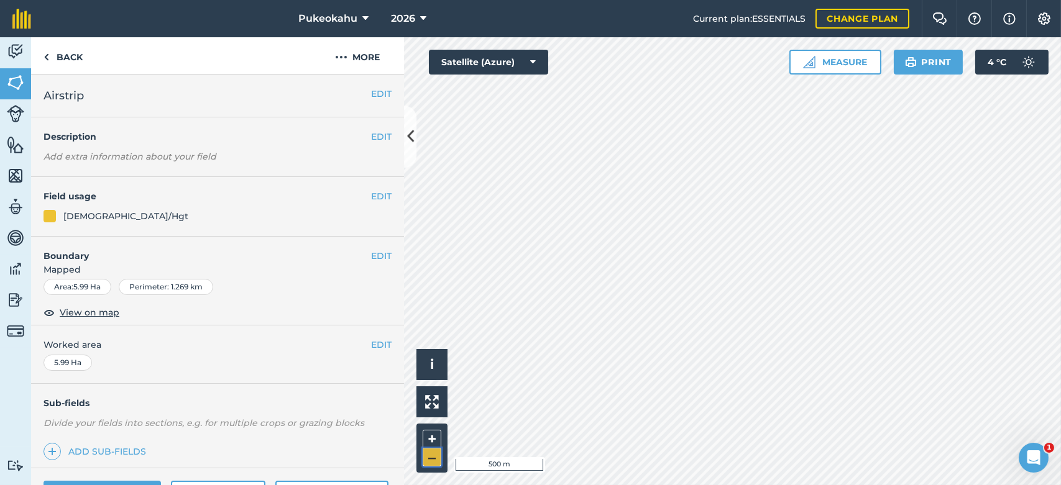
click at [436, 456] on button "–" at bounding box center [432, 458] width 19 height 18
click at [374, 196] on button "EDIT" at bounding box center [381, 197] width 21 height 14
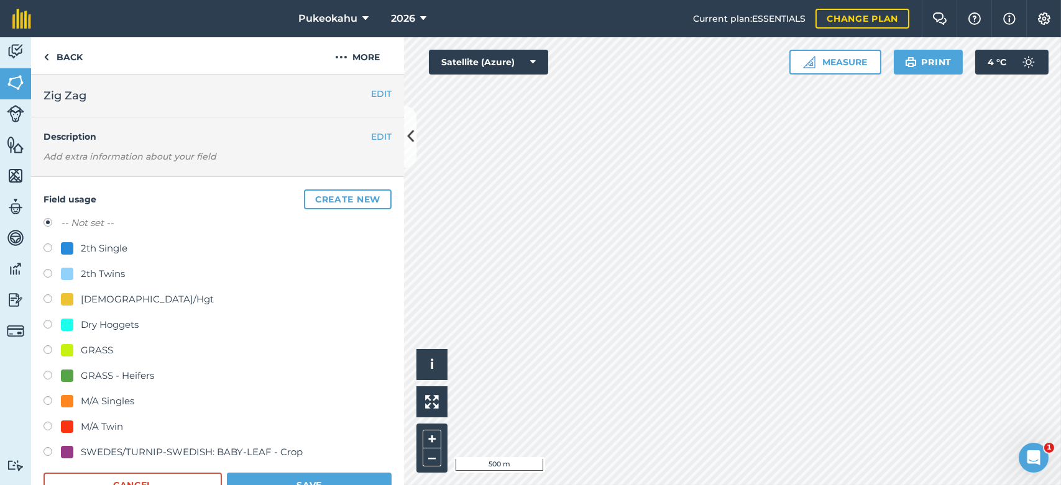
click at [94, 375] on div "GRASS - Heifers" at bounding box center [117, 376] width 73 height 15
radio input "true"
radio input "false"
click at [283, 476] on button "Save" at bounding box center [309, 485] width 165 height 25
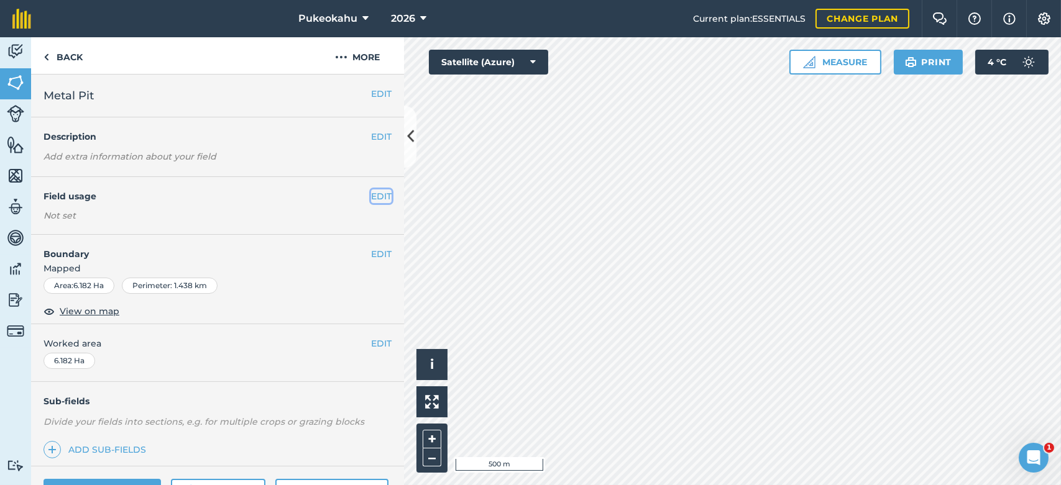
click at [371, 194] on button "EDIT" at bounding box center [381, 197] width 21 height 14
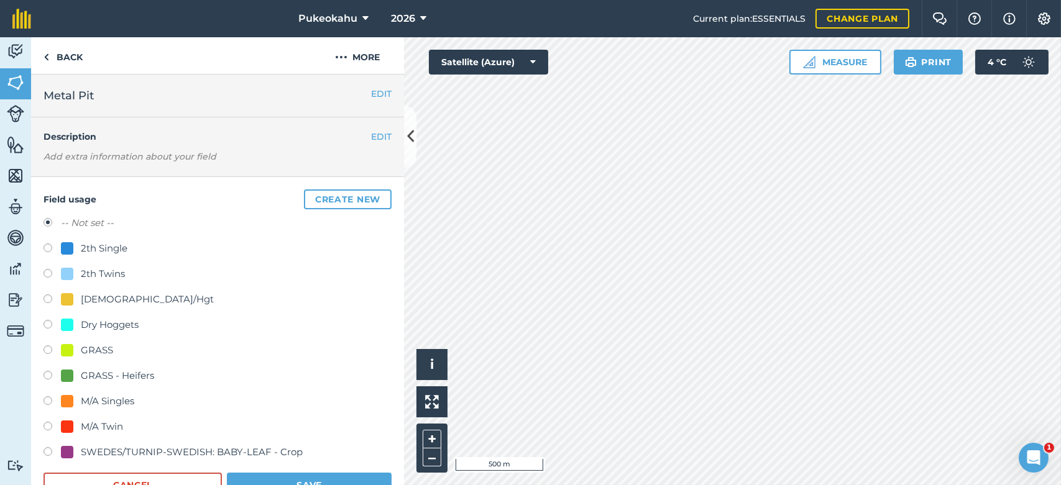
click at [141, 371] on div "GRASS - Heifers" at bounding box center [117, 376] width 73 height 15
radio input "true"
radio input "false"
click at [266, 480] on button "Save" at bounding box center [309, 485] width 165 height 25
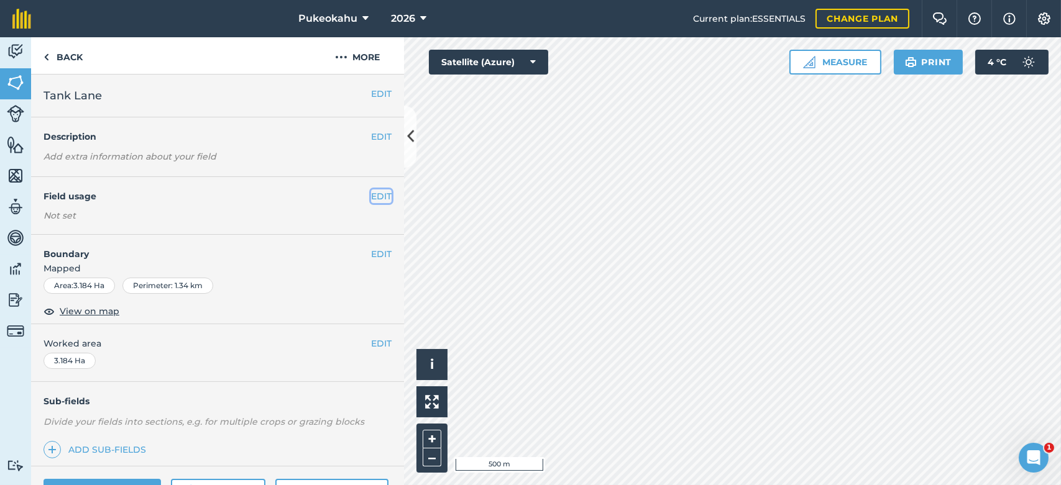
click at [371, 198] on button "EDIT" at bounding box center [381, 197] width 21 height 14
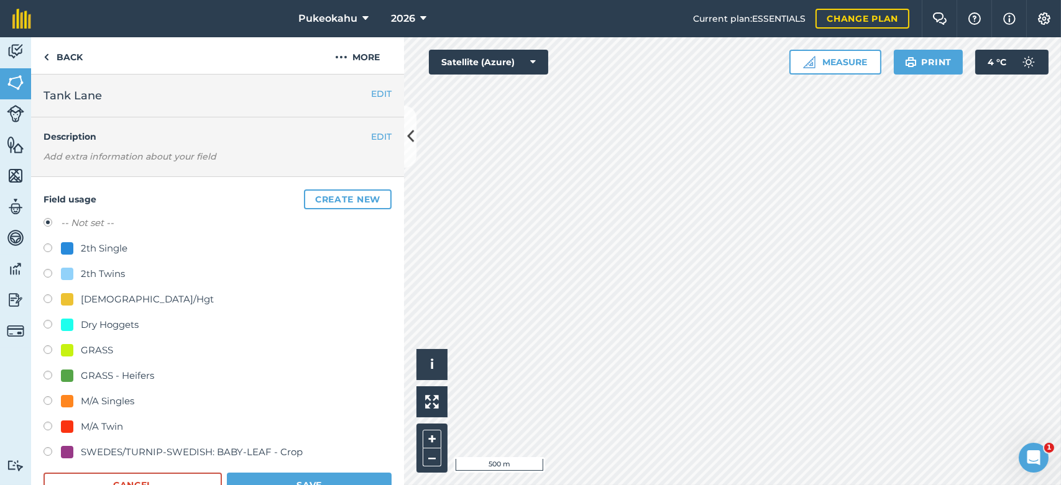
click at [137, 369] on div "GRASS - Heifers" at bounding box center [117, 376] width 73 height 15
radio input "true"
radio input "false"
click at [282, 478] on button "Save" at bounding box center [309, 485] width 165 height 25
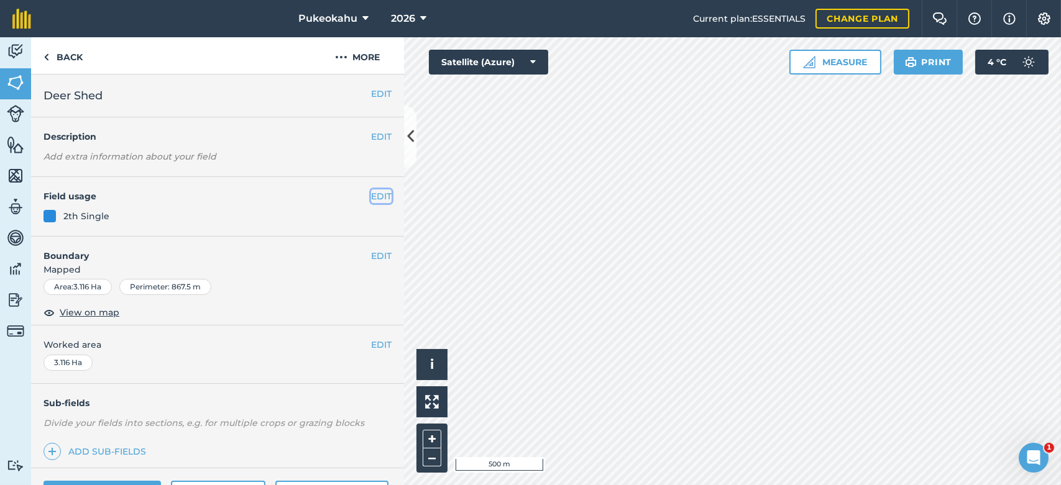
click at [371, 198] on button "EDIT" at bounding box center [381, 197] width 21 height 14
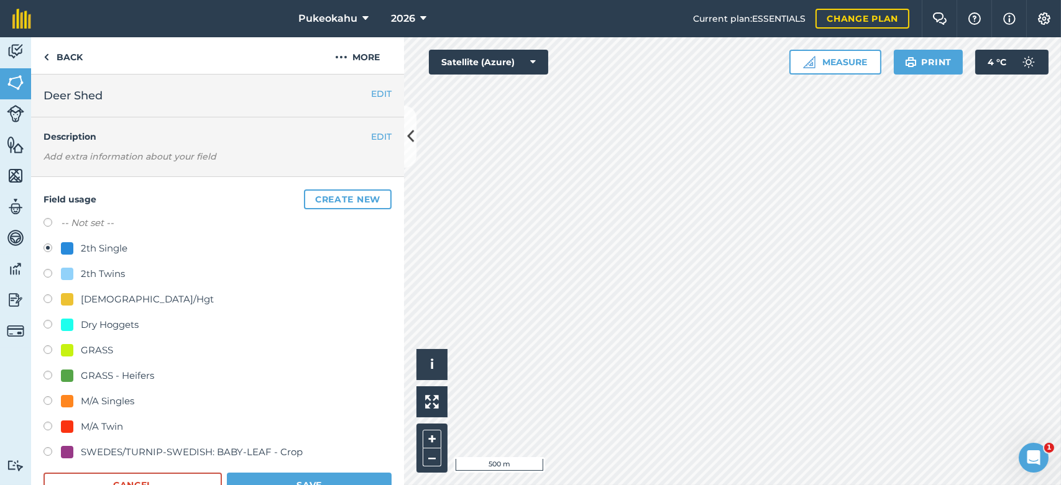
click at [99, 375] on div "GRASS - Heifers" at bounding box center [117, 376] width 73 height 15
radio input "true"
radio input "false"
click at [271, 477] on button "Save" at bounding box center [309, 485] width 165 height 25
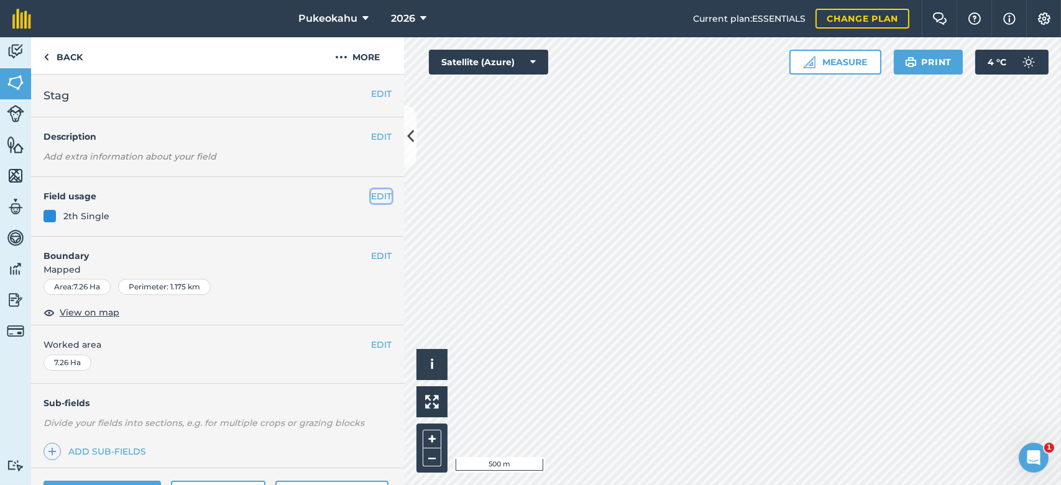
click at [378, 193] on button "EDIT" at bounding box center [381, 197] width 21 height 14
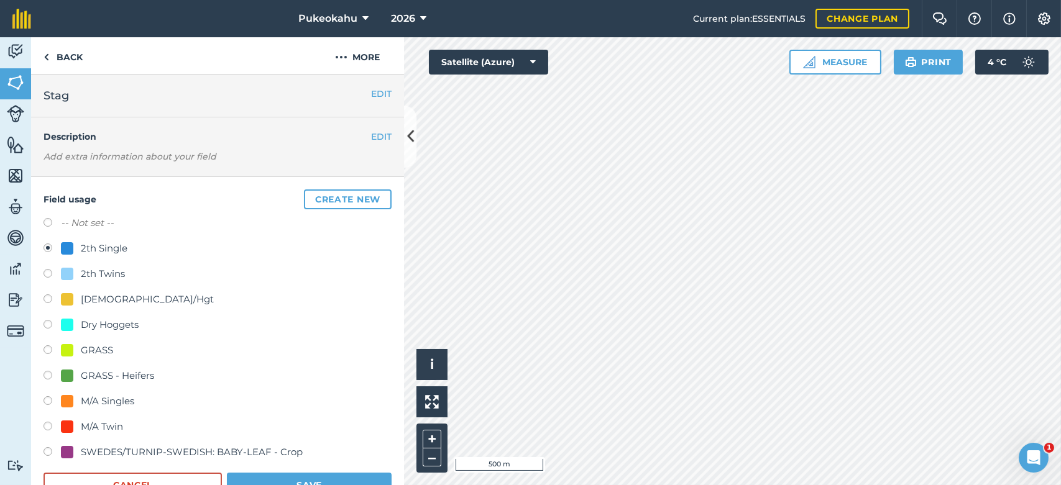
click at [110, 372] on div "GRASS - Heifers" at bounding box center [117, 376] width 73 height 15
radio input "true"
radio input "false"
click at [272, 477] on button "Save" at bounding box center [309, 485] width 165 height 25
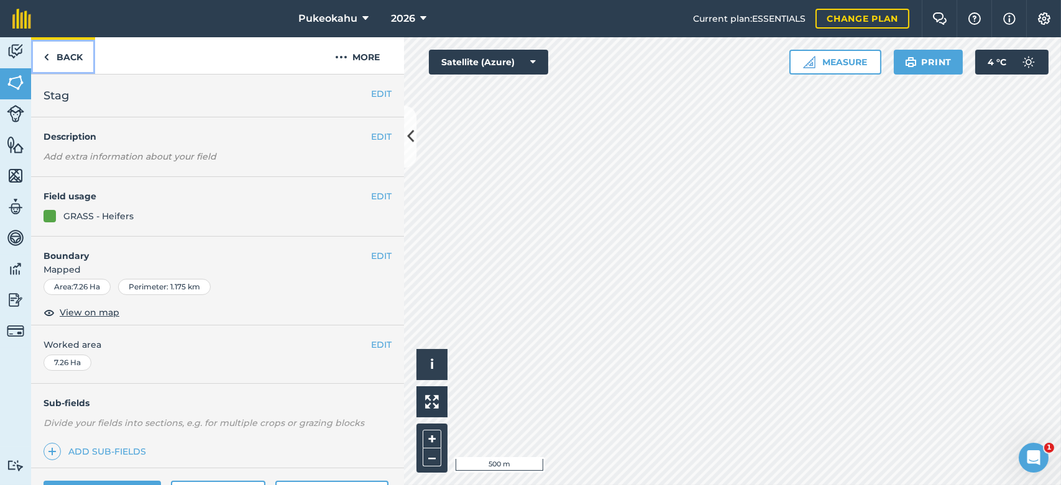
click at [73, 58] on link "Back" at bounding box center [63, 55] width 64 height 37
click at [433, 457] on button "–" at bounding box center [432, 458] width 19 height 18
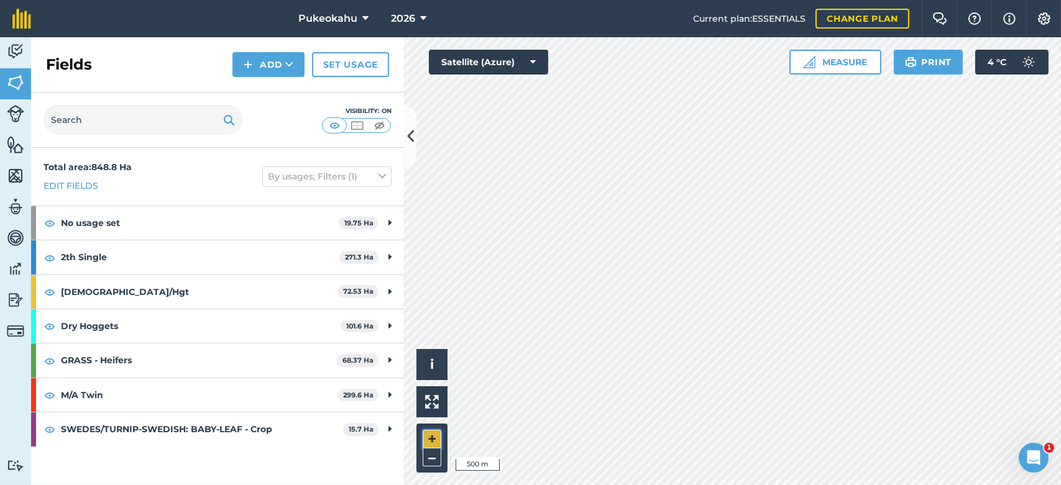
click at [432, 439] on button "+" at bounding box center [432, 439] width 19 height 19
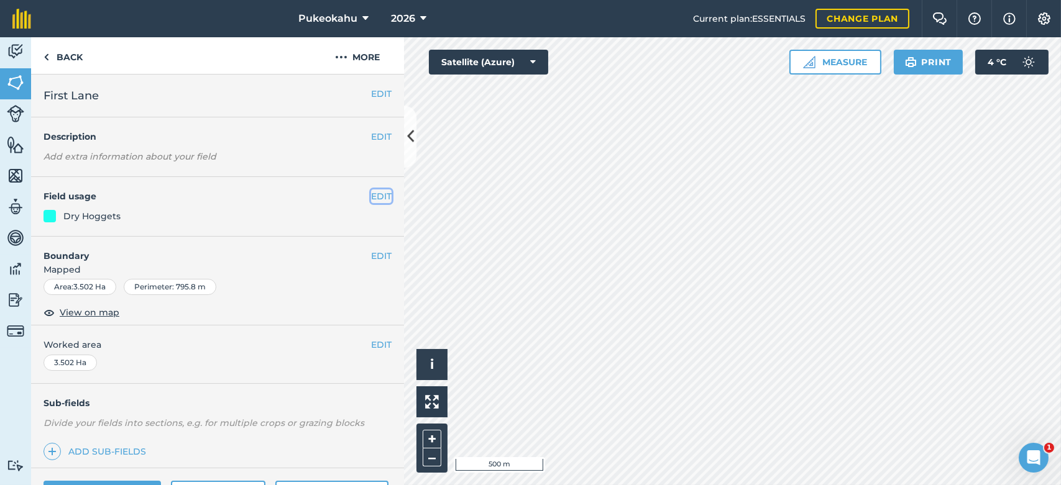
click at [373, 196] on button "EDIT" at bounding box center [381, 197] width 21 height 14
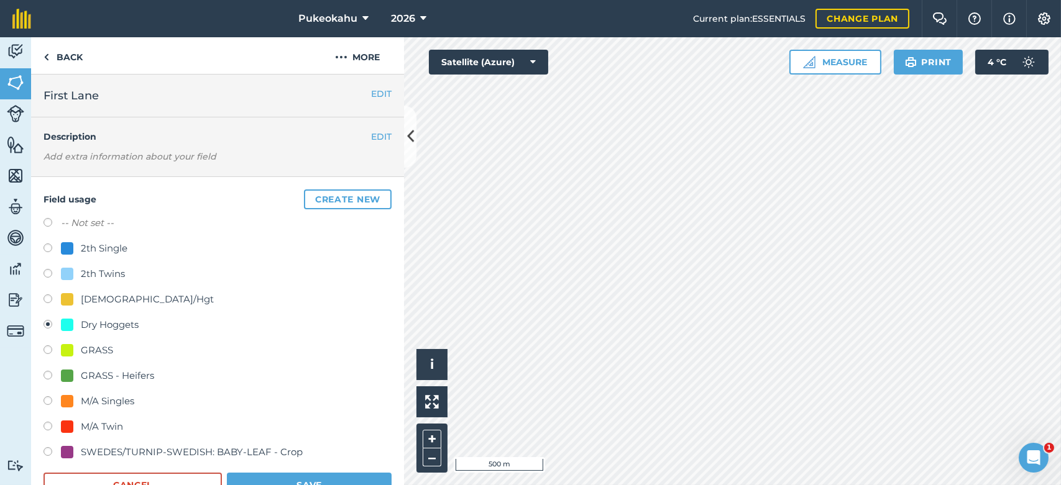
click at [107, 374] on div "GRASS - Heifers" at bounding box center [117, 376] width 73 height 15
radio input "true"
radio input "false"
click at [265, 477] on button "Save" at bounding box center [309, 485] width 165 height 25
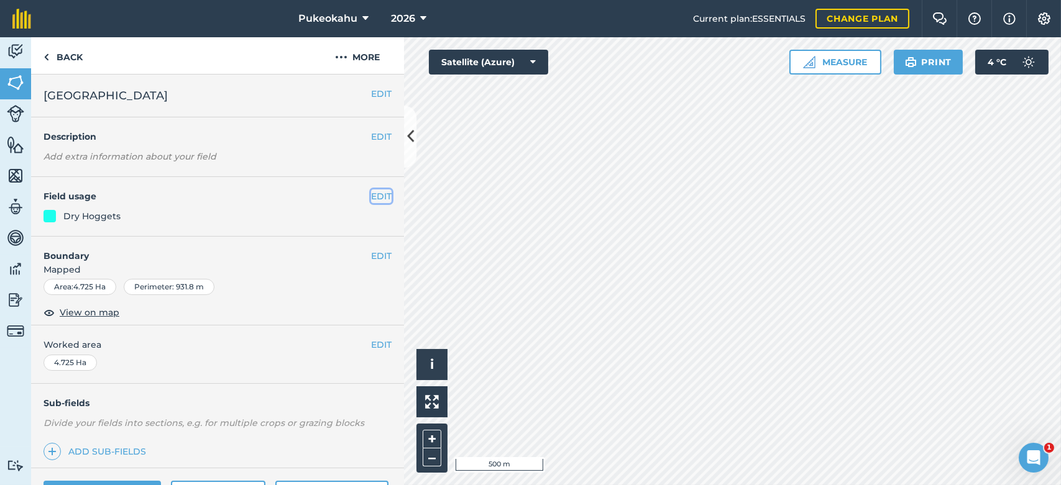
click at [371, 193] on button "EDIT" at bounding box center [381, 197] width 21 height 14
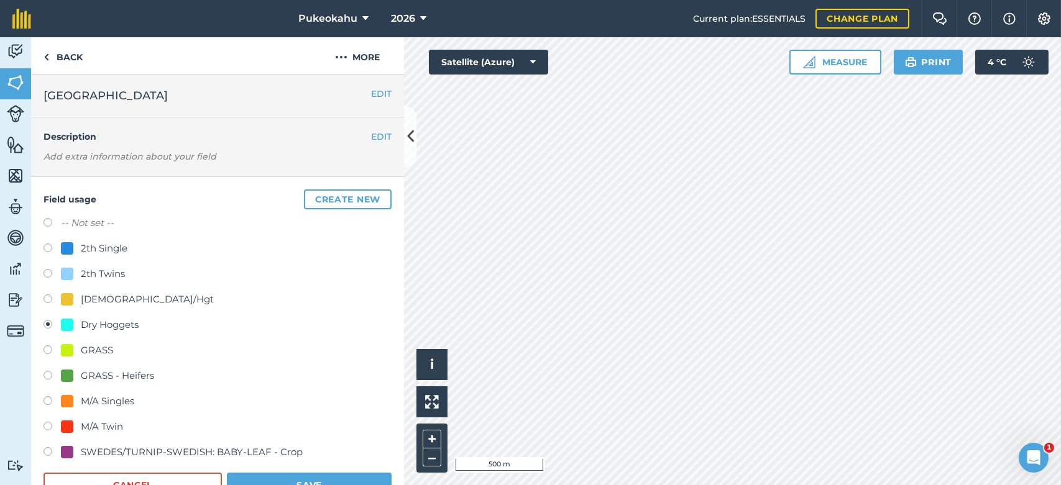
click at [113, 369] on div "GRASS - Heifers" at bounding box center [117, 376] width 73 height 15
radio input "true"
radio input "false"
click at [258, 475] on button "Save" at bounding box center [309, 485] width 165 height 25
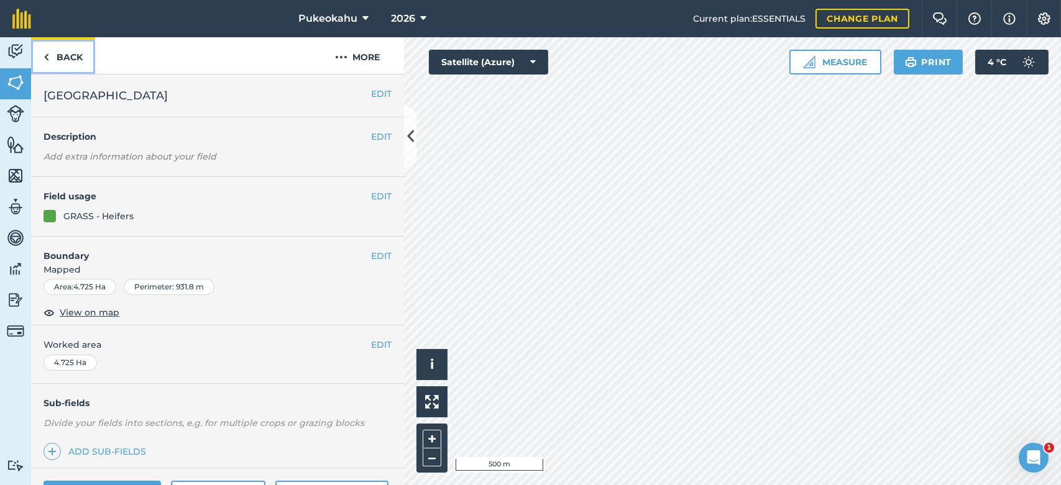
click at [55, 60] on link "Back" at bounding box center [63, 55] width 64 height 37
click at [60, 55] on link "Back" at bounding box center [63, 55] width 64 height 37
click at [375, 195] on button "EDIT" at bounding box center [381, 197] width 21 height 14
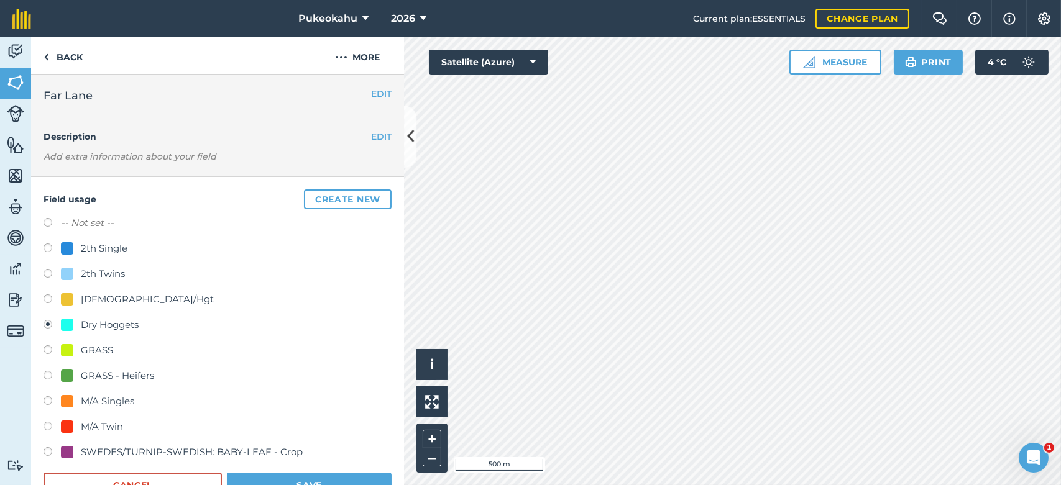
click at [108, 324] on div "Dry Hoggets" at bounding box center [110, 325] width 58 height 15
click at [252, 476] on button "Save" at bounding box center [309, 485] width 165 height 25
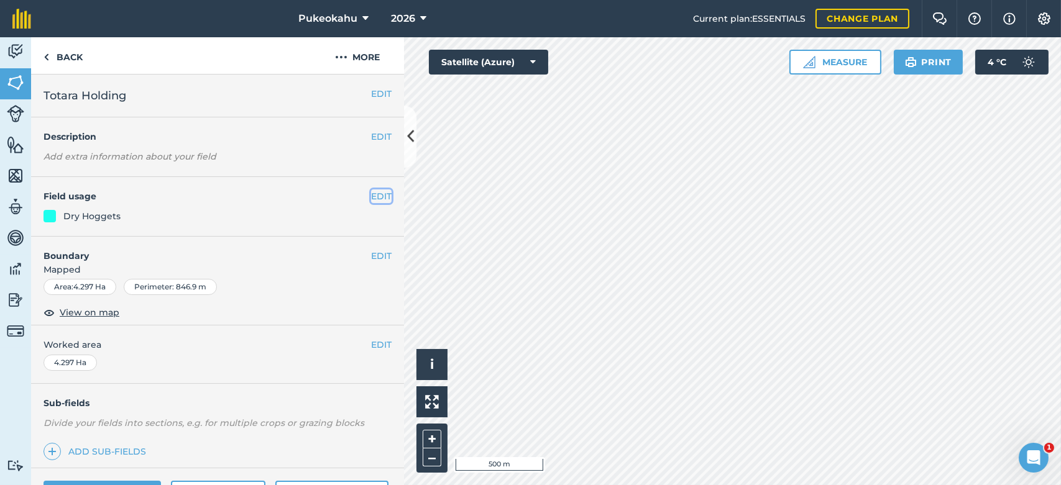
click at [371, 195] on button "EDIT" at bounding box center [381, 197] width 21 height 14
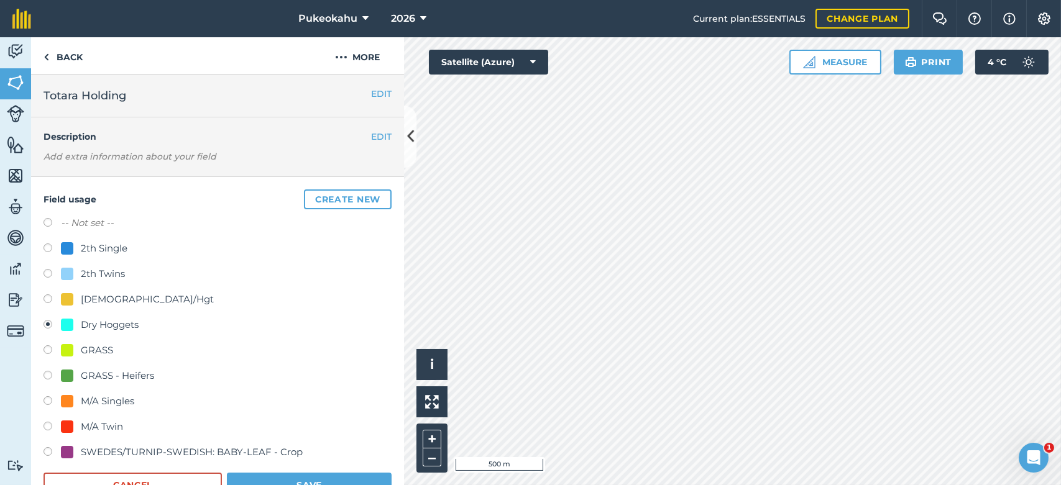
click at [102, 374] on div "GRASS - Heifers" at bounding box center [117, 376] width 73 height 15
radio input "true"
radio input "false"
click at [257, 472] on form "-- Not set -- 2th Single 2th Twins 5yrold/Hgt Dry Hoggets GRASS GRASS - Heifers…" at bounding box center [218, 357] width 348 height 282
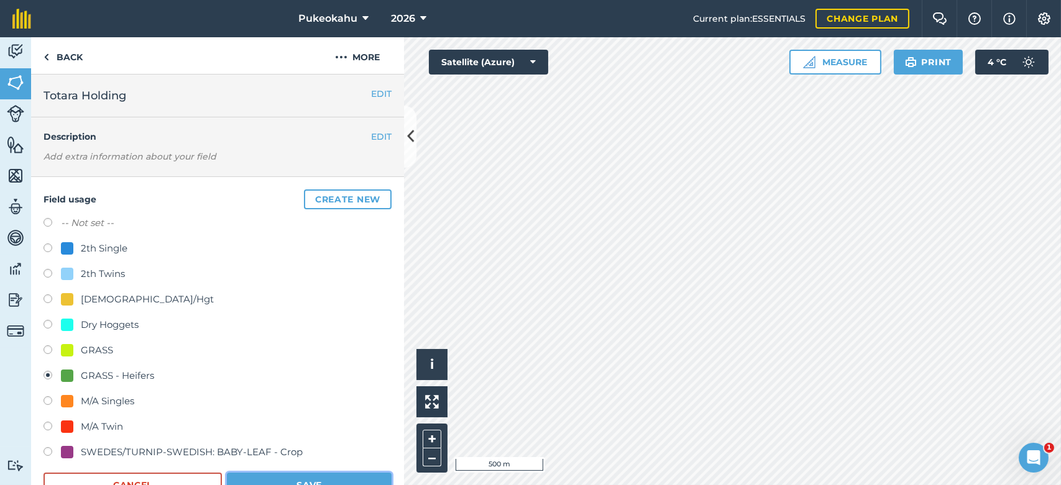
click at [366, 473] on button "Save" at bounding box center [309, 485] width 165 height 25
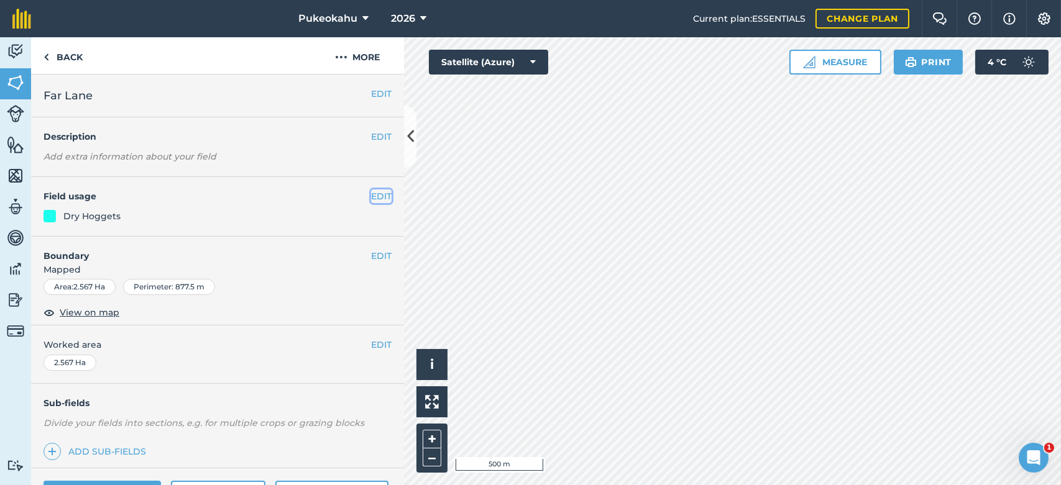
click at [371, 196] on button "EDIT" at bounding box center [381, 197] width 21 height 14
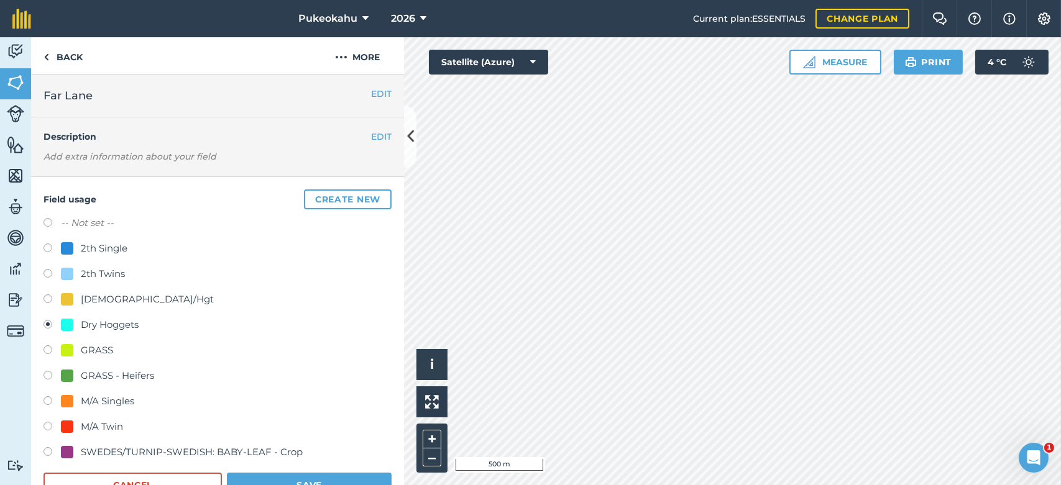
click at [101, 369] on div "GRASS - Heifers" at bounding box center [117, 376] width 73 height 15
radio input "true"
radio input "false"
click at [261, 473] on button "Save" at bounding box center [309, 485] width 165 height 25
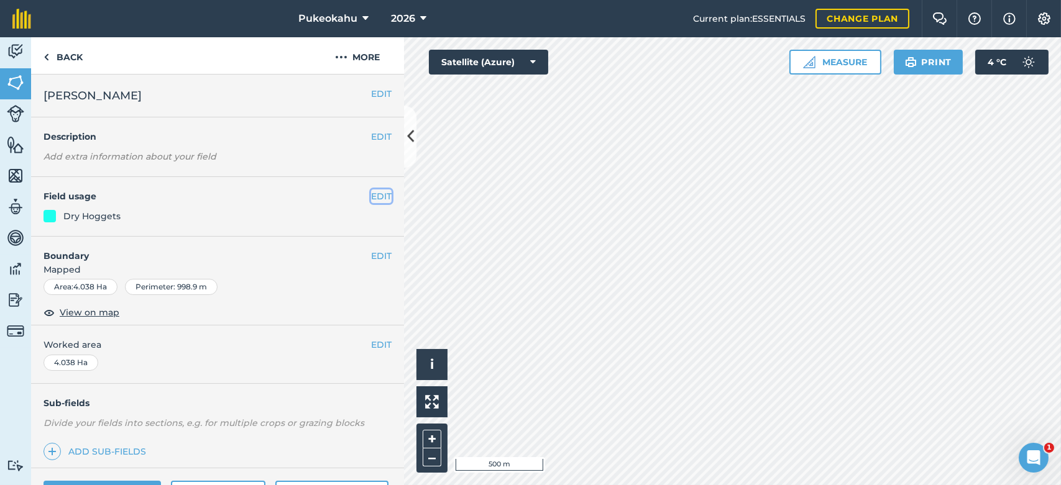
click at [373, 198] on button "EDIT" at bounding box center [381, 197] width 21 height 14
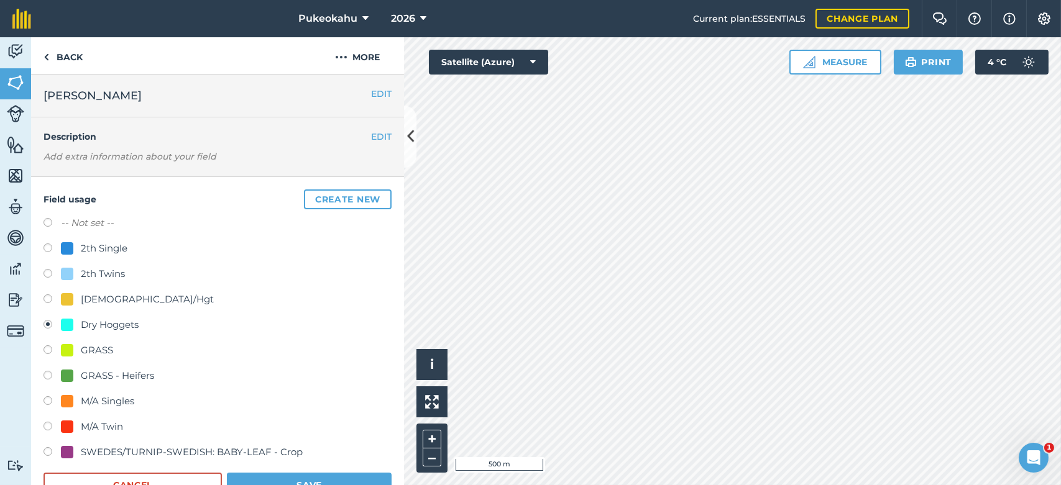
click at [104, 372] on div "GRASS - Heifers" at bounding box center [117, 376] width 73 height 15
radio input "true"
radio input "false"
click at [278, 478] on button "Save" at bounding box center [309, 485] width 165 height 25
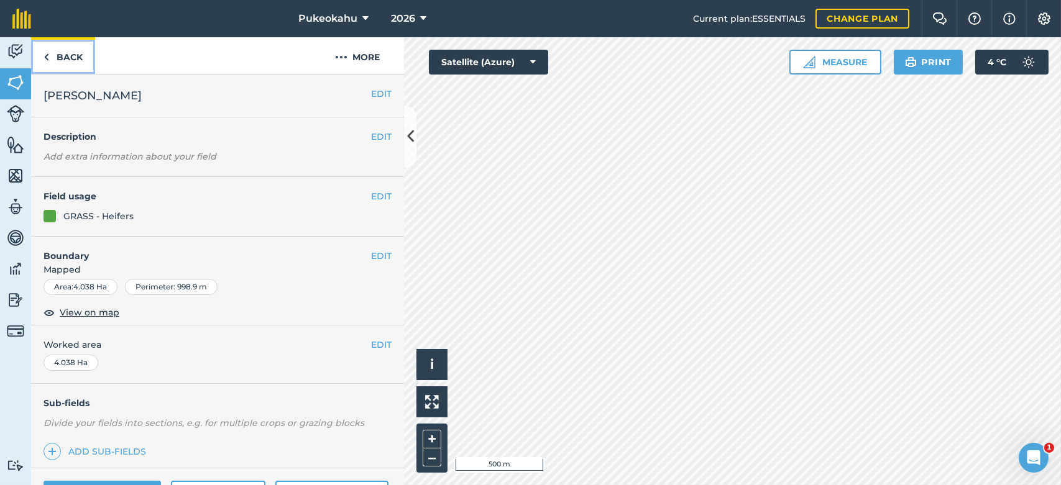
click at [60, 56] on link "Back" at bounding box center [63, 55] width 64 height 37
